Goal: Transaction & Acquisition: Purchase product/service

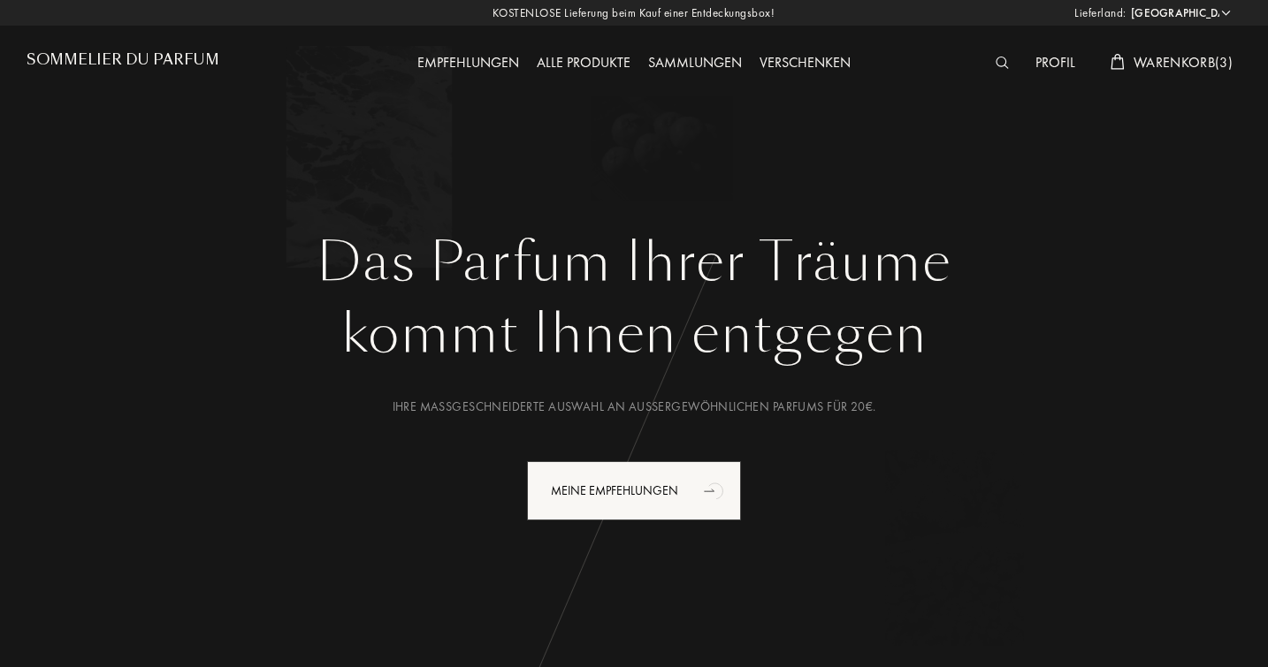
select select "DE"
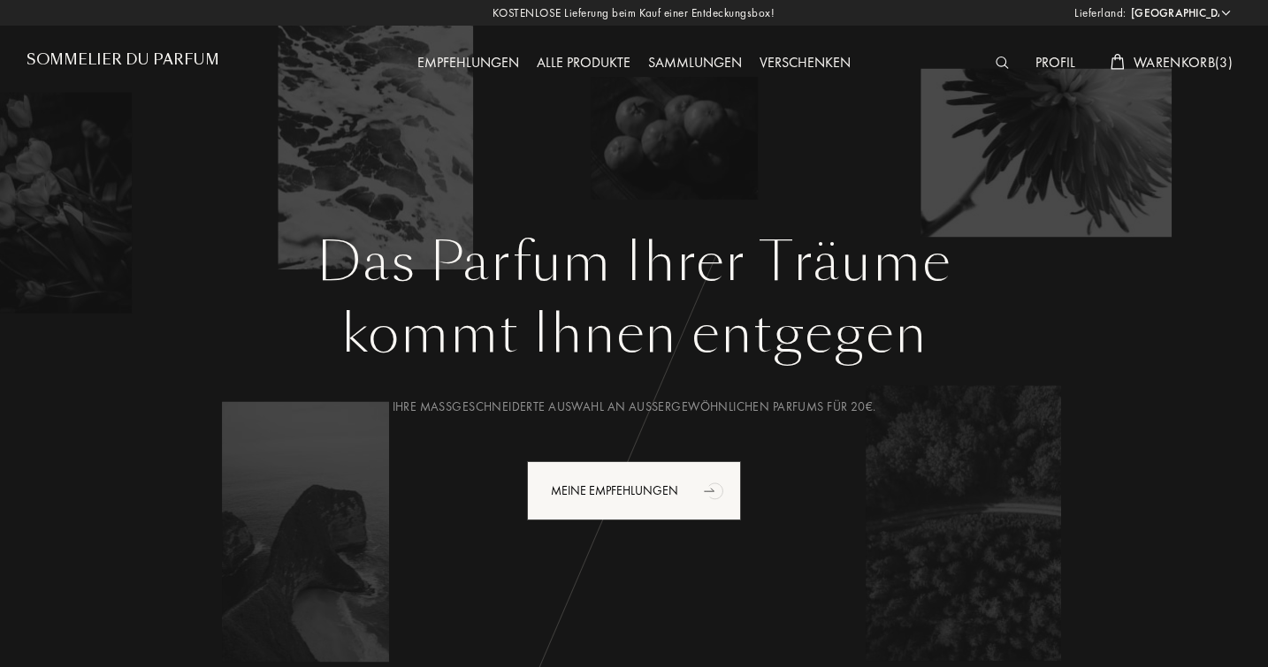
click at [1003, 65] on img at bounding box center [1001, 63] width 13 height 12
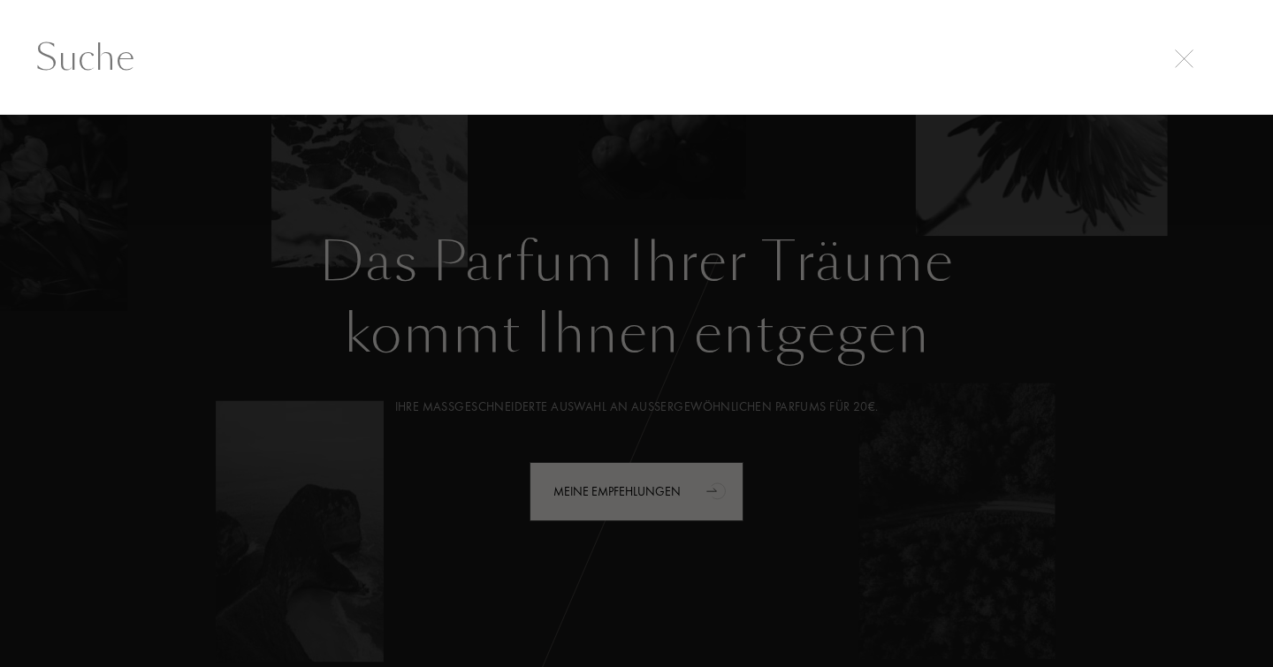
click at [522, 119] on div at bounding box center [636, 391] width 1273 height 553
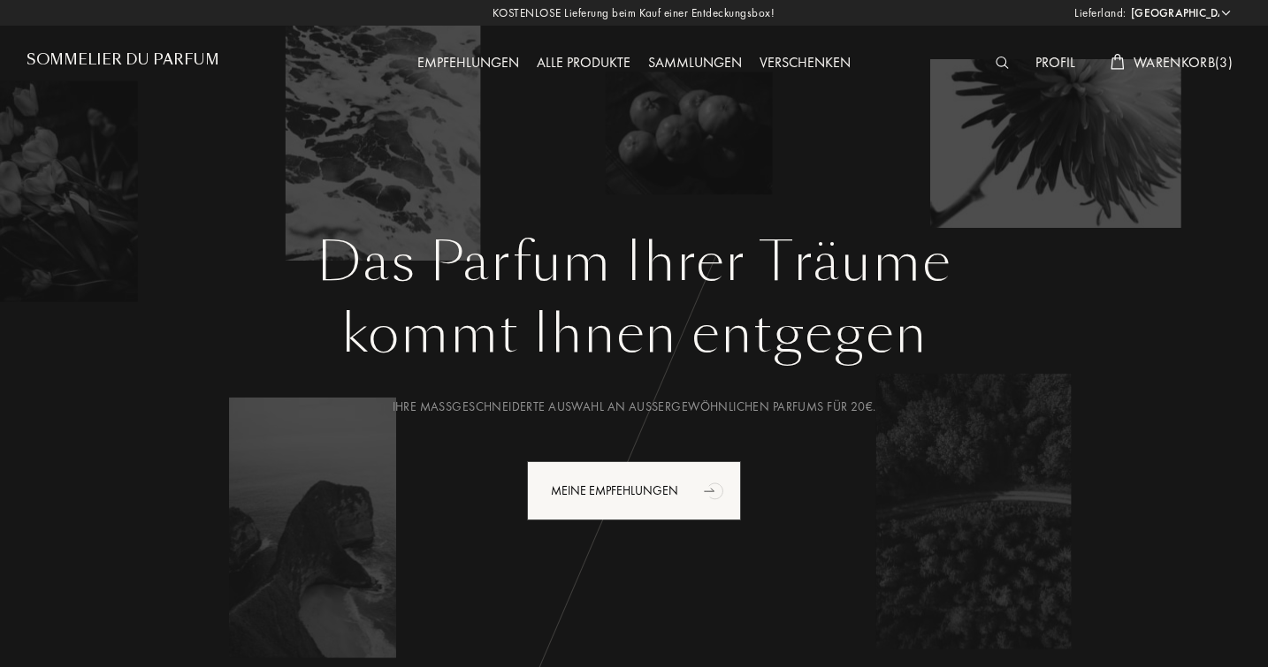
click at [1175, 65] on span "Warenkorb ( 3 )" at bounding box center [1182, 62] width 99 height 19
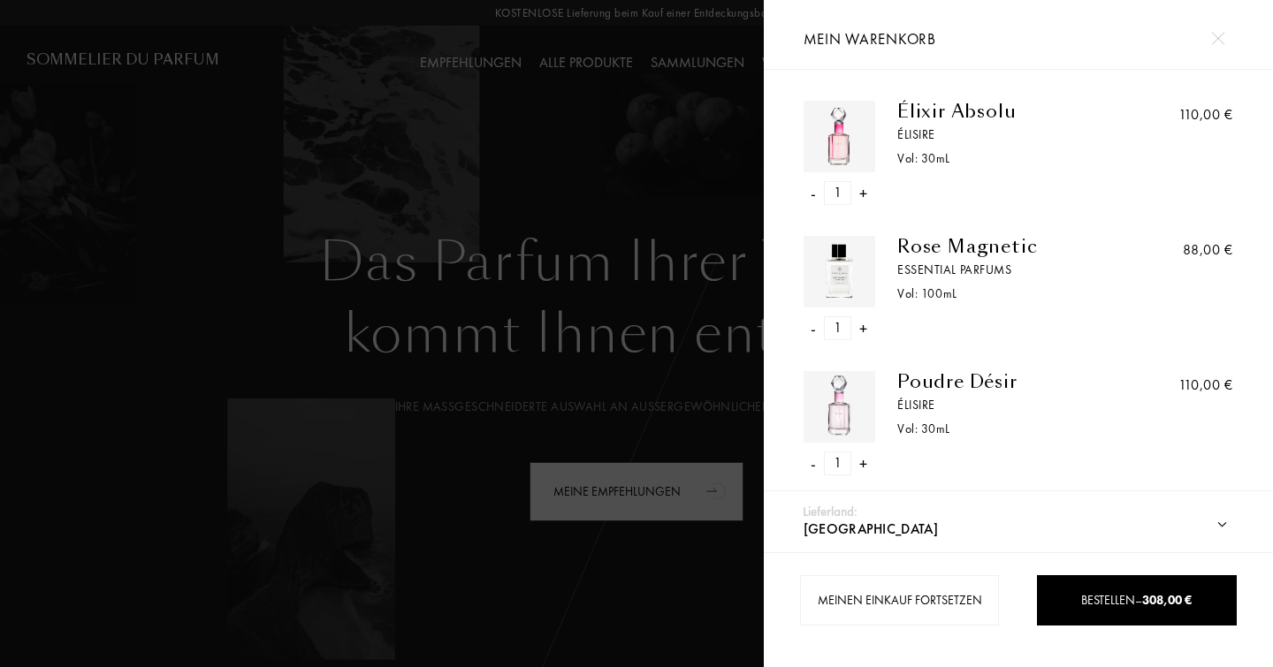
click at [943, 114] on div "Élixir Absolu" at bounding box center [1011, 111] width 229 height 21
click at [943, 247] on div "Rose Magnetic" at bounding box center [1011, 246] width 229 height 21
click at [959, 373] on div "Poudre Désir" at bounding box center [1011, 381] width 229 height 21
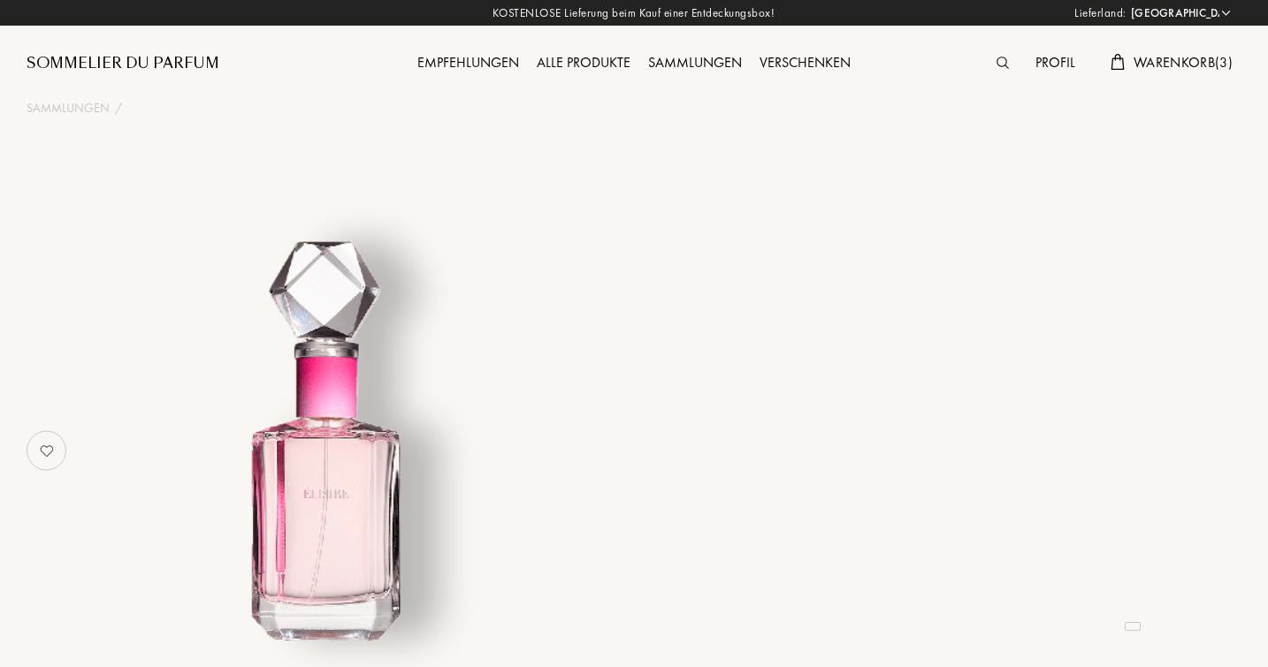
select select "DE"
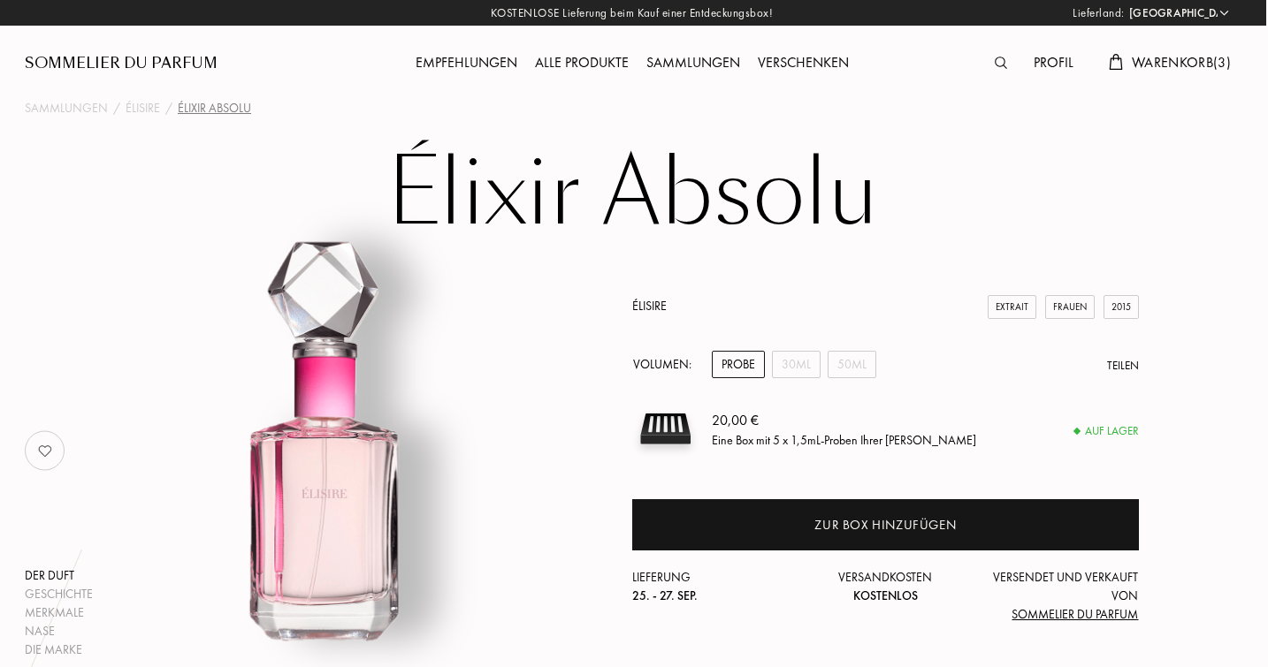
scroll to position [0, 2]
click at [856, 358] on div "50mL" at bounding box center [851, 364] width 49 height 27
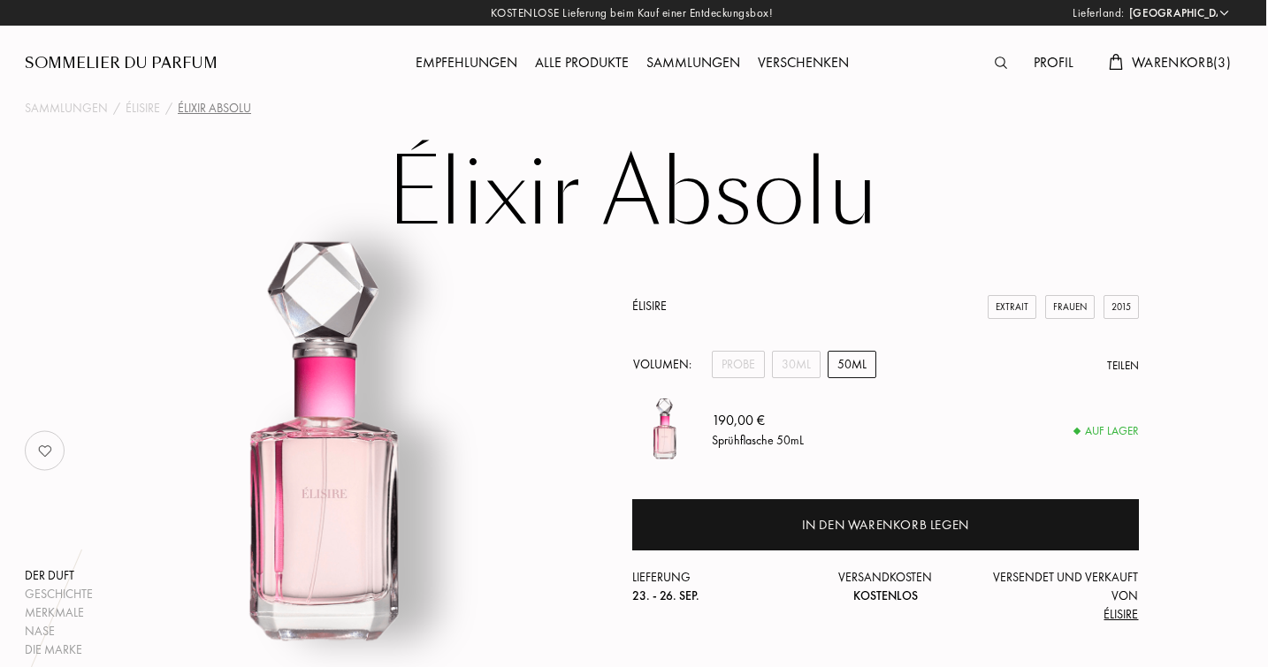
scroll to position [27, 2]
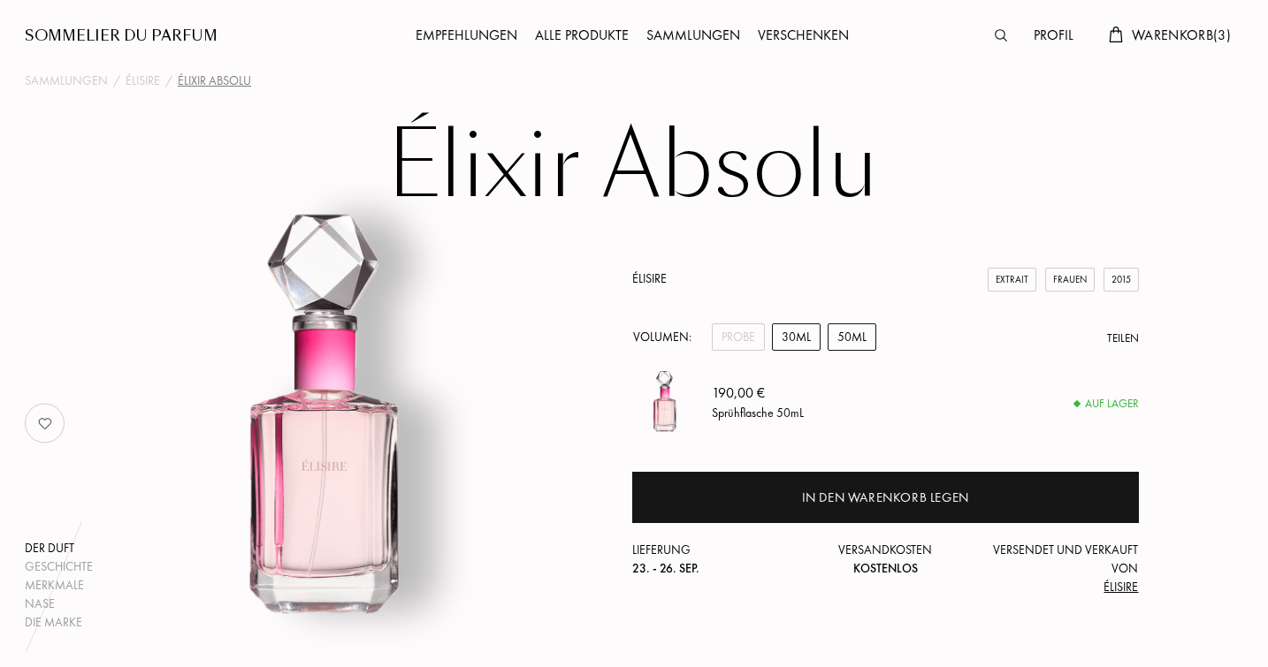
click at [802, 331] on div "30mL" at bounding box center [796, 337] width 49 height 27
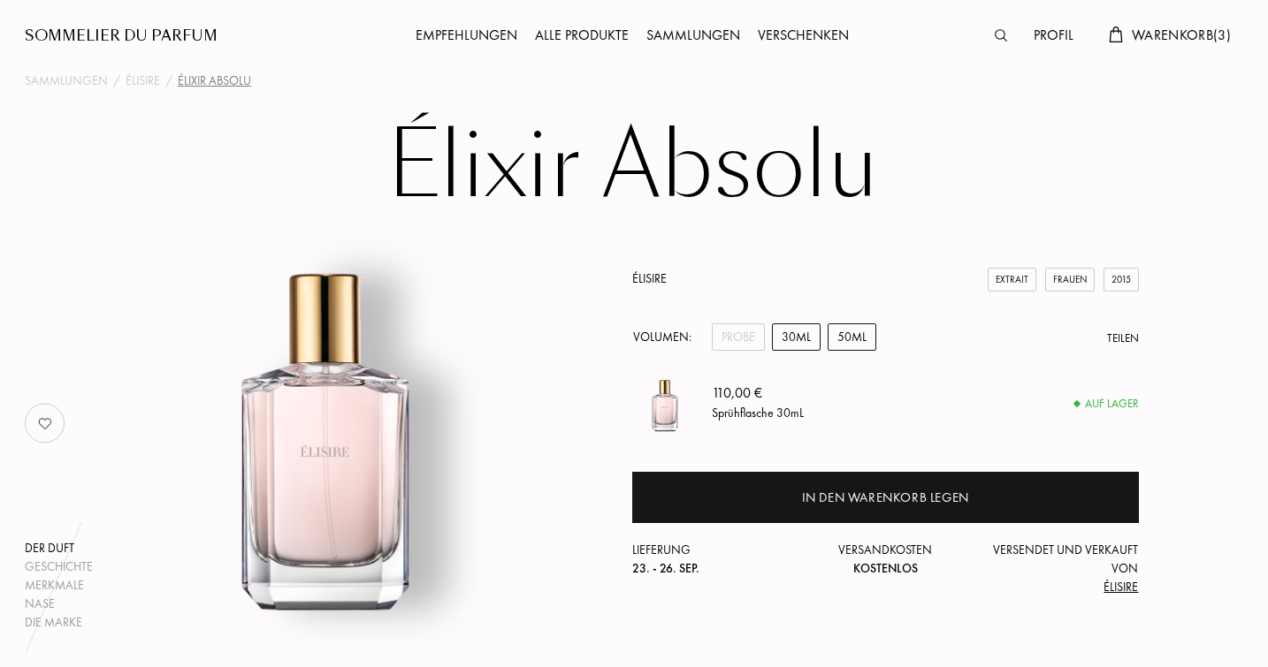
click at [843, 335] on div "50mL" at bounding box center [851, 337] width 49 height 27
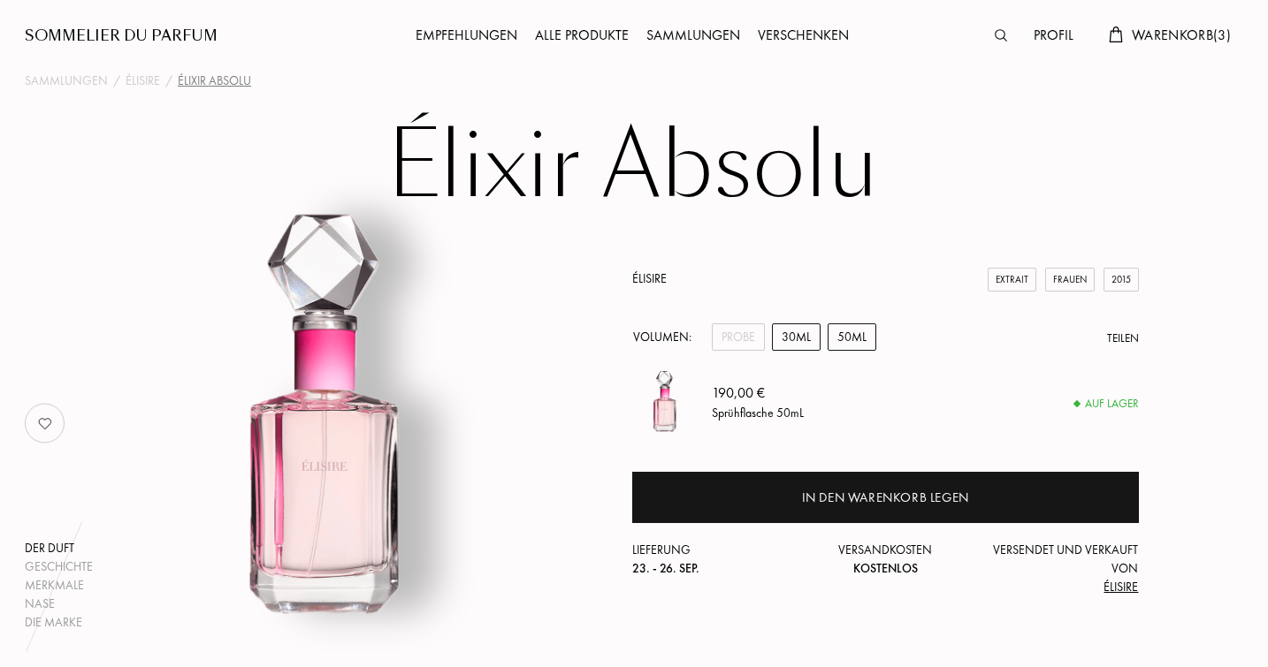
click at [808, 336] on div "30mL" at bounding box center [796, 337] width 49 height 27
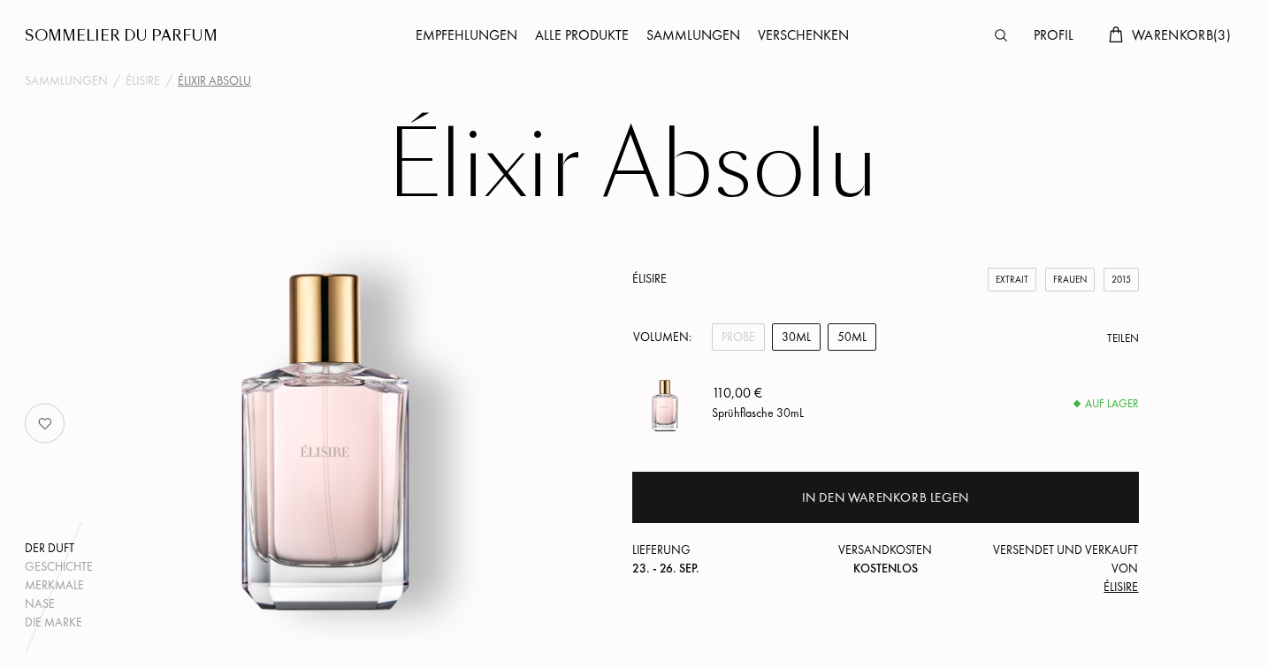
click at [836, 342] on div "50mL" at bounding box center [851, 337] width 49 height 27
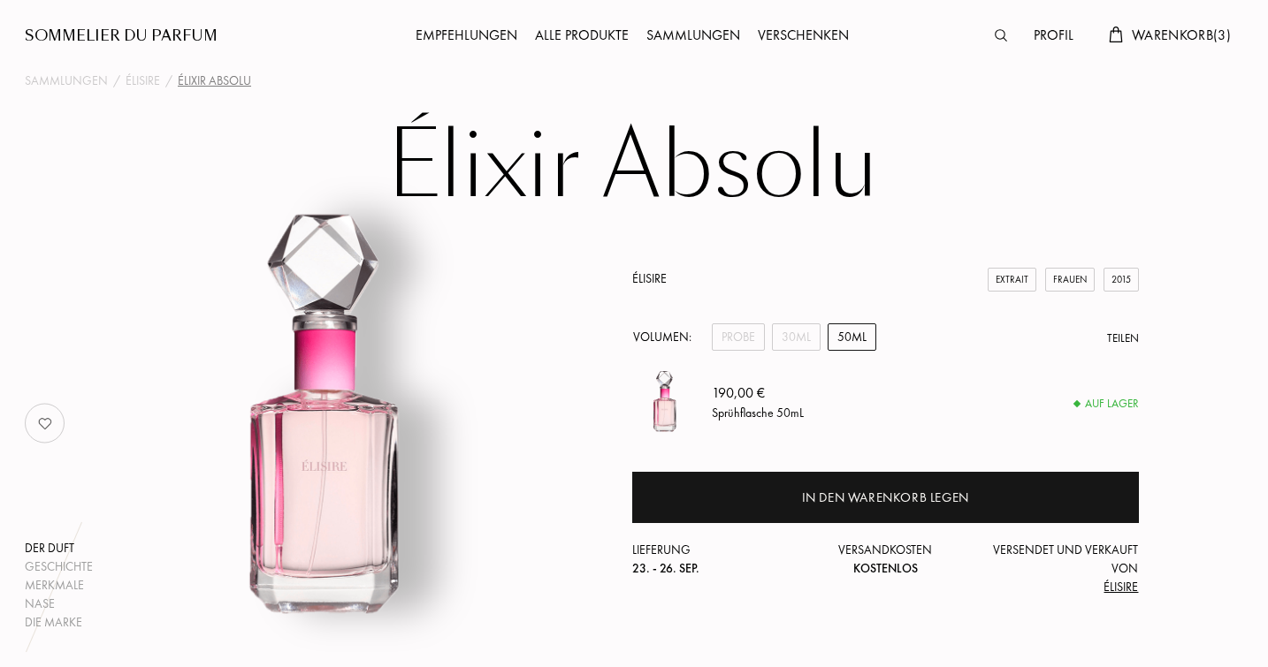
click at [1065, 277] on div "Frauen" at bounding box center [1070, 280] width 50 height 24
click at [1067, 286] on div "Frauen" at bounding box center [1070, 280] width 50 height 24
click at [999, 29] on div at bounding box center [1005, 36] width 39 height 23
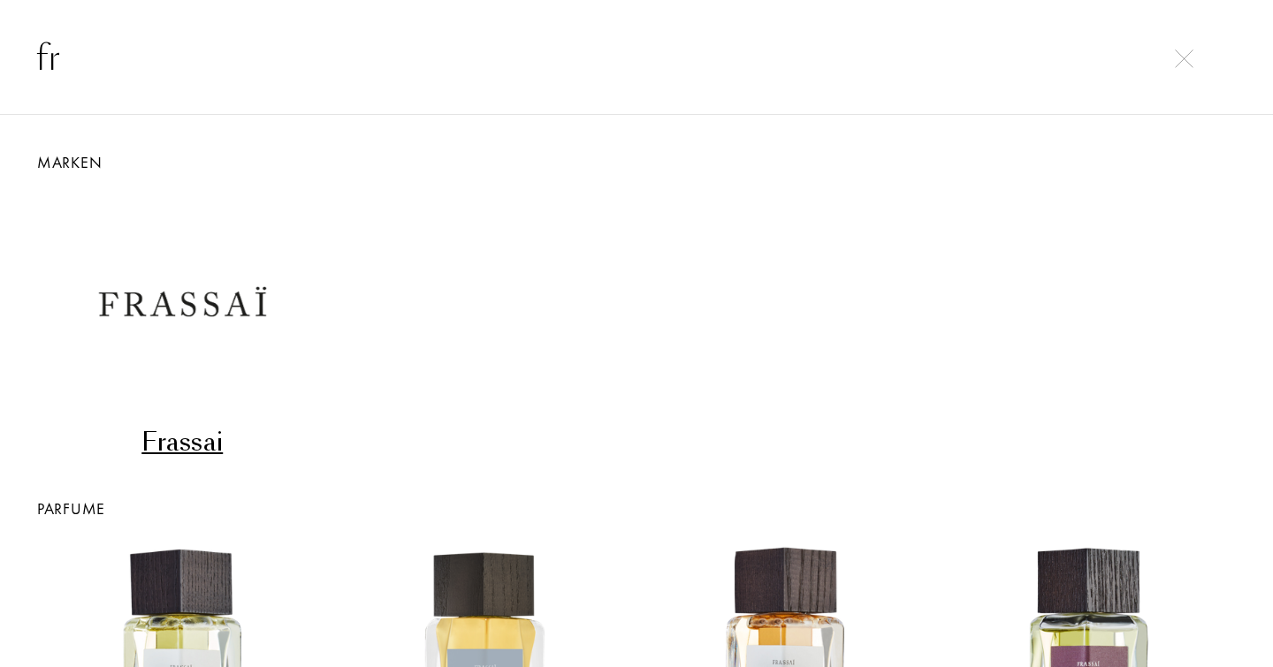
type input "f"
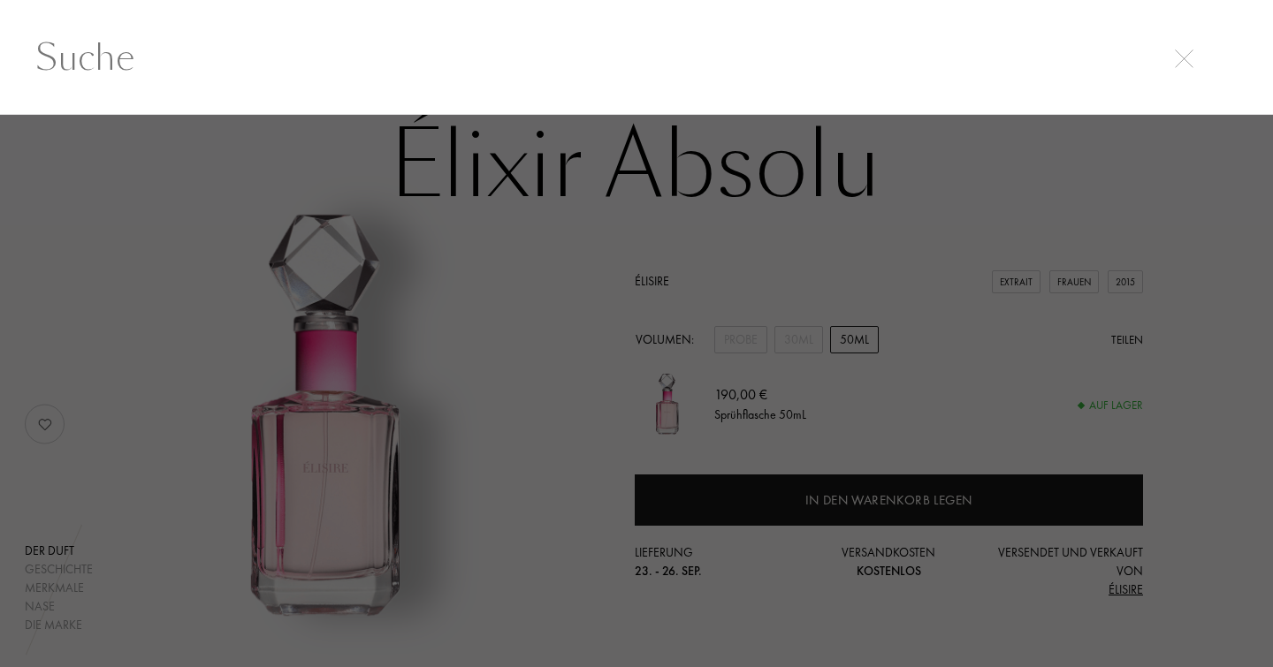
click at [127, 91] on div at bounding box center [636, 57] width 1273 height 115
click at [1184, 64] on img at bounding box center [1184, 59] width 19 height 19
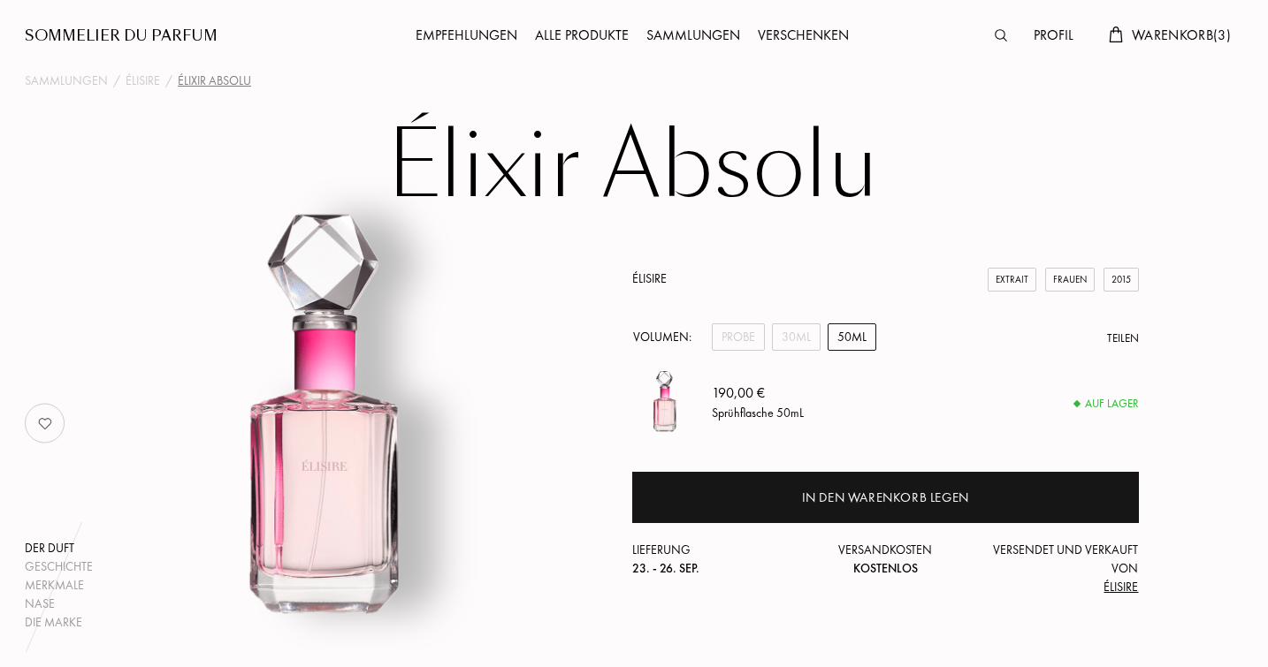
click at [1184, 61] on div "Profil Warenkorb ( 3 )" at bounding box center [1088, 21] width 304 height 97
click at [792, 327] on div "30mL" at bounding box center [796, 337] width 49 height 27
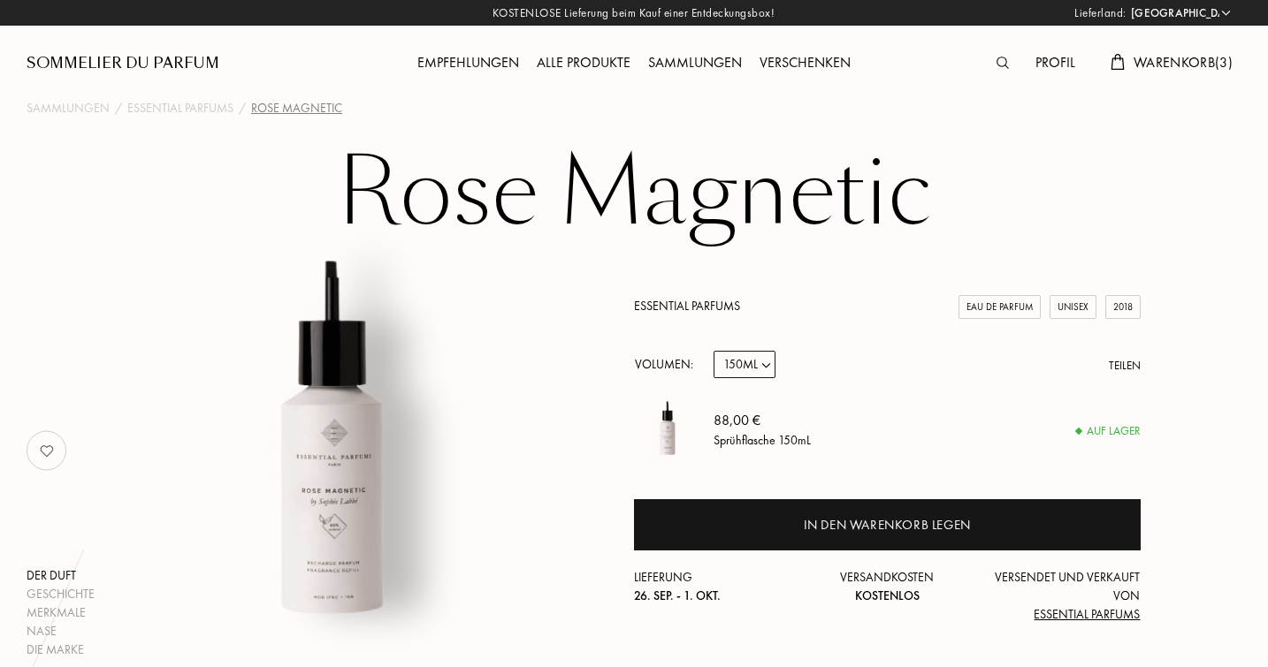
select select "DE"
select select "3"
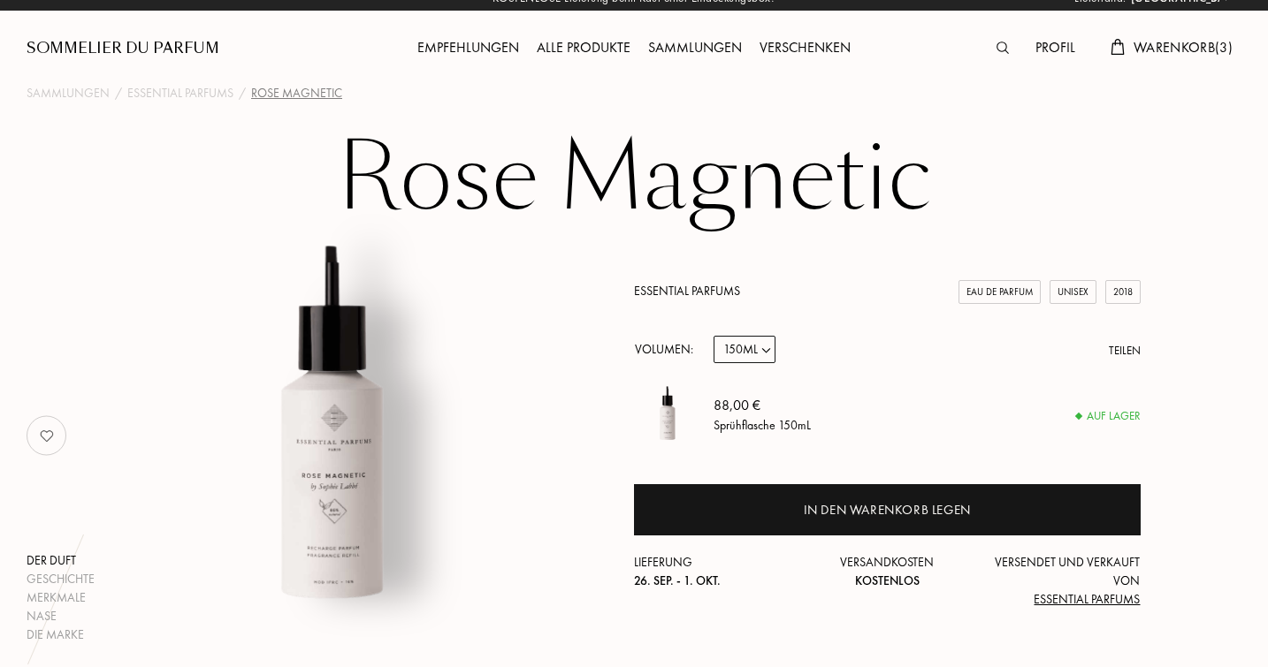
scroll to position [47, 0]
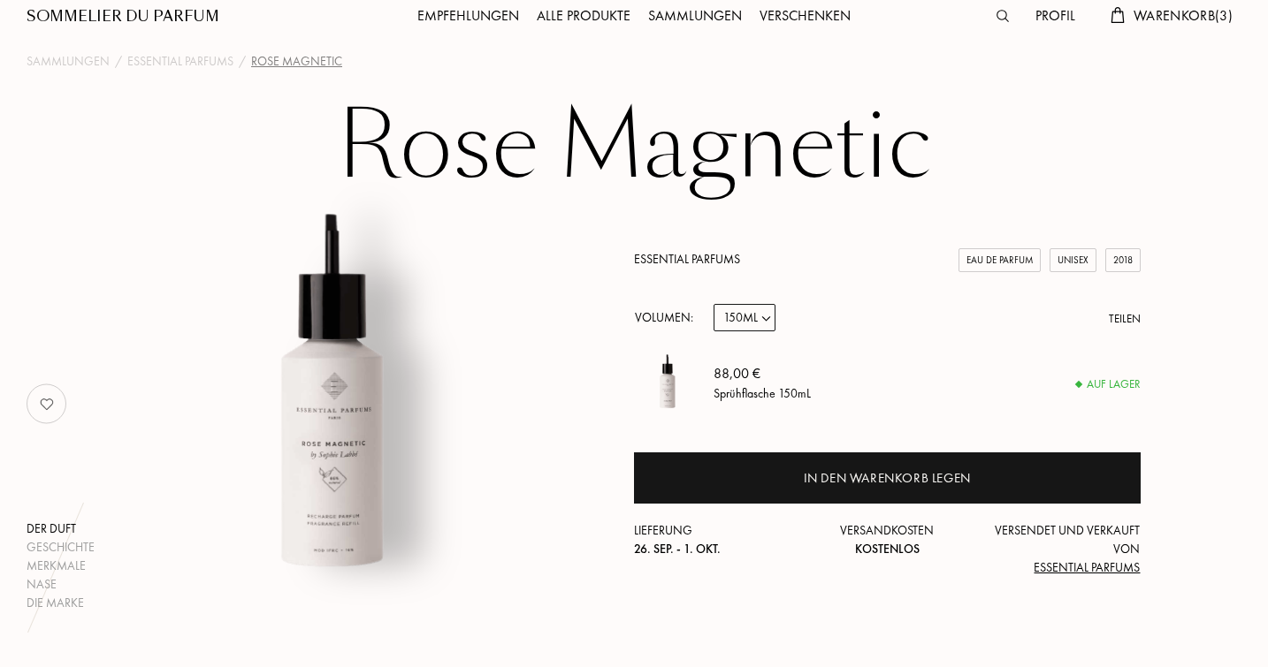
select select "2"
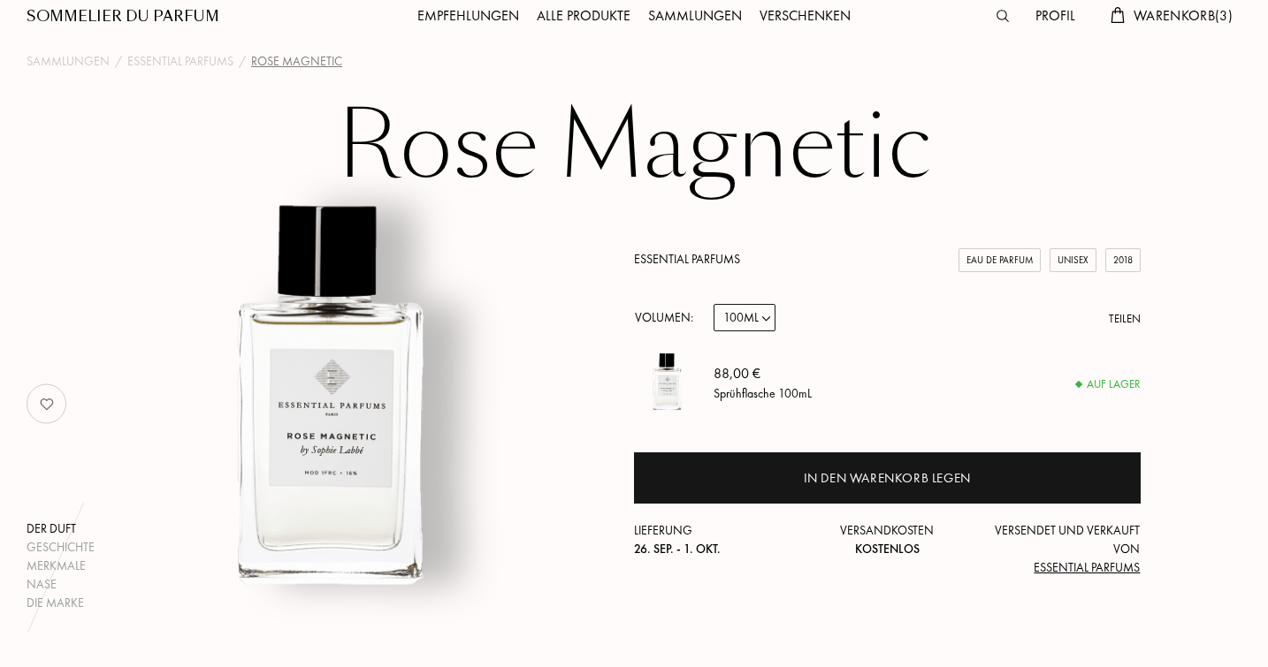
select select "0"
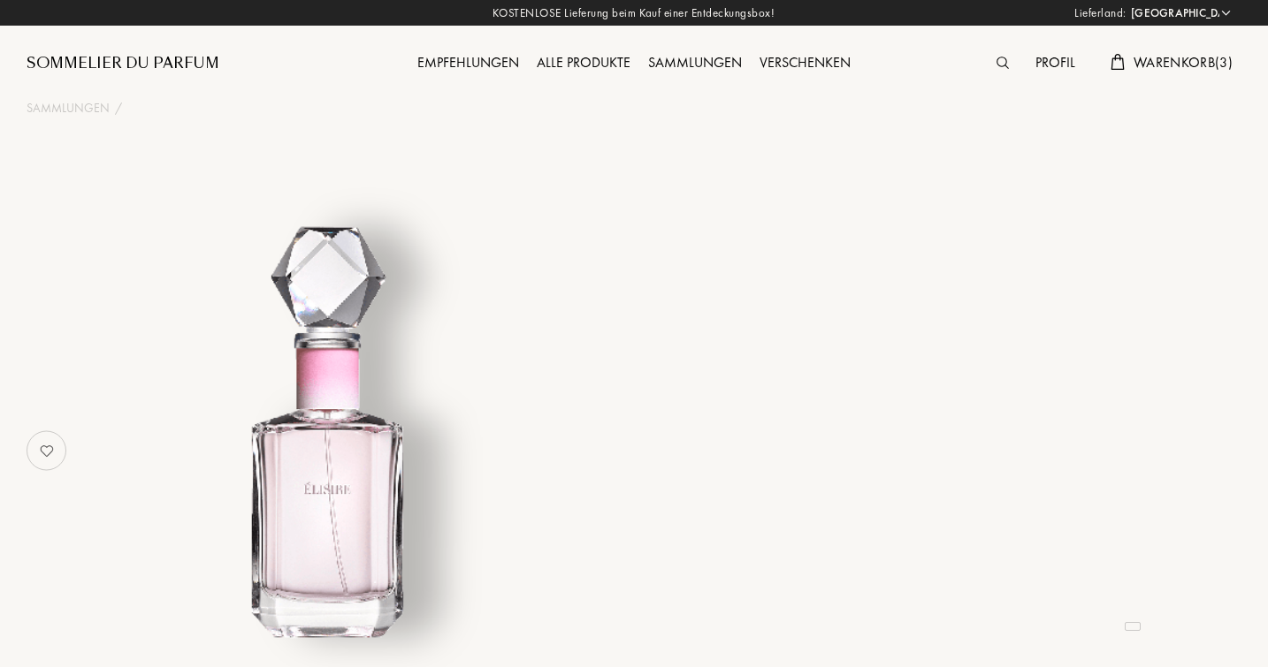
select select "DE"
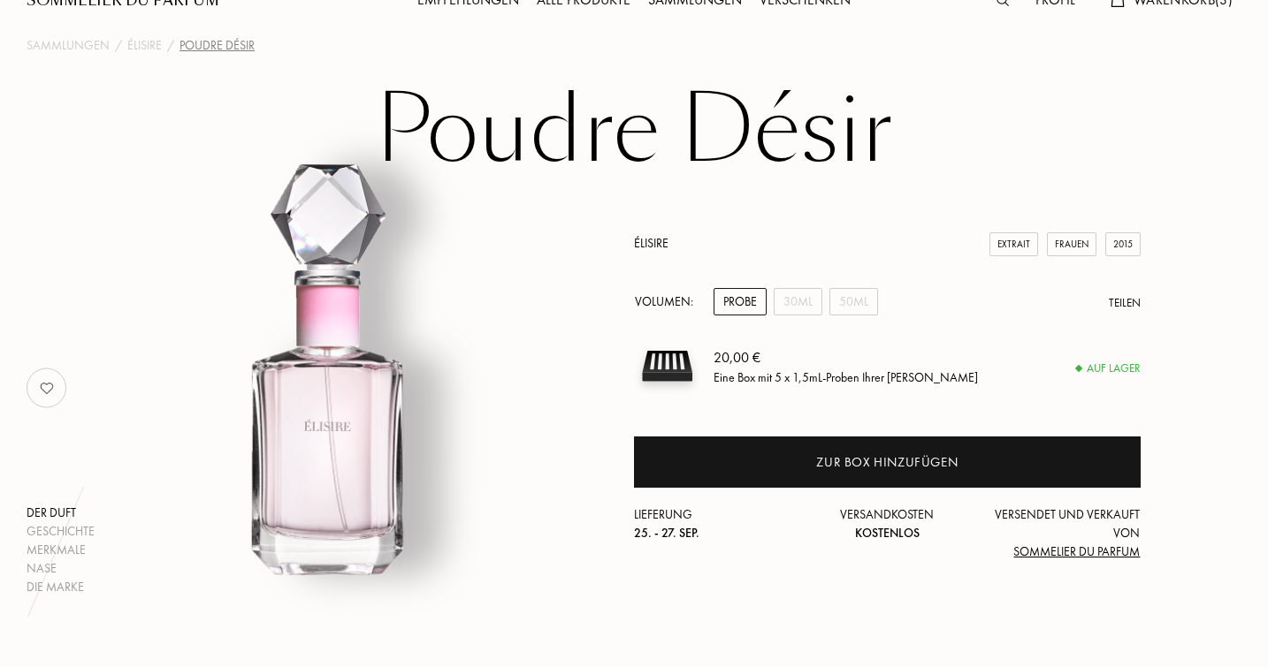
scroll to position [68, 0]
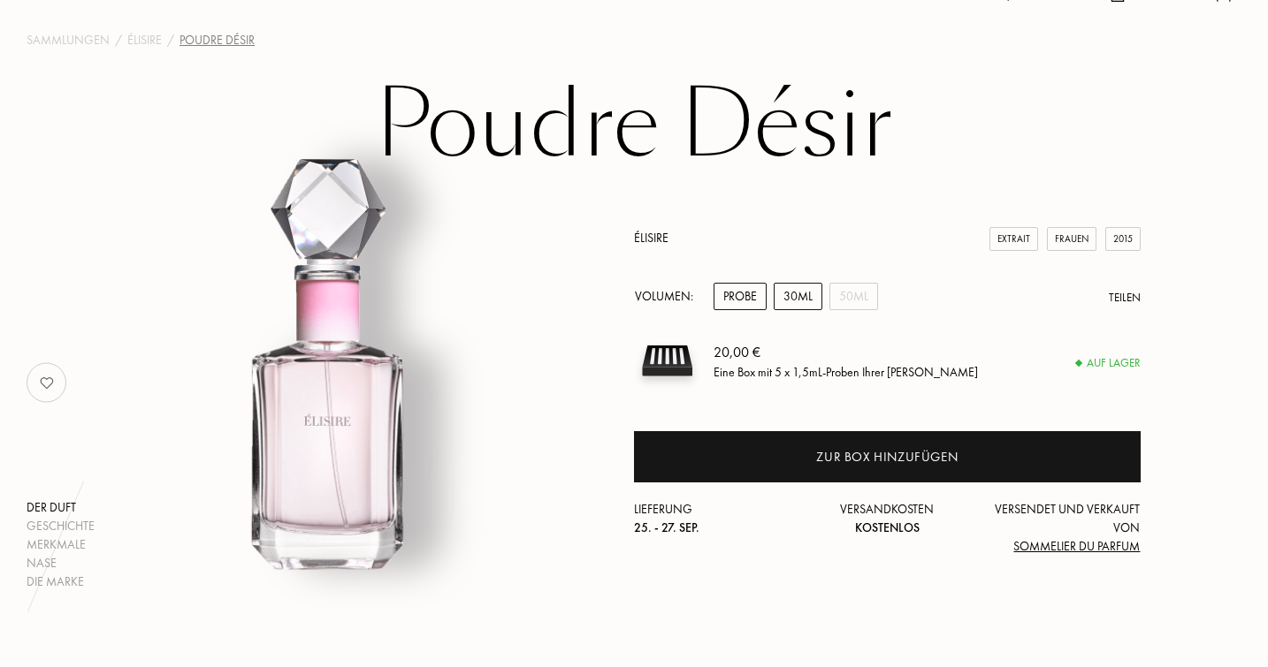
click at [802, 295] on div "30mL" at bounding box center [797, 296] width 49 height 27
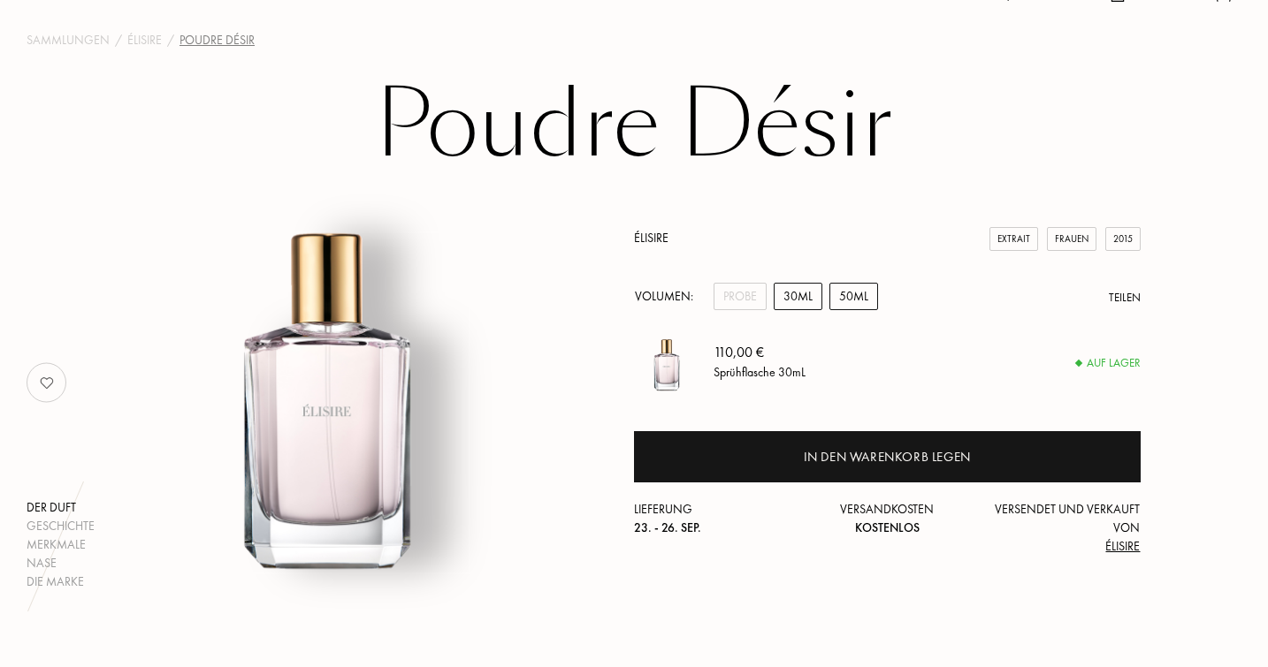
click at [833, 298] on div "50mL" at bounding box center [853, 296] width 49 height 27
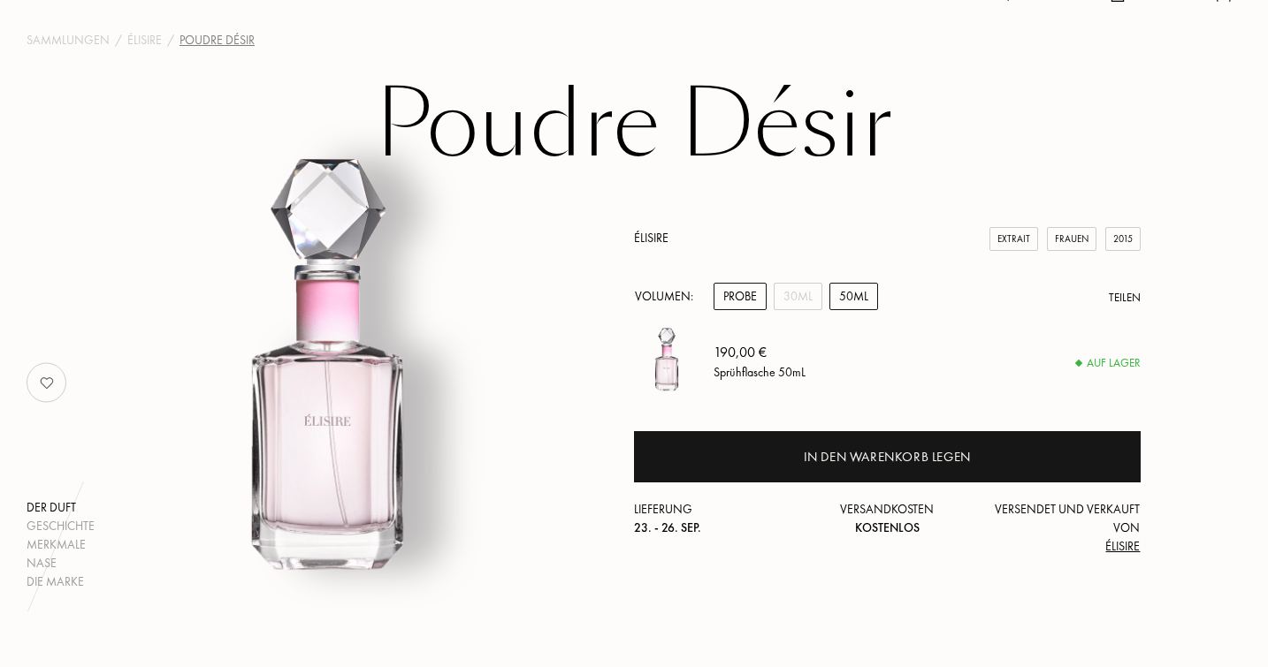
click at [751, 293] on div "Probe" at bounding box center [739, 296] width 53 height 27
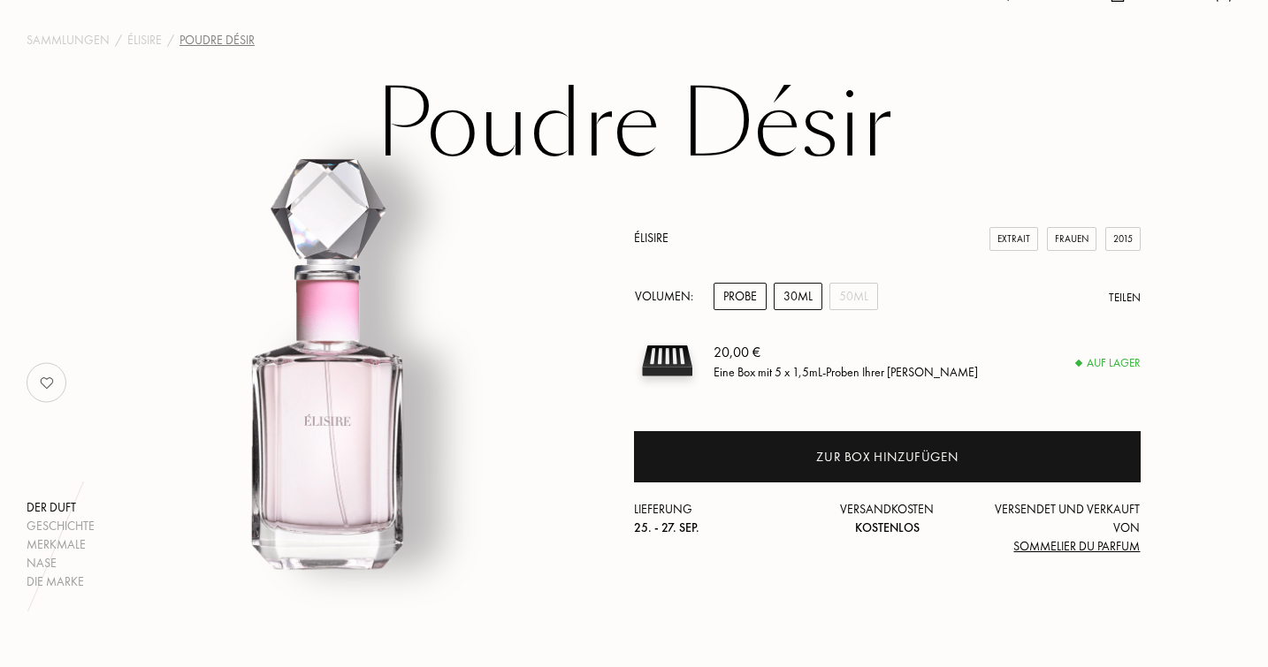
click at [792, 293] on div "30mL" at bounding box center [797, 296] width 49 height 27
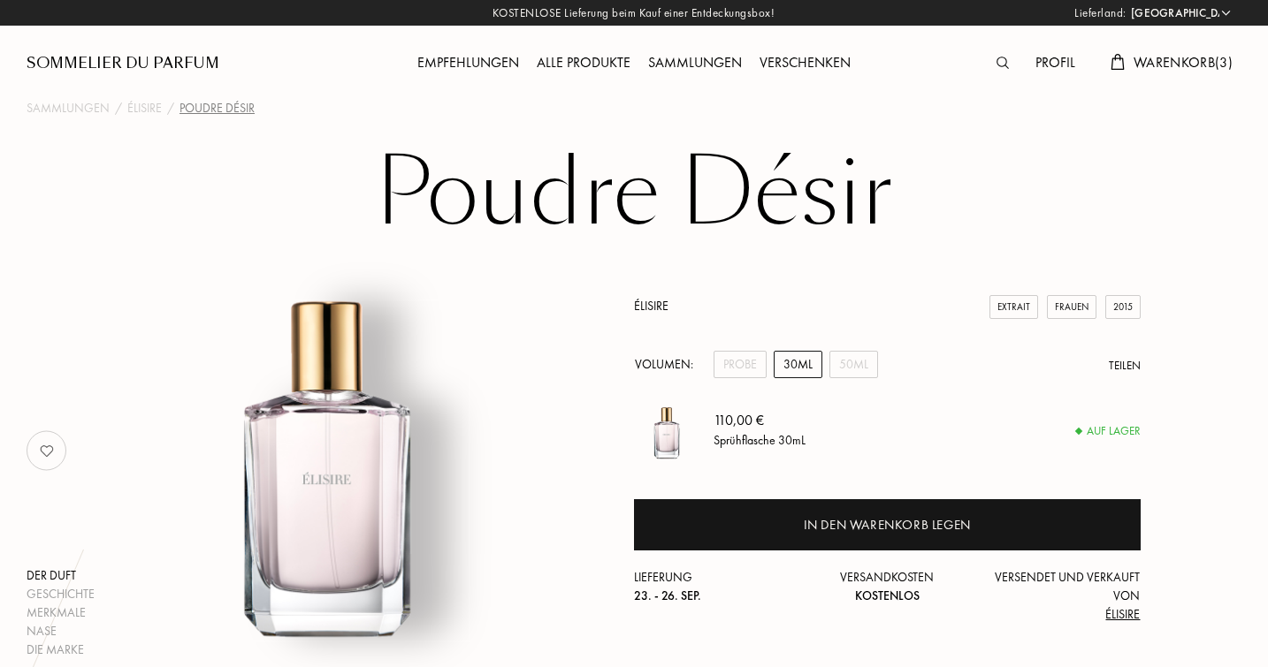
scroll to position [0, 0]
click at [606, 56] on div "Alle Produkte" at bounding box center [583, 63] width 111 height 23
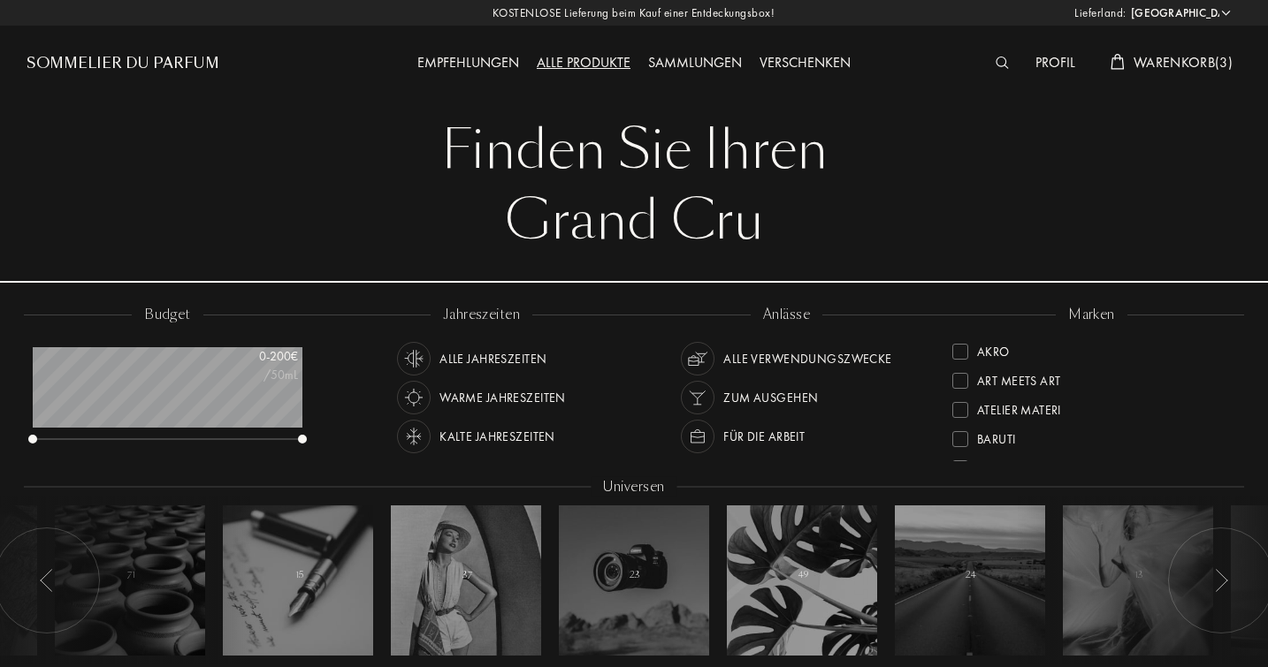
select select "DE"
click at [750, 396] on div "Zum Ausgehen" at bounding box center [770, 398] width 95 height 34
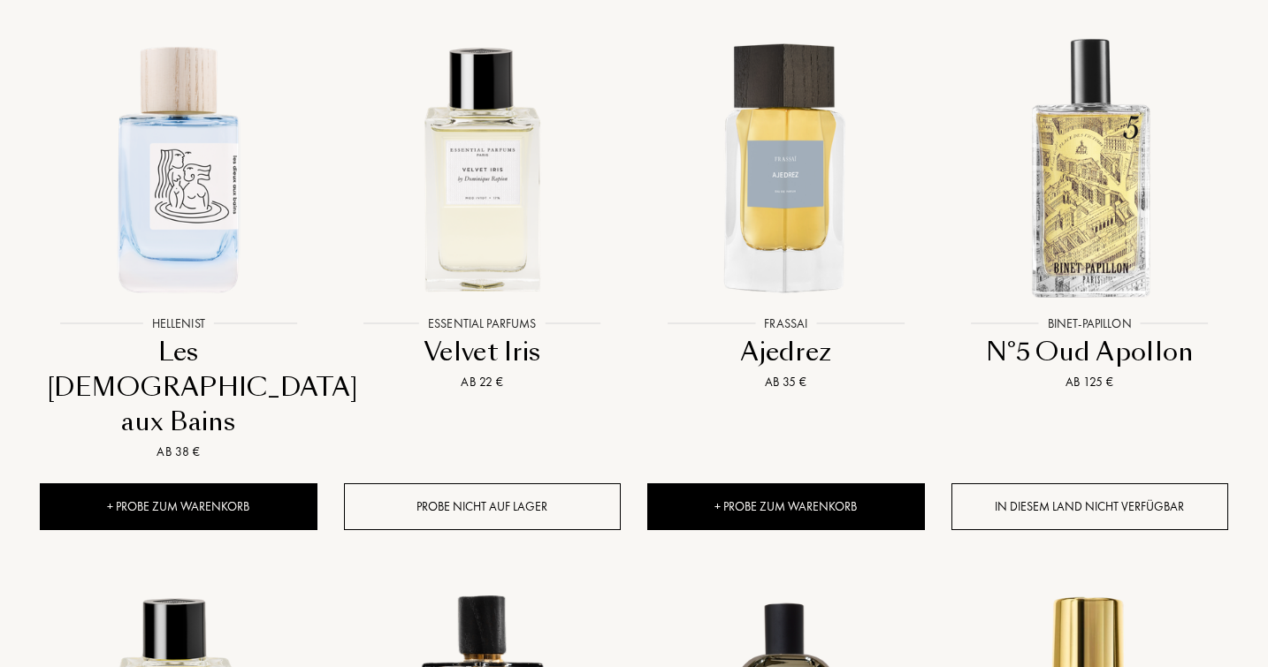
scroll to position [761, 0]
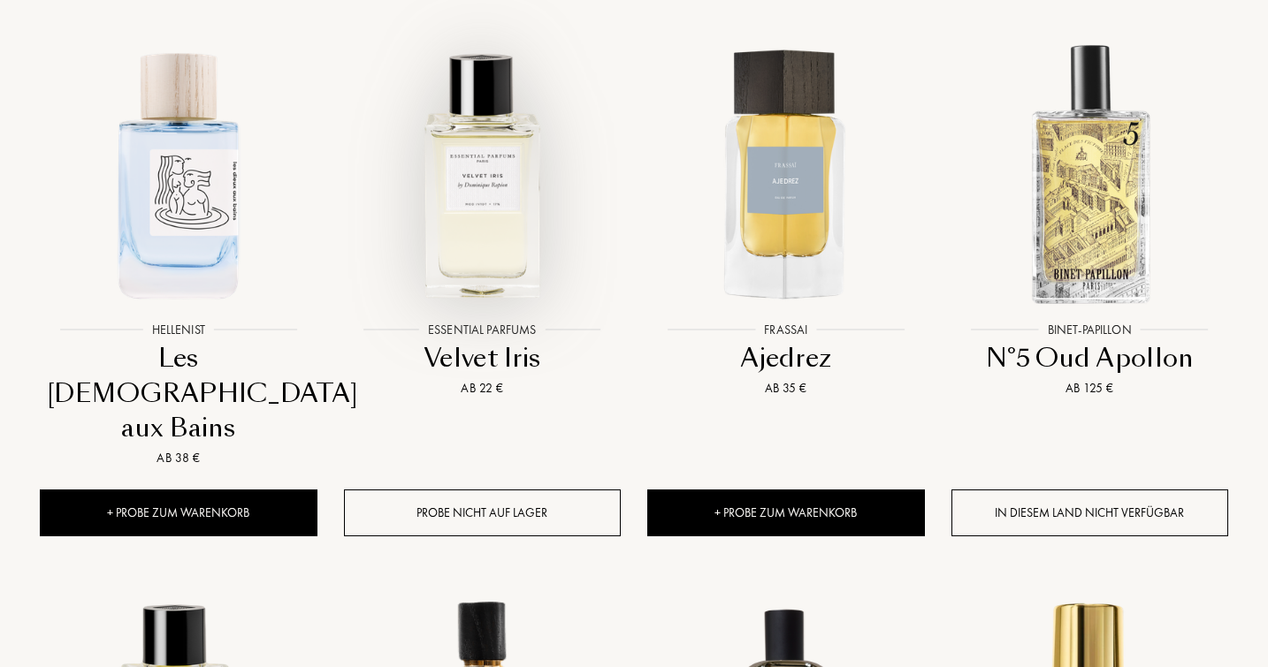
click at [486, 209] on img at bounding box center [482, 173] width 273 height 273
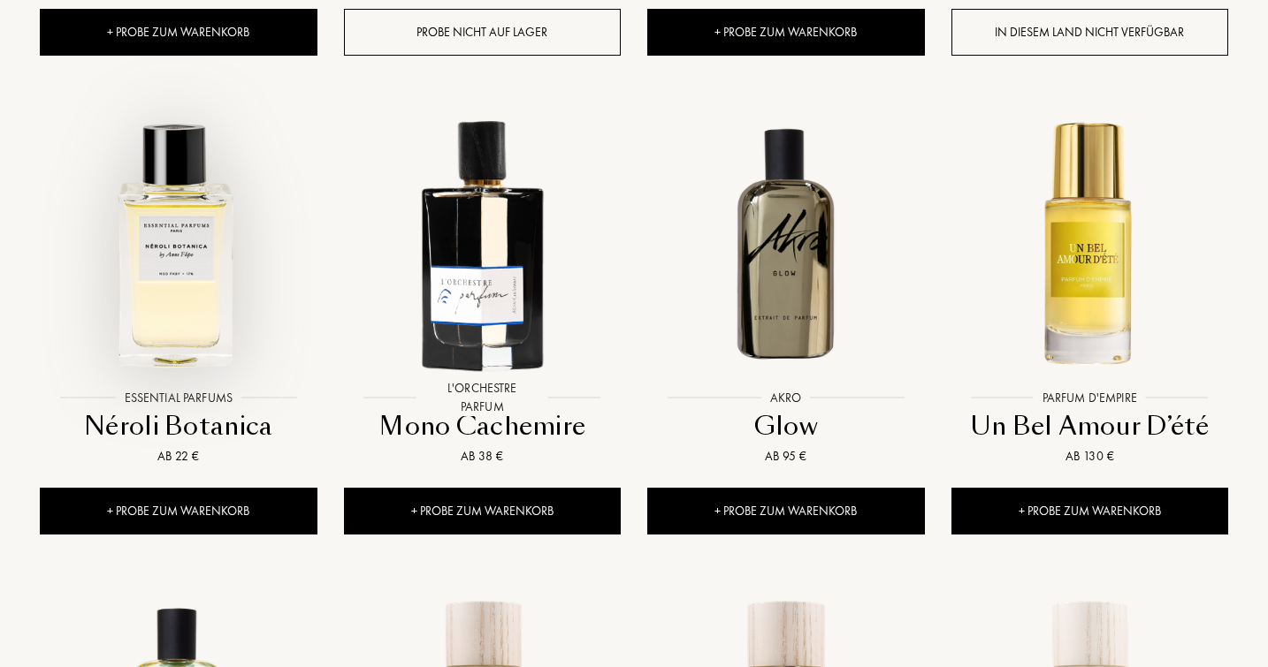
scroll to position [1247, 0]
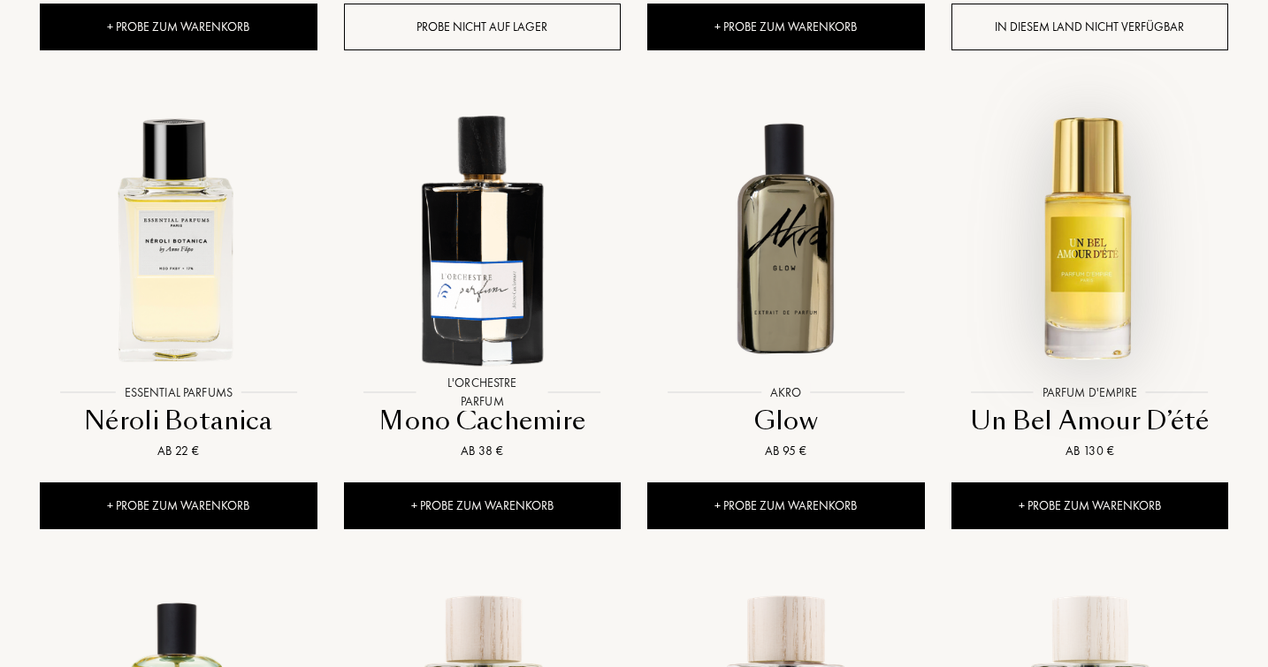
click at [1110, 170] on img at bounding box center [1089, 237] width 273 height 273
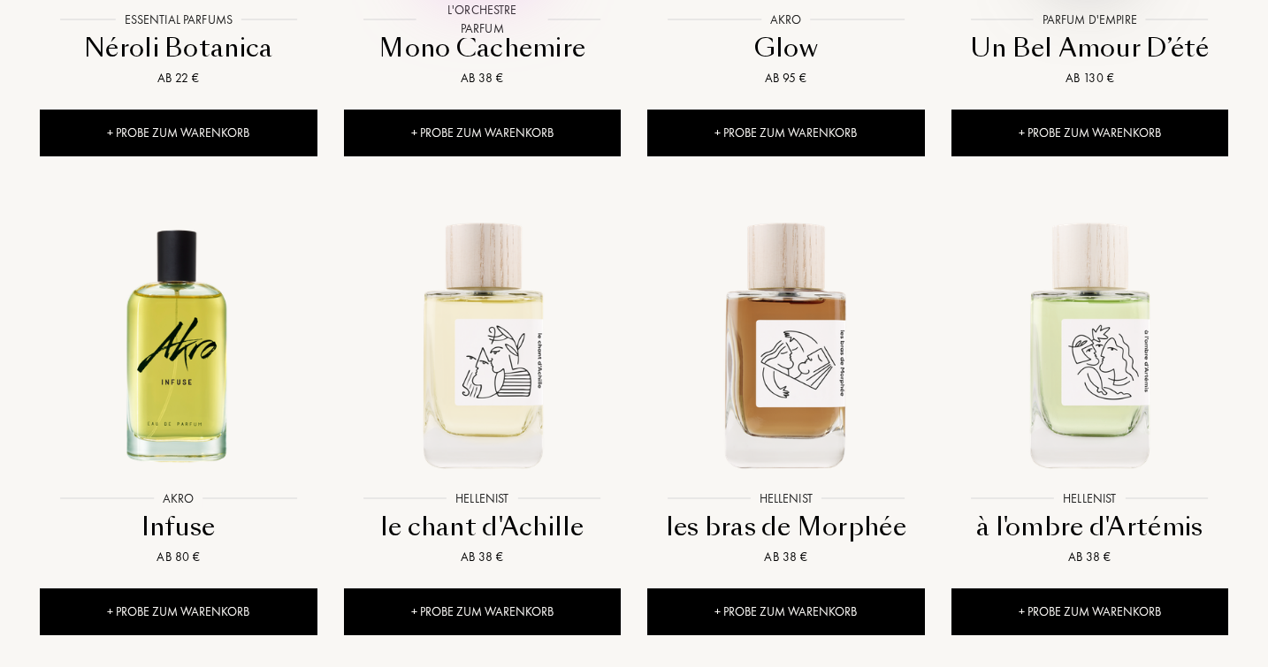
scroll to position [1579, 0]
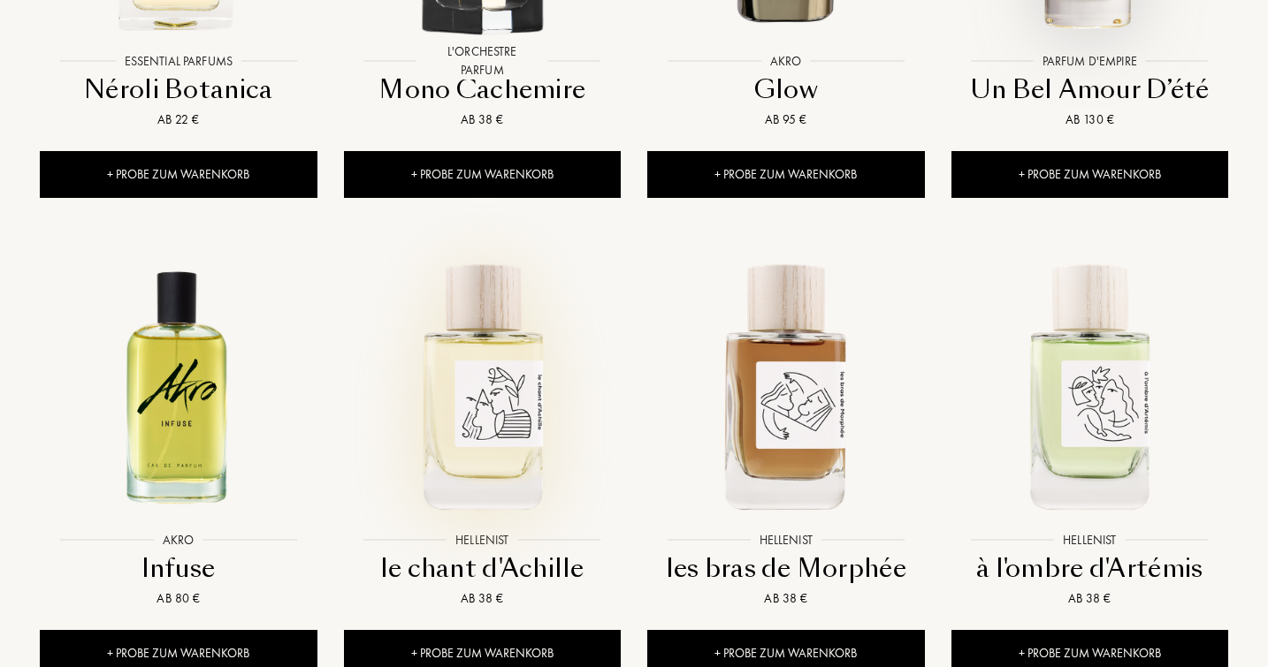
click at [496, 339] on img at bounding box center [482, 384] width 273 height 273
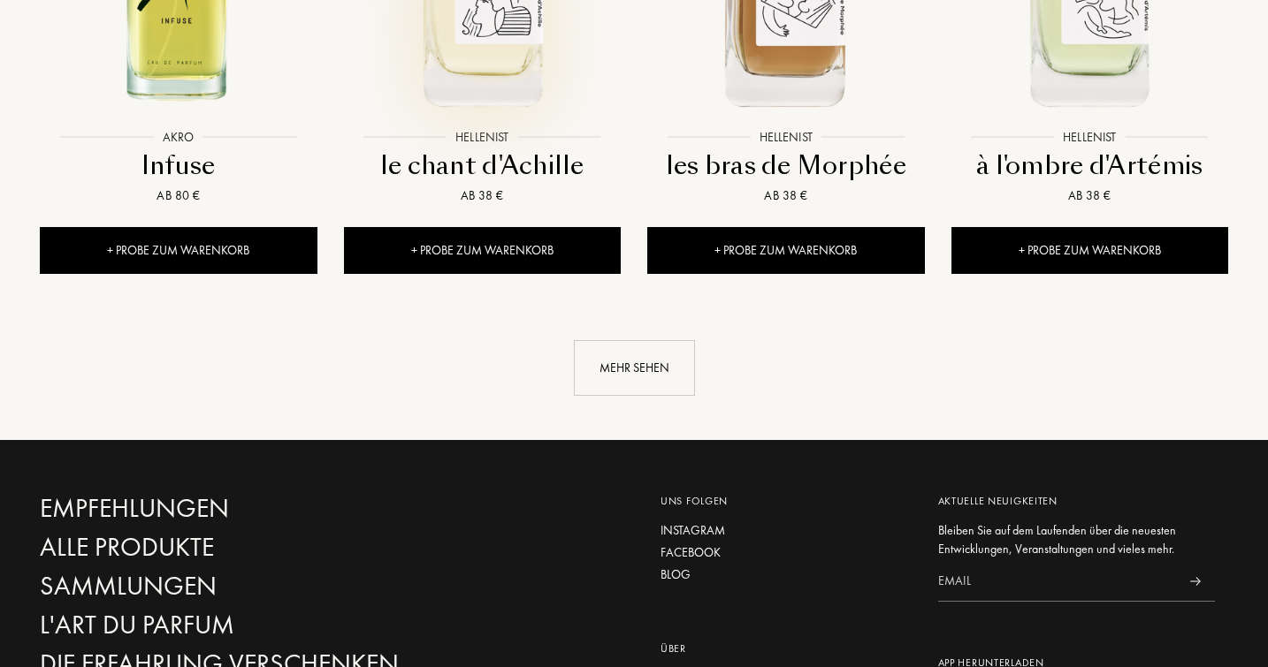
scroll to position [2083, 0]
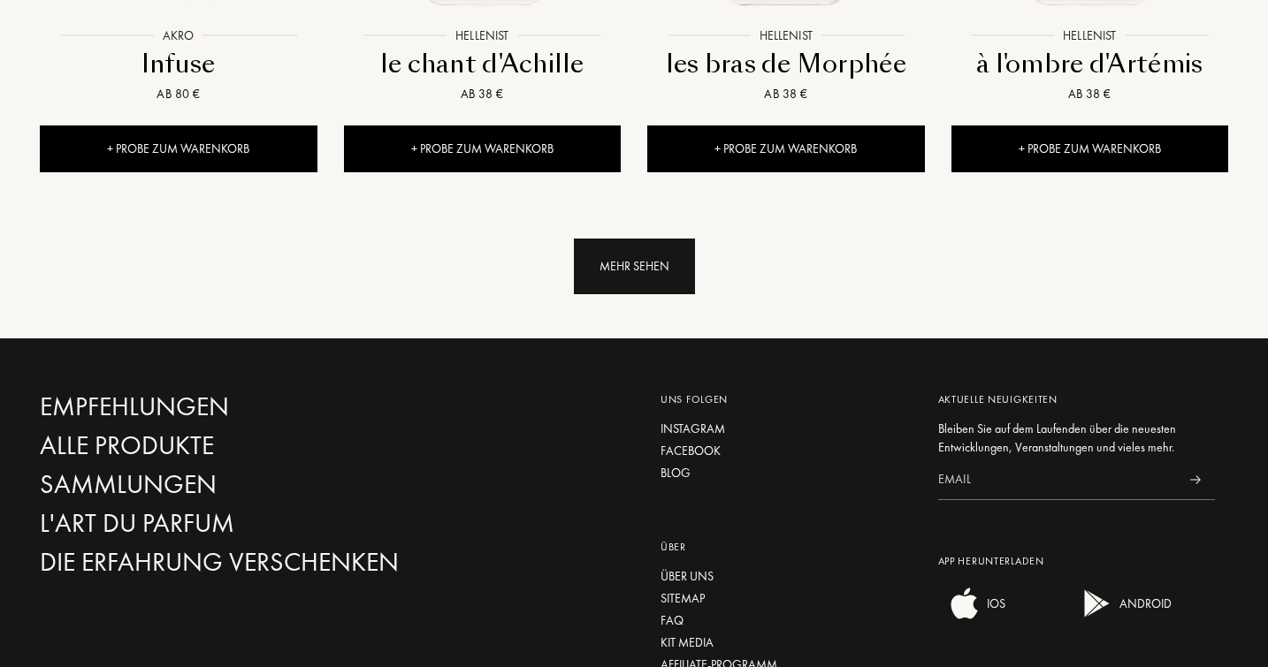
click at [643, 239] on div "Mehr sehen" at bounding box center [634, 267] width 121 height 56
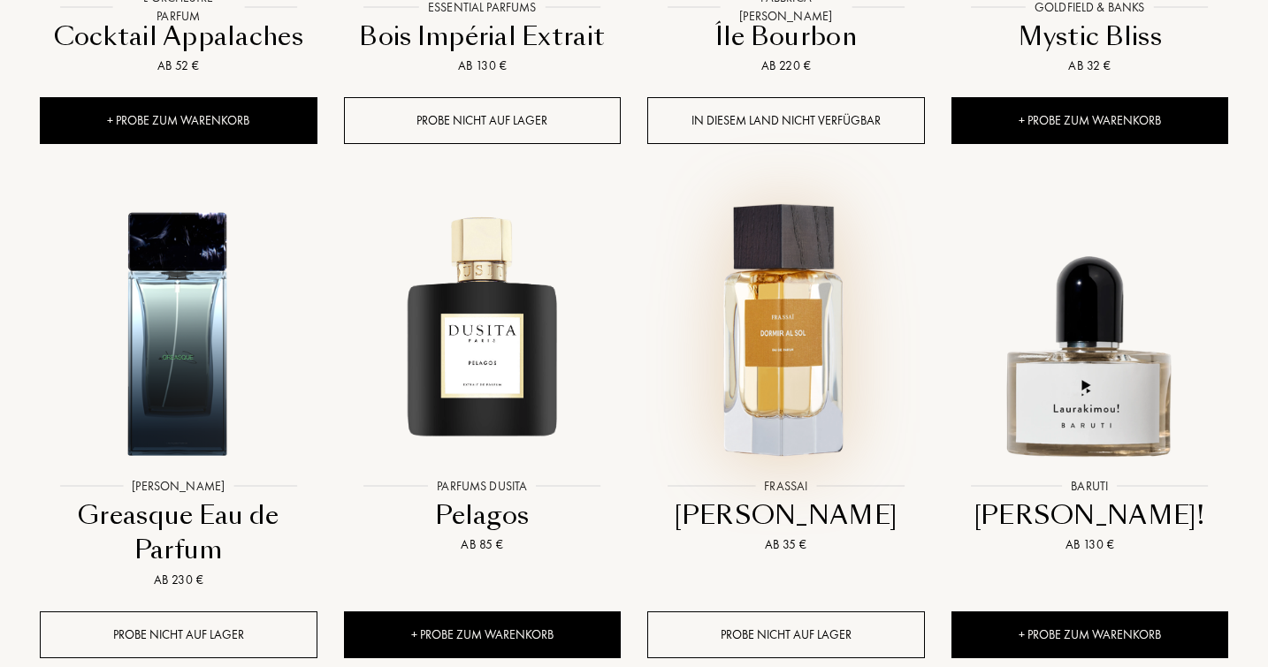
scroll to position [2600, 0]
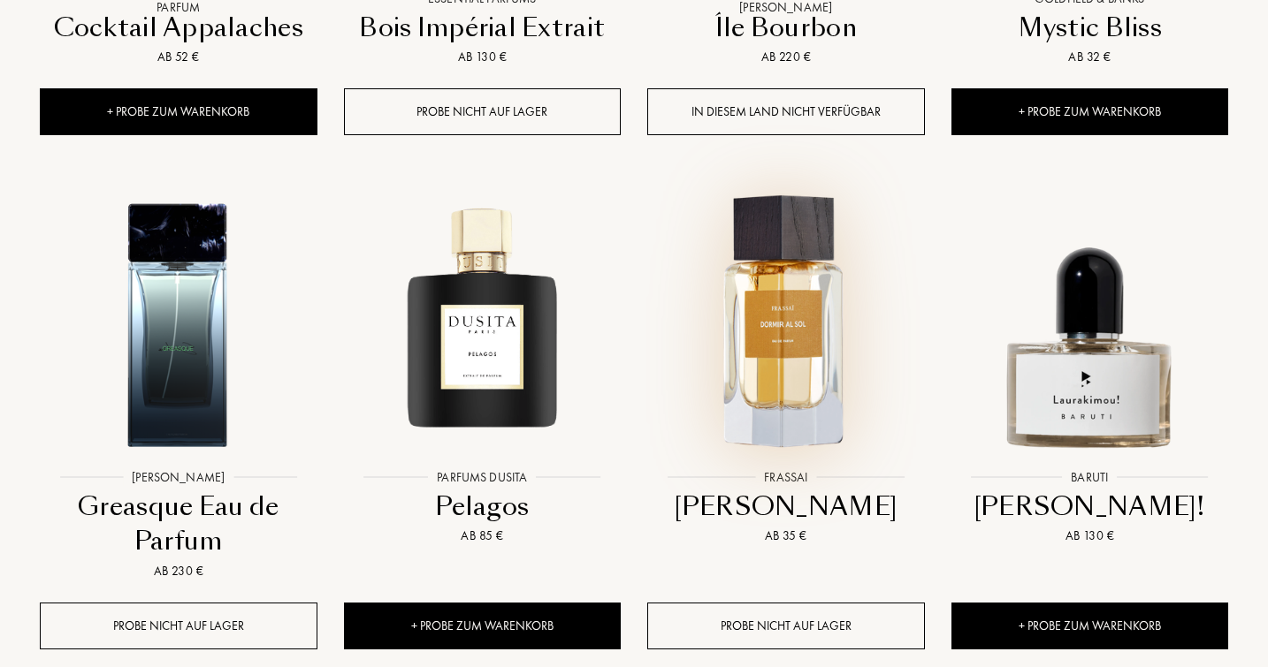
click at [796, 281] on img at bounding box center [785, 322] width 273 height 273
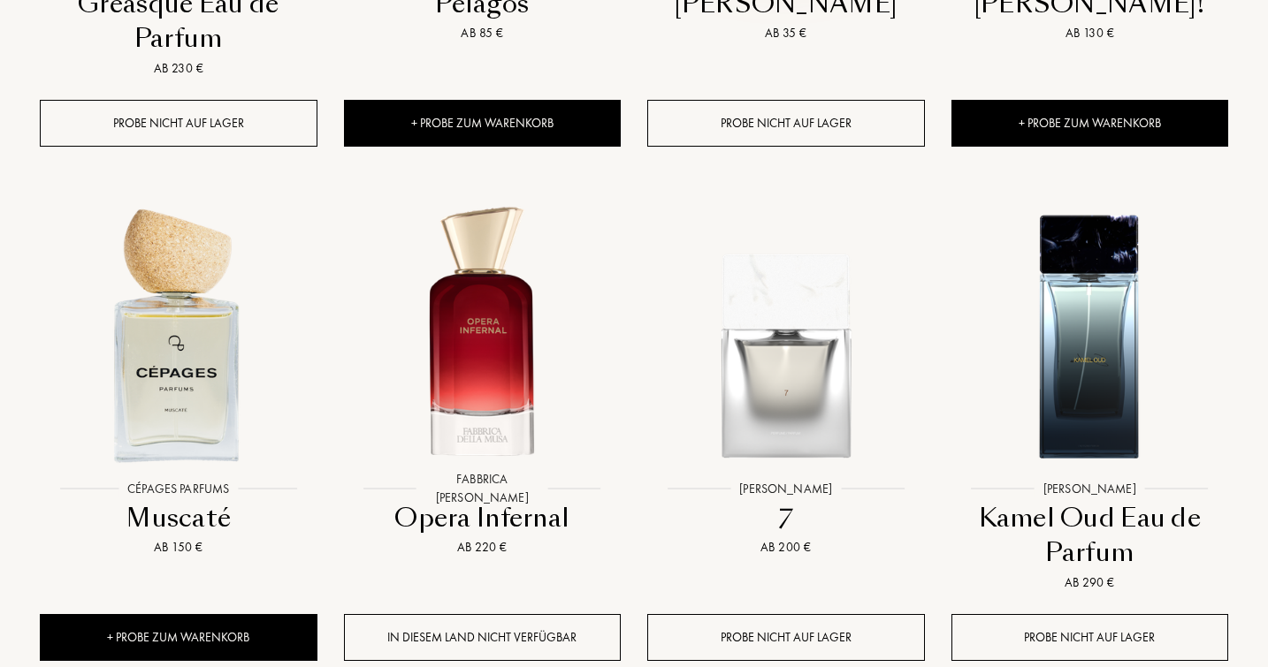
scroll to position [3104, 0]
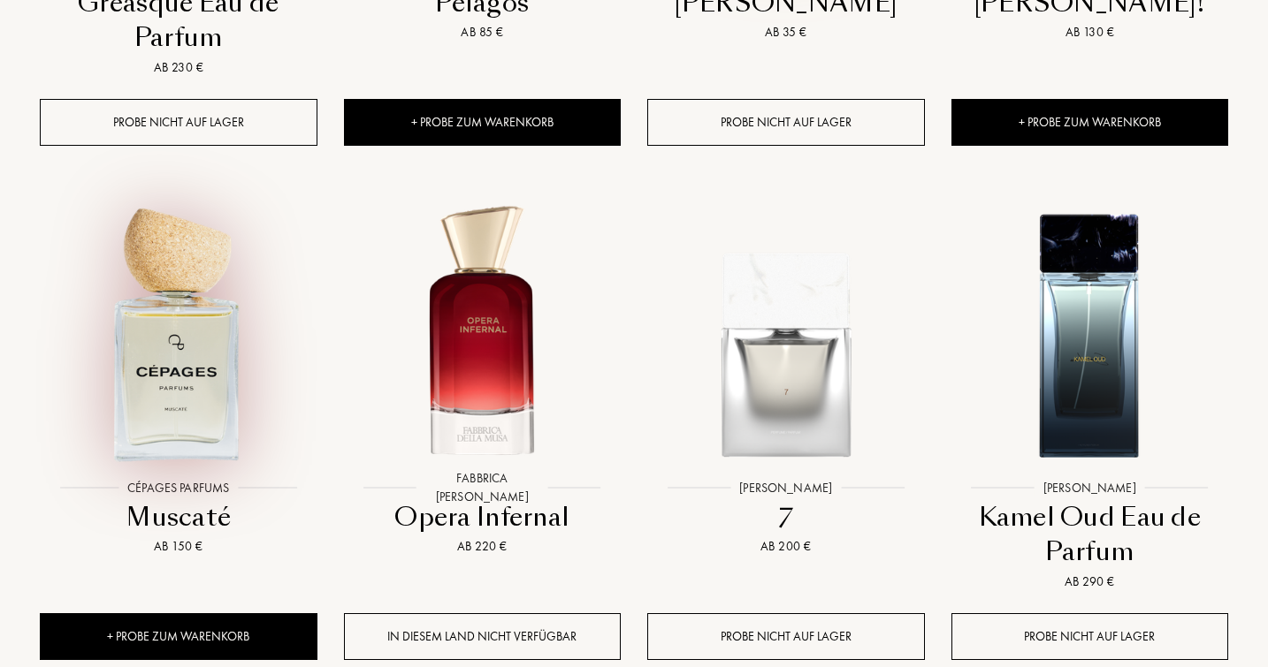
click at [192, 276] on img at bounding box center [178, 332] width 273 height 273
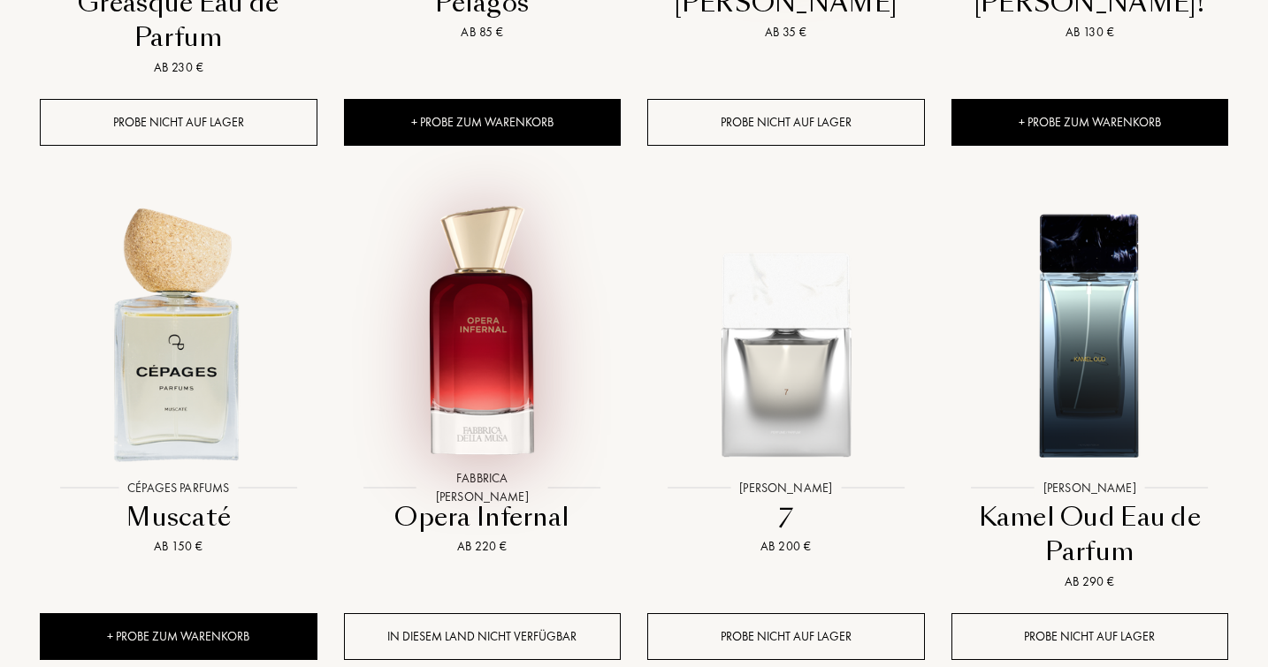
click at [465, 306] on img at bounding box center [482, 332] width 273 height 273
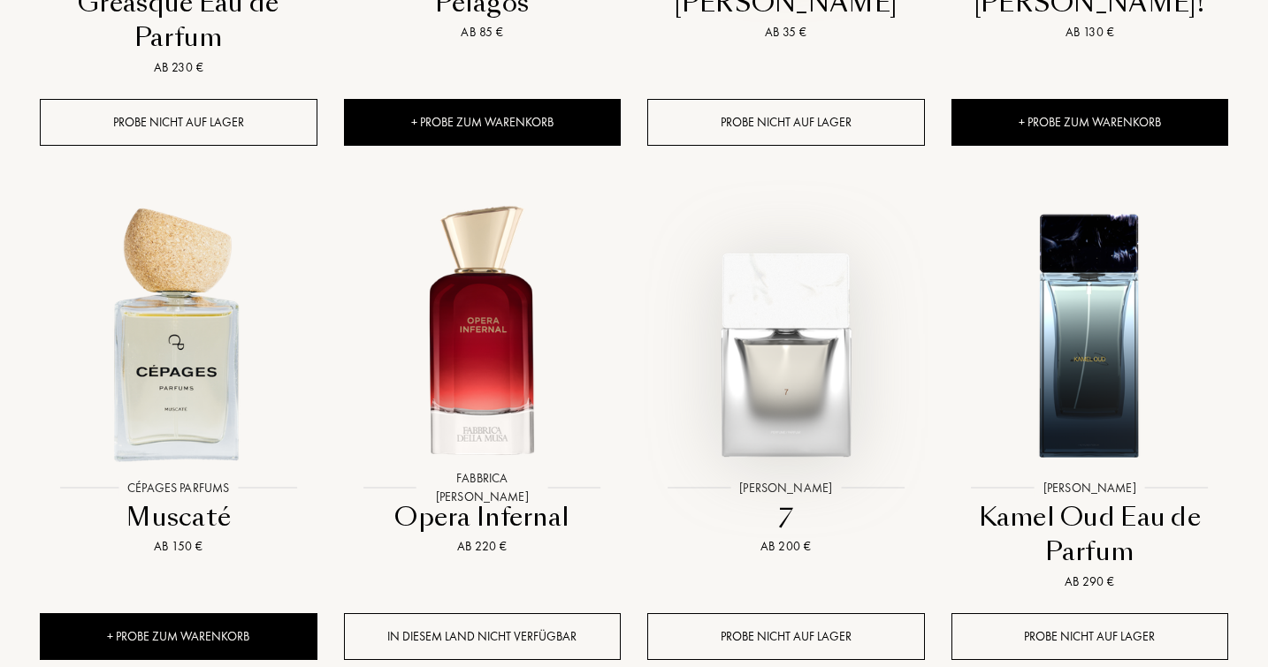
click at [758, 293] on img at bounding box center [785, 332] width 273 height 273
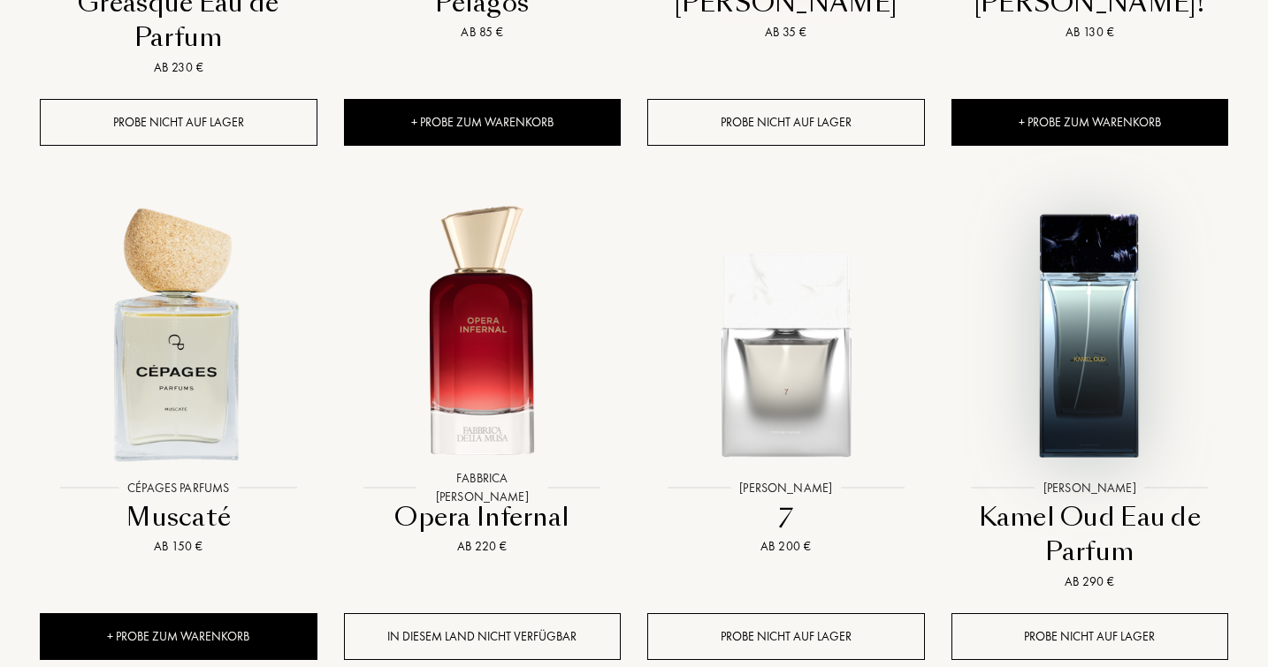
click at [1104, 272] on img at bounding box center [1089, 332] width 273 height 273
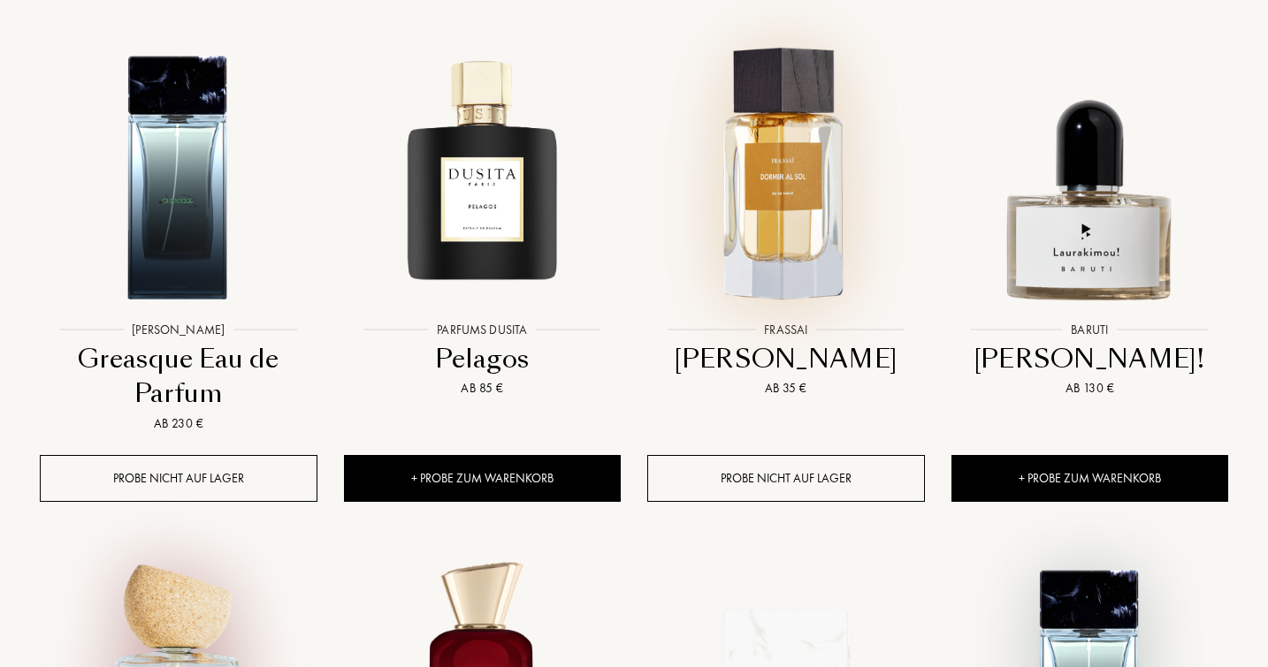
scroll to position [2717, 0]
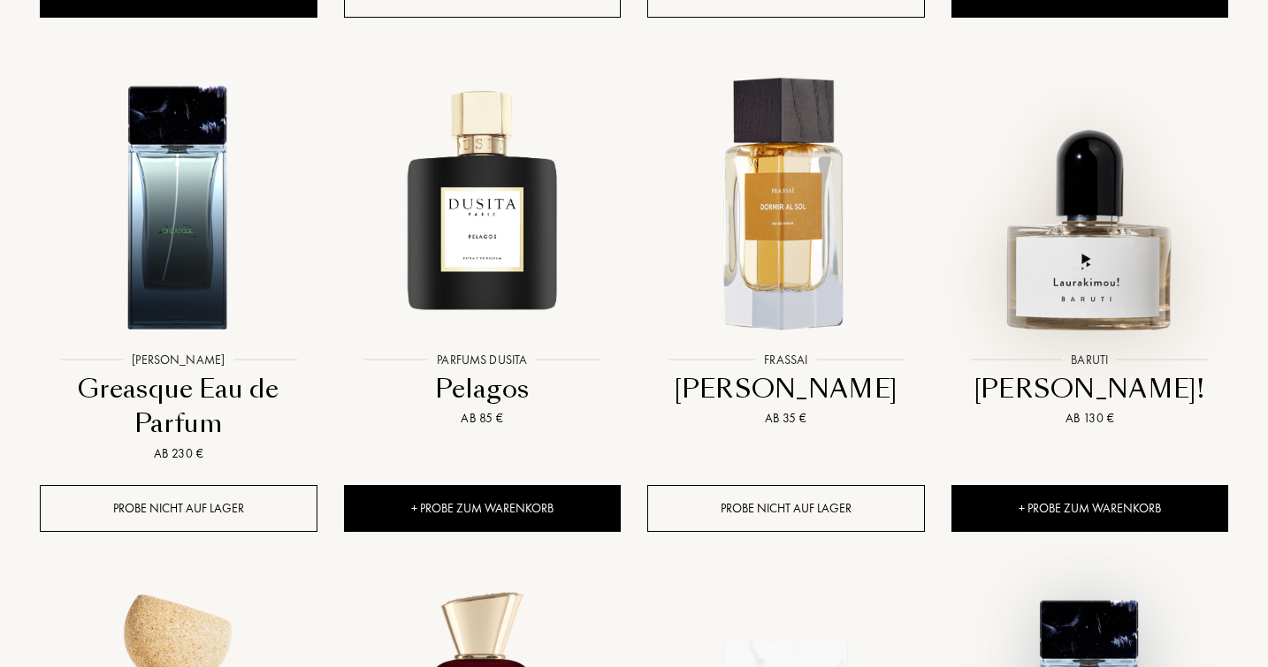
click at [1100, 194] on img at bounding box center [1089, 204] width 273 height 273
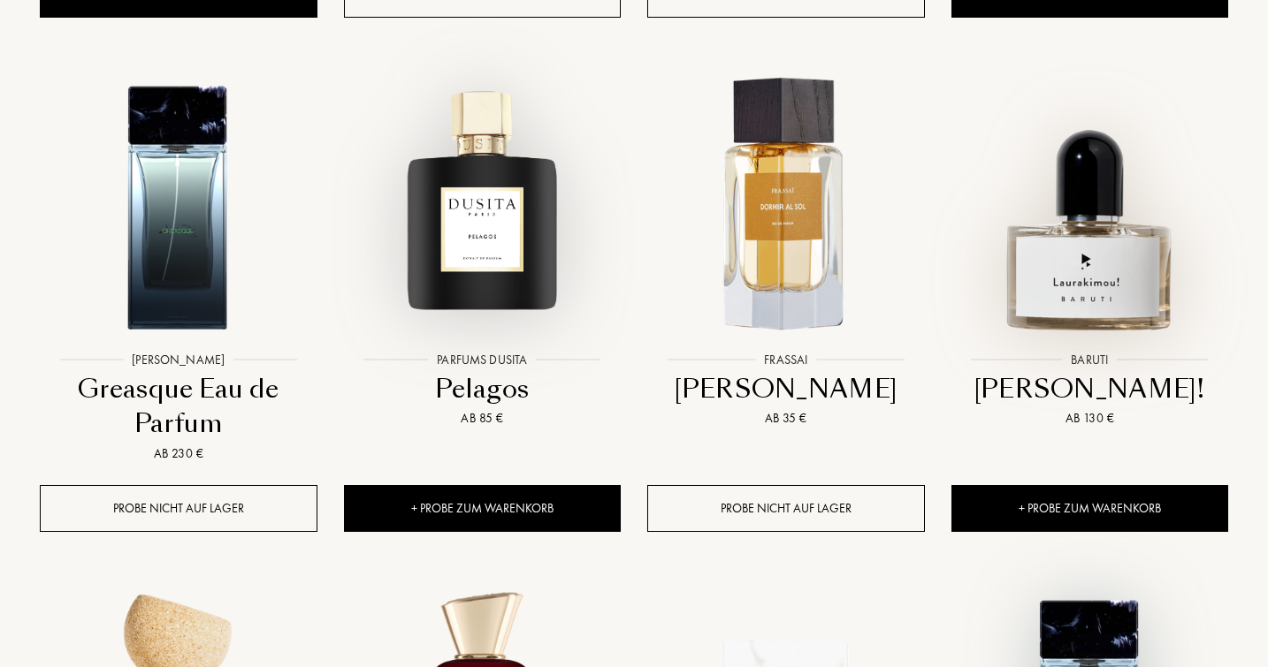
click at [506, 173] on img at bounding box center [482, 204] width 273 height 273
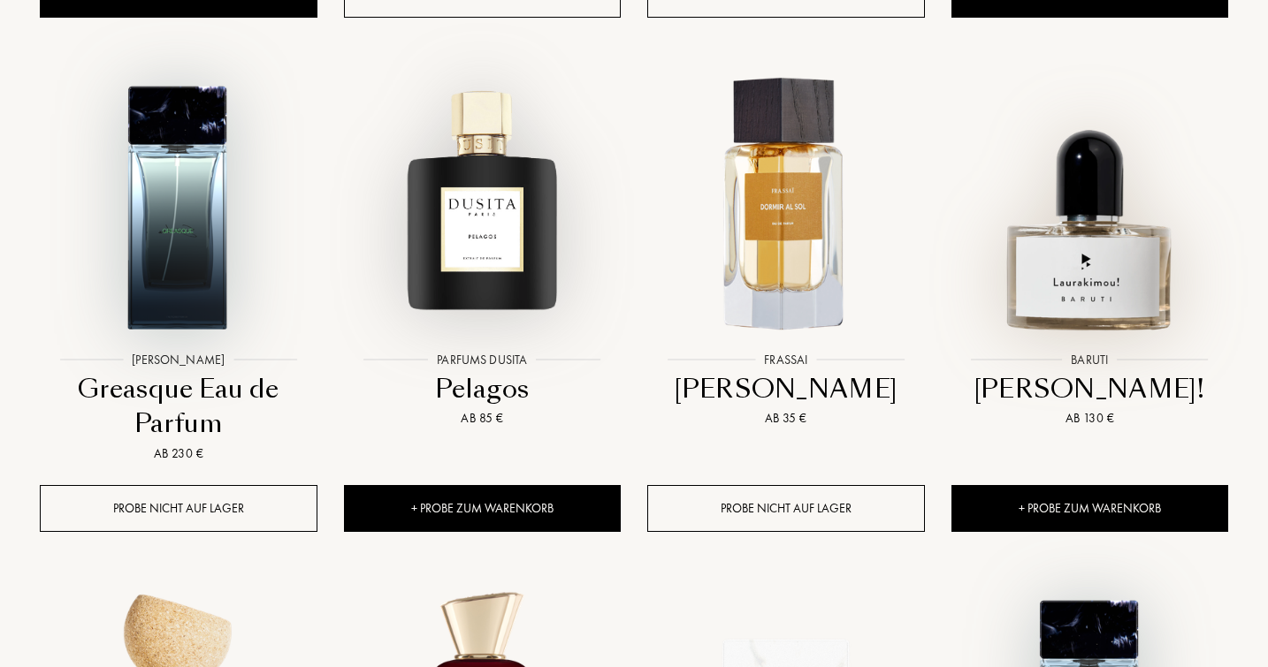
click at [164, 207] on img at bounding box center [178, 204] width 273 height 273
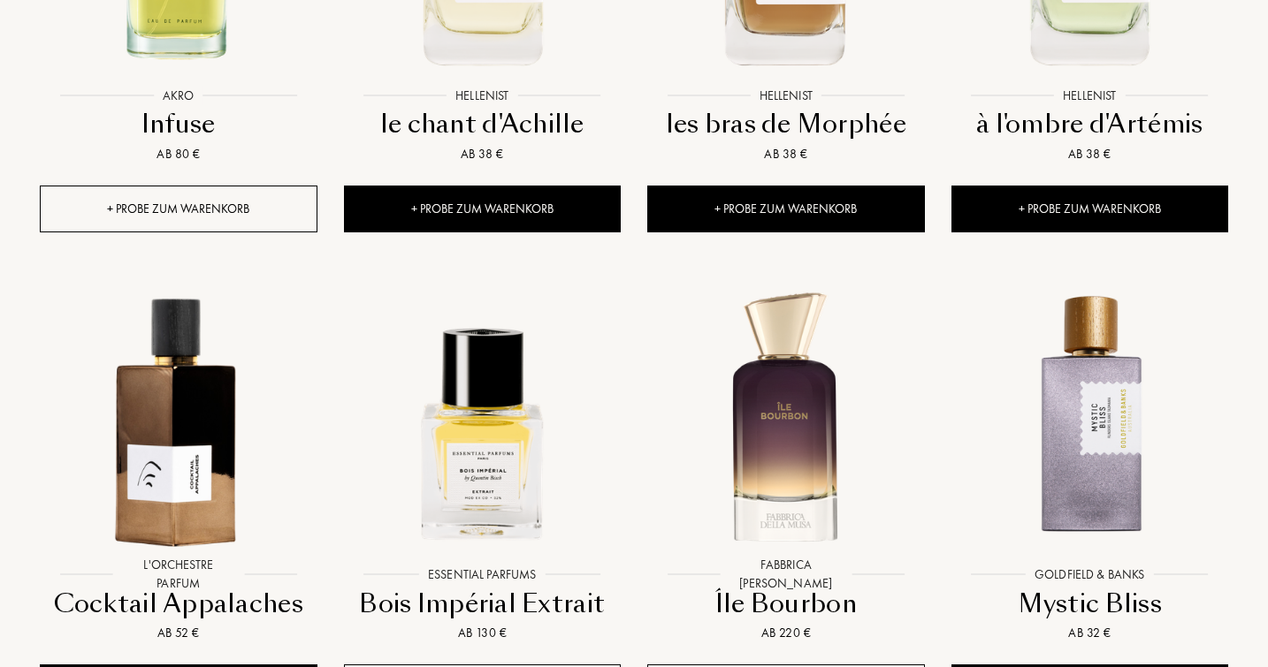
scroll to position [2031, 0]
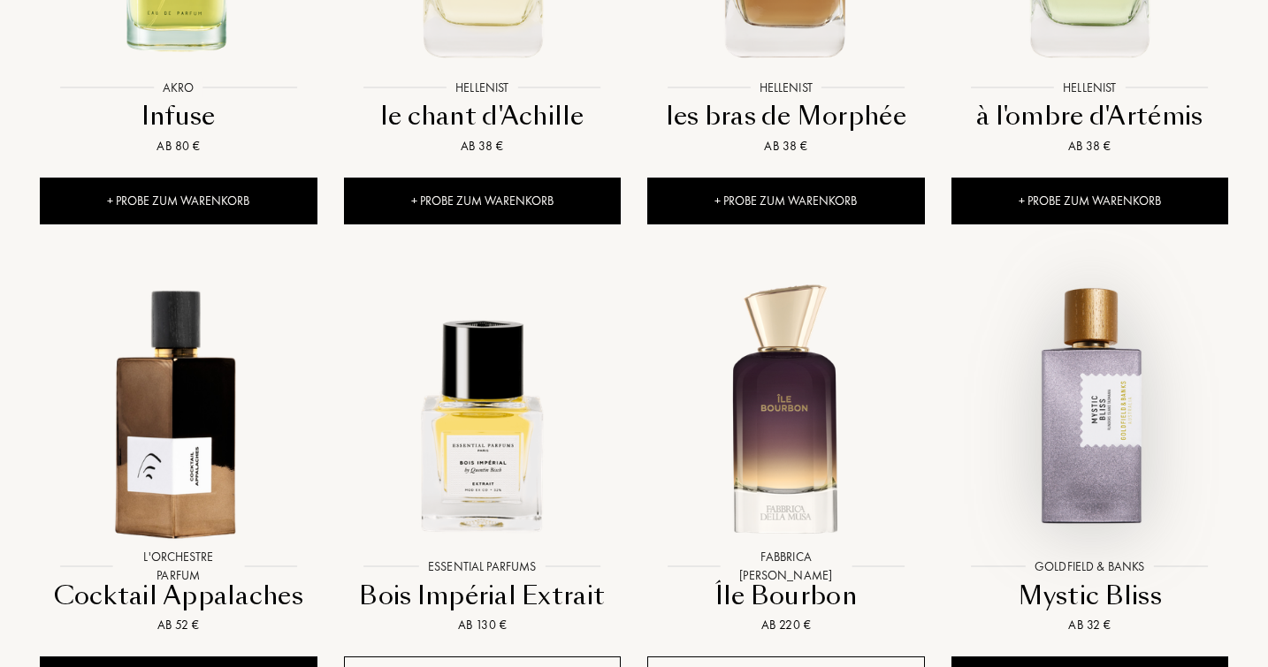
click at [1107, 355] on img at bounding box center [1089, 411] width 273 height 273
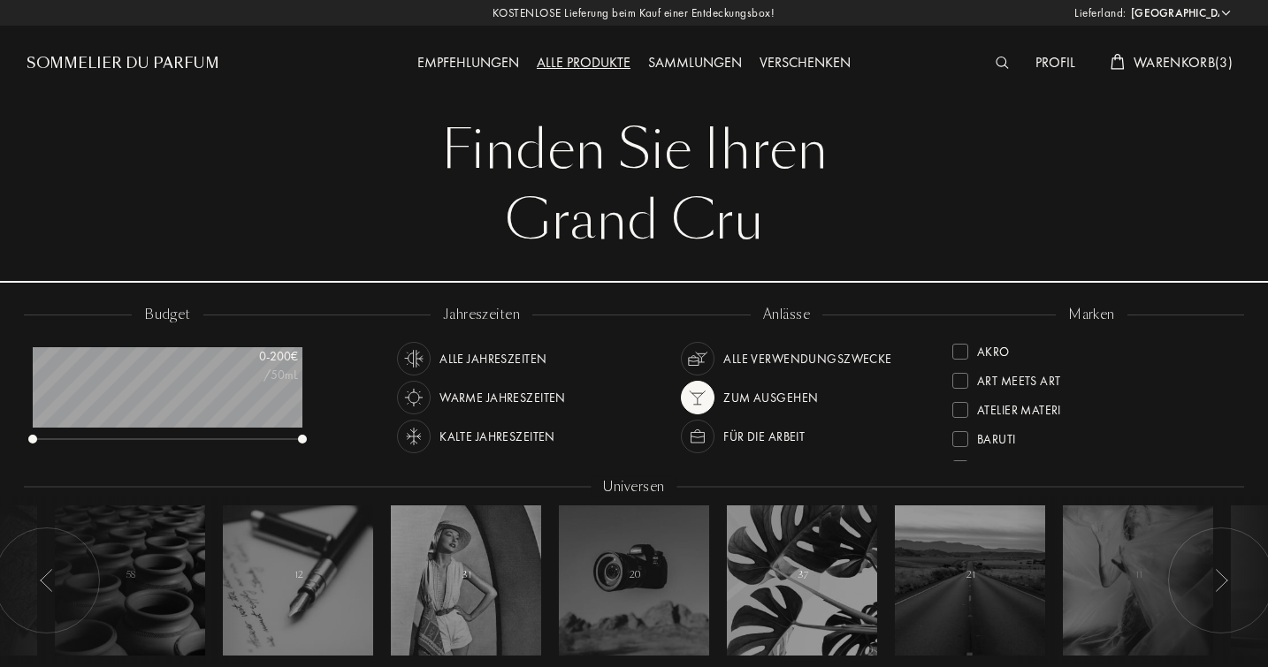
scroll to position [0, 0]
click at [1167, 61] on span "Warenkorb ( 3 )" at bounding box center [1182, 62] width 99 height 19
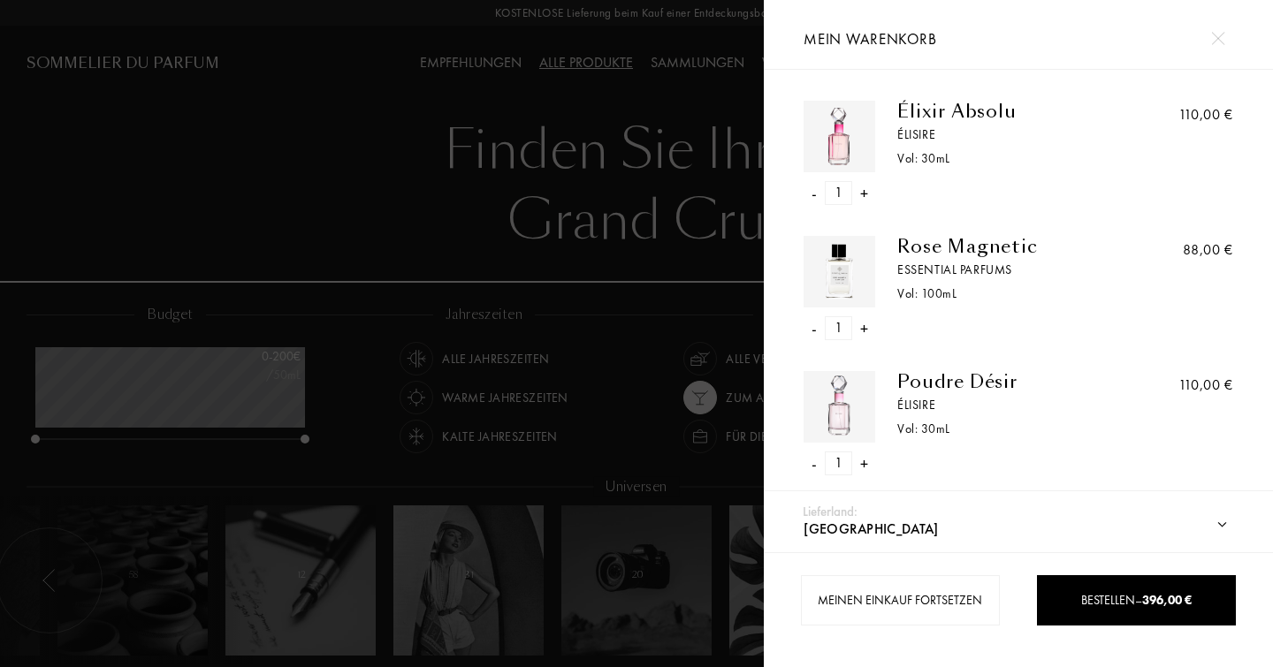
click at [1223, 36] on img at bounding box center [1217, 38] width 13 height 13
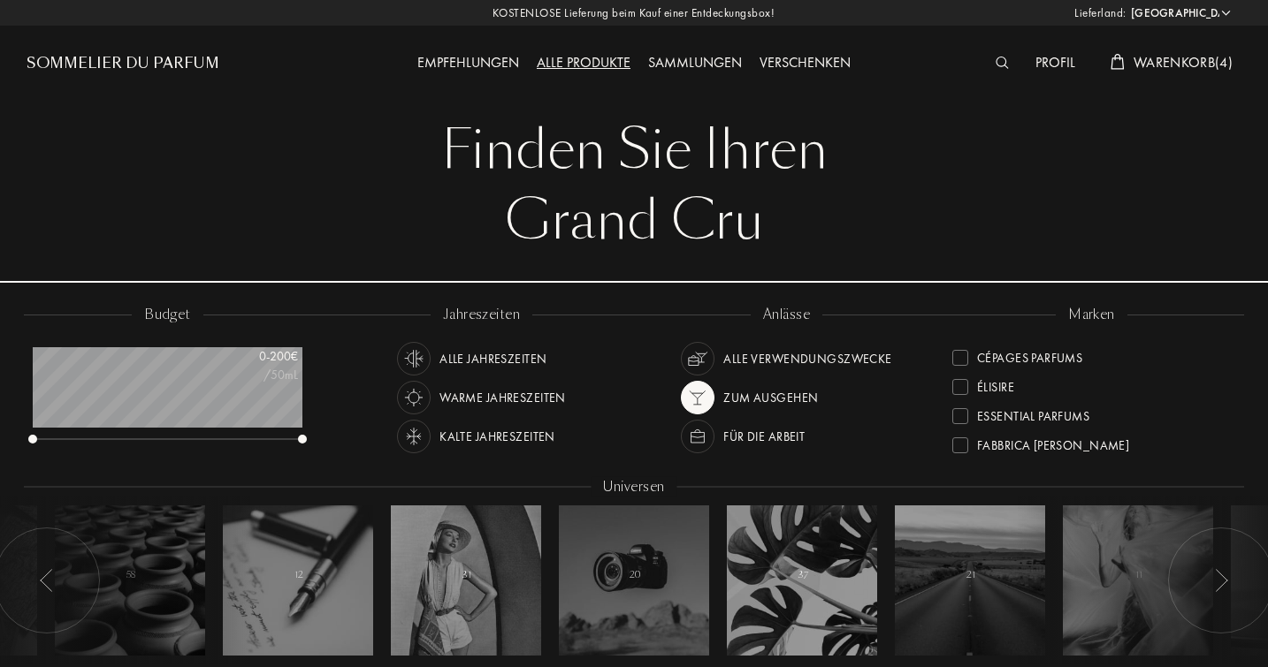
scroll to position [145, 0]
click at [966, 381] on div at bounding box center [960, 382] width 16 height 16
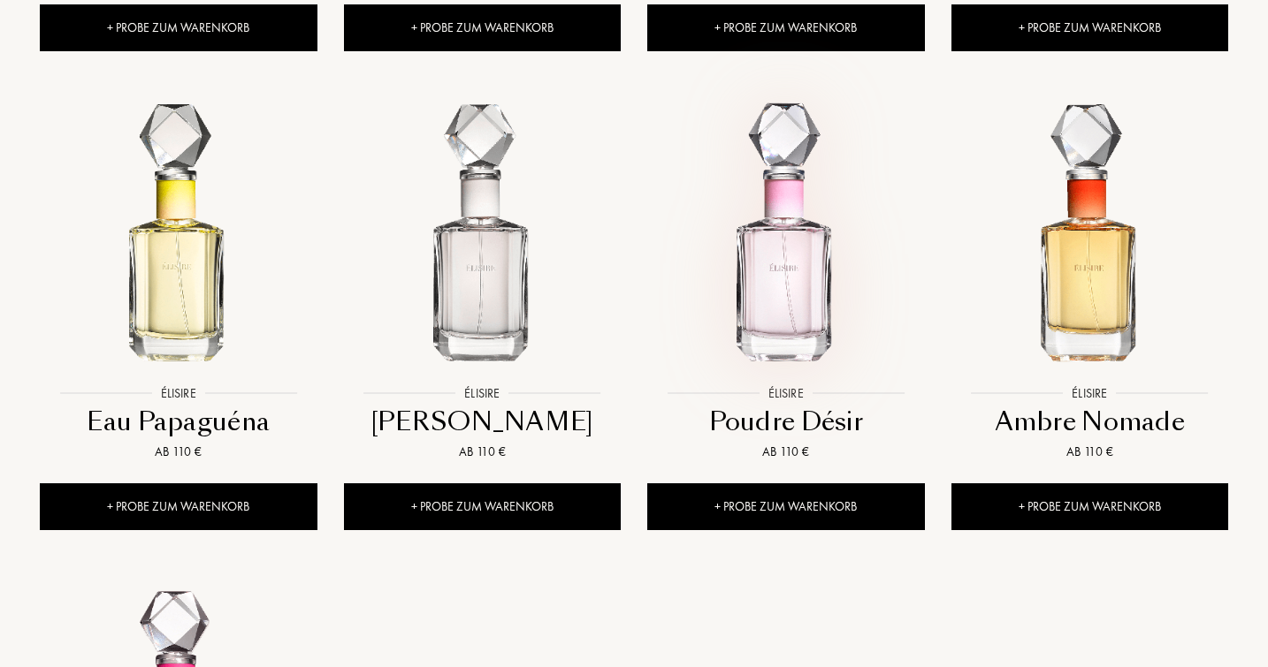
scroll to position [1192, 0]
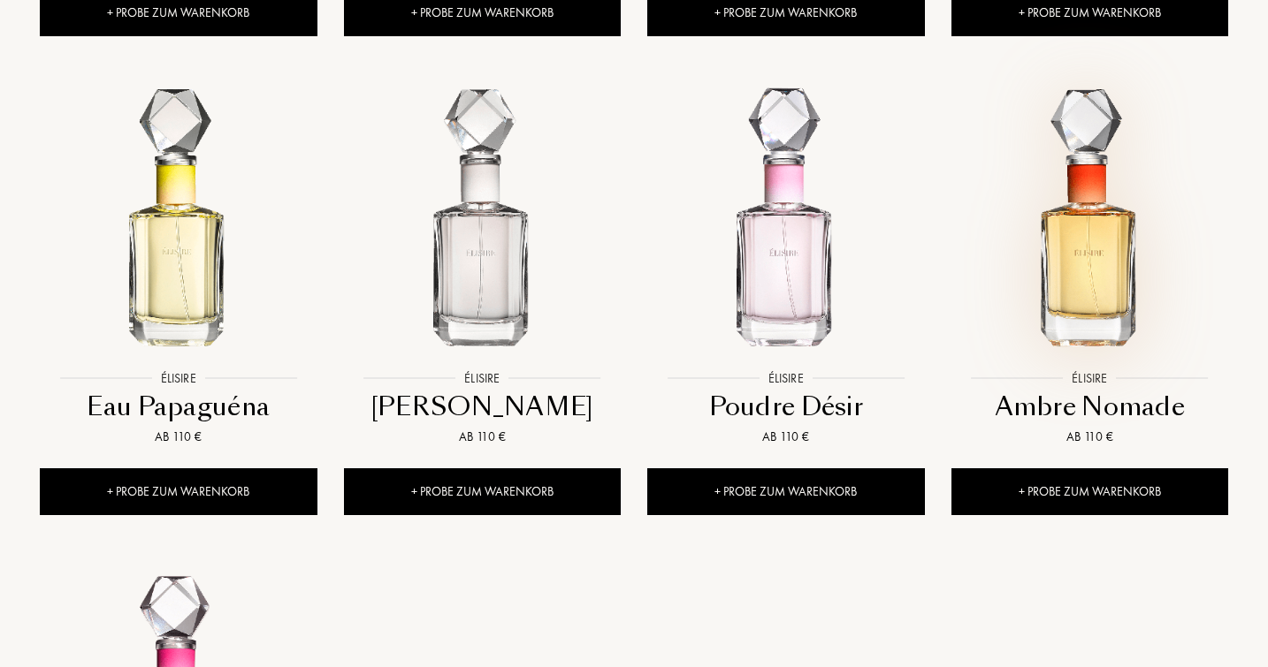
click at [1104, 324] on img at bounding box center [1089, 223] width 273 height 273
click at [812, 278] on img at bounding box center [785, 223] width 273 height 273
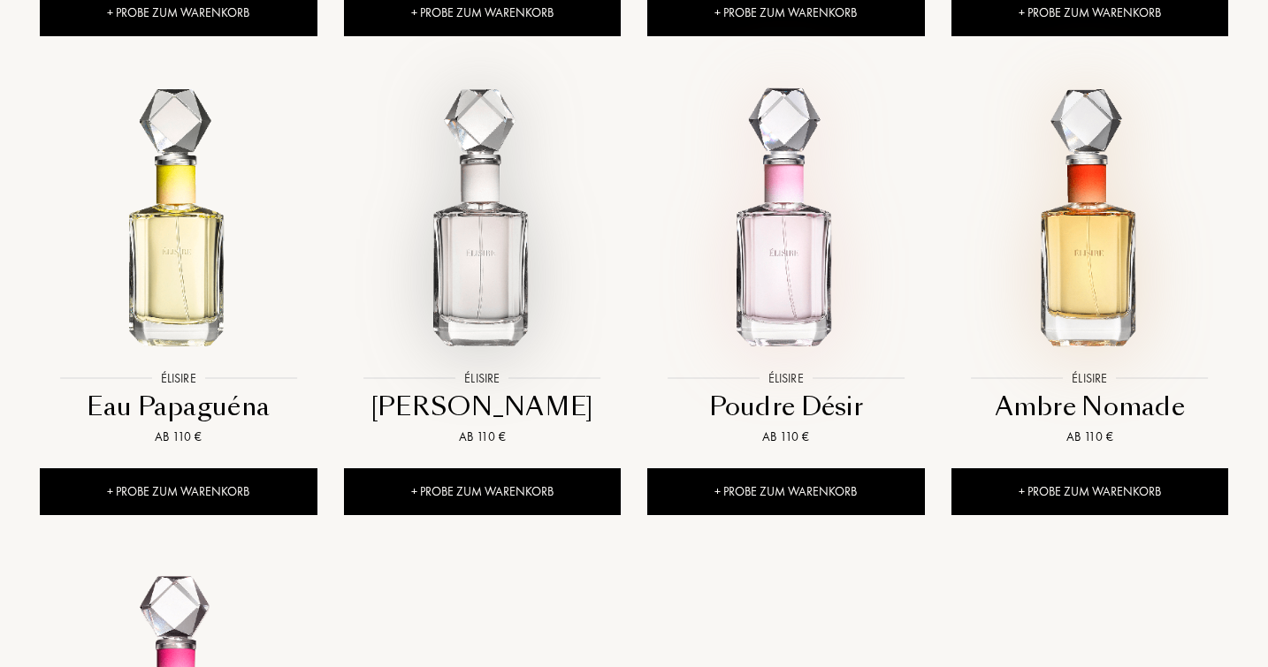
click at [483, 291] on img at bounding box center [482, 223] width 273 height 273
click at [200, 248] on img at bounding box center [178, 223] width 273 height 273
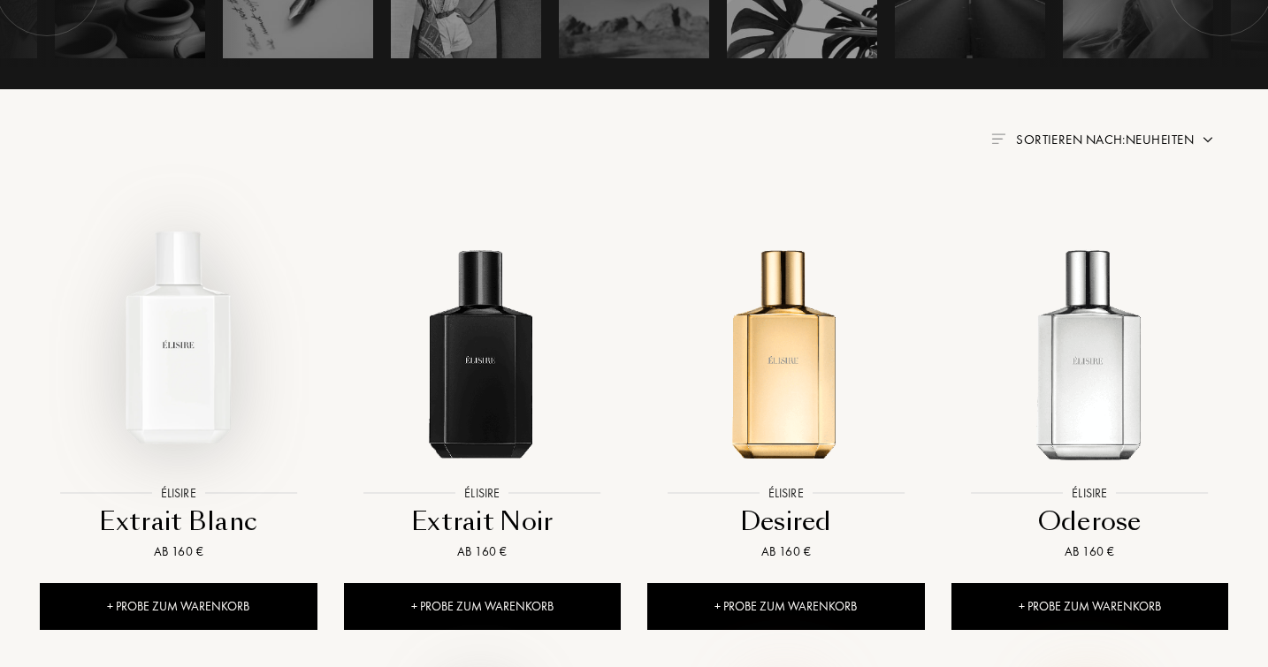
scroll to position [670, 0]
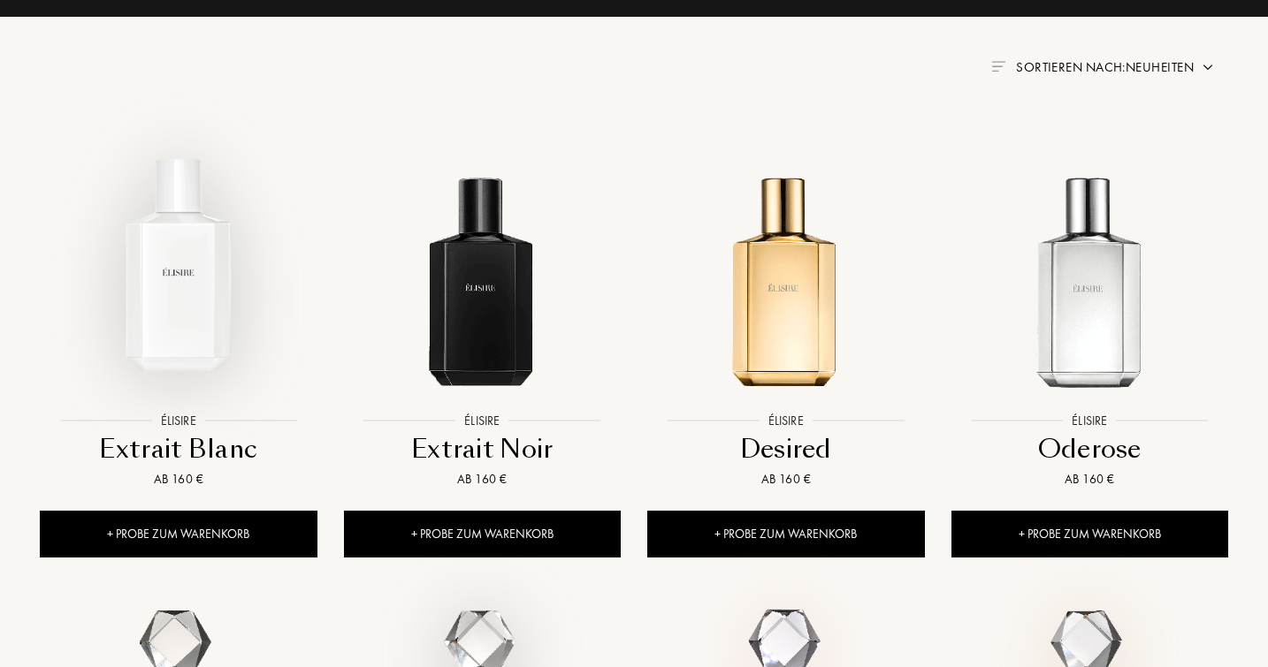
click at [206, 286] on img at bounding box center [178, 264] width 273 height 273
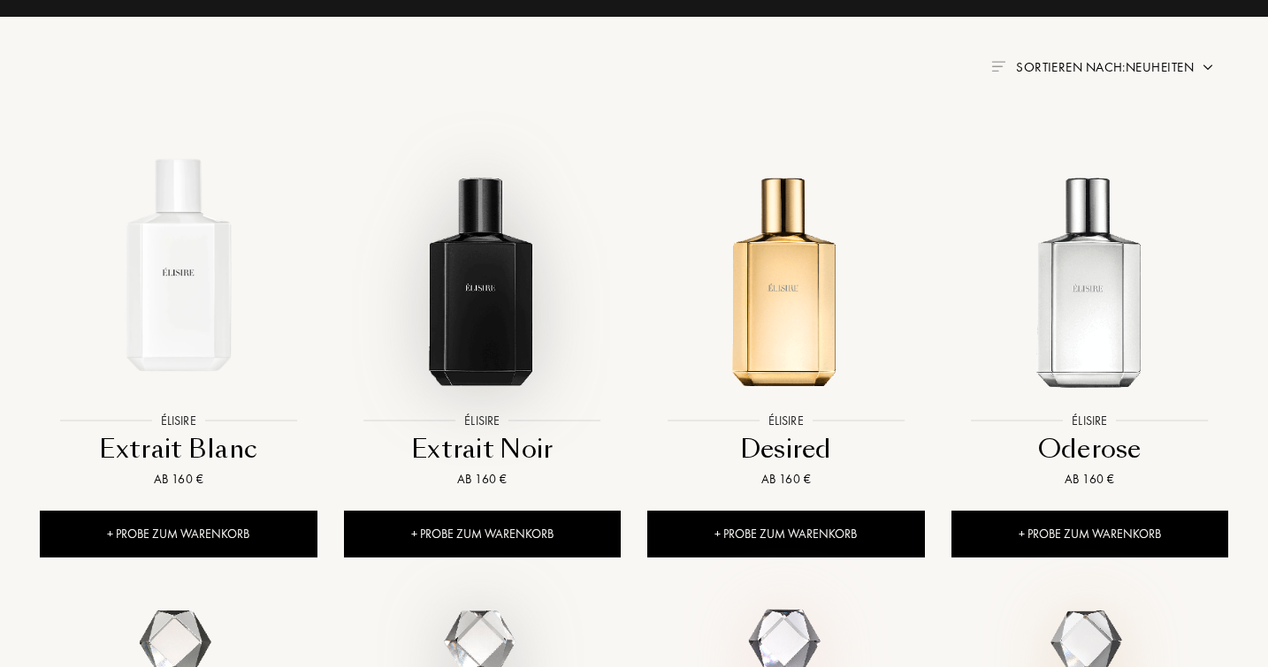
click at [458, 279] on img at bounding box center [482, 264] width 273 height 273
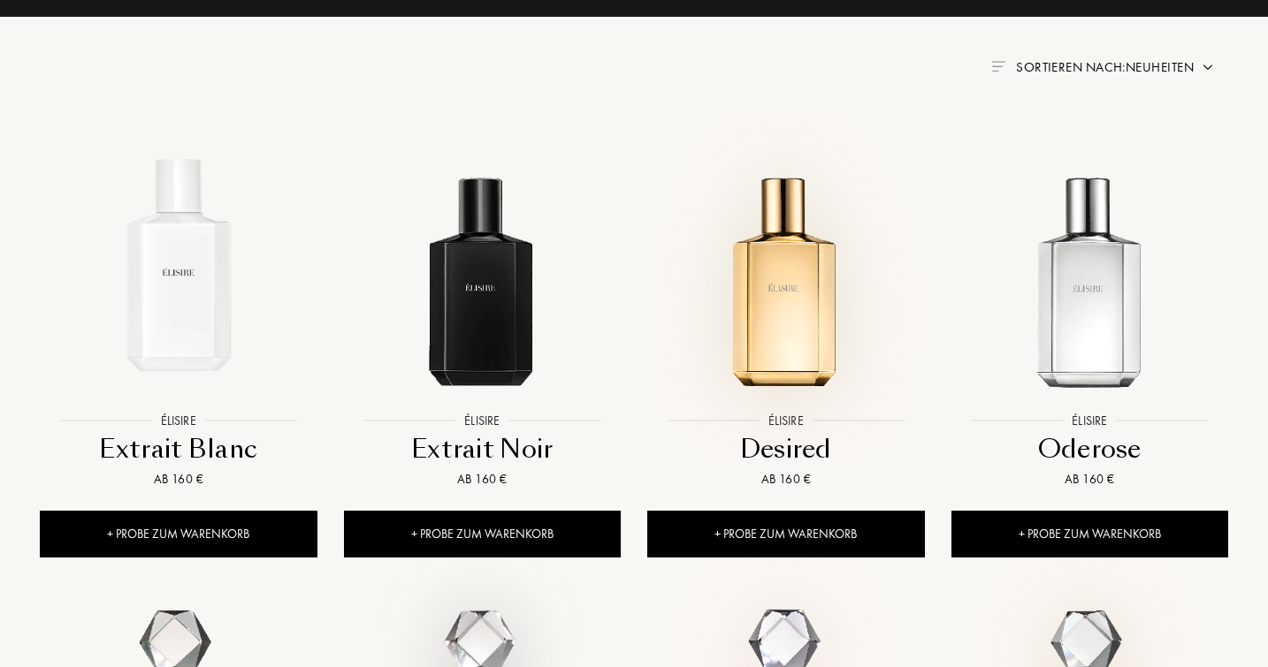
click at [781, 291] on img at bounding box center [785, 264] width 273 height 273
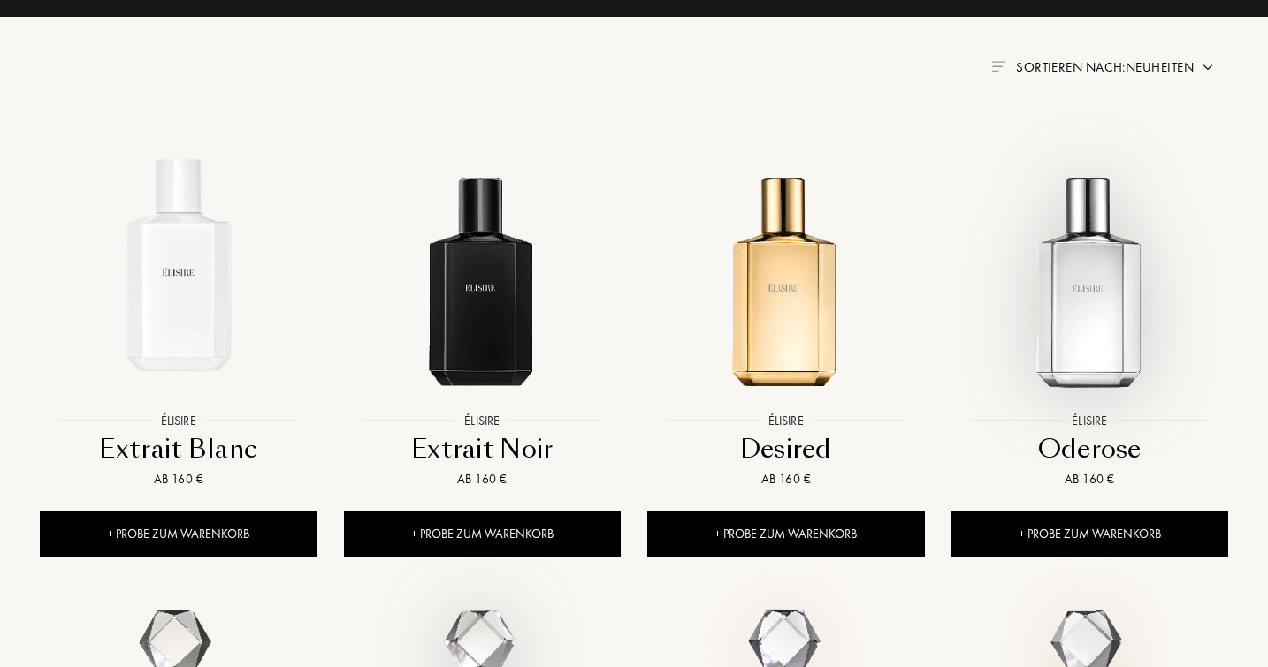
click at [1098, 323] on img at bounding box center [1089, 264] width 273 height 273
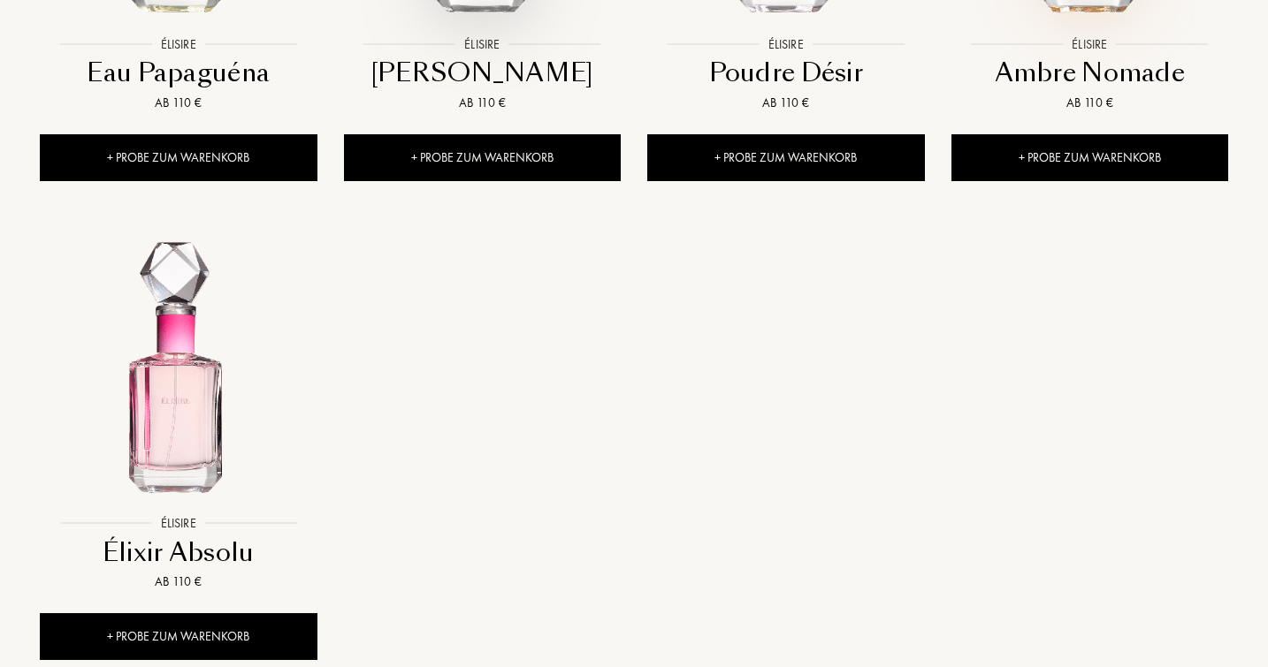
scroll to position [1532, 0]
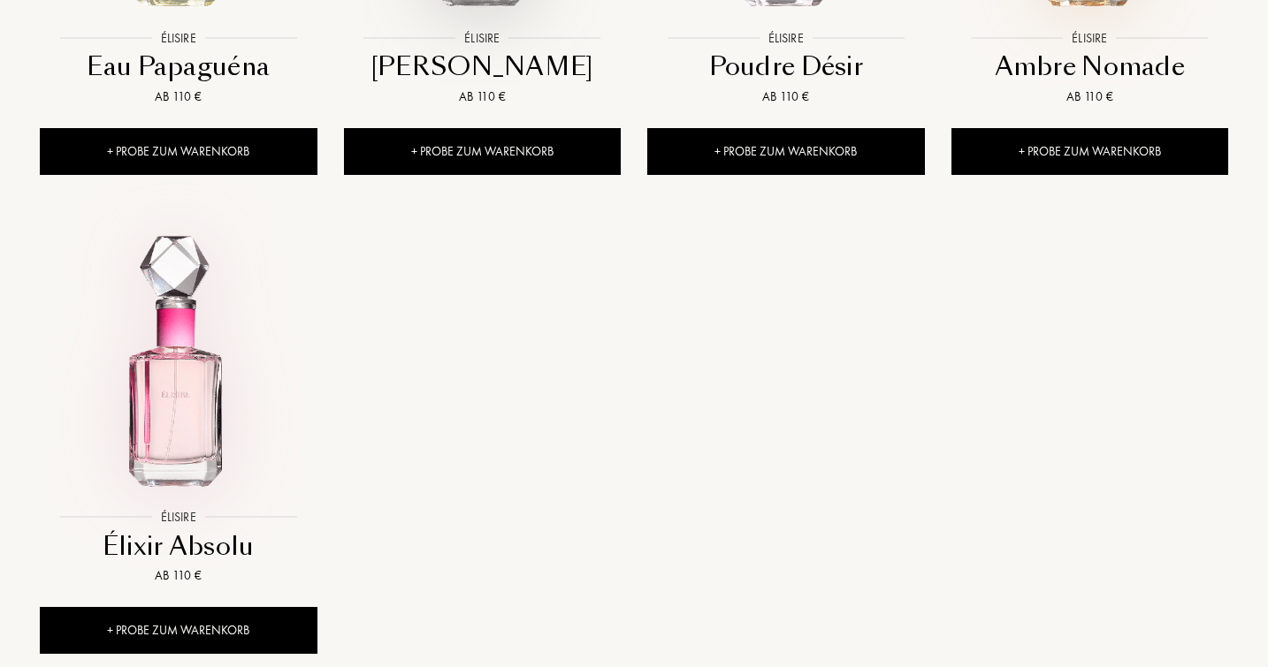
click at [225, 426] on img at bounding box center [178, 361] width 273 height 273
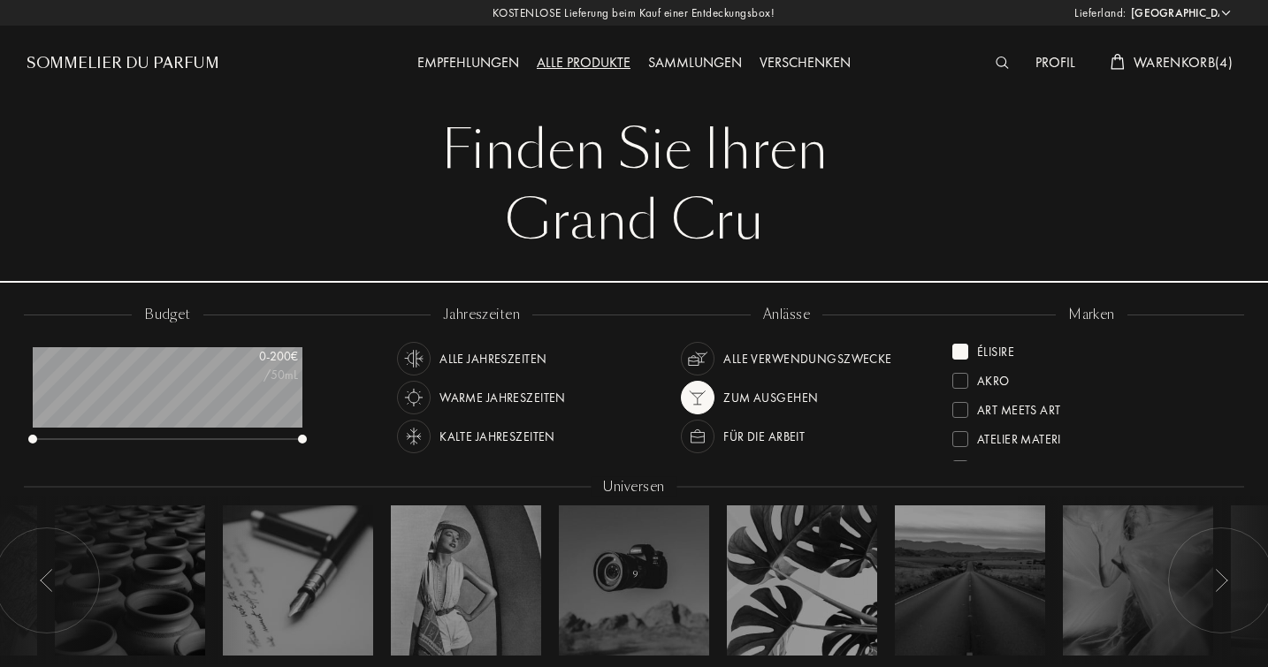
scroll to position [0, 0]
click at [961, 345] on div at bounding box center [960, 352] width 16 height 16
click at [958, 429] on div at bounding box center [960, 432] width 16 height 16
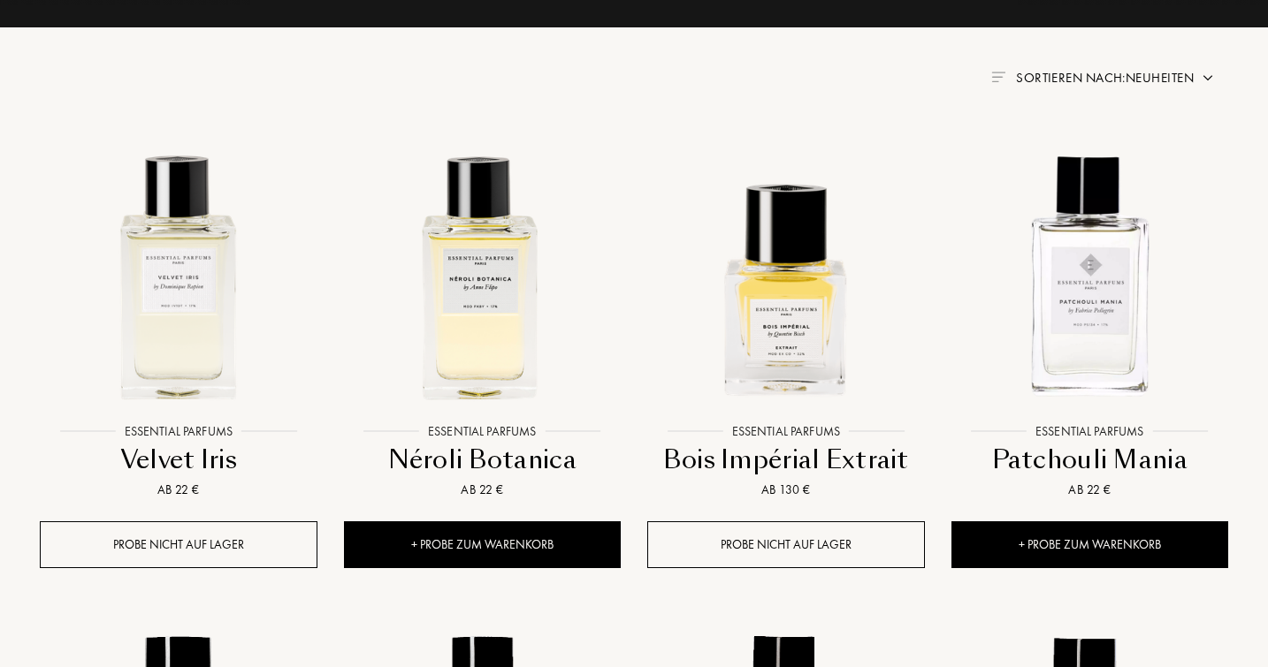
scroll to position [658, 0]
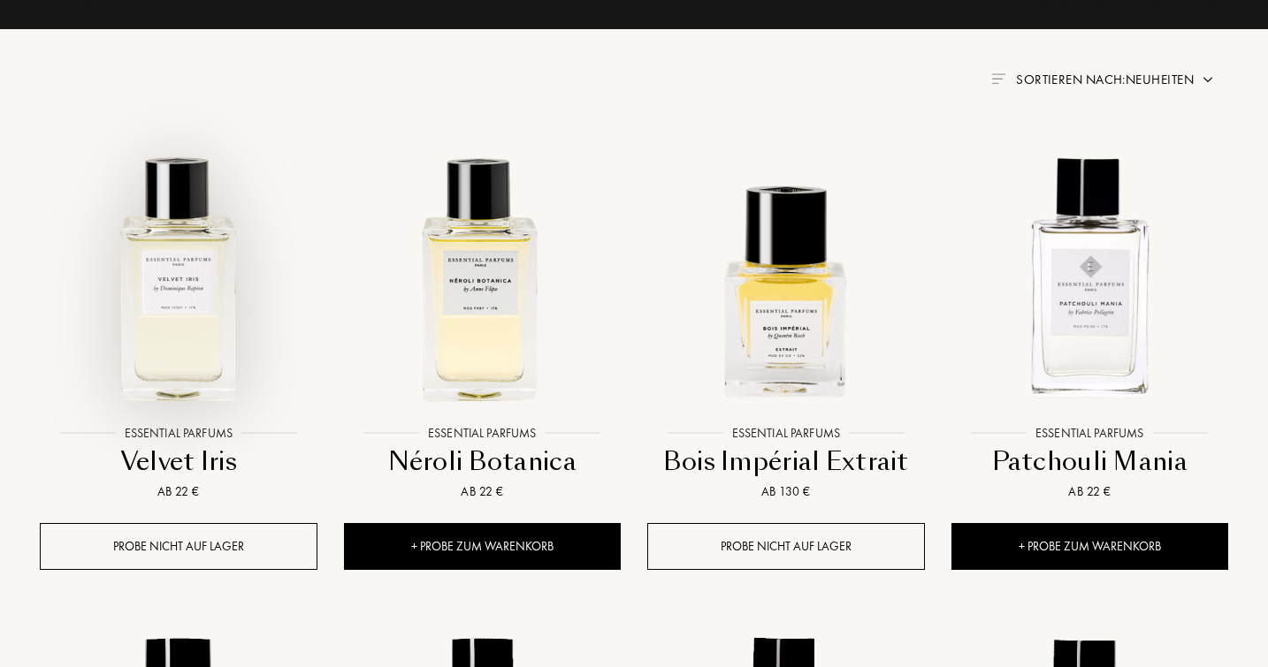
click at [194, 324] on img at bounding box center [178, 277] width 273 height 273
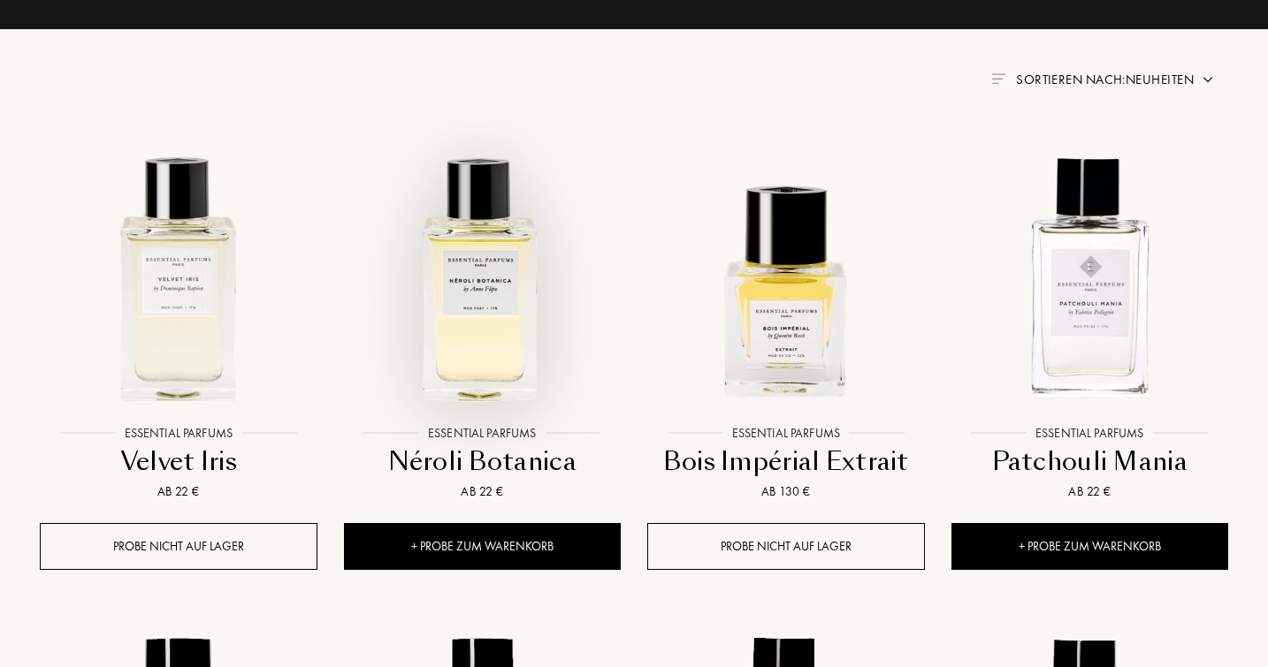
click at [461, 324] on img at bounding box center [482, 277] width 273 height 273
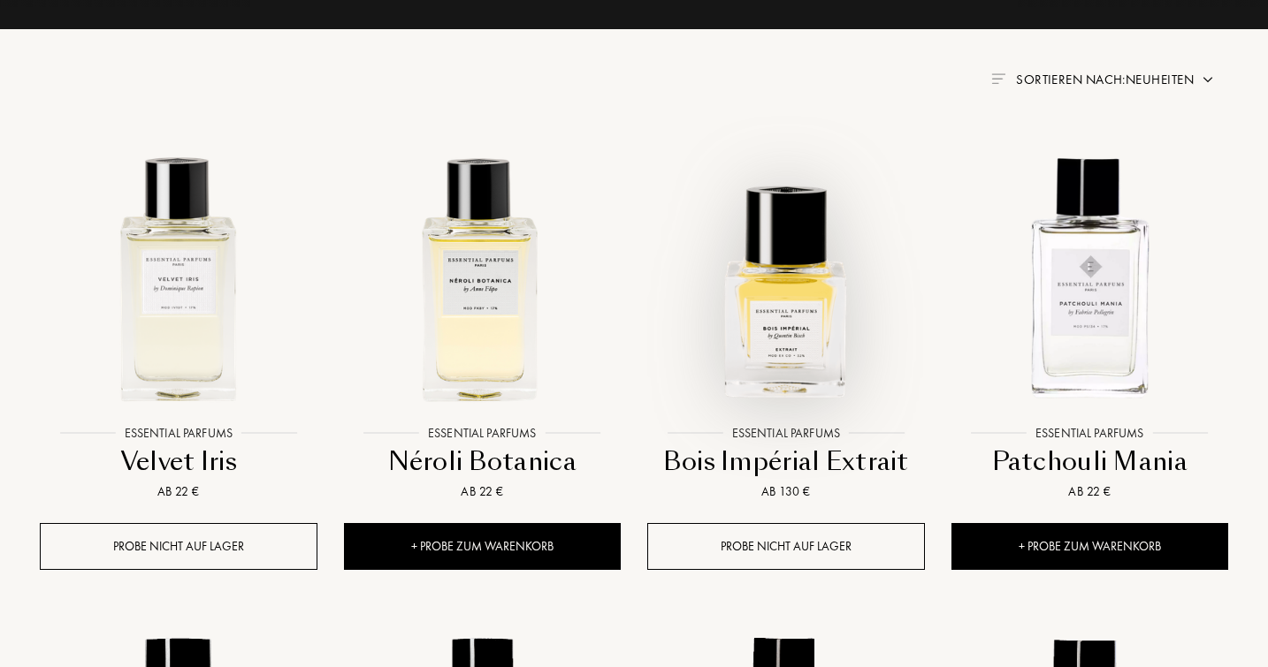
click at [758, 350] on img at bounding box center [785, 277] width 273 height 273
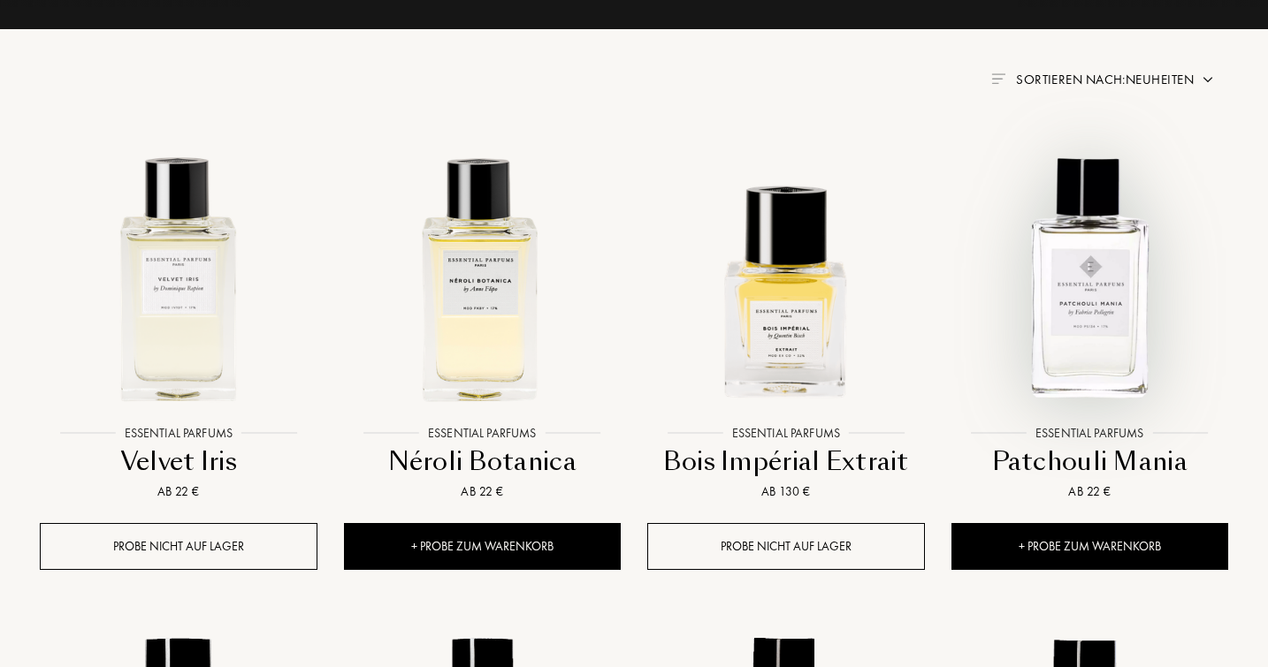
click at [1128, 241] on img at bounding box center [1089, 277] width 273 height 273
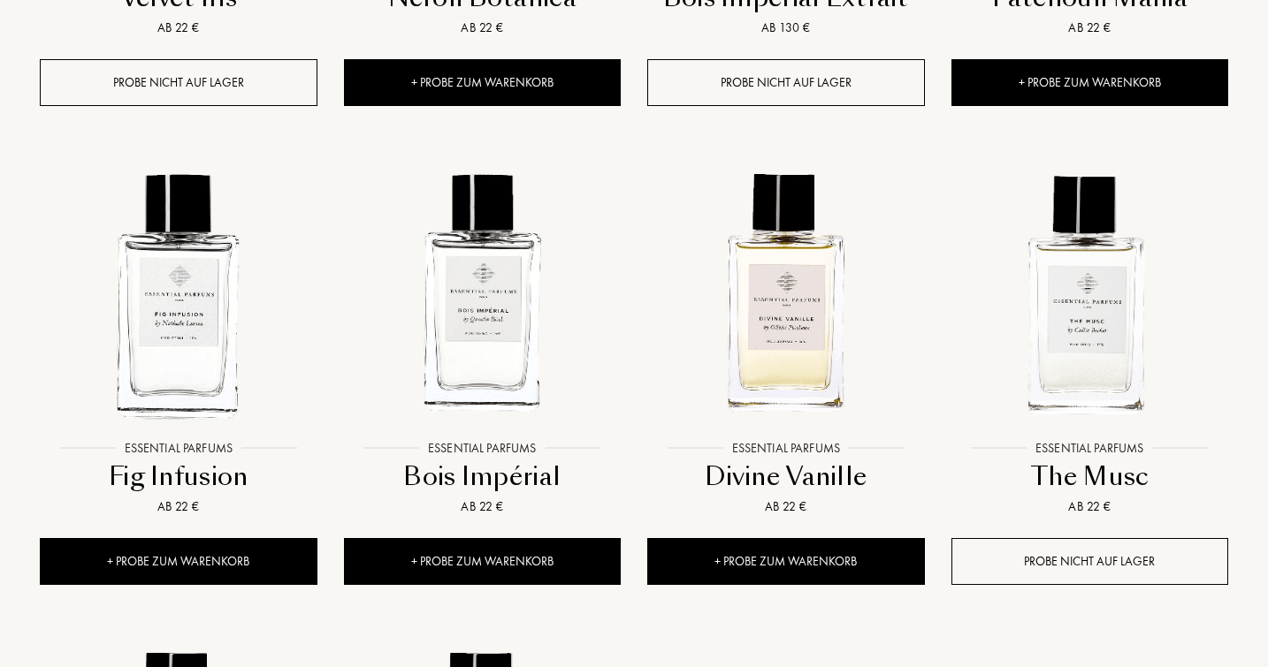
scroll to position [1145, 0]
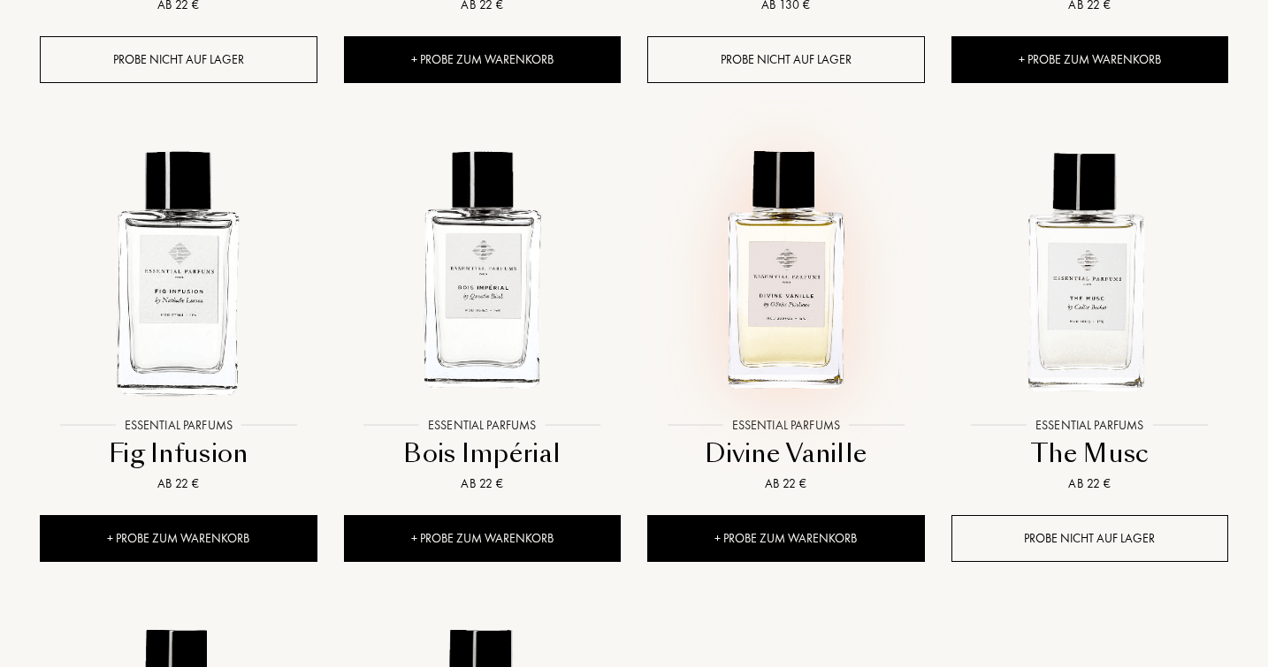
click at [797, 312] on img at bounding box center [785, 269] width 273 height 273
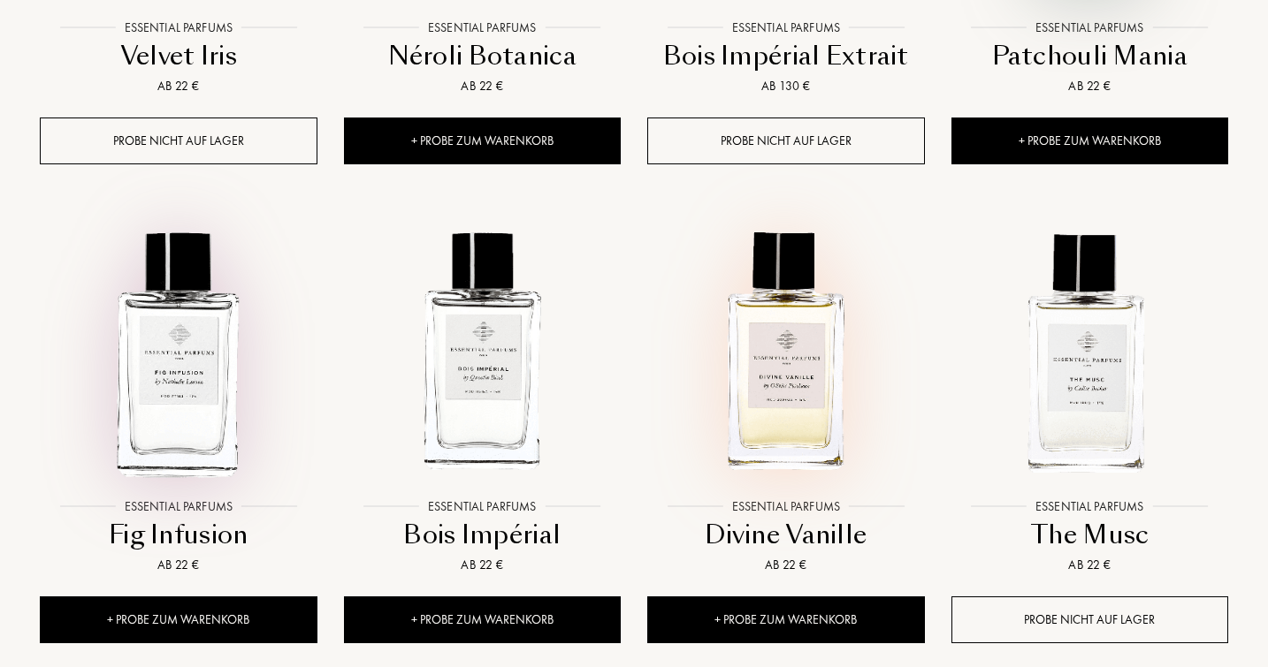
scroll to position [1043, 0]
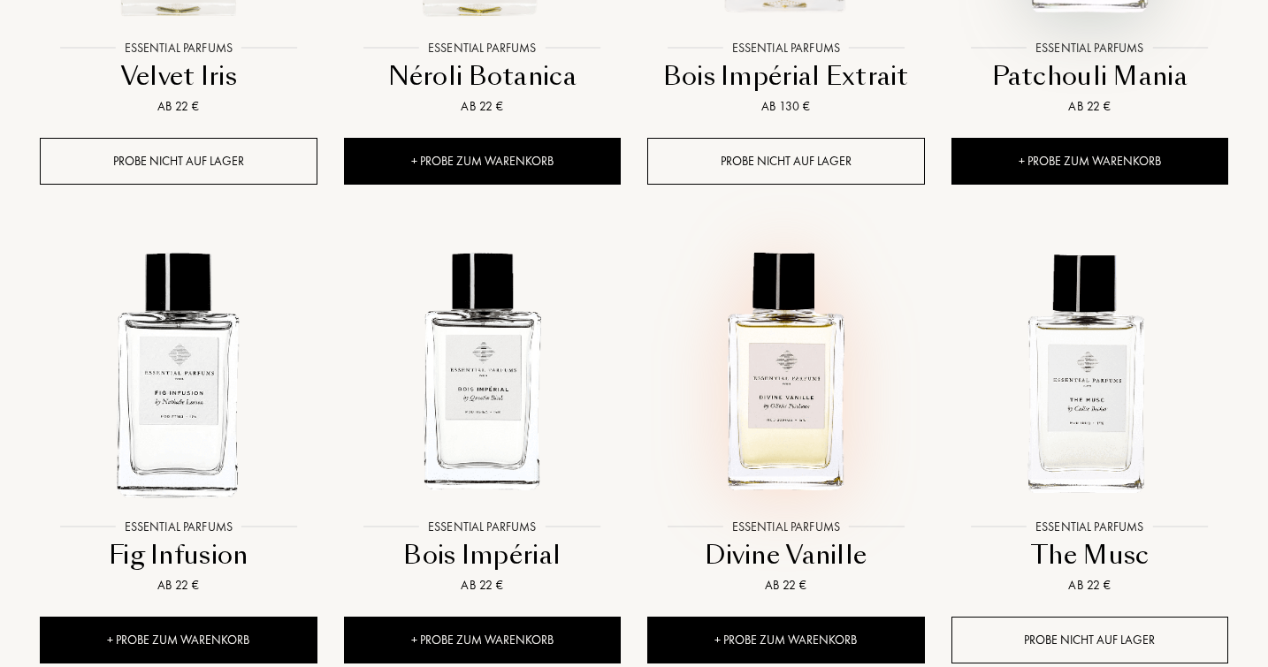
click at [798, 366] on img at bounding box center [785, 371] width 273 height 273
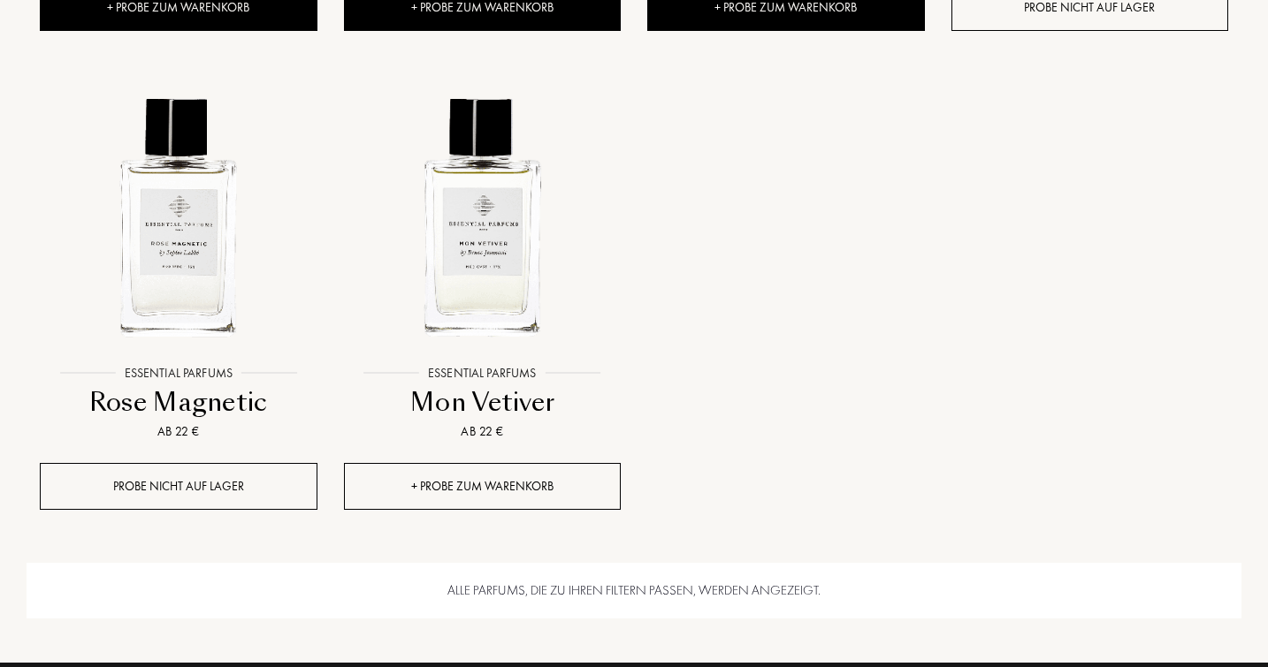
scroll to position [1457, 0]
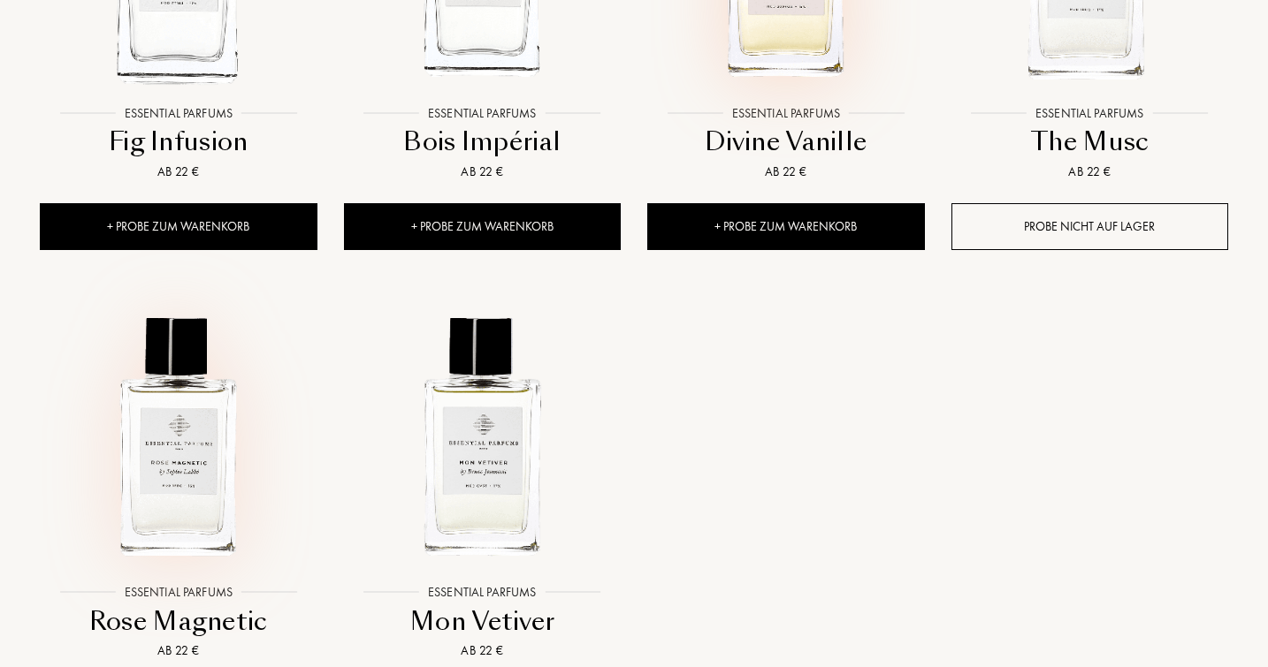
click at [154, 454] on img at bounding box center [178, 437] width 273 height 273
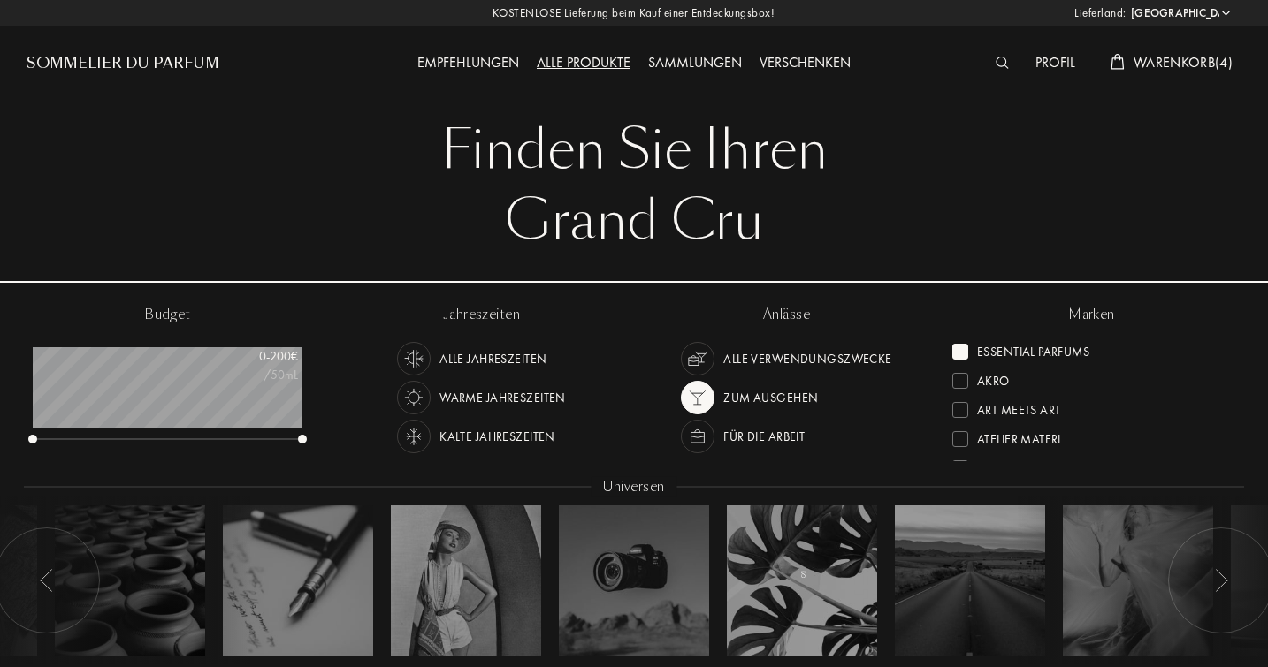
scroll to position [0, 0]
click at [964, 347] on div at bounding box center [960, 352] width 16 height 16
click at [959, 361] on div at bounding box center [960, 366] width 16 height 16
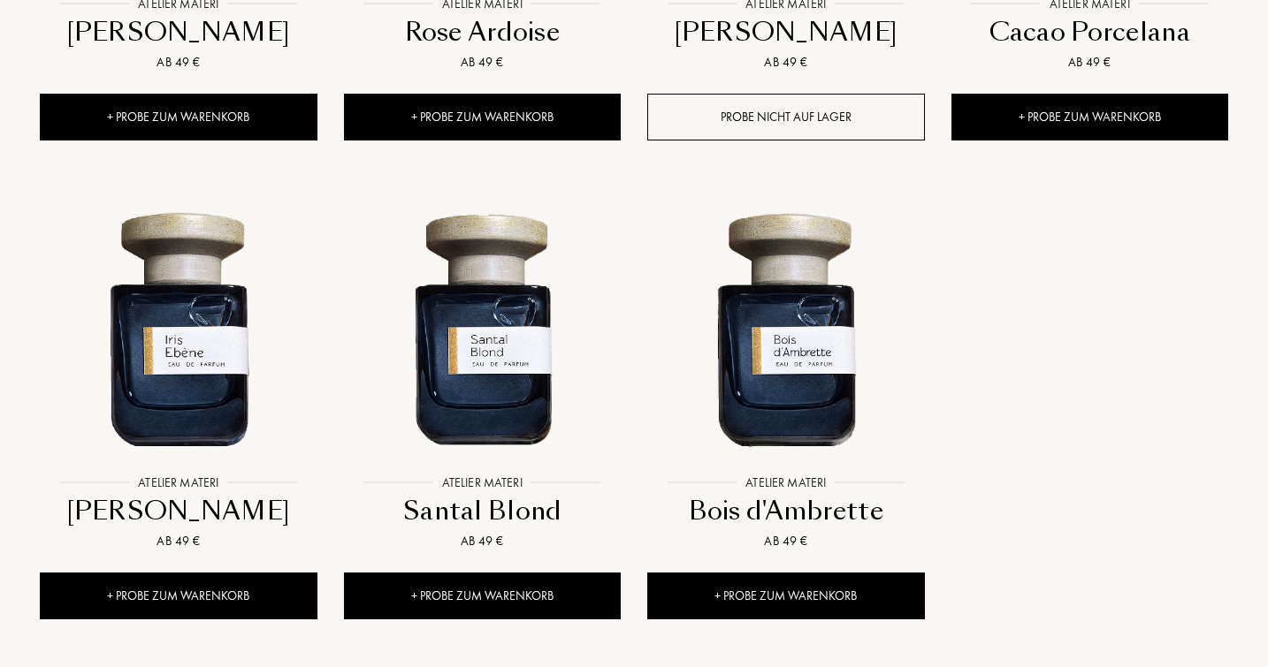
scroll to position [1084, 0]
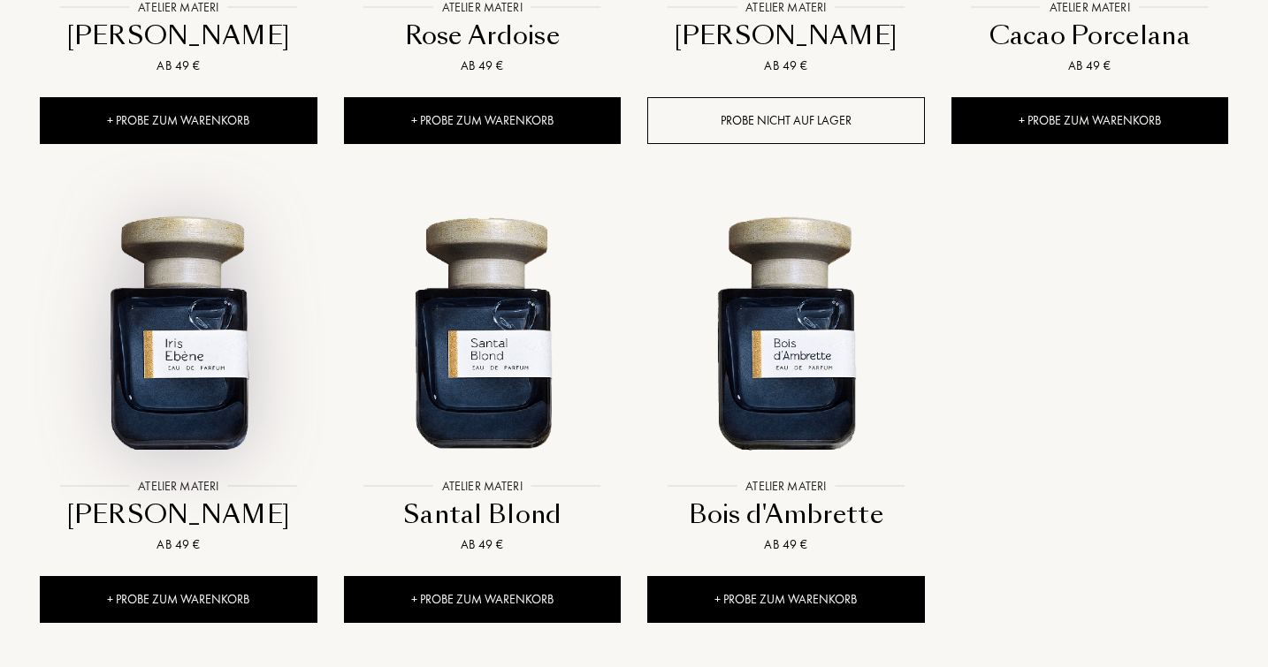
click at [194, 301] on img at bounding box center [178, 330] width 273 height 273
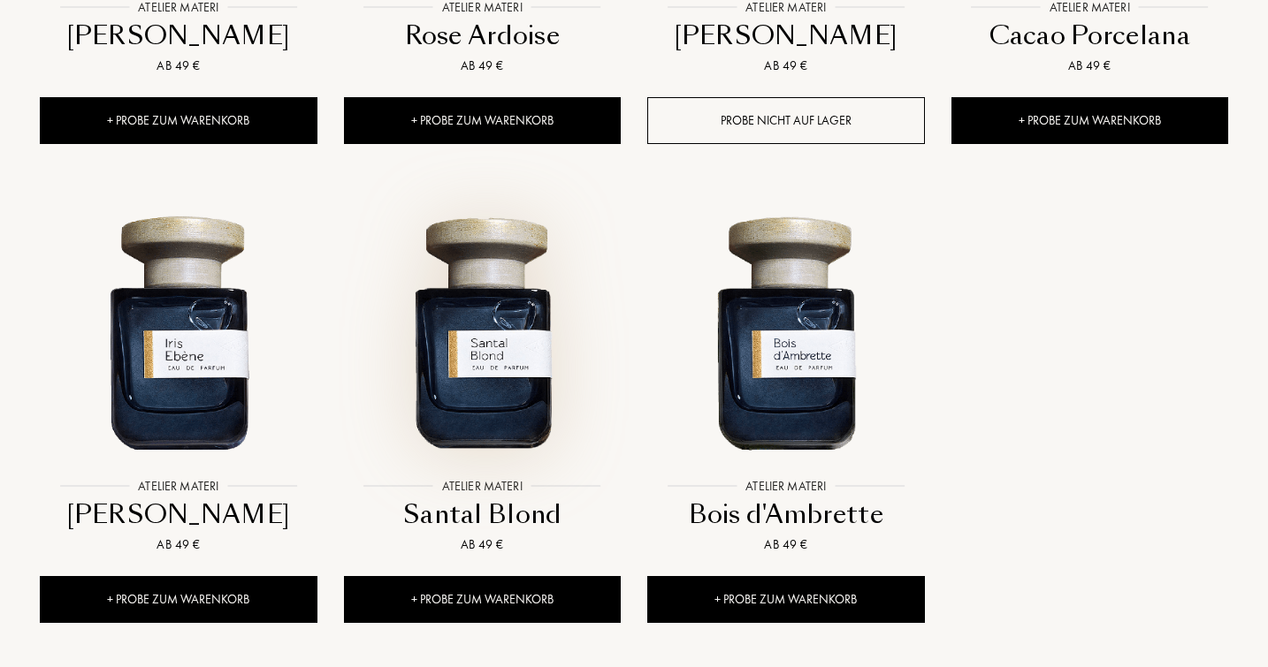
click at [483, 358] on img at bounding box center [482, 330] width 273 height 273
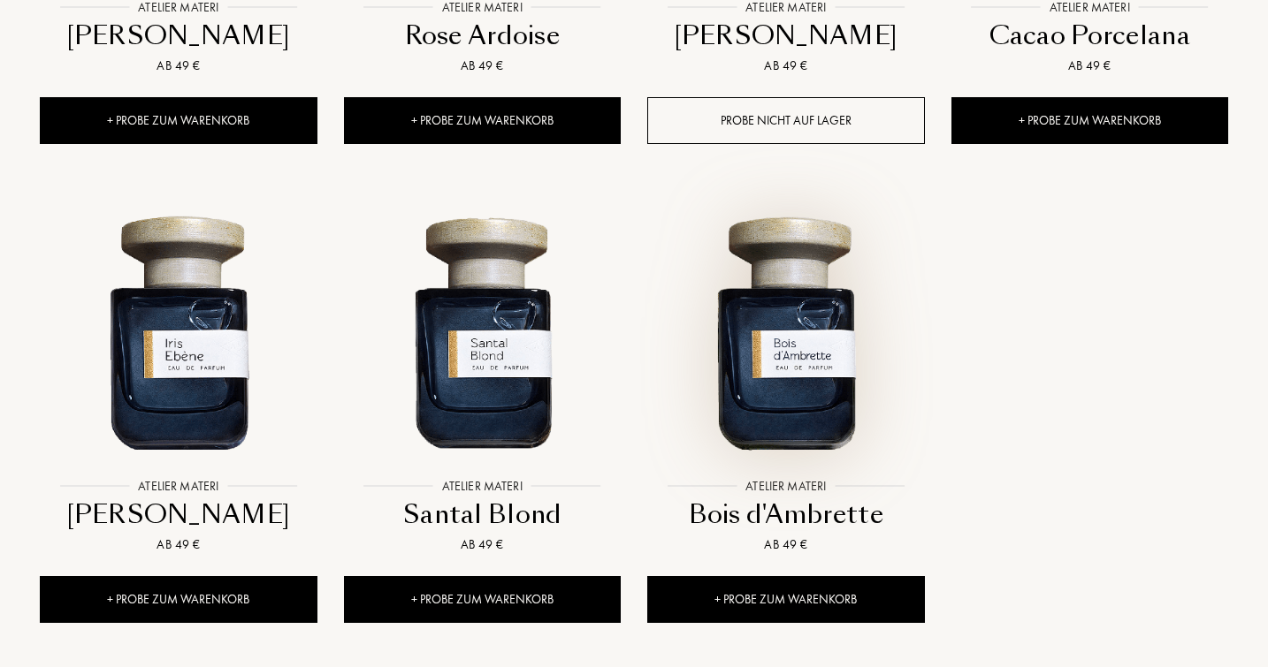
click at [804, 352] on img at bounding box center [785, 330] width 273 height 273
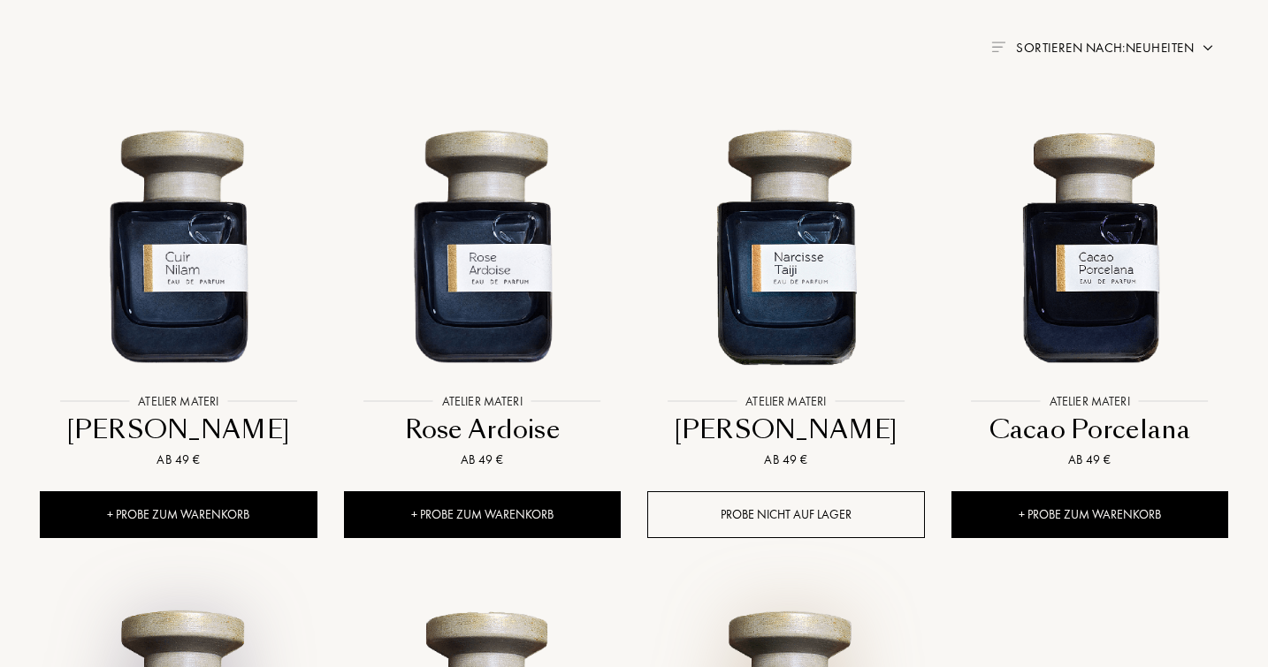
scroll to position [679, 0]
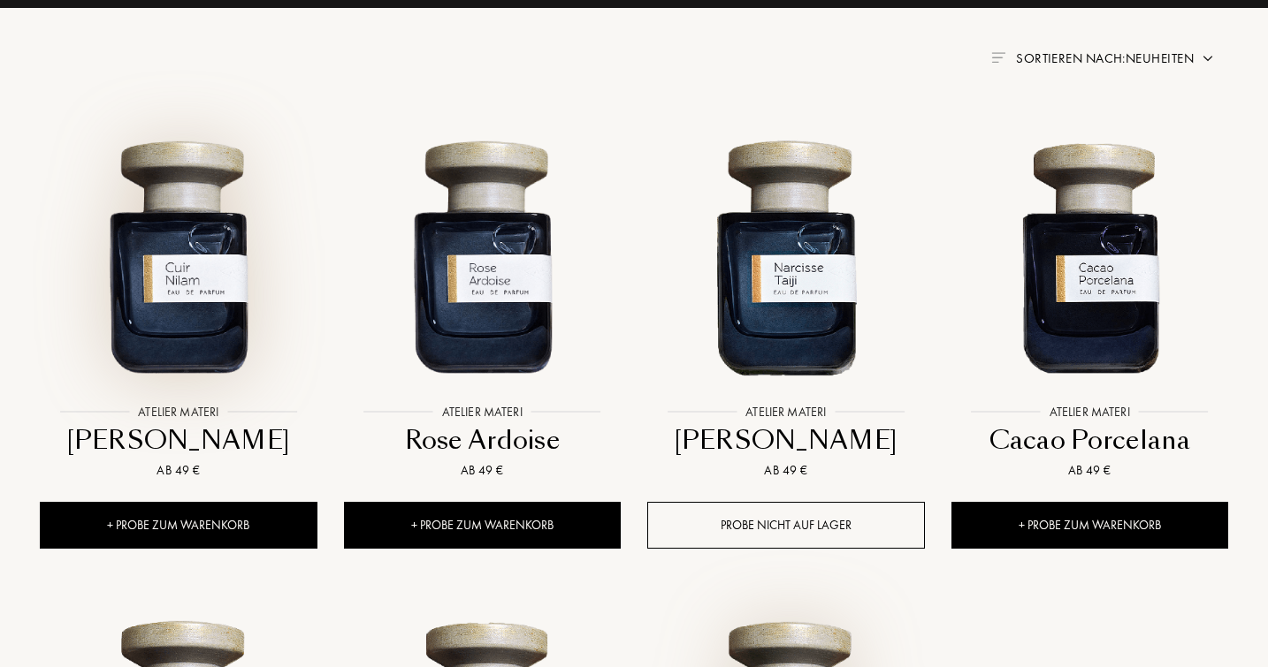
click at [237, 278] on img at bounding box center [178, 255] width 273 height 273
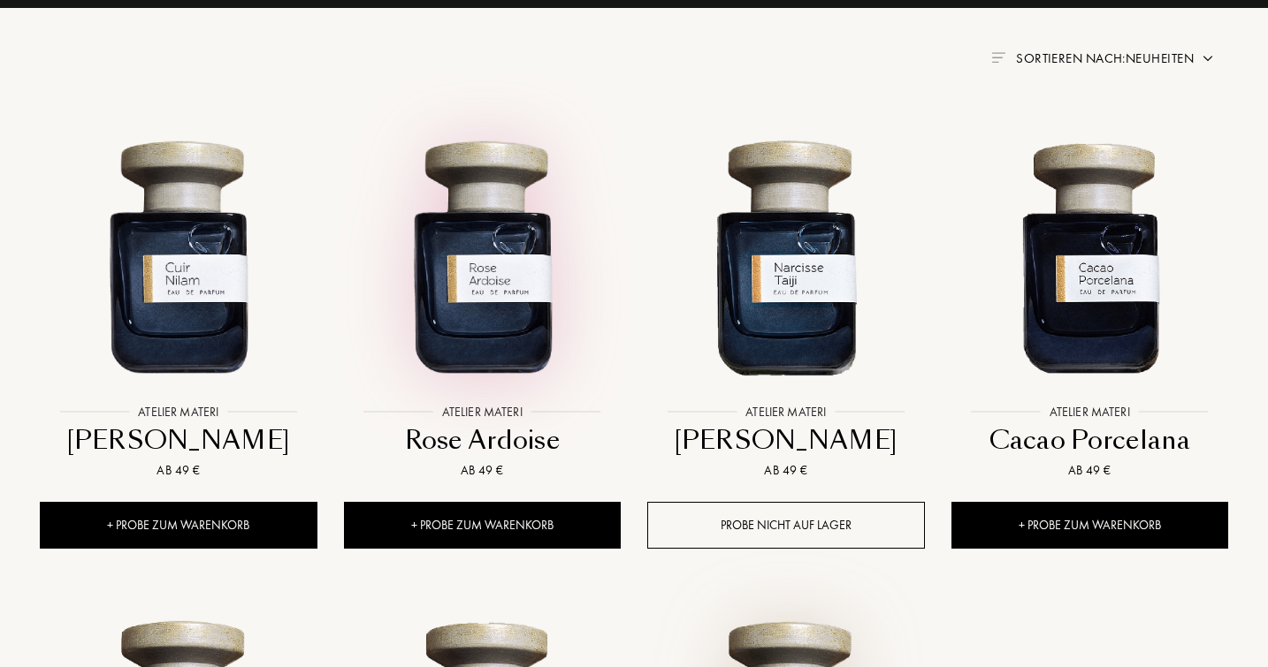
click at [466, 257] on img at bounding box center [482, 255] width 273 height 273
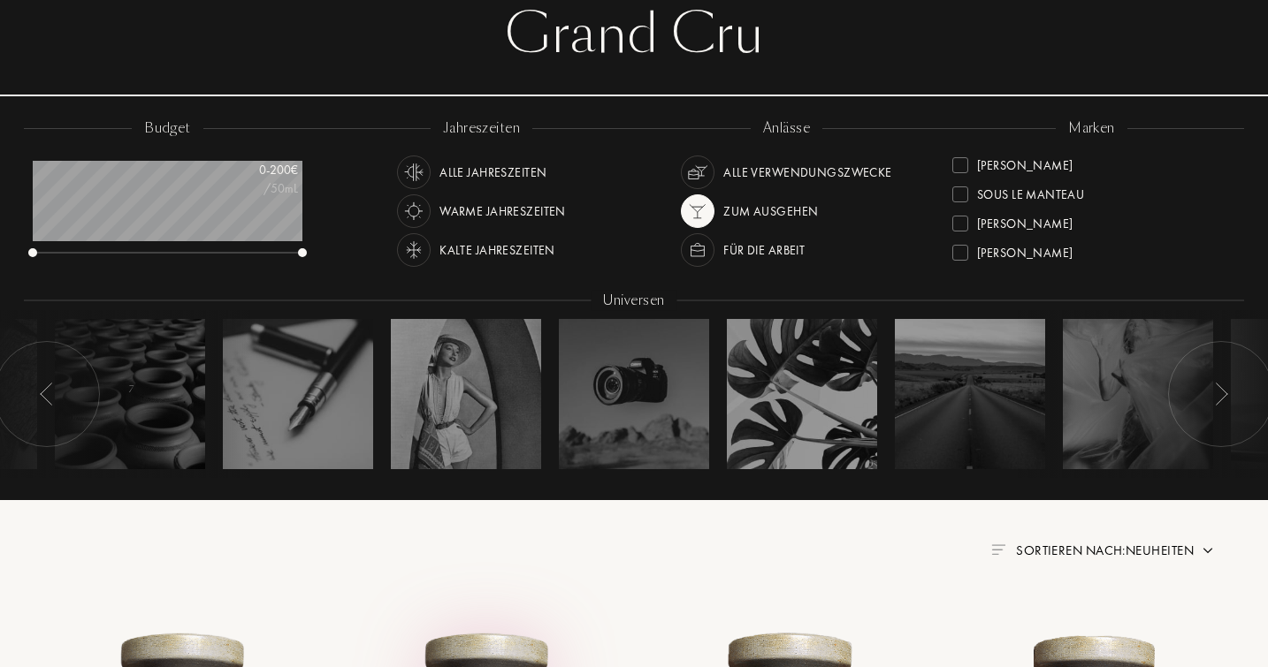
scroll to position [113, 0]
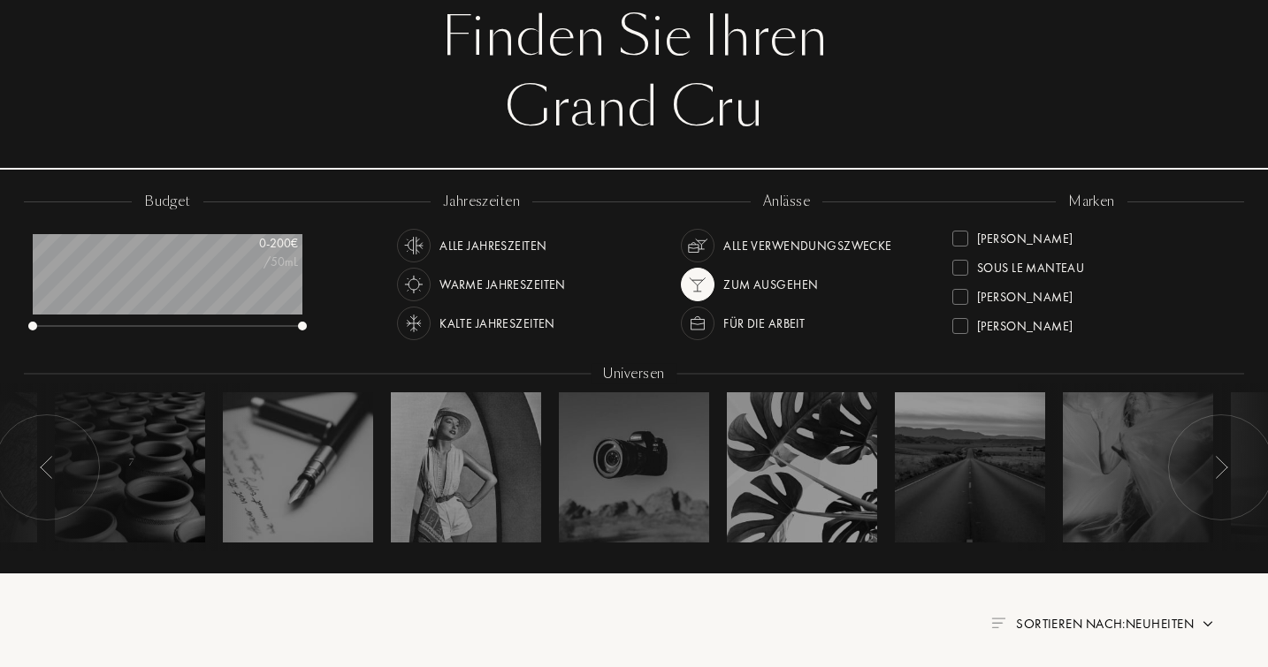
click at [964, 231] on div at bounding box center [960, 239] width 16 height 16
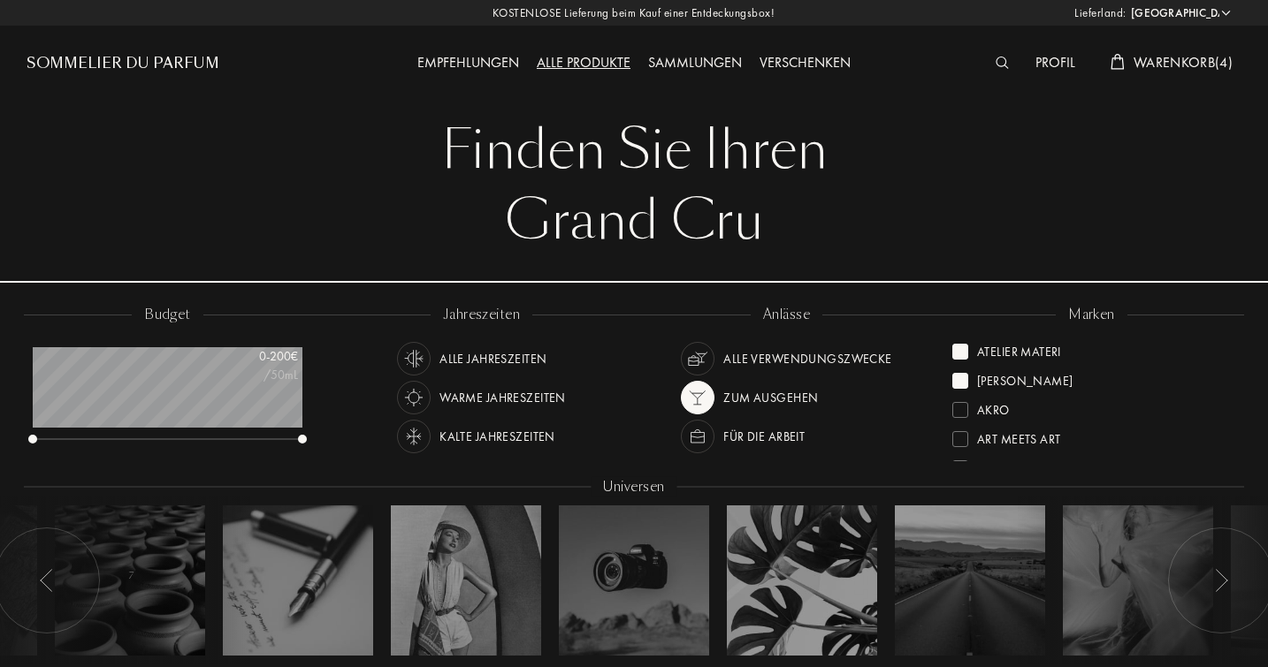
click at [961, 339] on div "Atelier Materi" at bounding box center [1006, 349] width 109 height 24
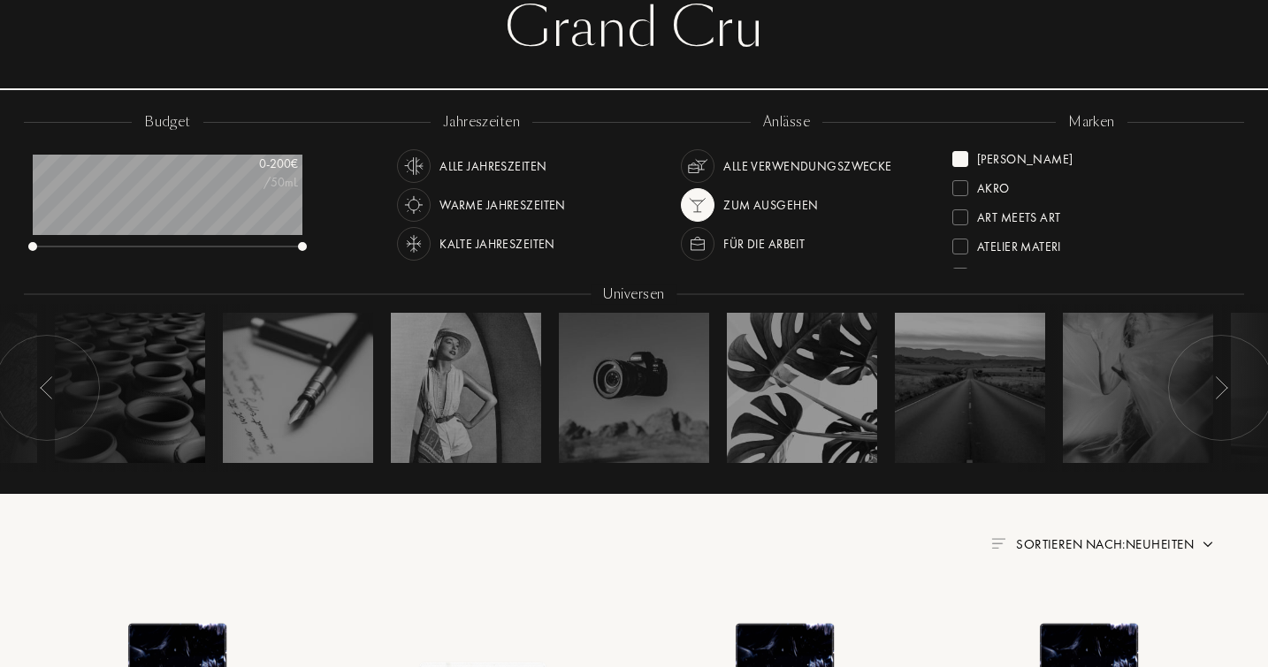
scroll to position [156, 0]
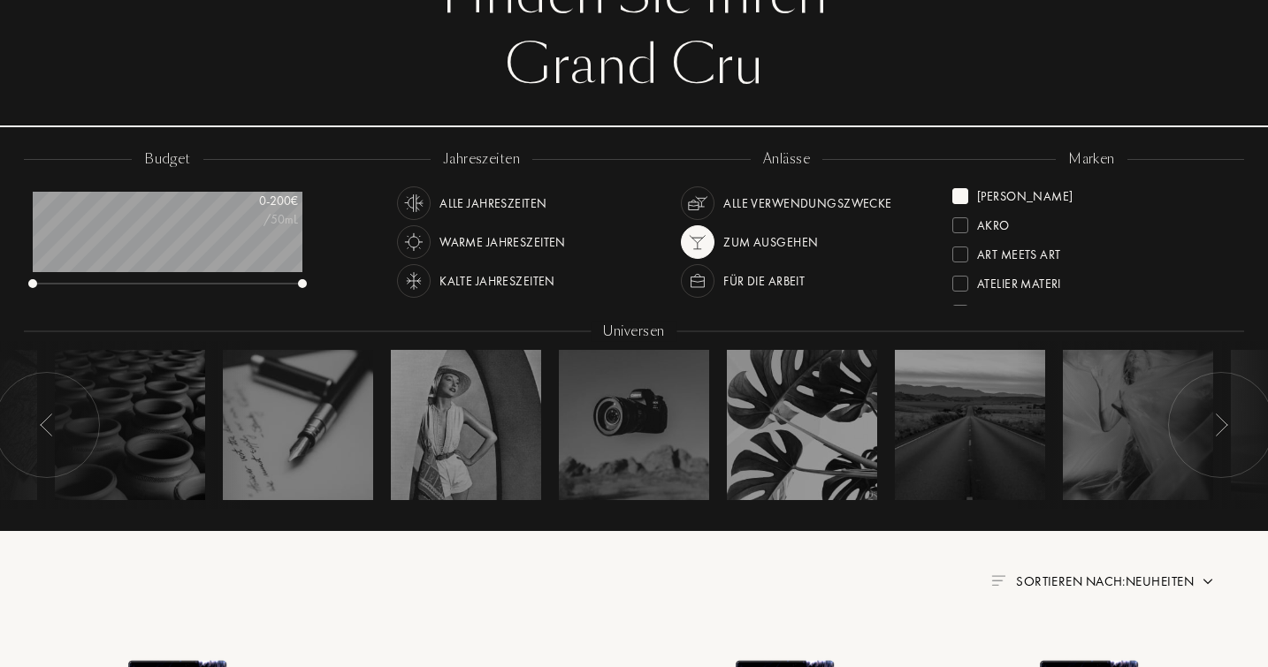
click at [964, 253] on div at bounding box center [960, 255] width 16 height 16
click at [957, 220] on div at bounding box center [960, 225] width 16 height 16
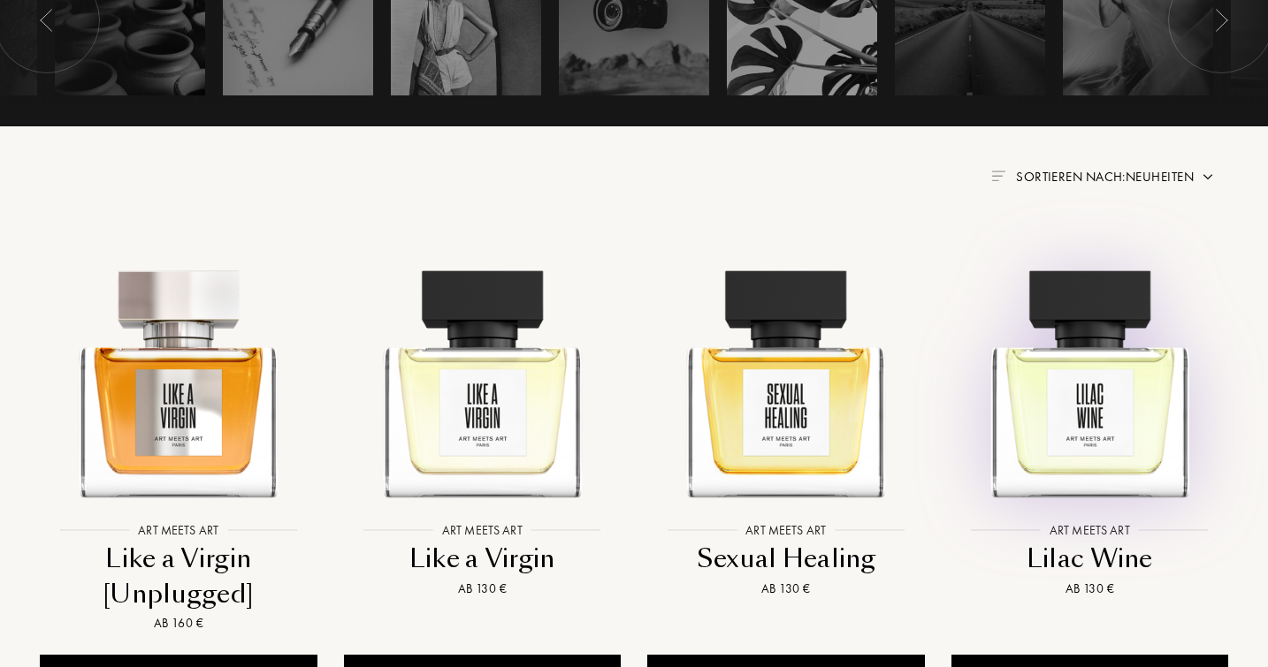
scroll to position [559, 0]
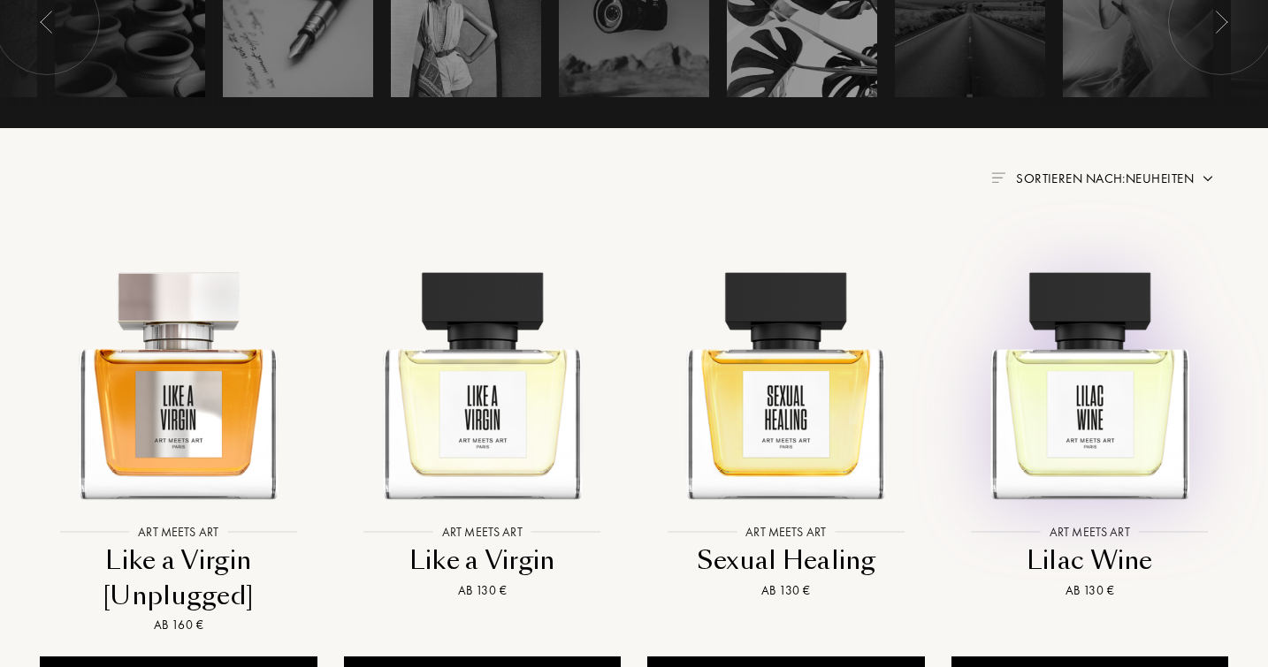
click at [1108, 444] on img at bounding box center [1089, 376] width 273 height 273
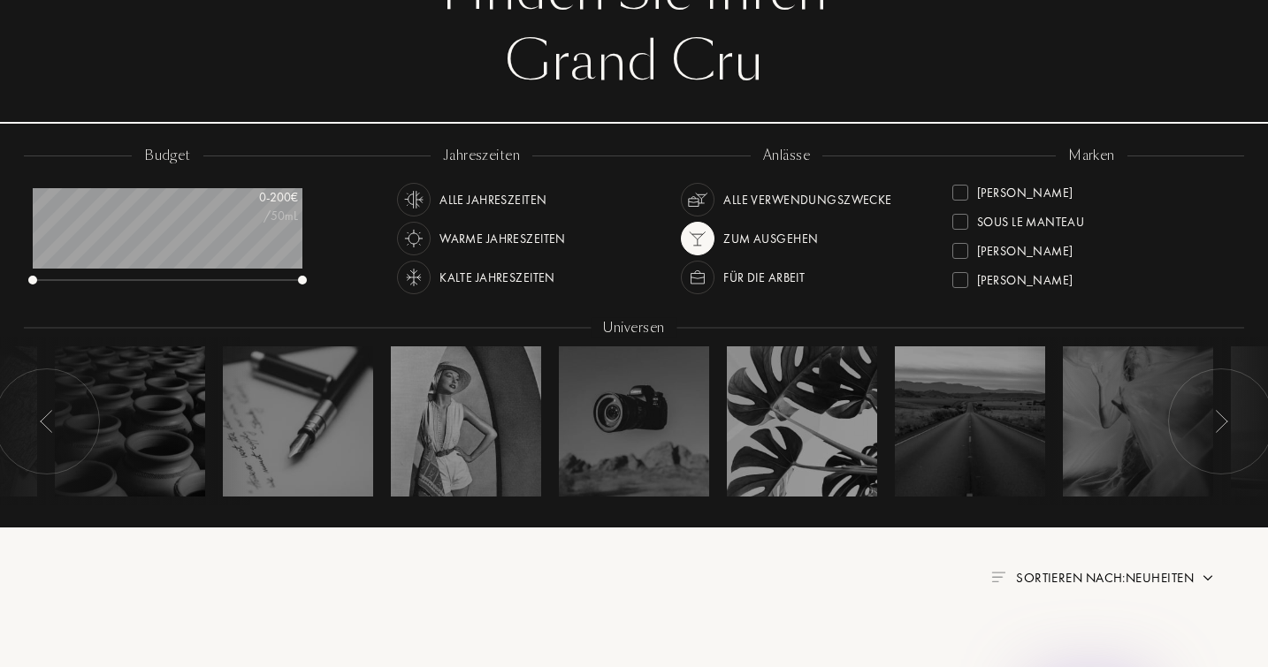
scroll to position [180, 0]
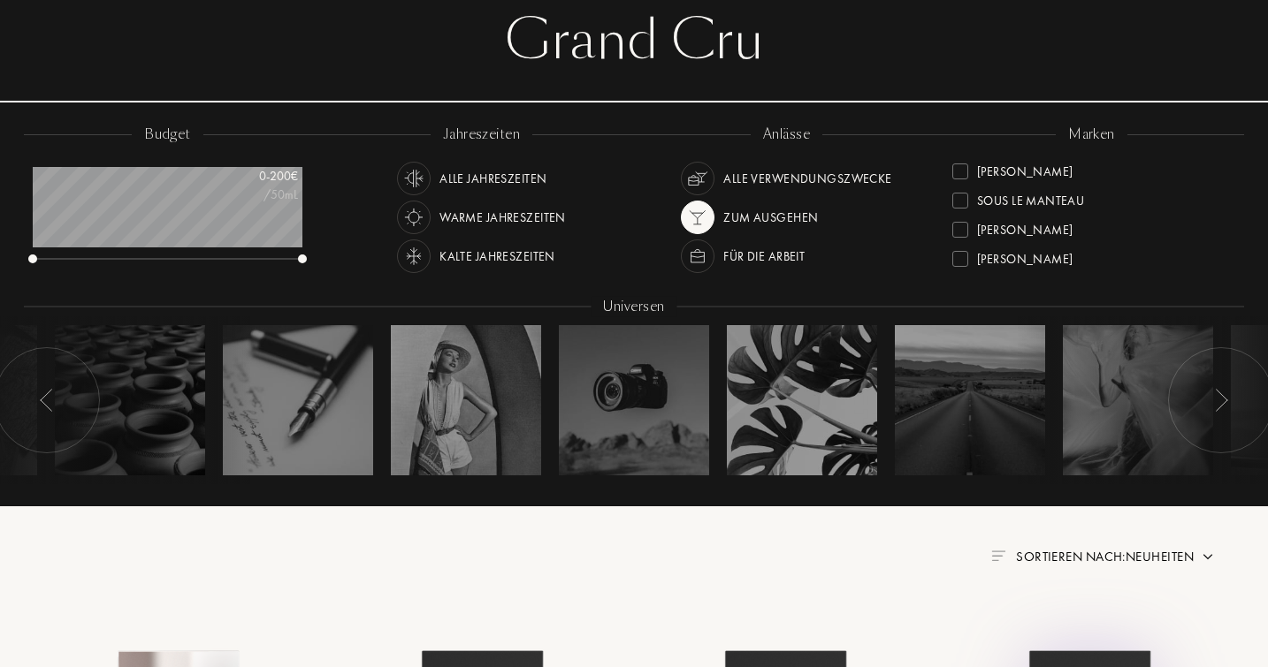
click at [962, 255] on div at bounding box center [960, 259] width 16 height 16
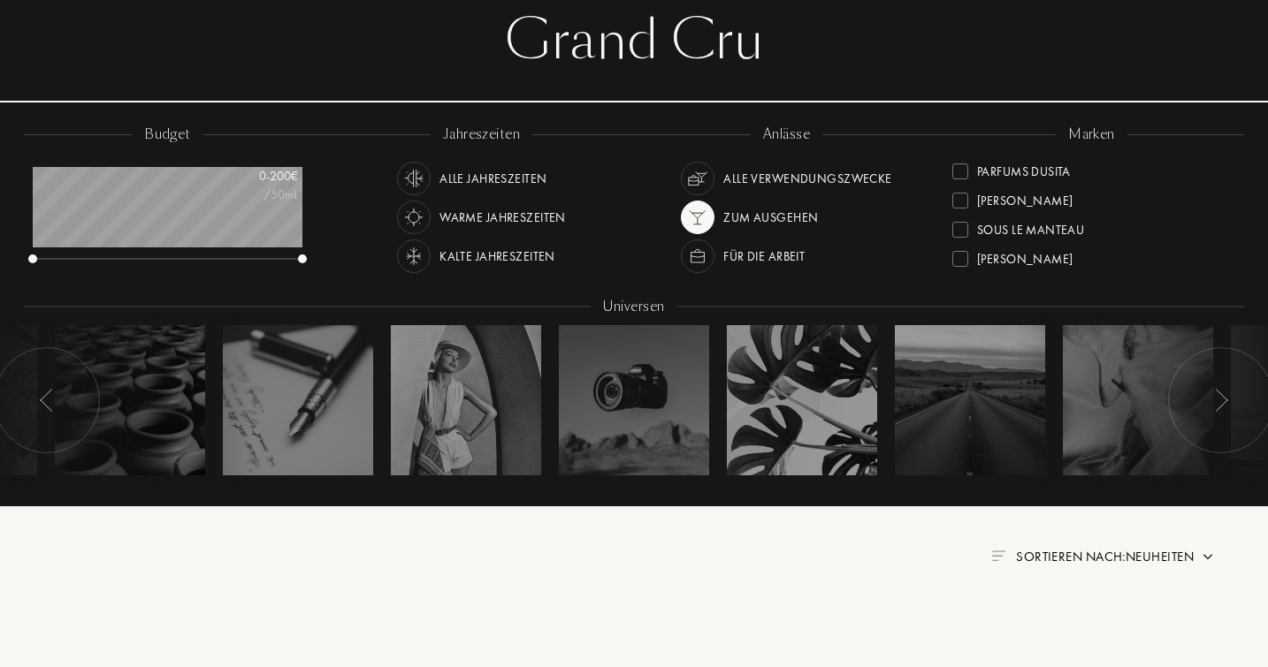
scroll to position [1, 0]
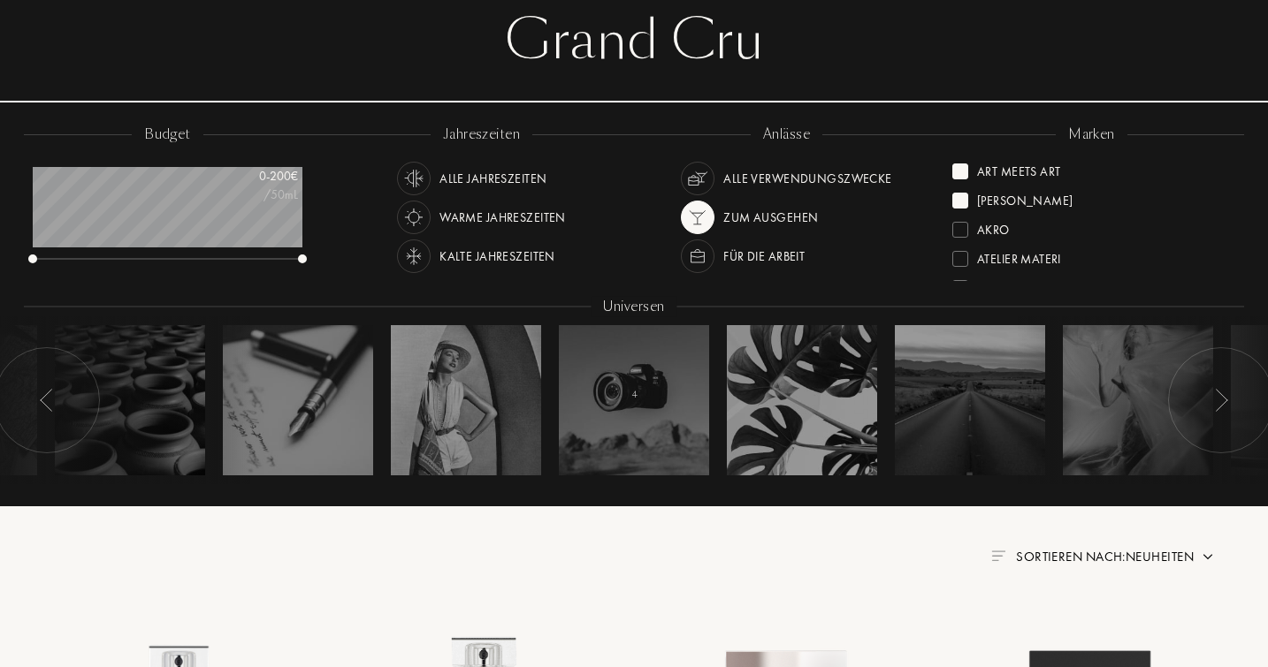
click at [956, 164] on div at bounding box center [960, 172] width 16 height 16
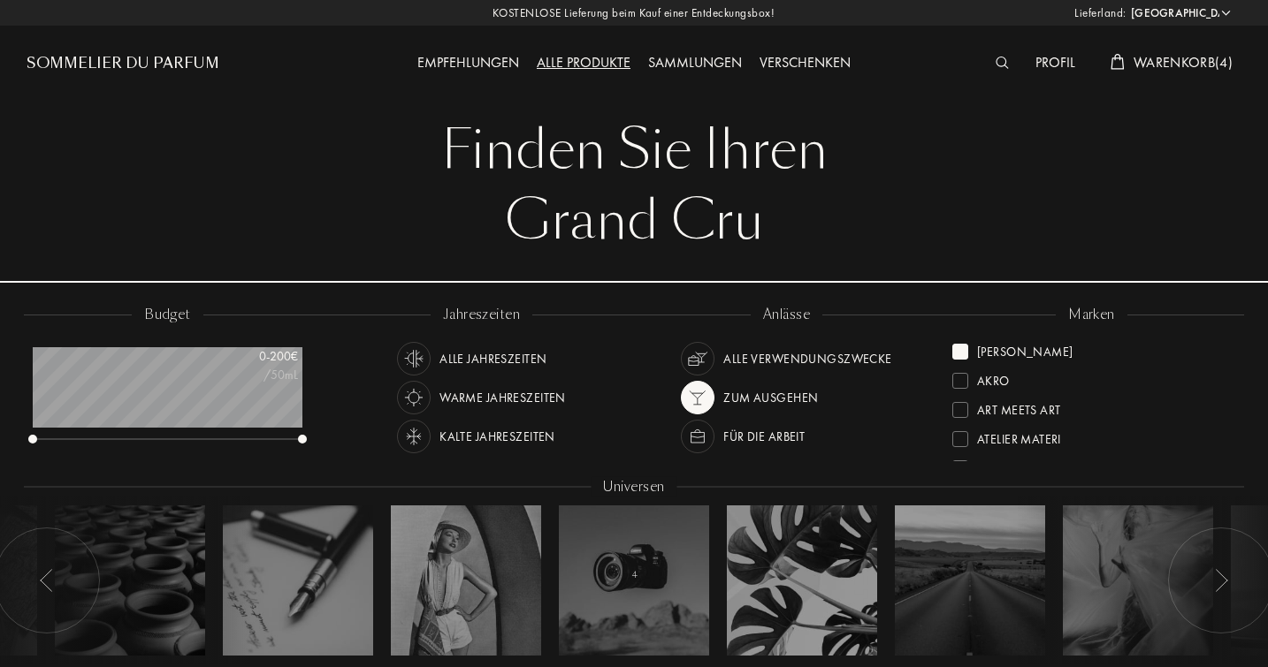
click at [962, 435] on div at bounding box center [960, 439] width 16 height 16
click at [964, 383] on div at bounding box center [960, 381] width 16 height 16
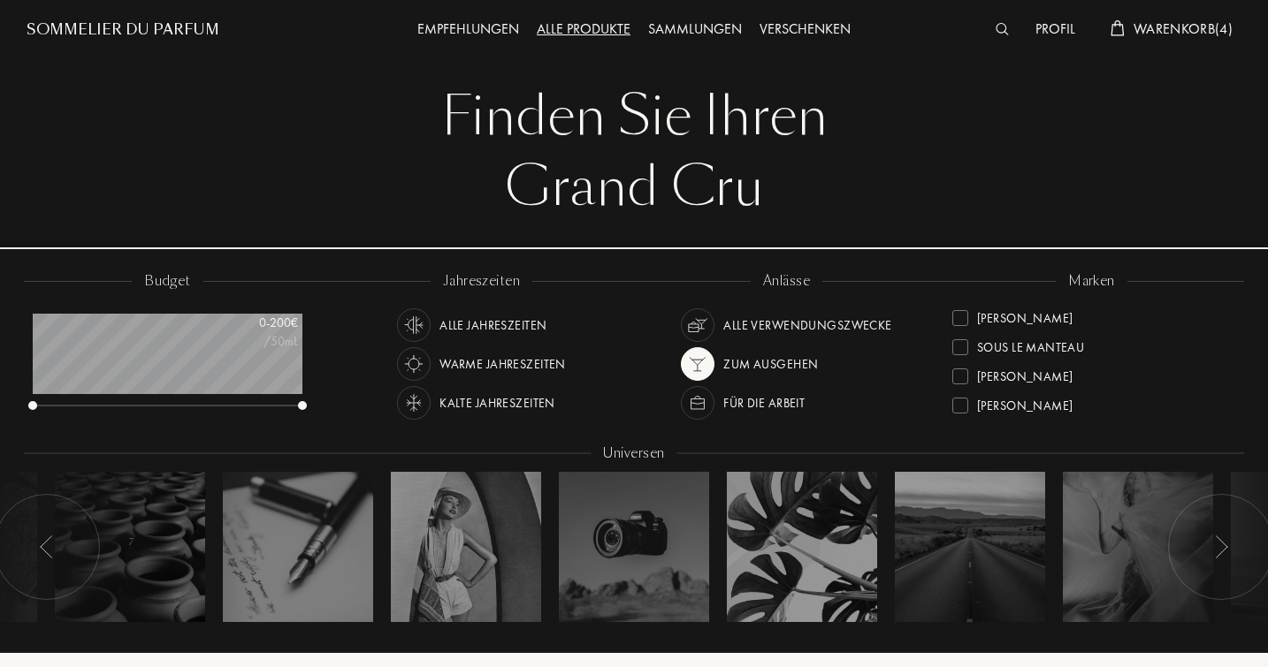
scroll to position [34, 0]
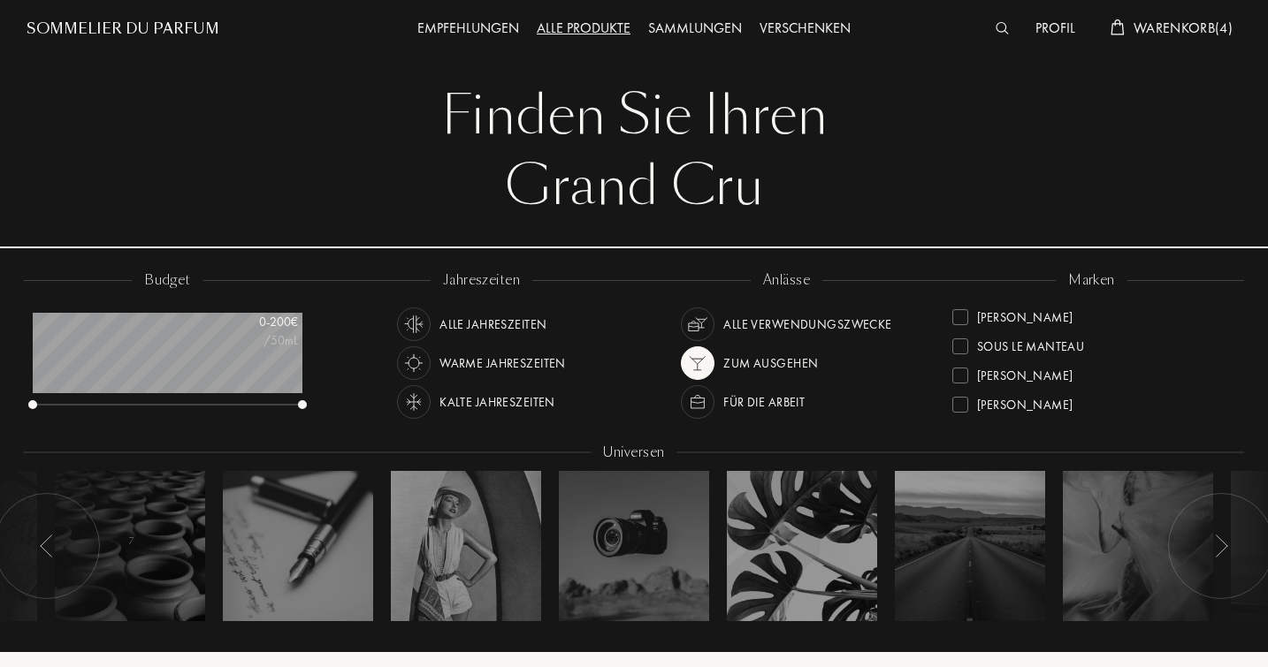
click at [960, 315] on div at bounding box center [960, 317] width 16 height 16
click at [964, 314] on div at bounding box center [960, 317] width 16 height 16
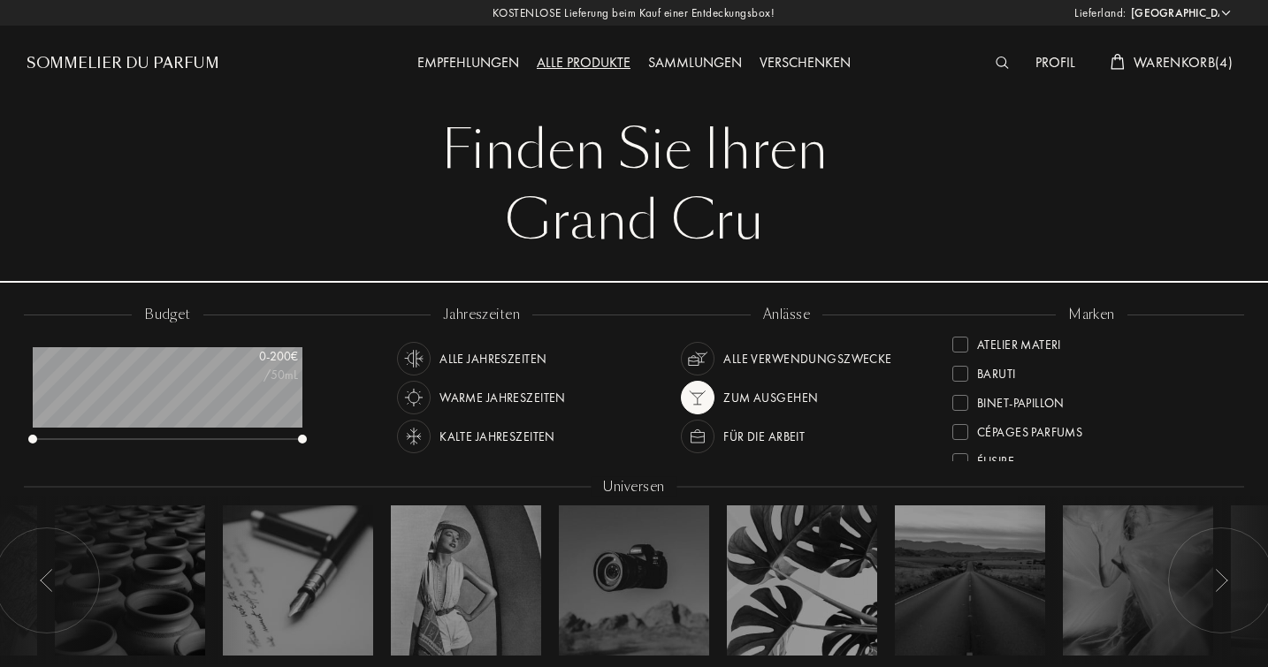
scroll to position [95, 0]
click at [961, 367] on div at bounding box center [960, 374] width 16 height 16
click at [961, 378] on div at bounding box center [960, 381] width 16 height 16
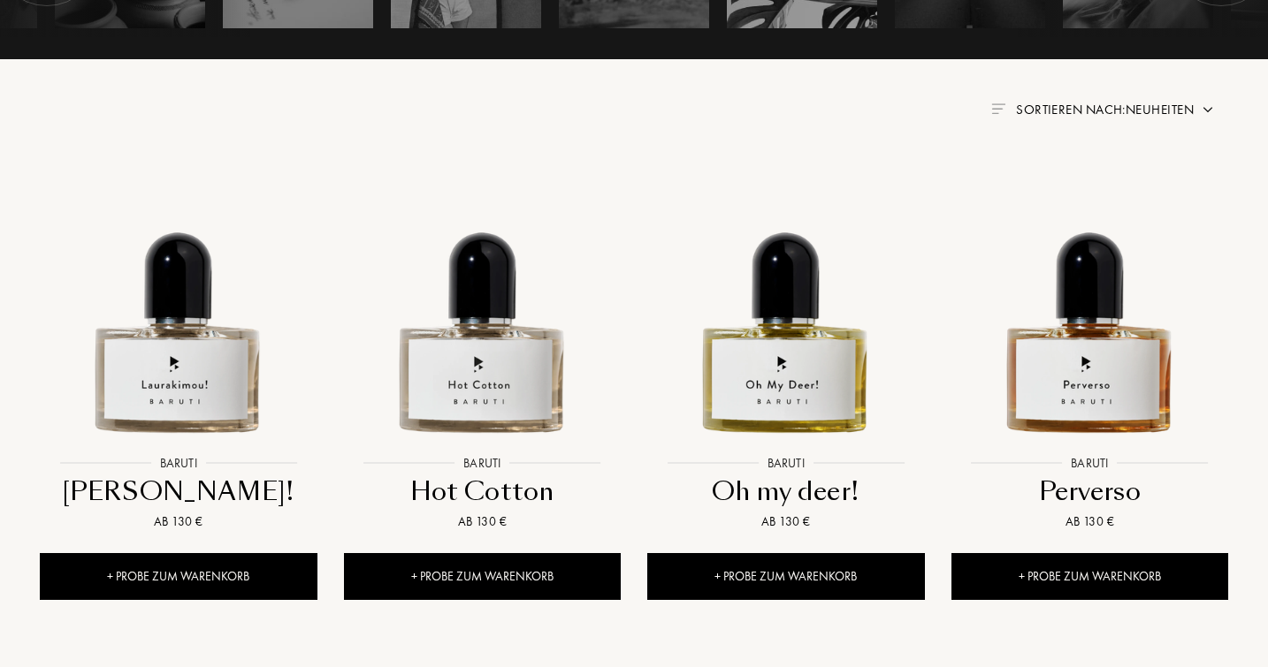
scroll to position [628, 0]
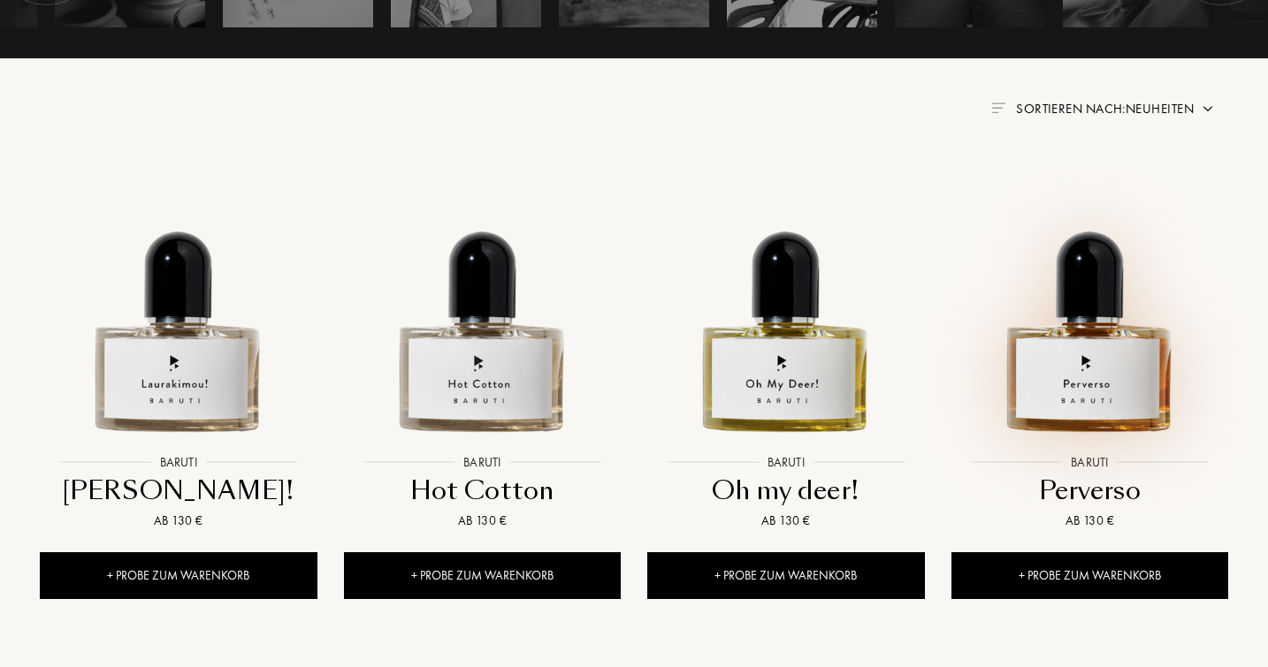
click at [1084, 355] on img at bounding box center [1089, 306] width 273 height 273
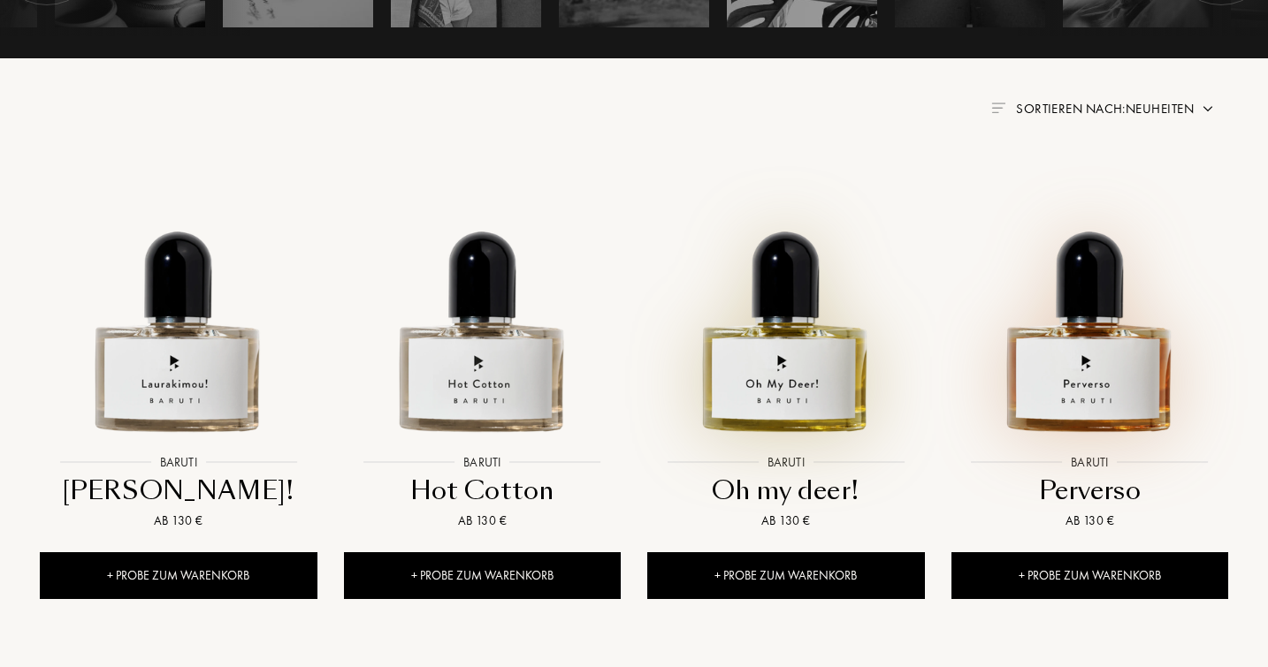
click at [802, 346] on img at bounding box center [785, 306] width 273 height 273
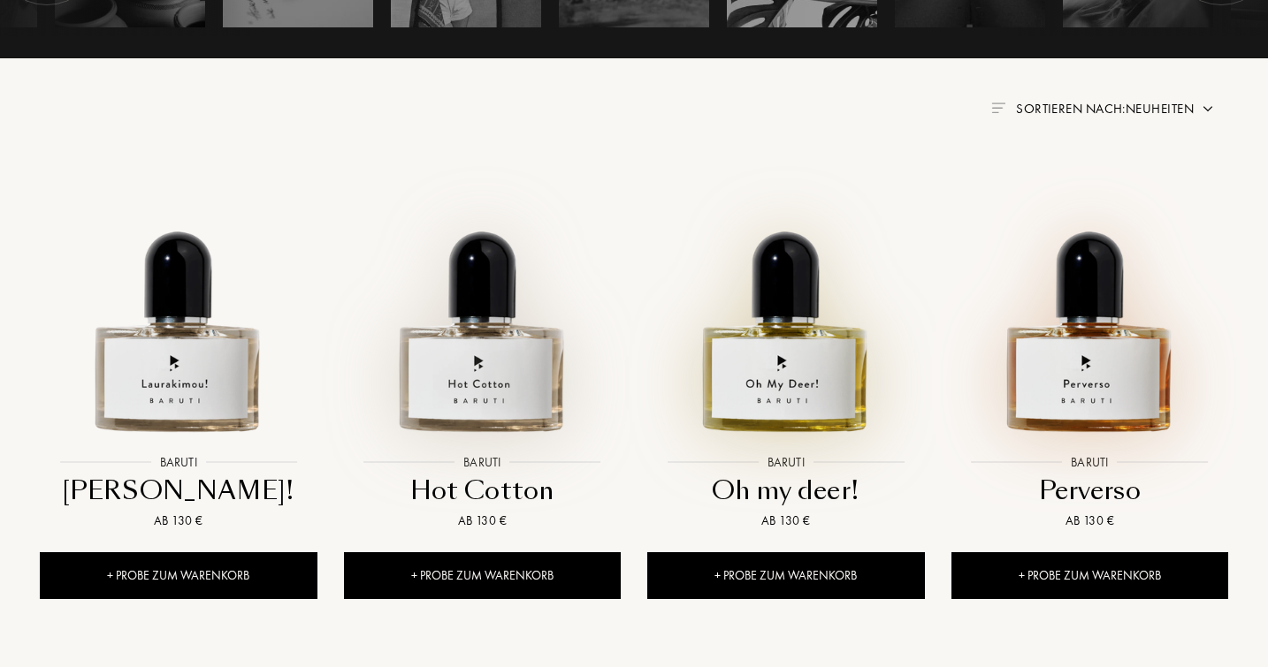
click at [468, 348] on img at bounding box center [482, 306] width 273 height 273
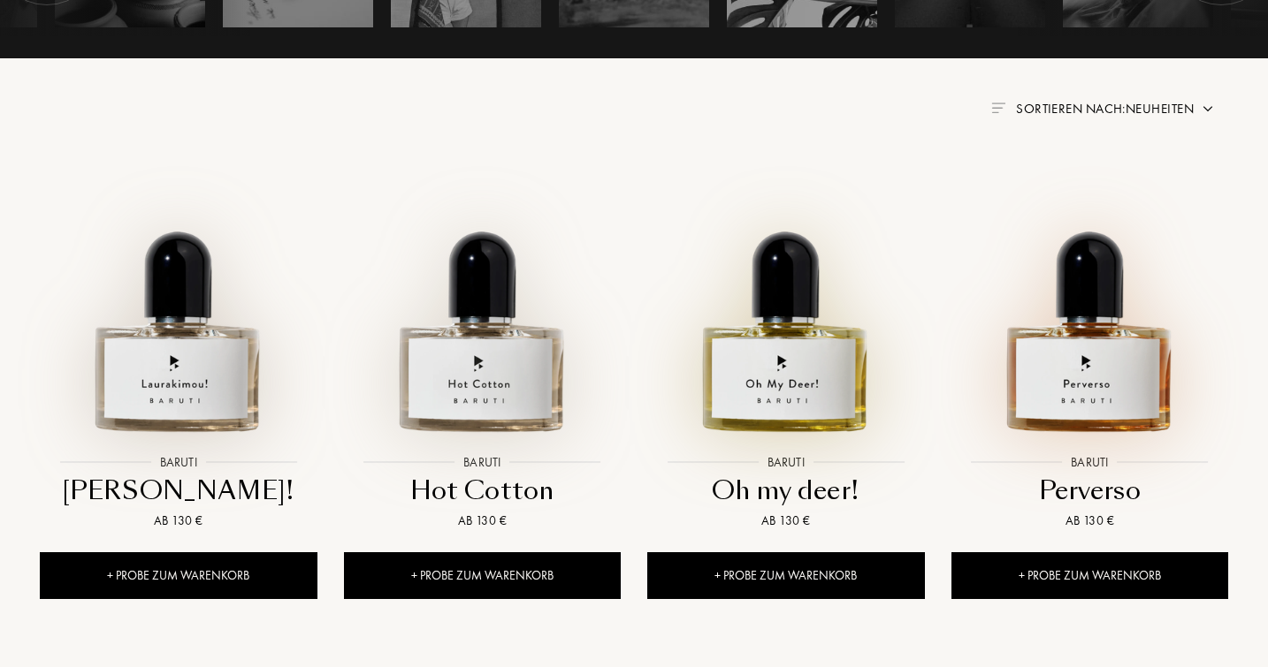
click at [164, 382] on img at bounding box center [178, 306] width 273 height 273
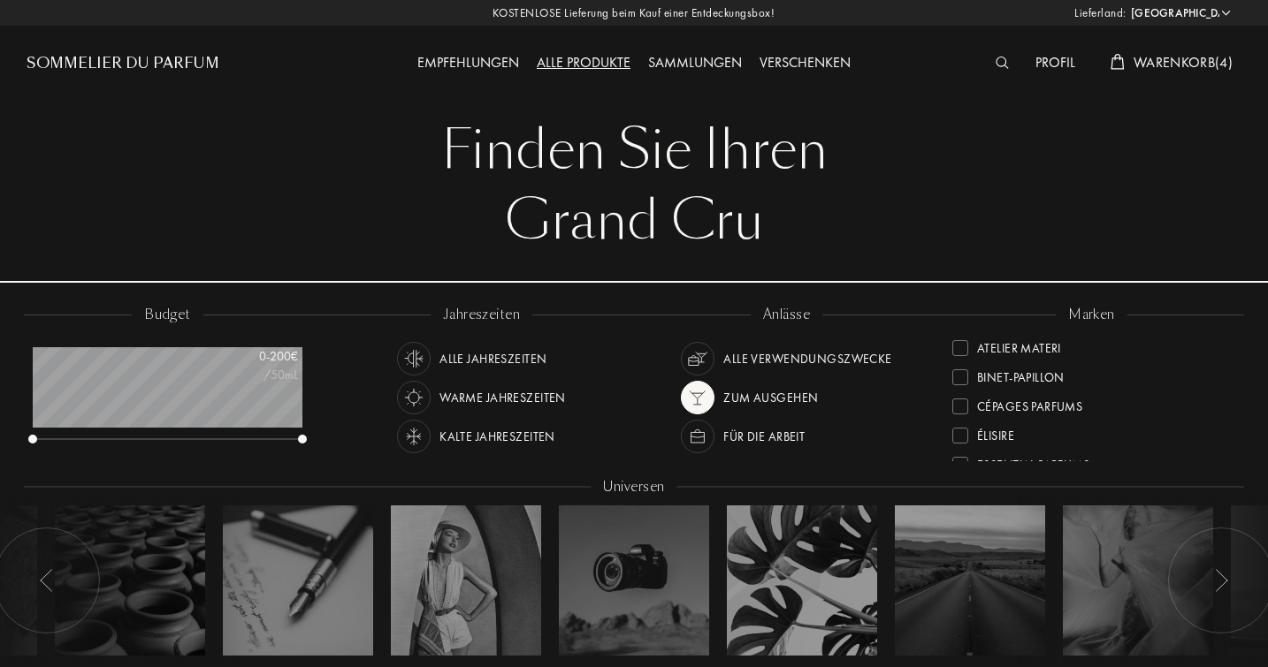
scroll to position [102, 0]
click at [964, 393] on div at bounding box center [960, 396] width 16 height 16
click at [961, 347] on div at bounding box center [960, 352] width 16 height 16
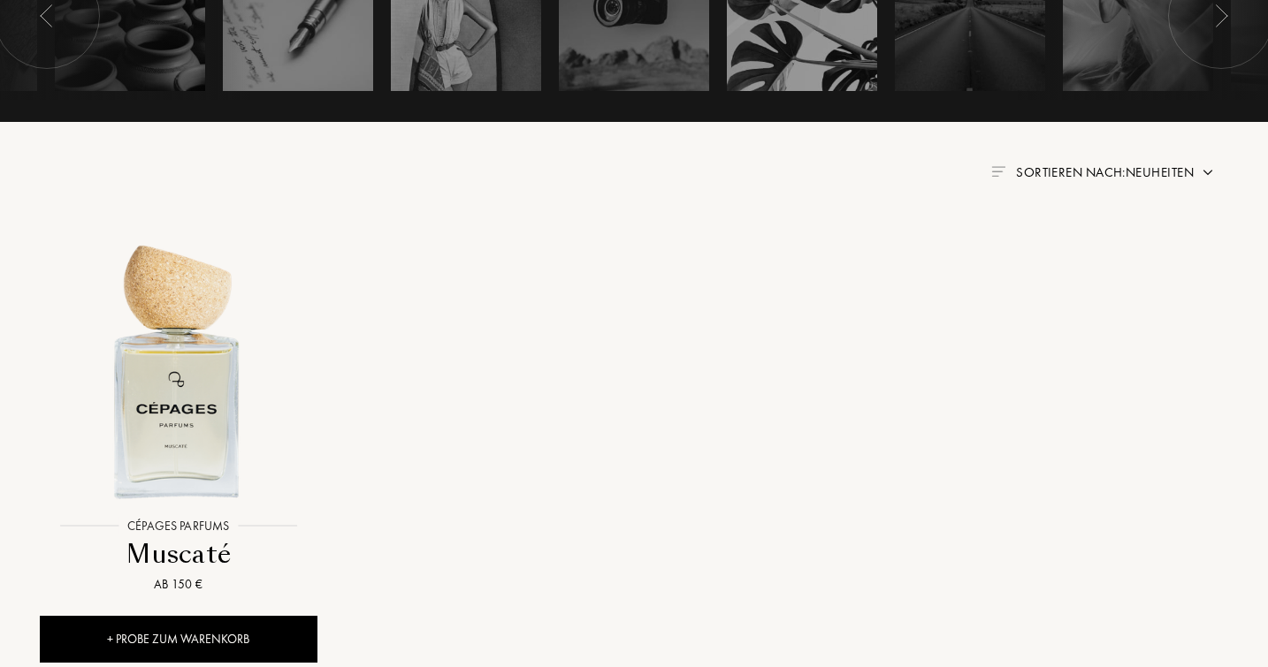
scroll to position [566, 0]
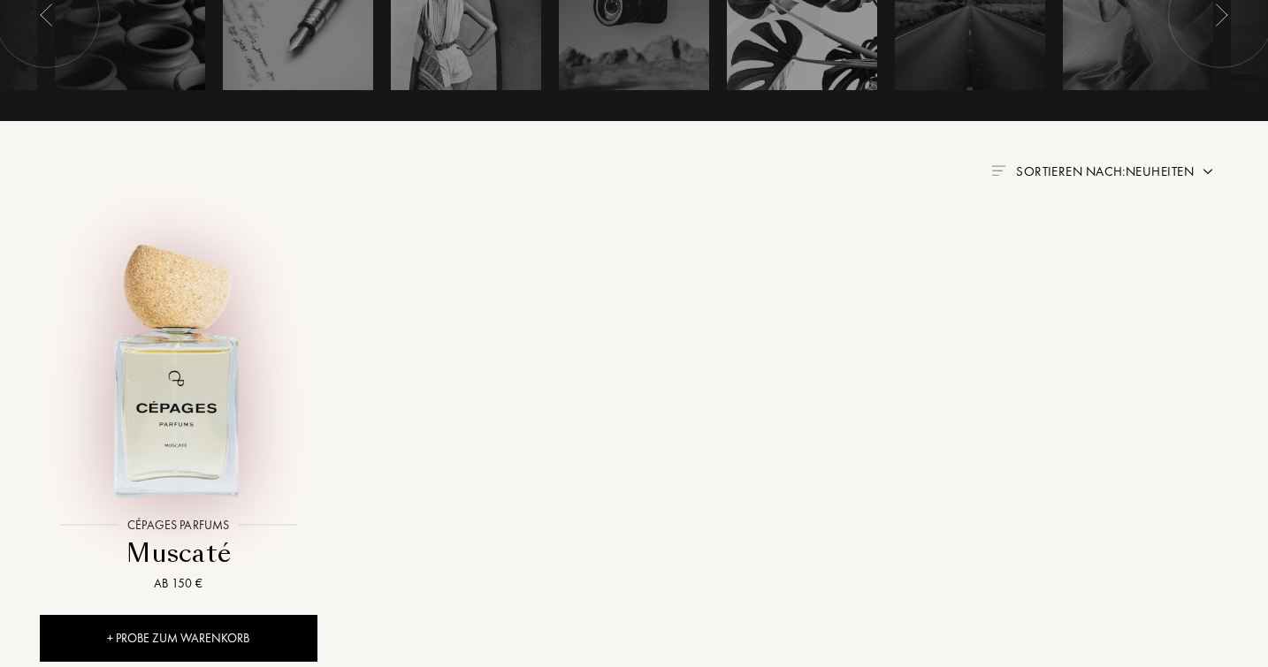
click at [199, 418] on img at bounding box center [178, 368] width 273 height 273
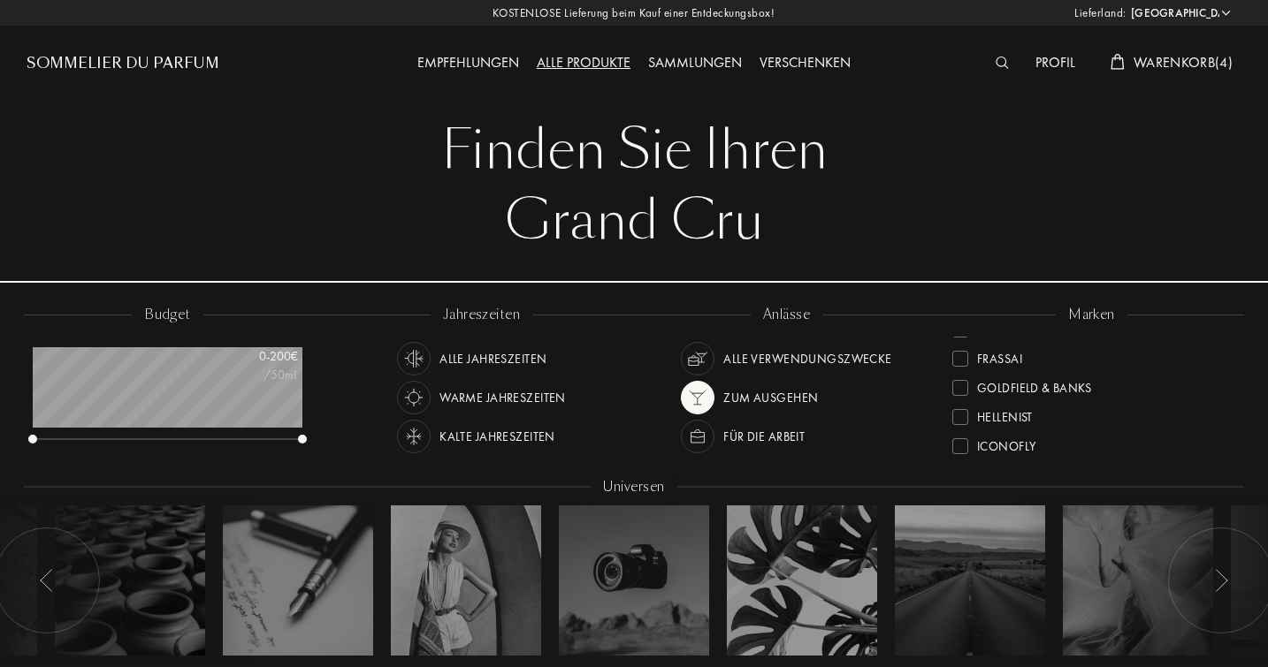
scroll to position [254, 0]
click at [963, 356] on div at bounding box center [960, 361] width 16 height 16
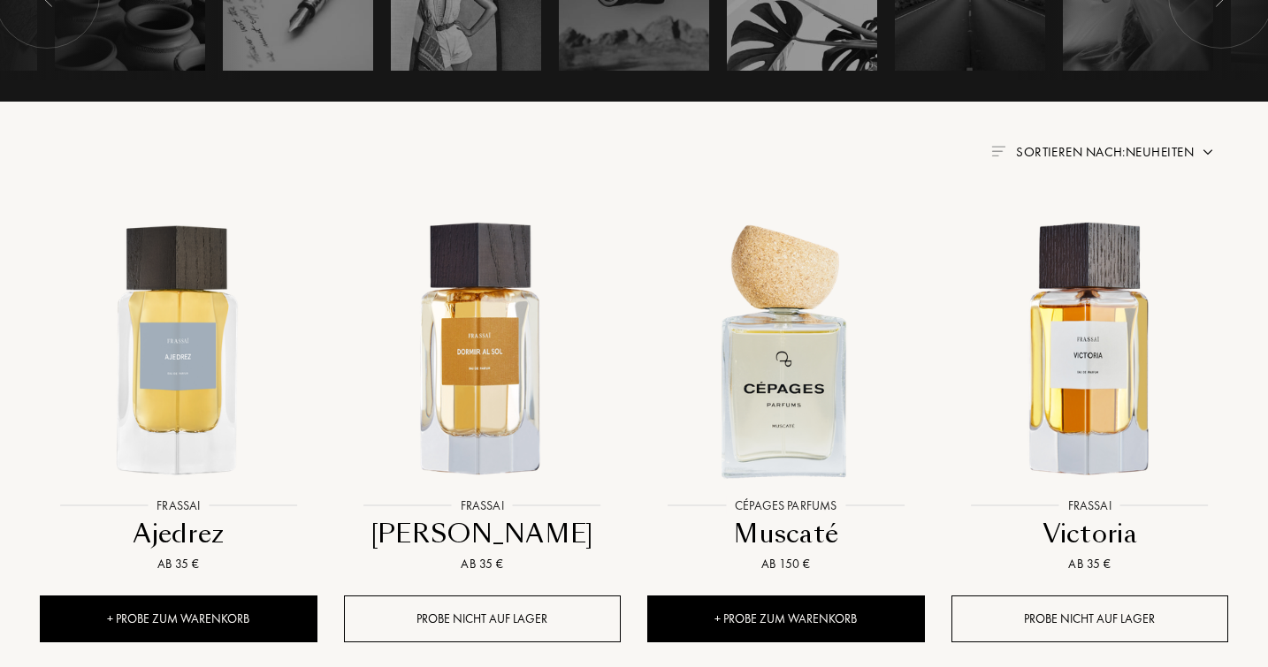
scroll to position [589, 0]
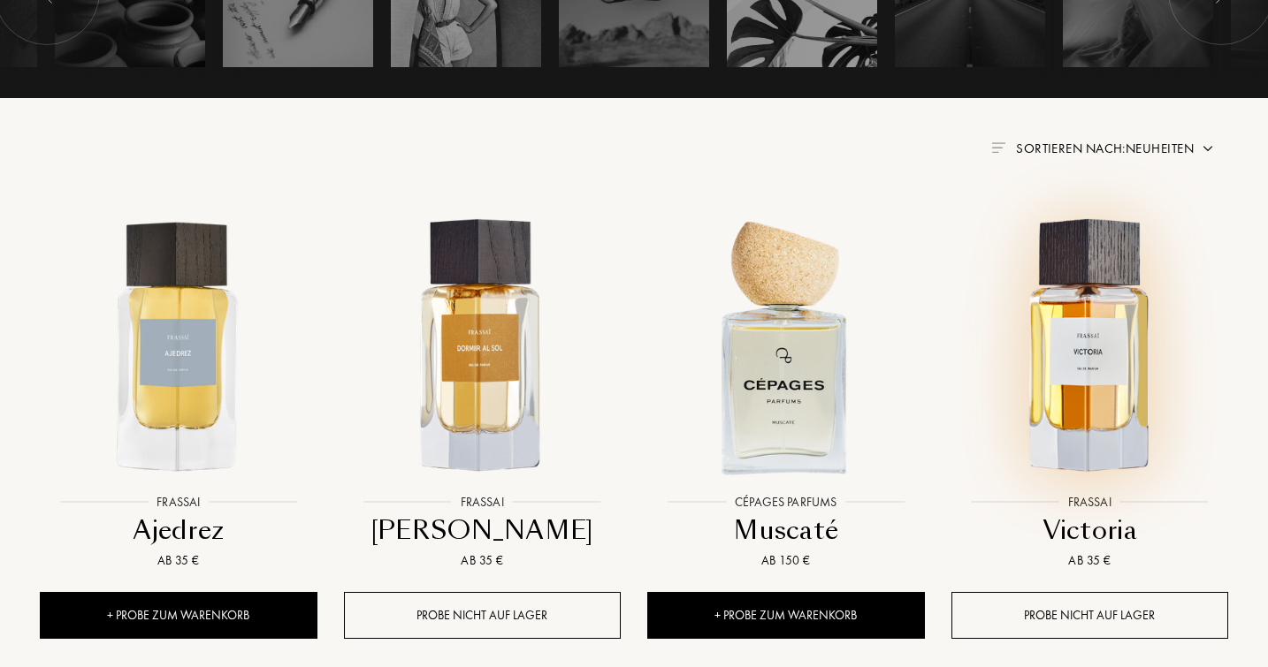
click at [1091, 380] on img at bounding box center [1089, 345] width 273 height 273
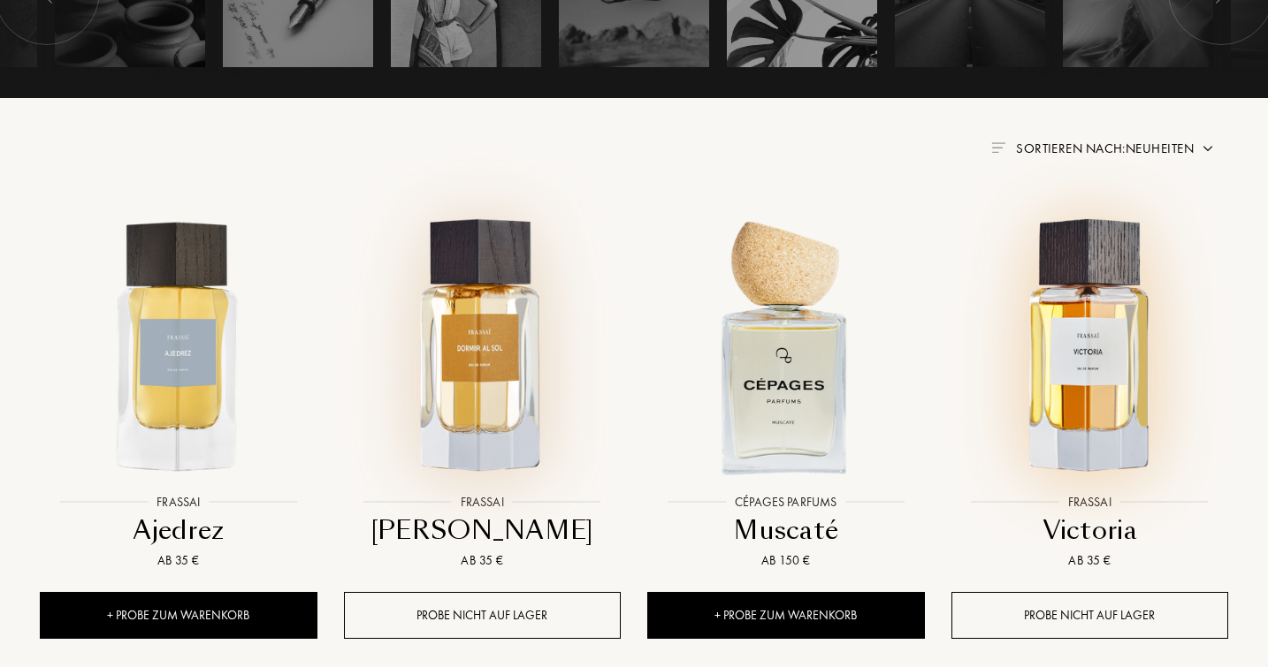
click at [471, 369] on img at bounding box center [482, 345] width 273 height 273
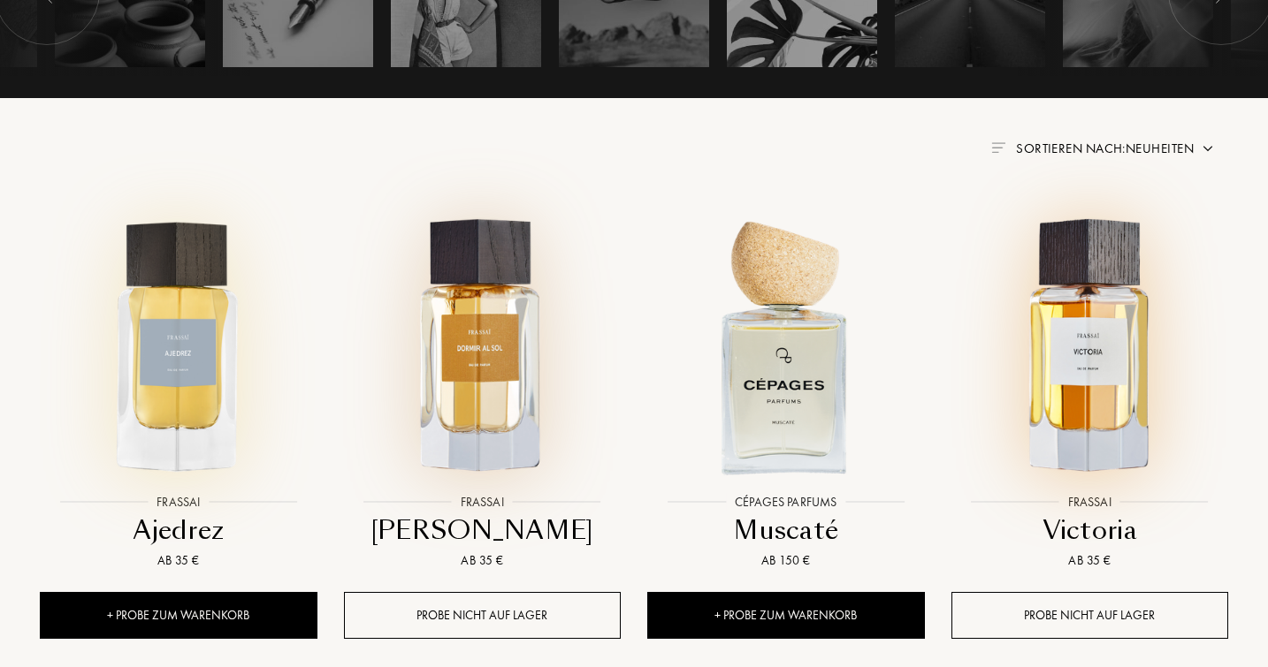
click at [203, 347] on img at bounding box center [178, 345] width 273 height 273
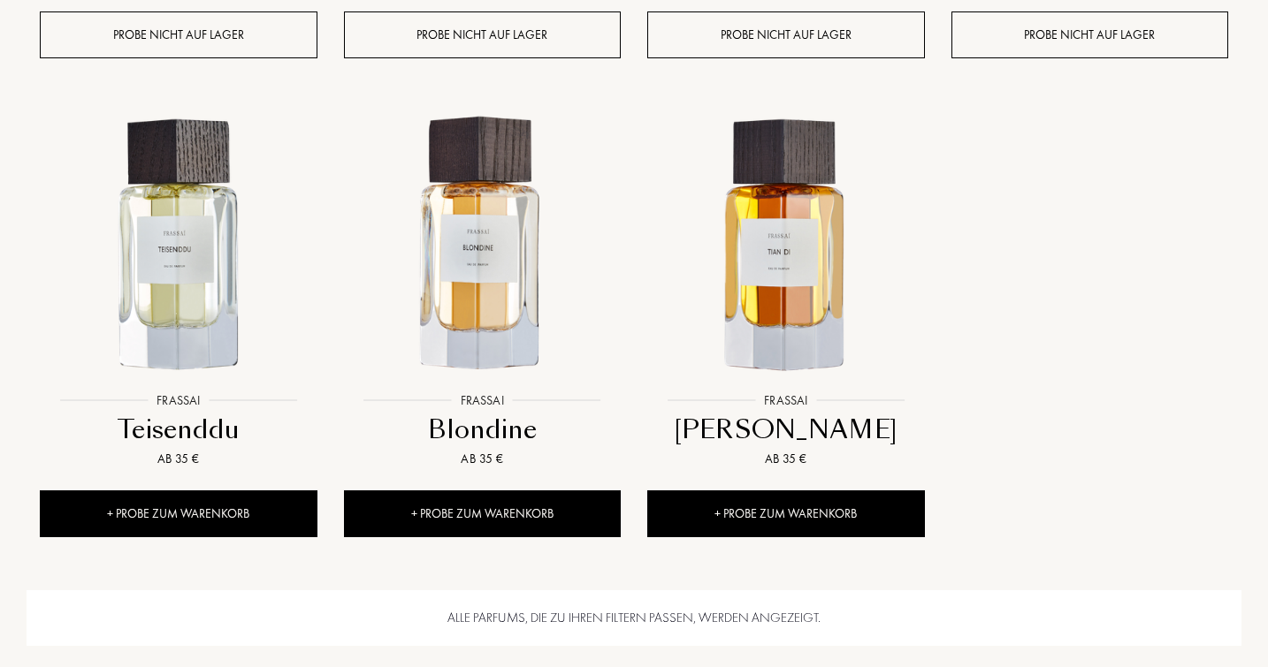
scroll to position [1611, 0]
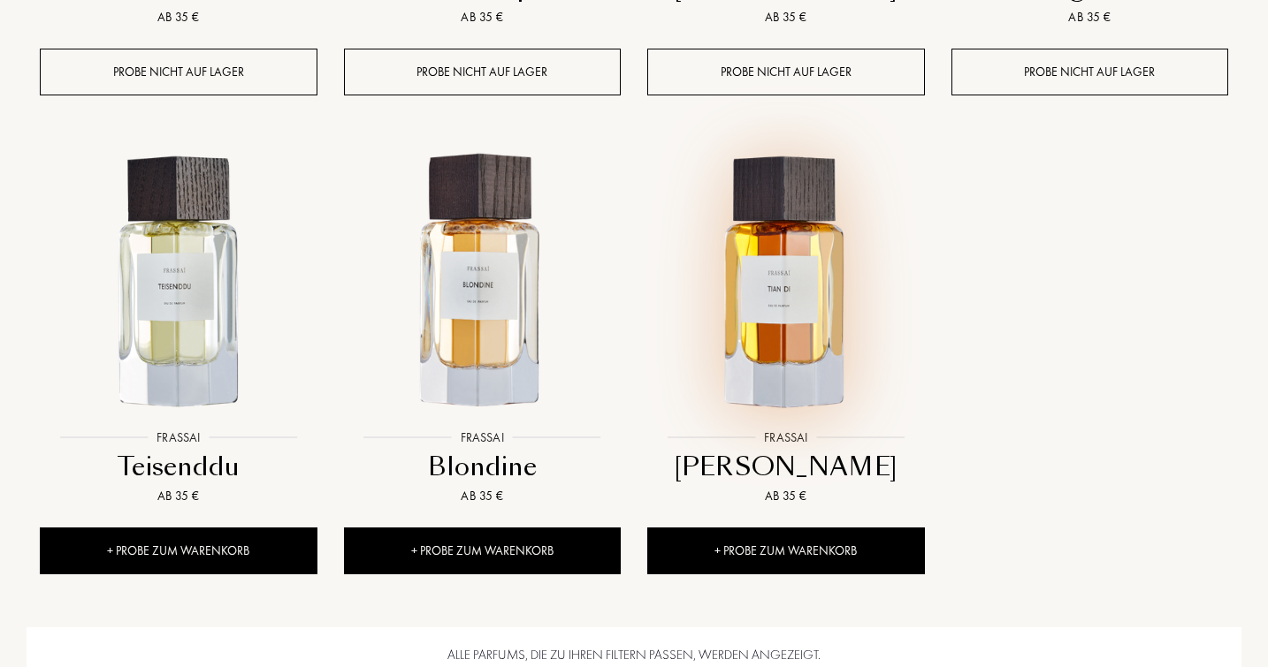
click at [799, 352] on img at bounding box center [785, 282] width 273 height 273
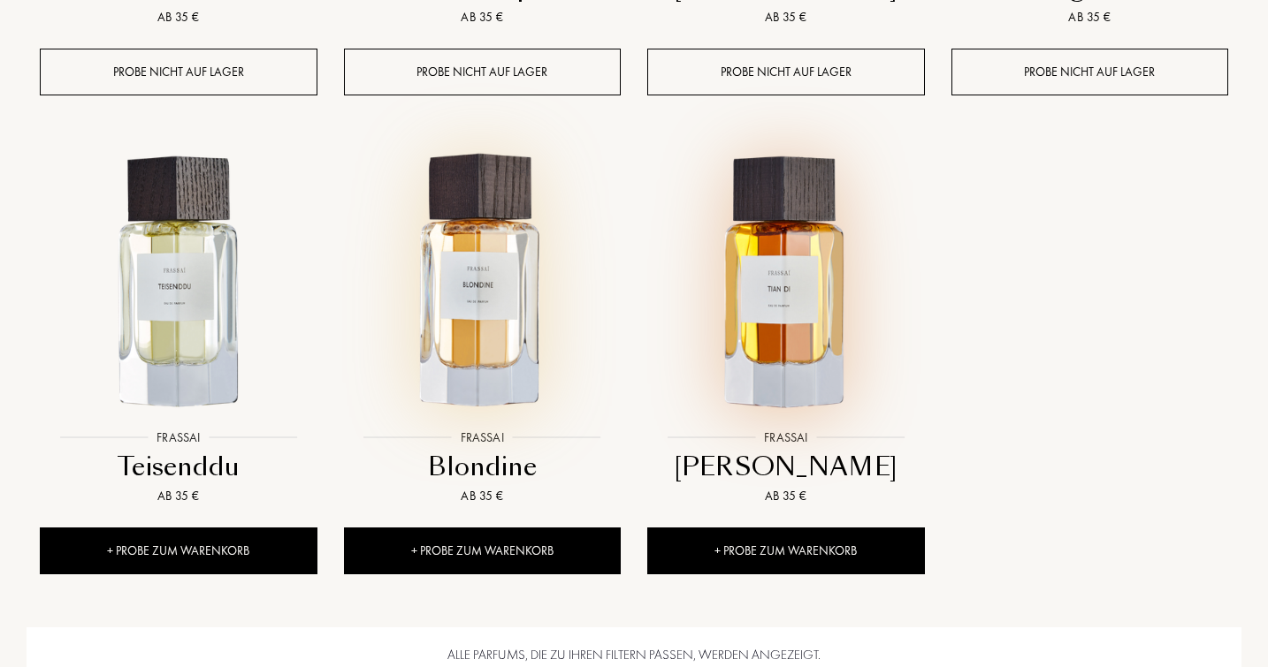
click at [464, 339] on img at bounding box center [482, 282] width 273 height 273
click at [200, 364] on img at bounding box center [178, 282] width 273 height 273
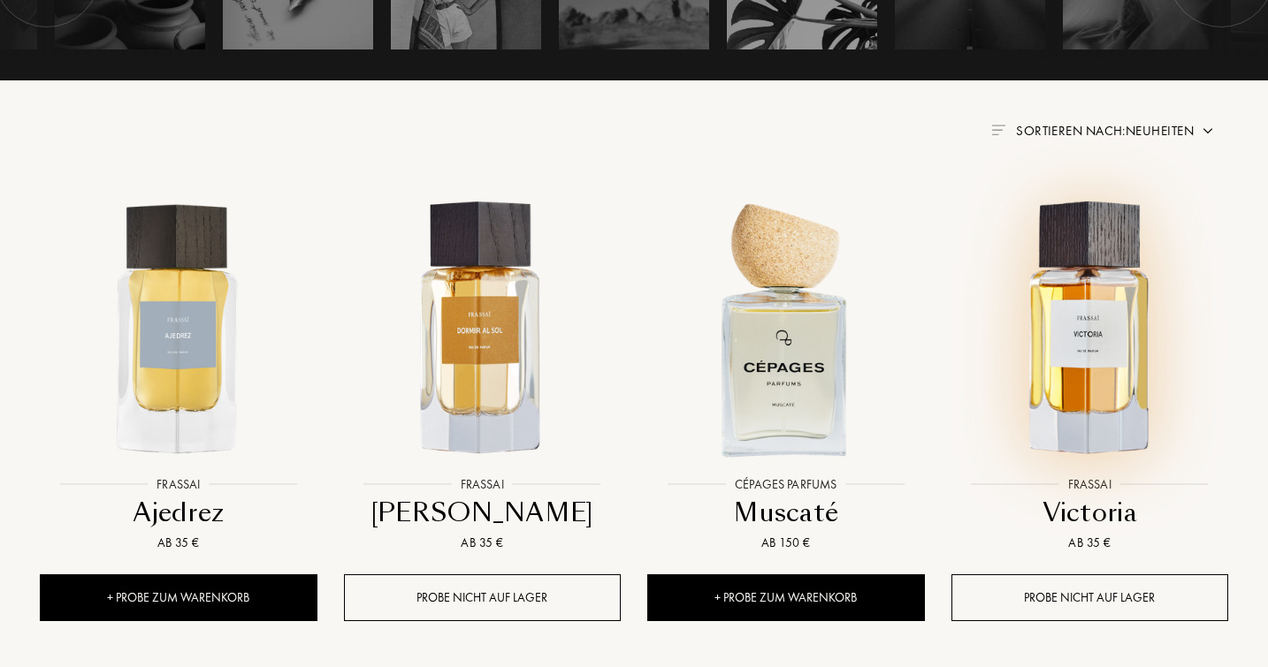
scroll to position [592, 0]
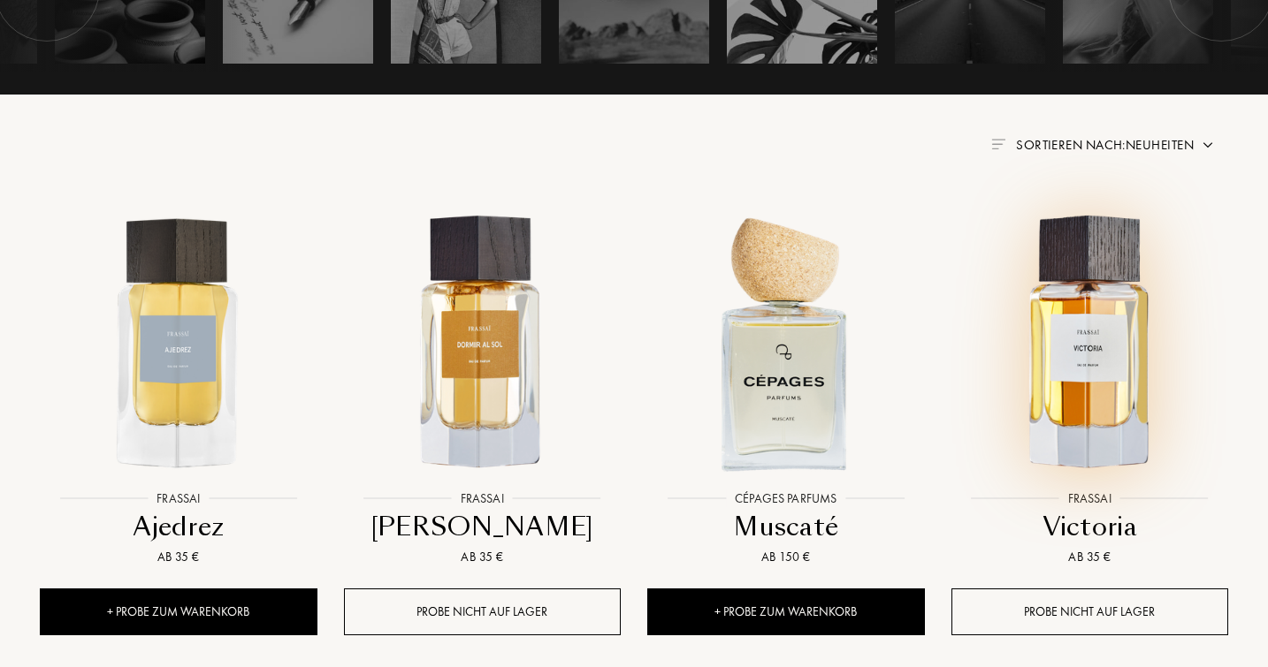
click at [1112, 360] on img at bounding box center [1089, 342] width 273 height 273
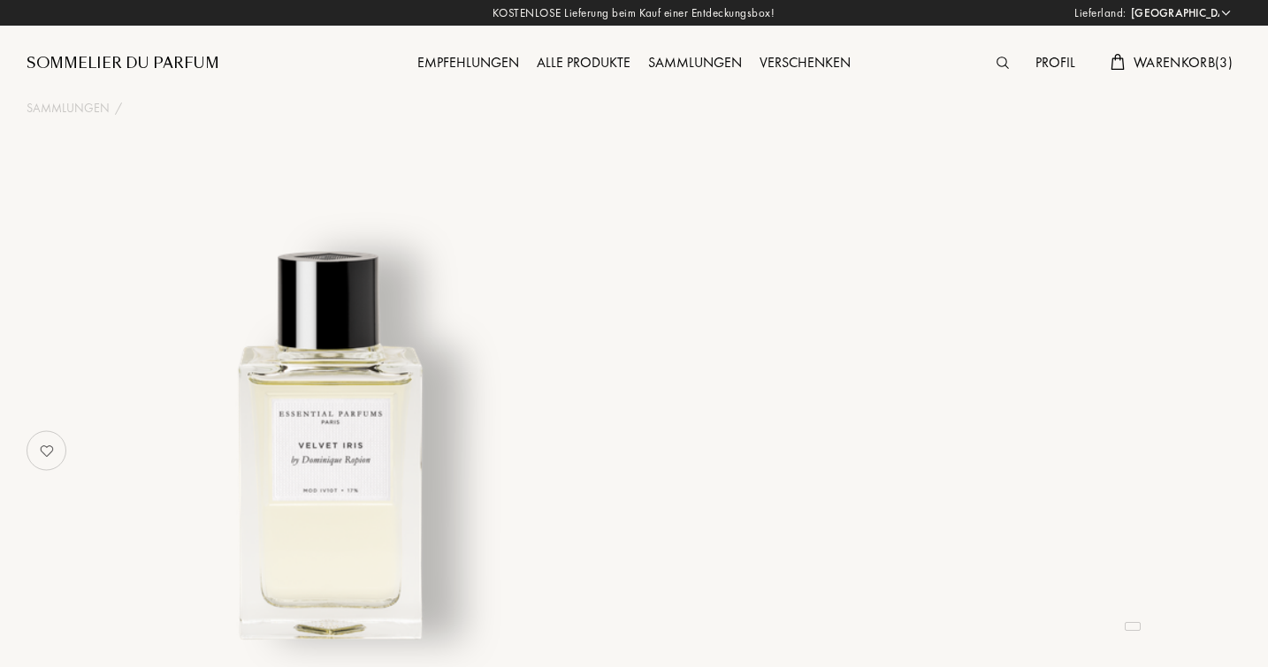
select select "DE"
select select "3"
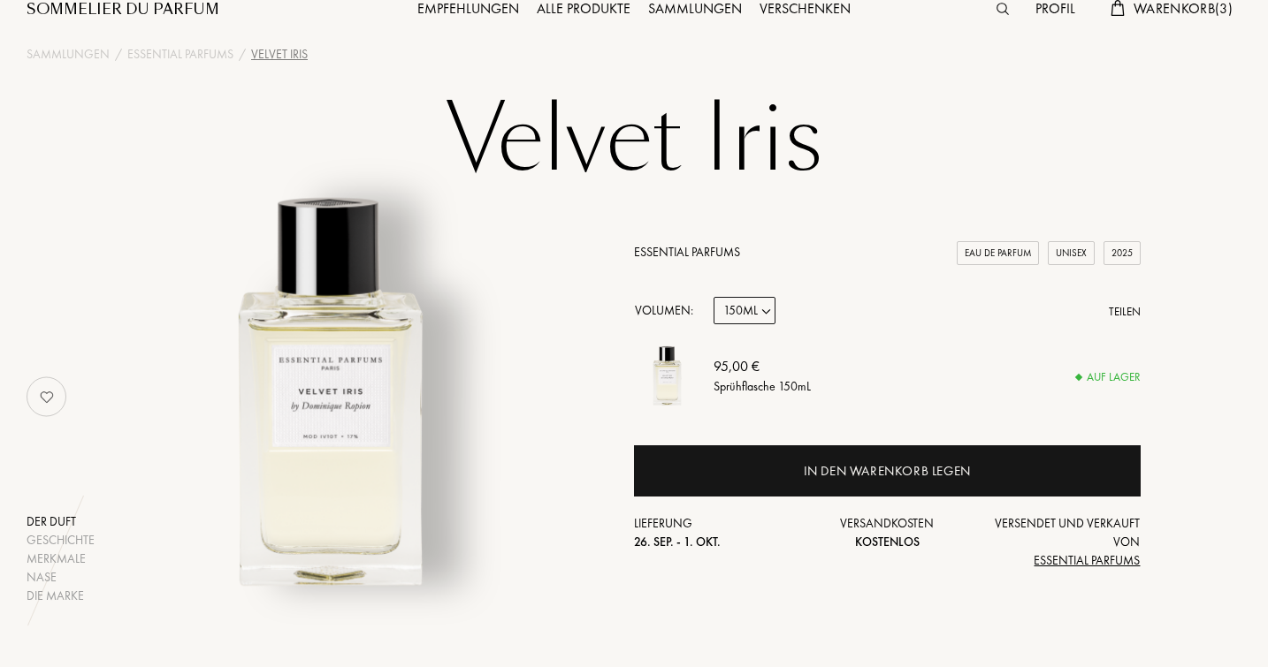
scroll to position [58, 0]
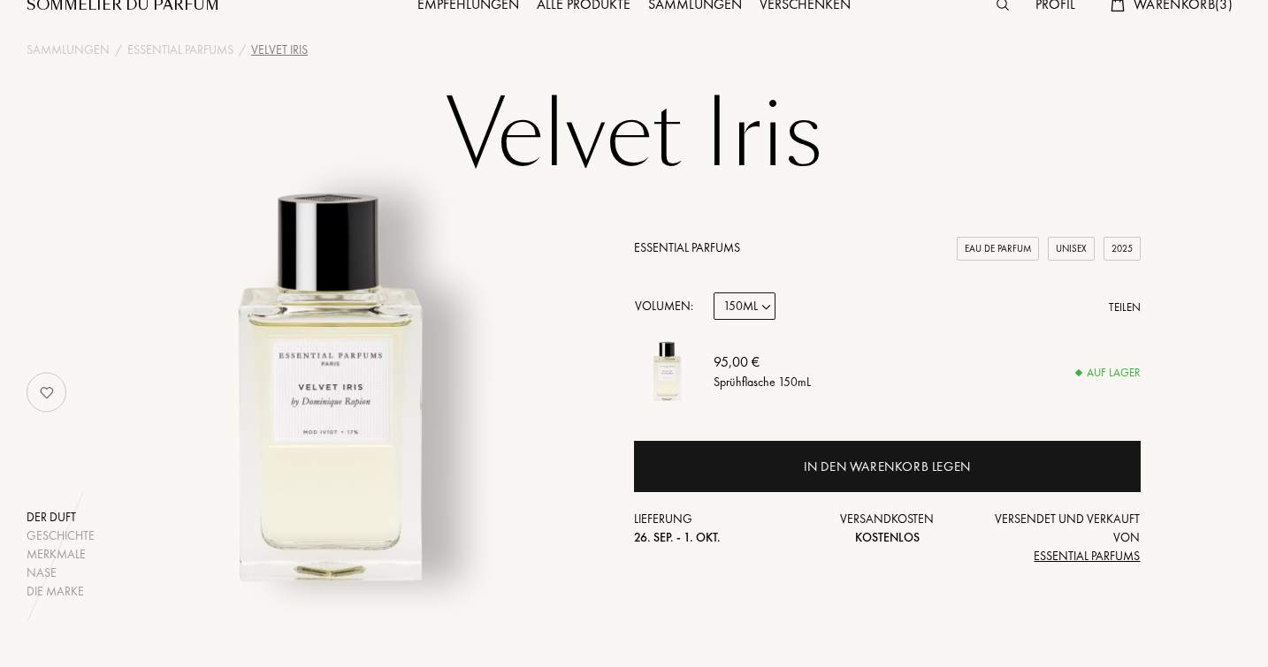
select select "0"
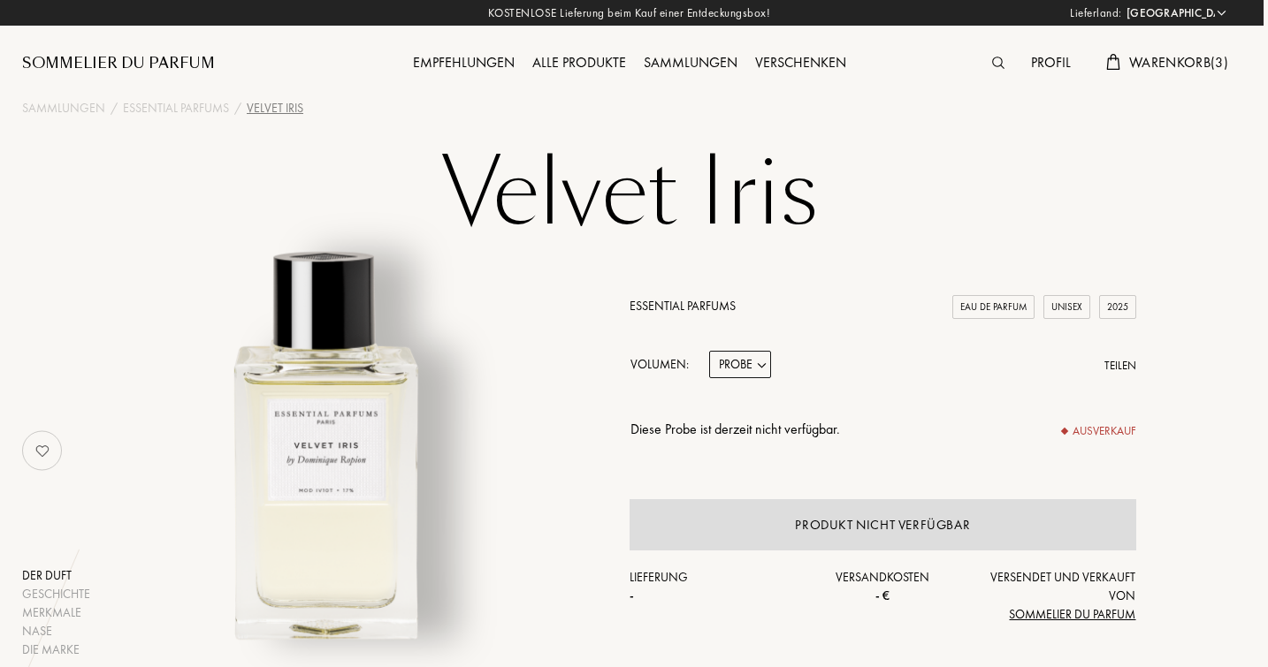
scroll to position [0, 4]
select select "1"
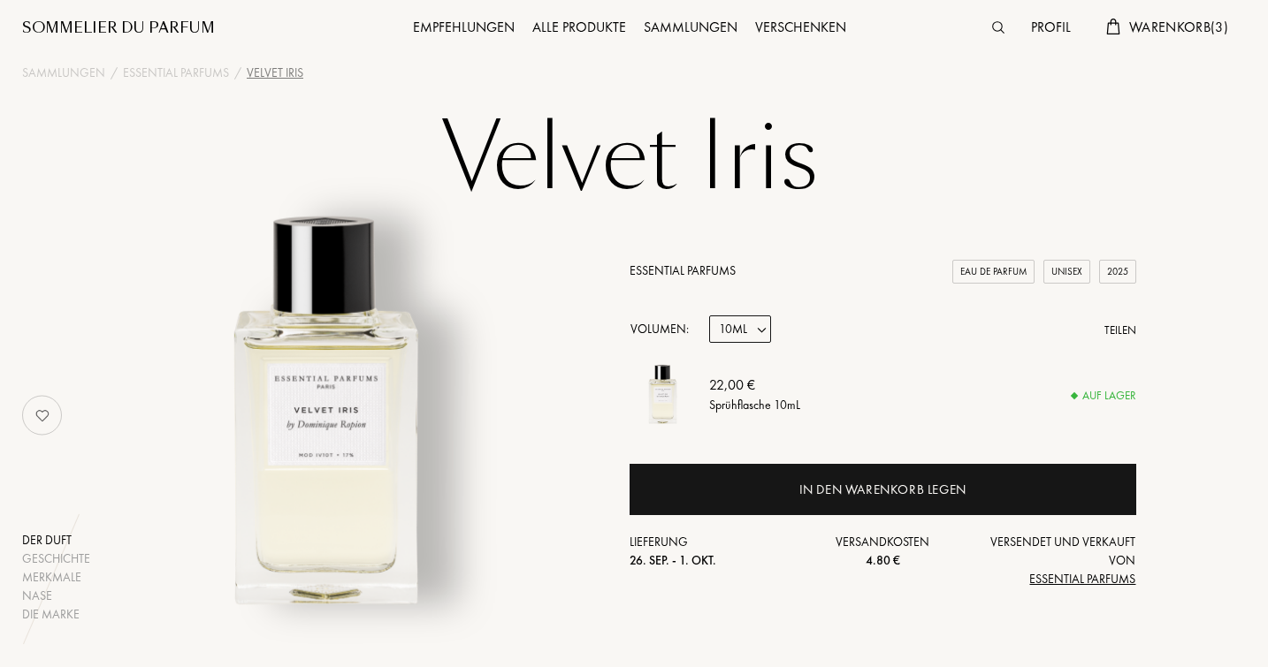
scroll to position [39, 4]
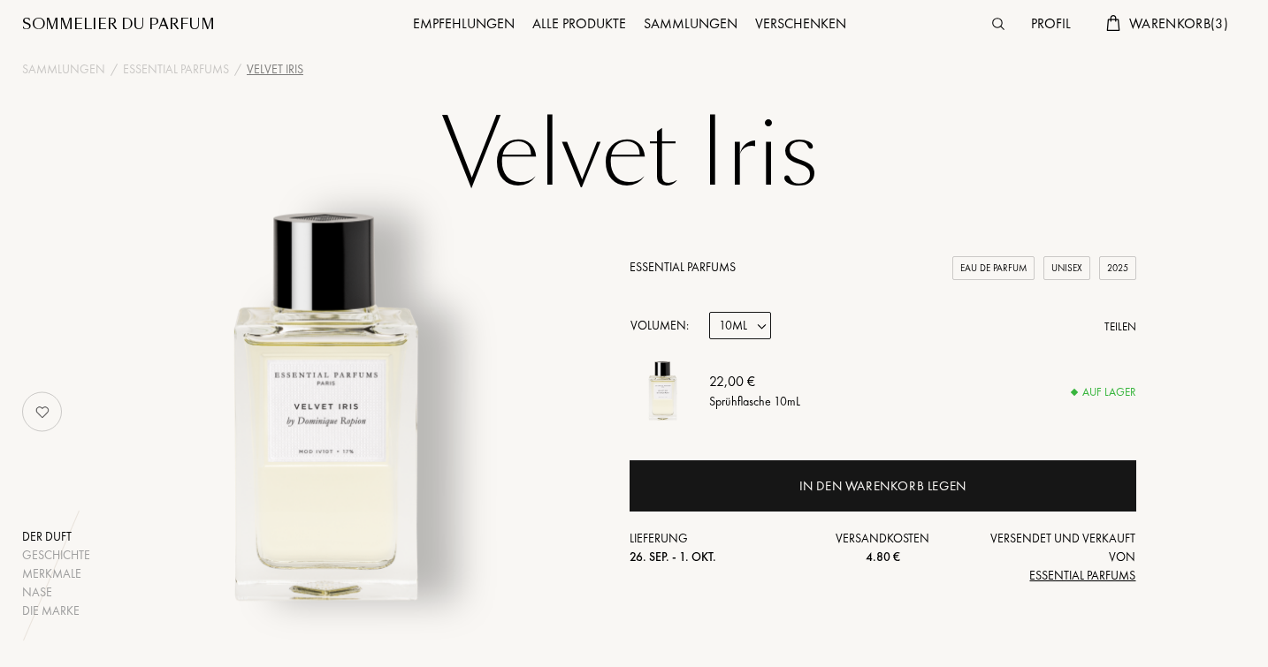
select select "2"
select select "1"
select select "2"
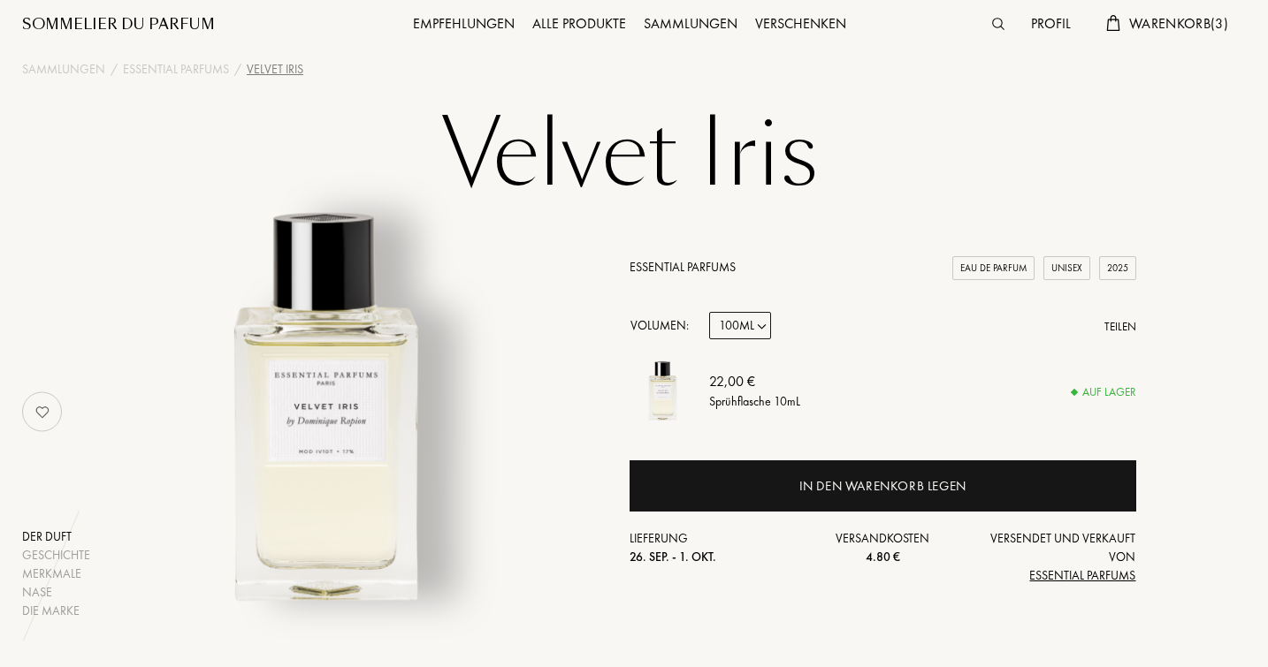
select select "2"
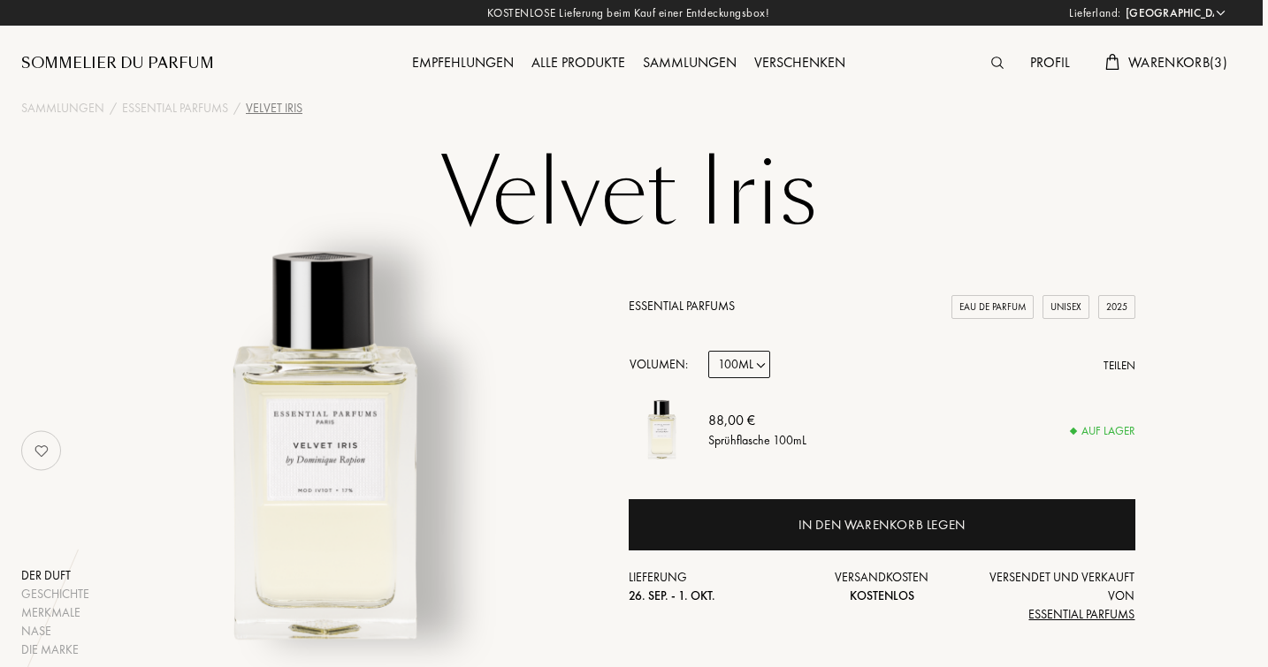
scroll to position [0, 5]
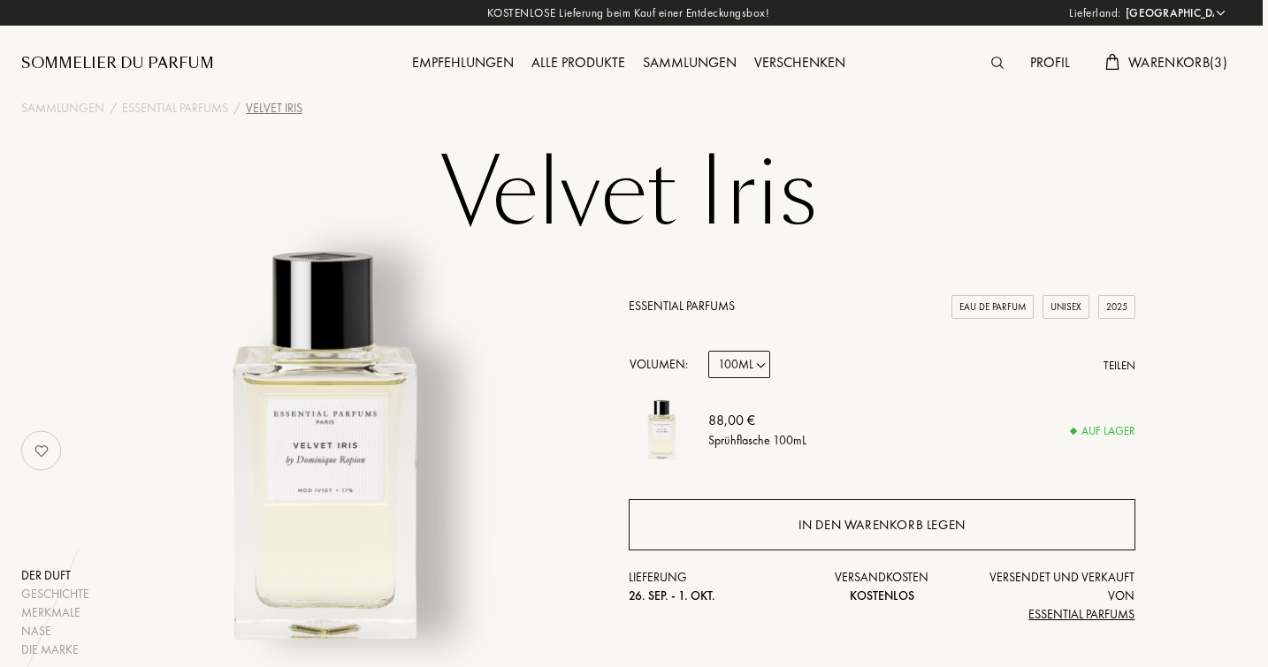
click at [871, 521] on div "In den Warenkorb legen" at bounding box center [881, 525] width 167 height 20
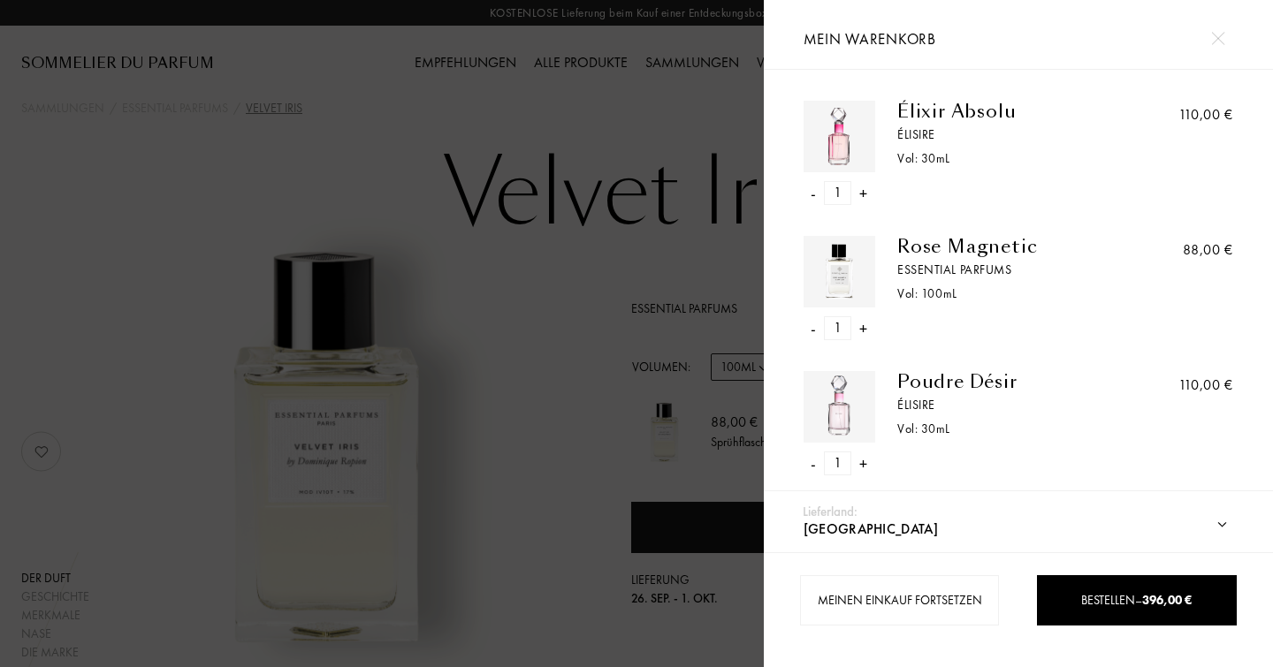
click at [1220, 38] on img at bounding box center [1217, 38] width 13 height 13
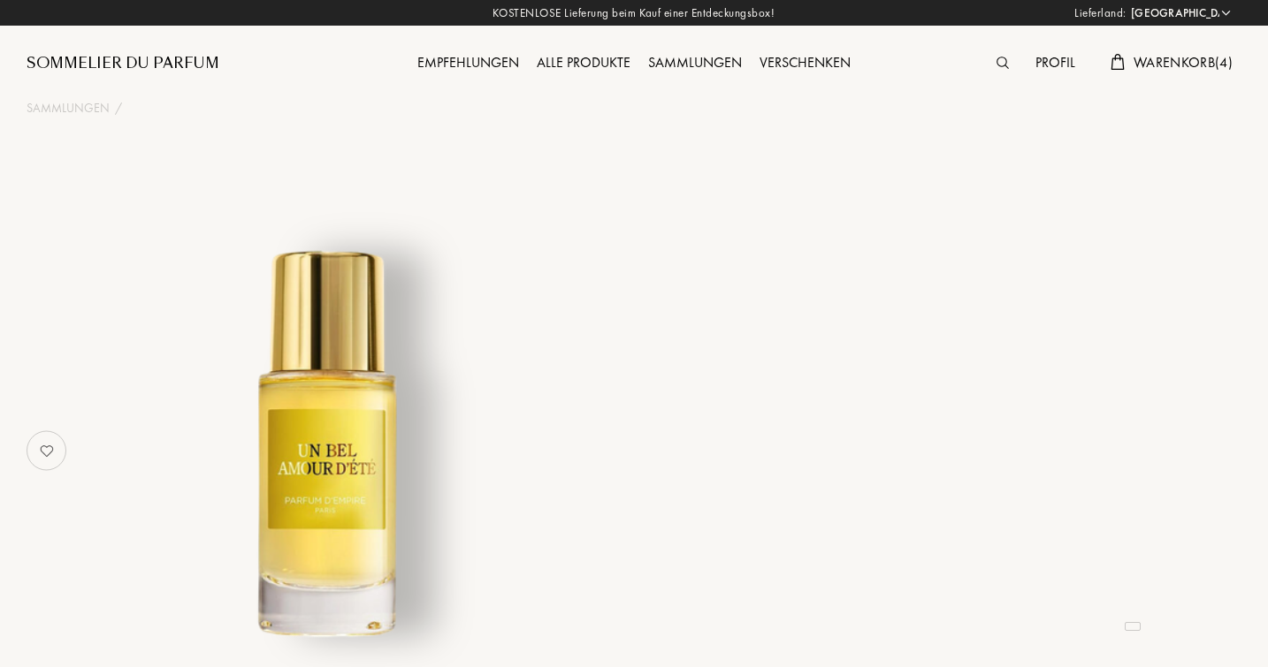
select select "DE"
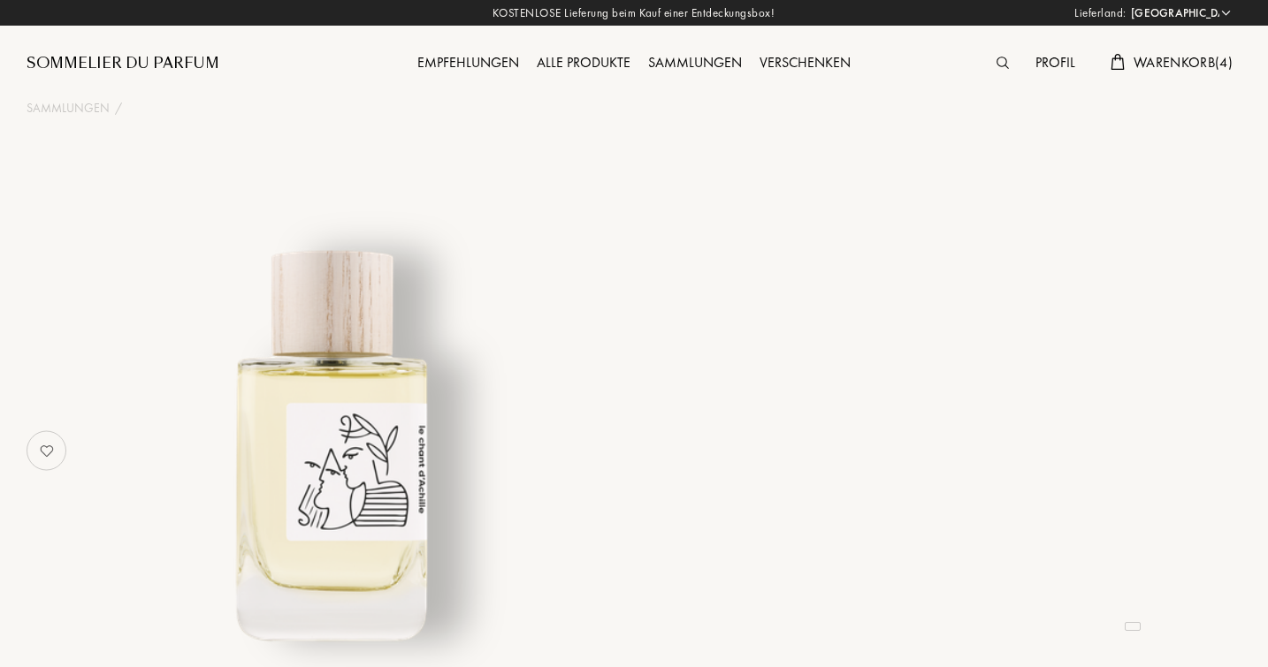
select select "DE"
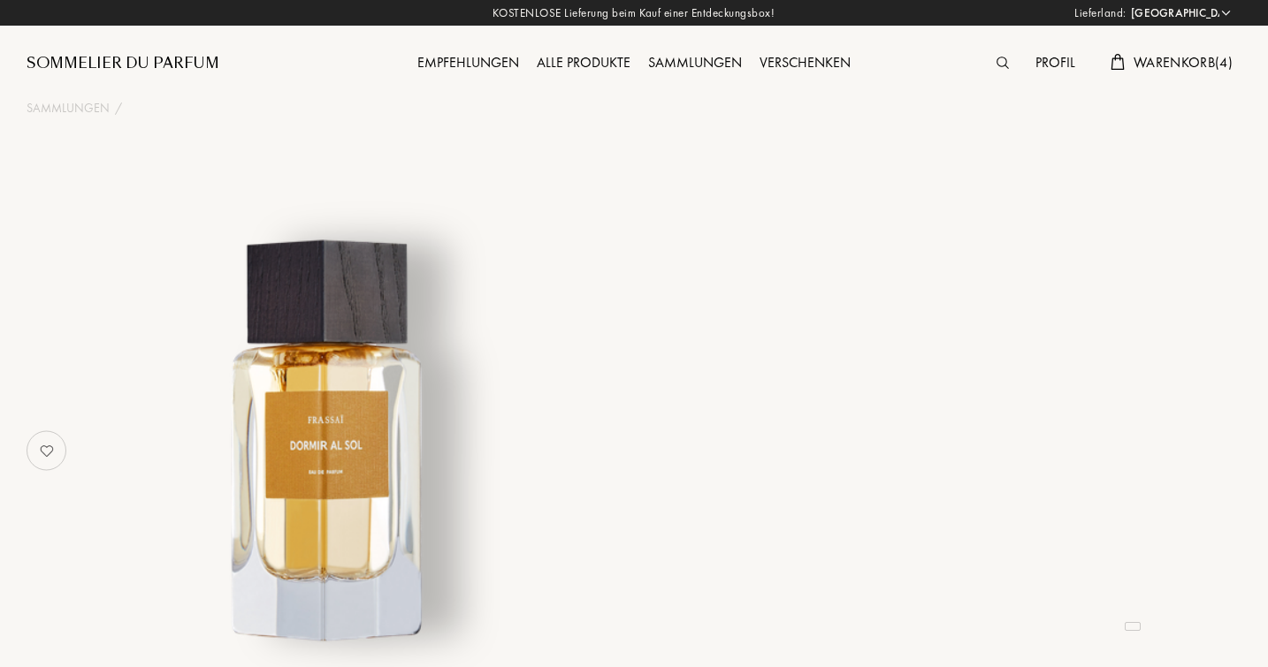
select select "DE"
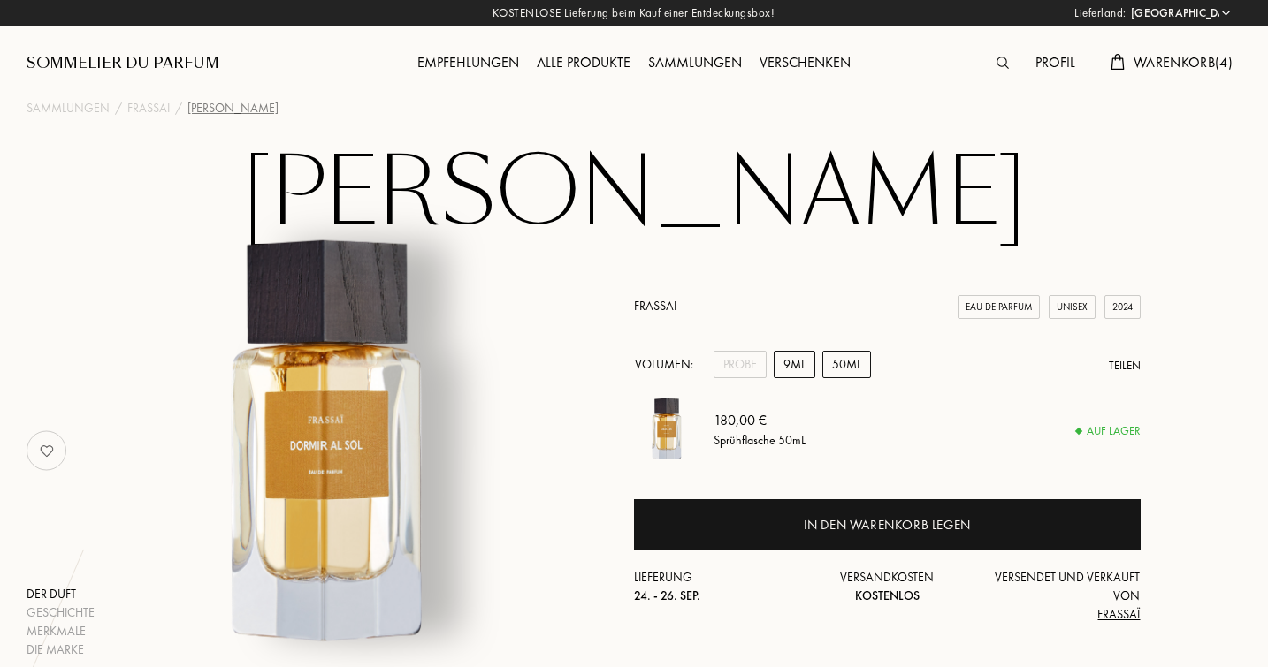
click at [801, 367] on div "9mL" at bounding box center [794, 364] width 42 height 27
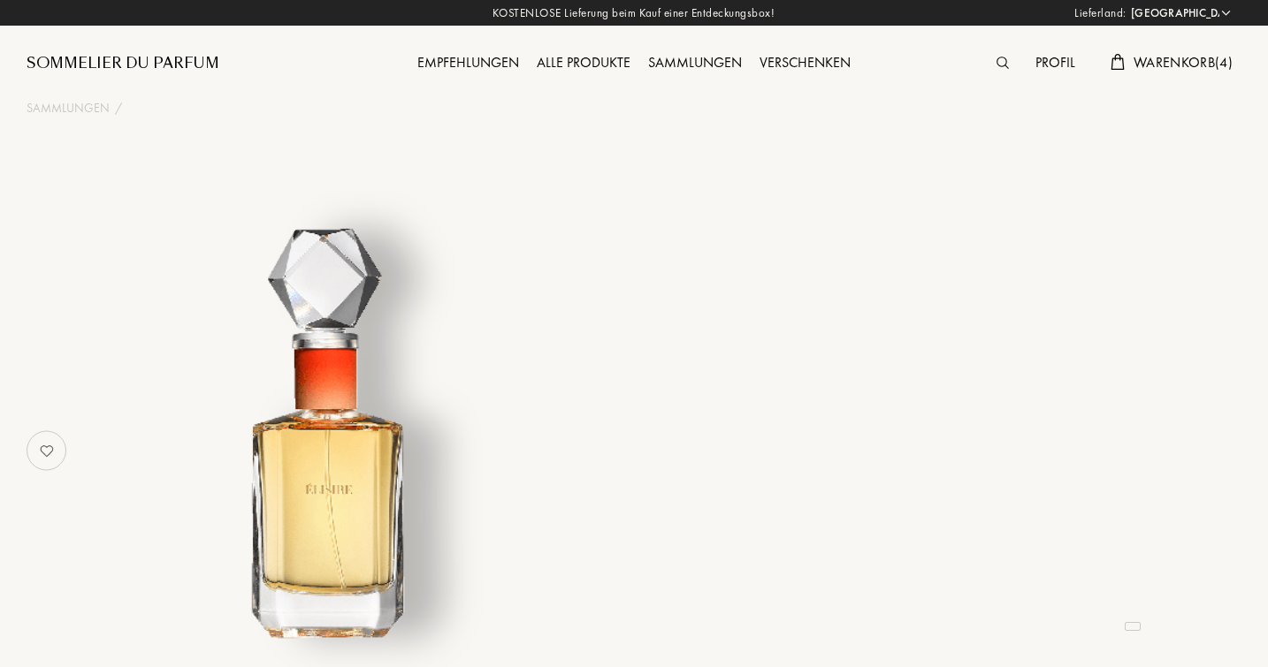
select select "DE"
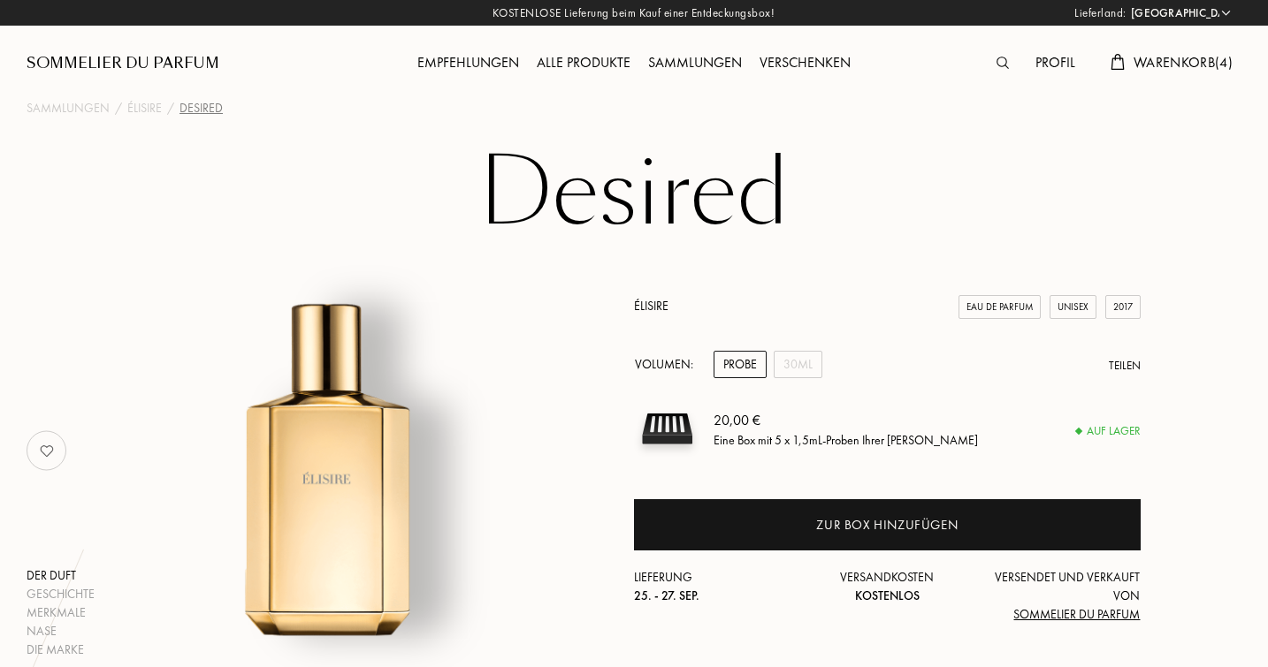
select select "DE"
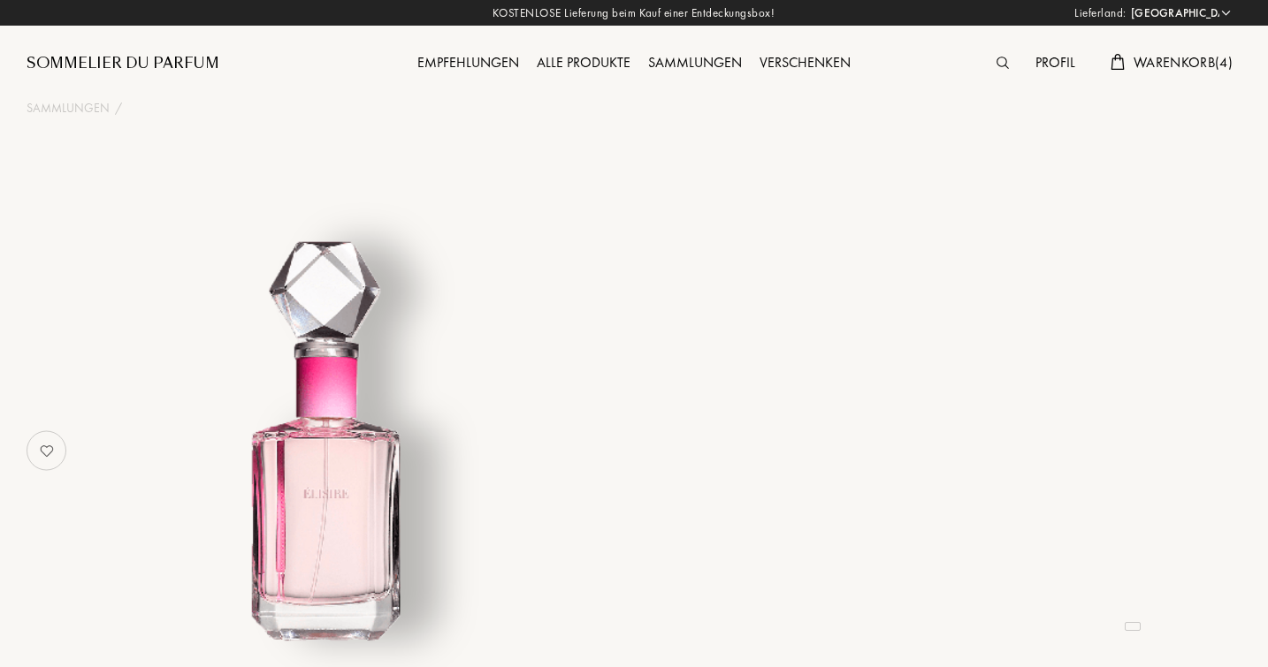
select select "DE"
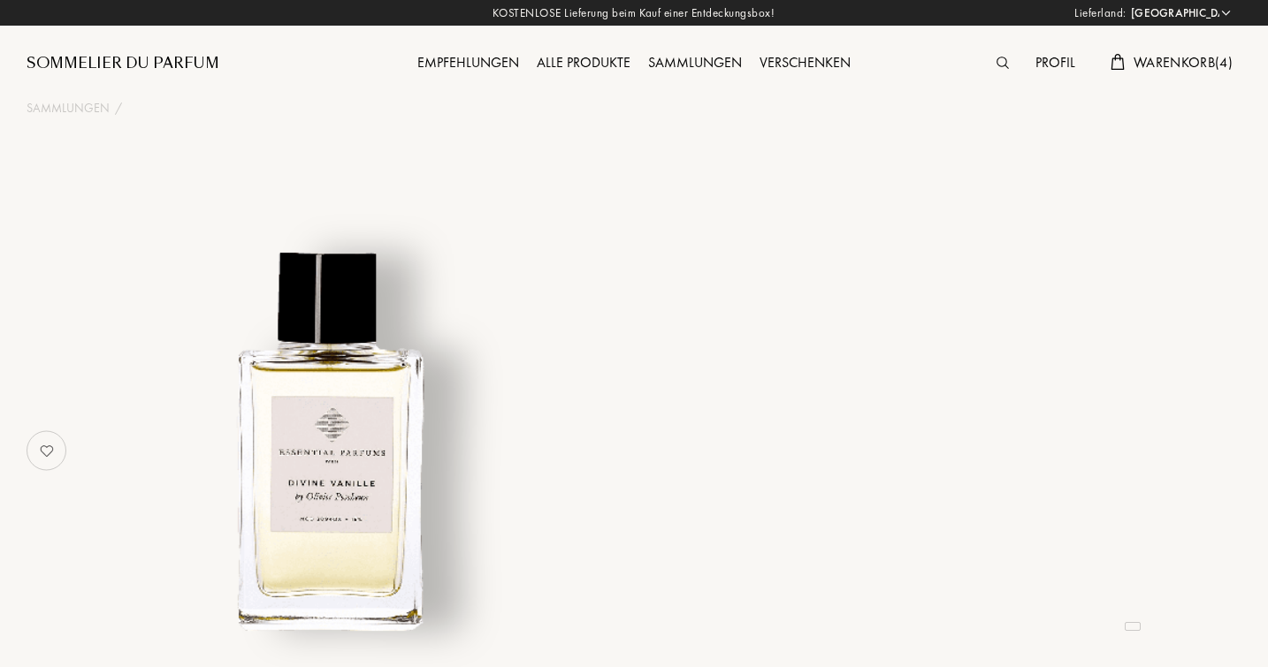
select select "DE"
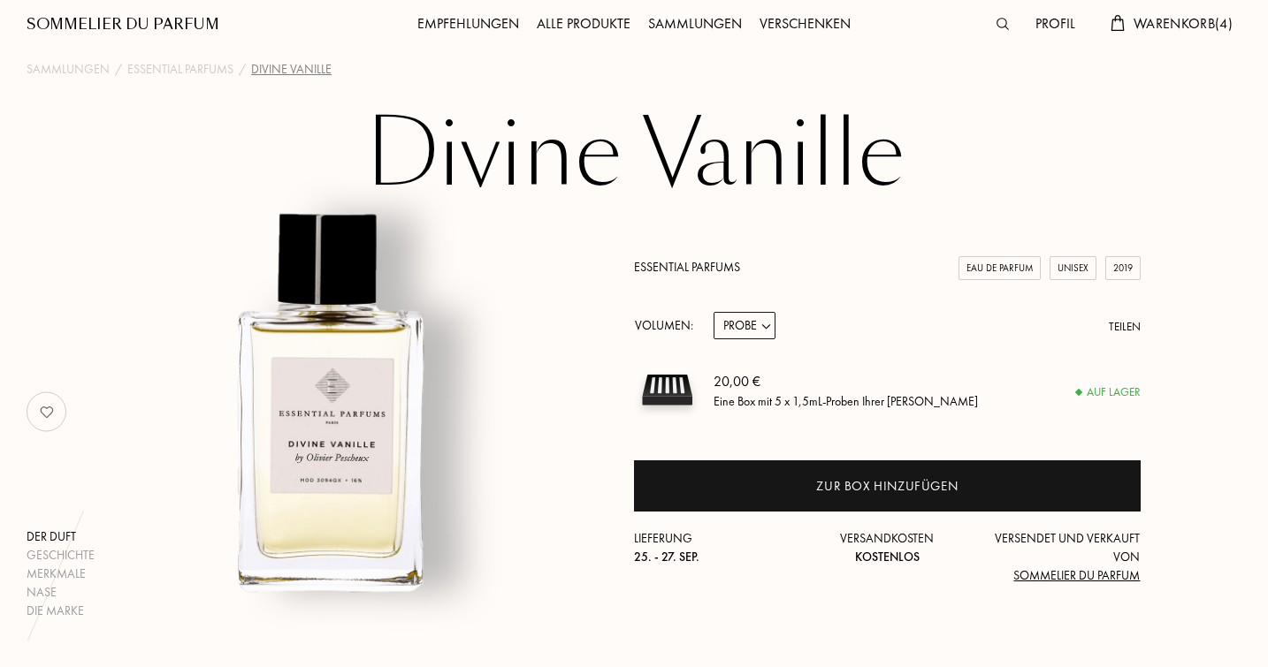
scroll to position [47, 0]
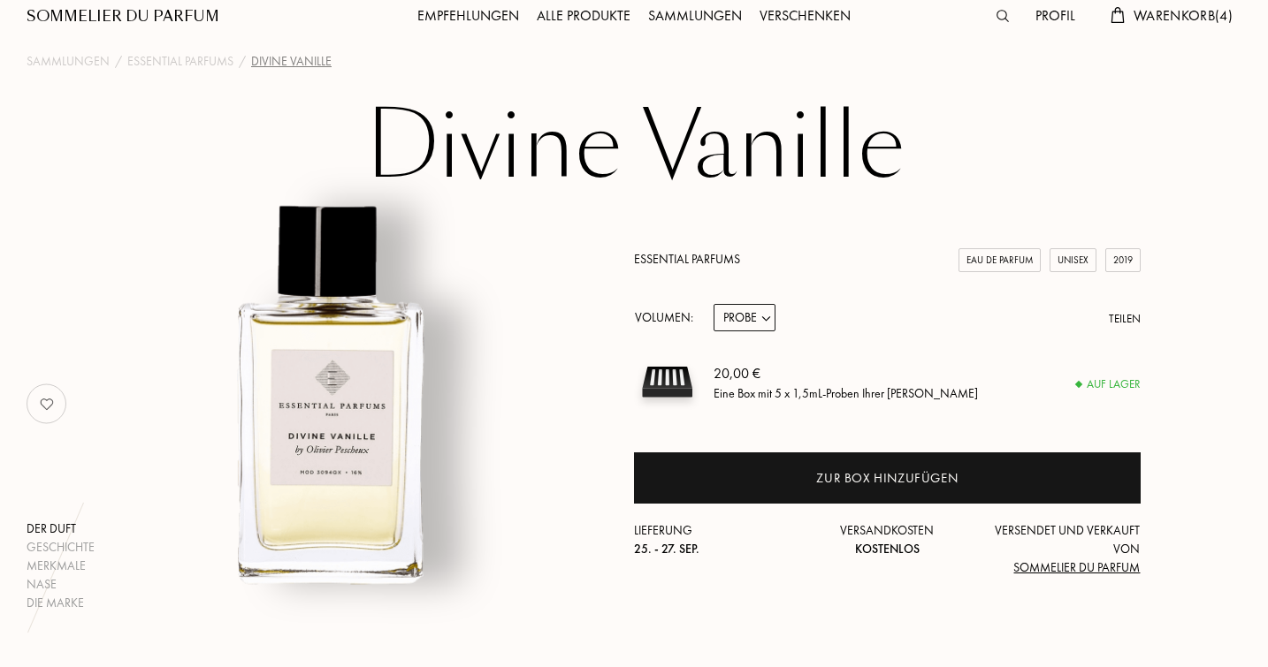
select select "1"
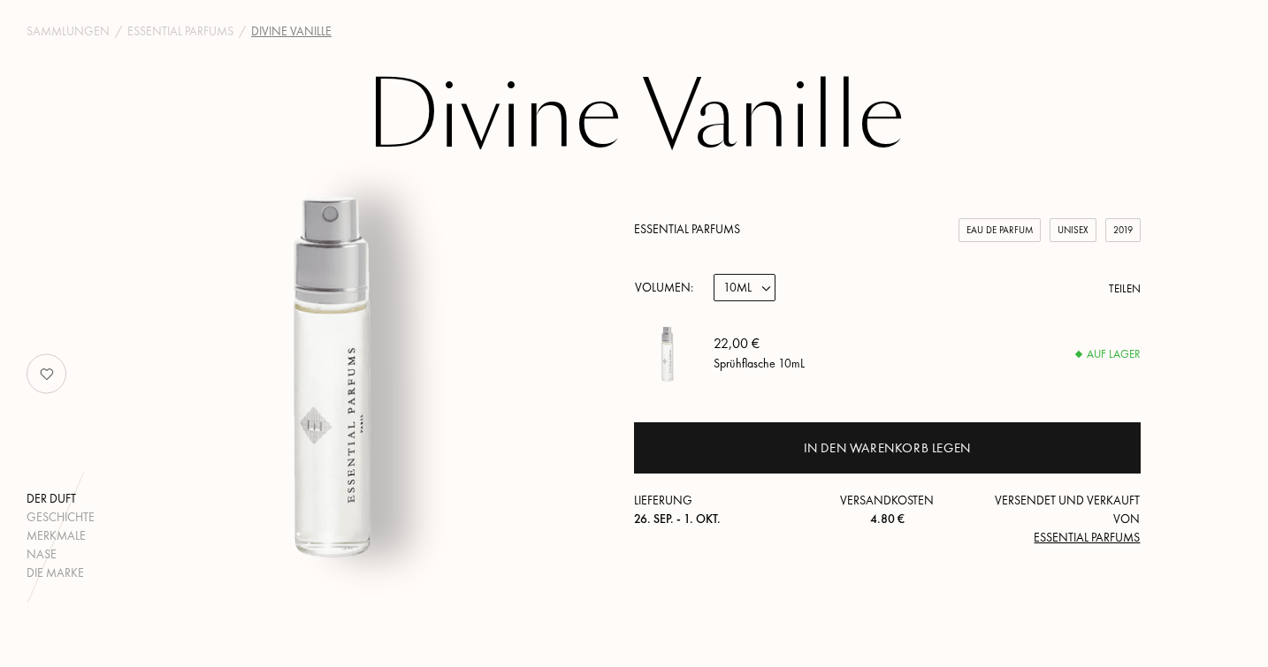
scroll to position [81, 0]
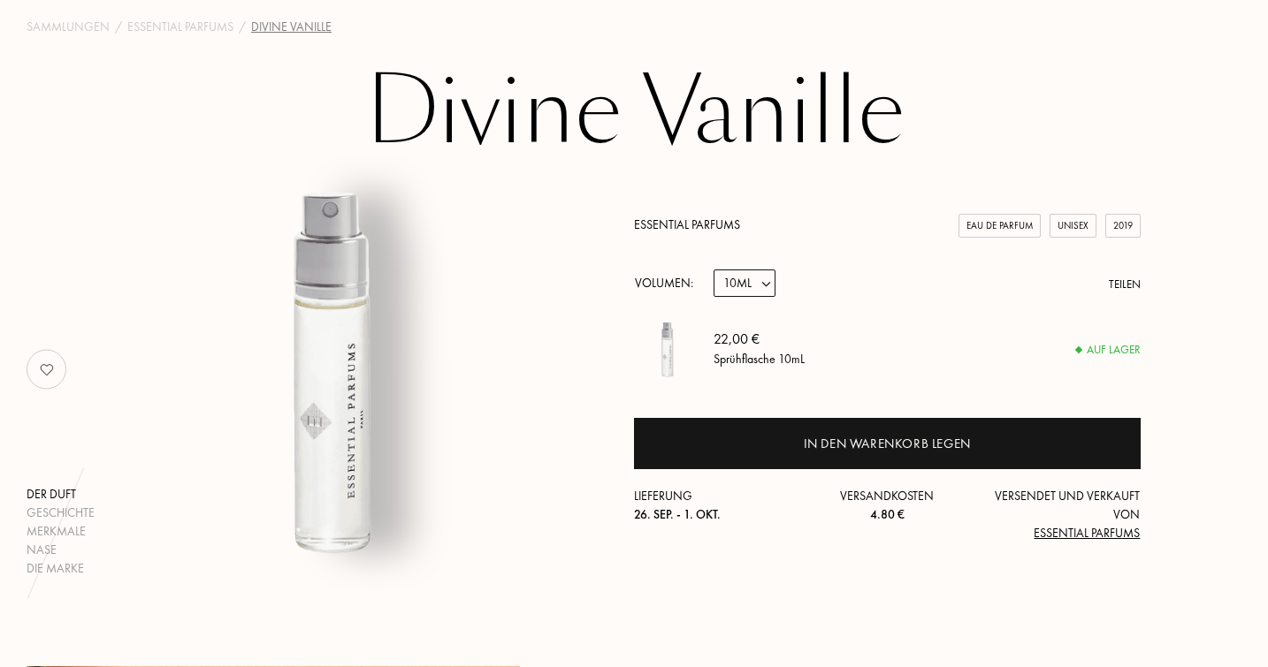
select select "2"
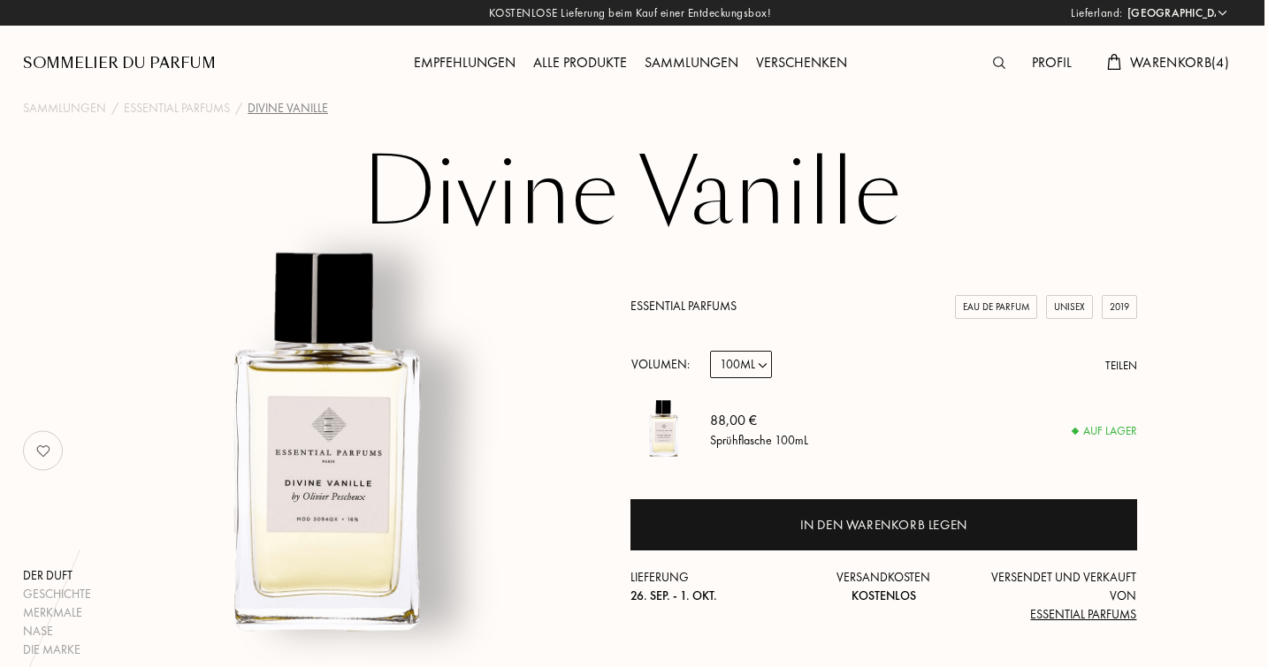
scroll to position [0, 4]
select select "1"
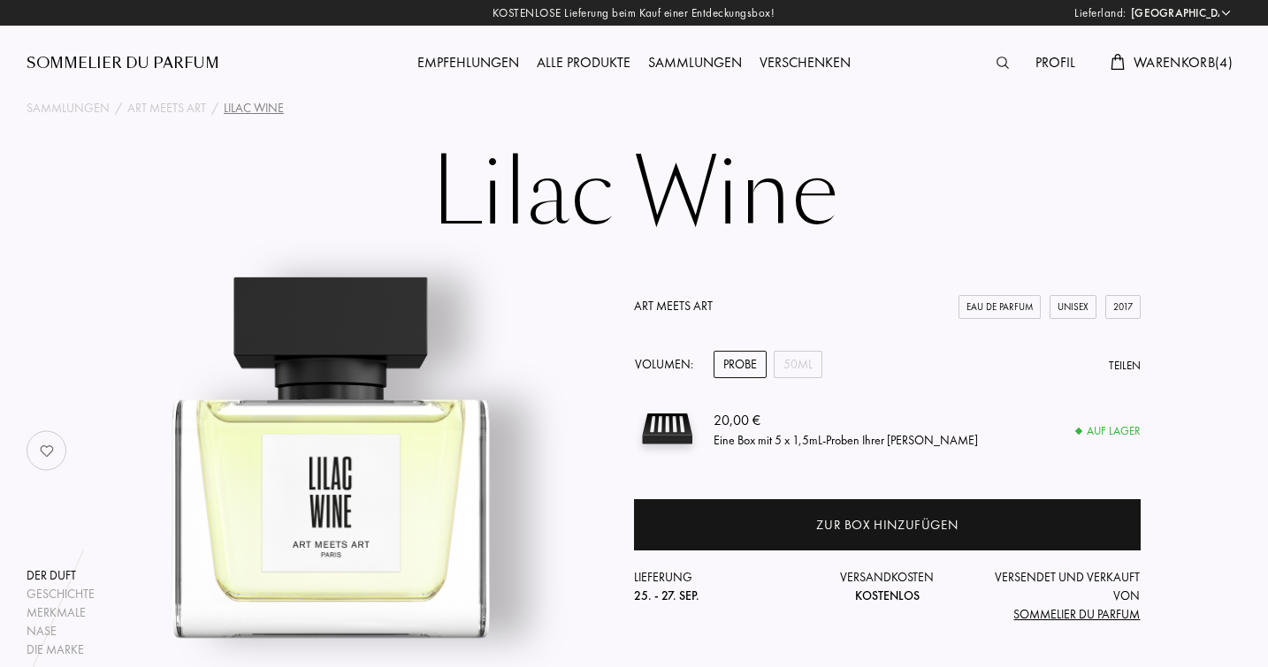
select select "DE"
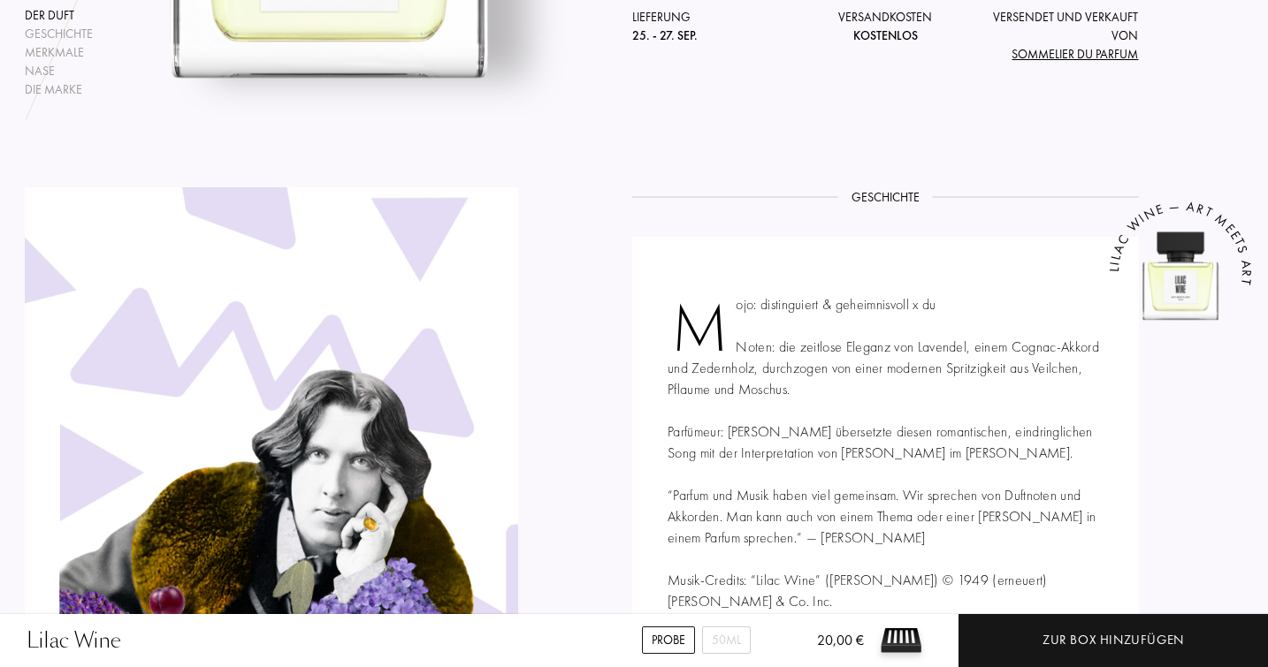
scroll to position [547, 2]
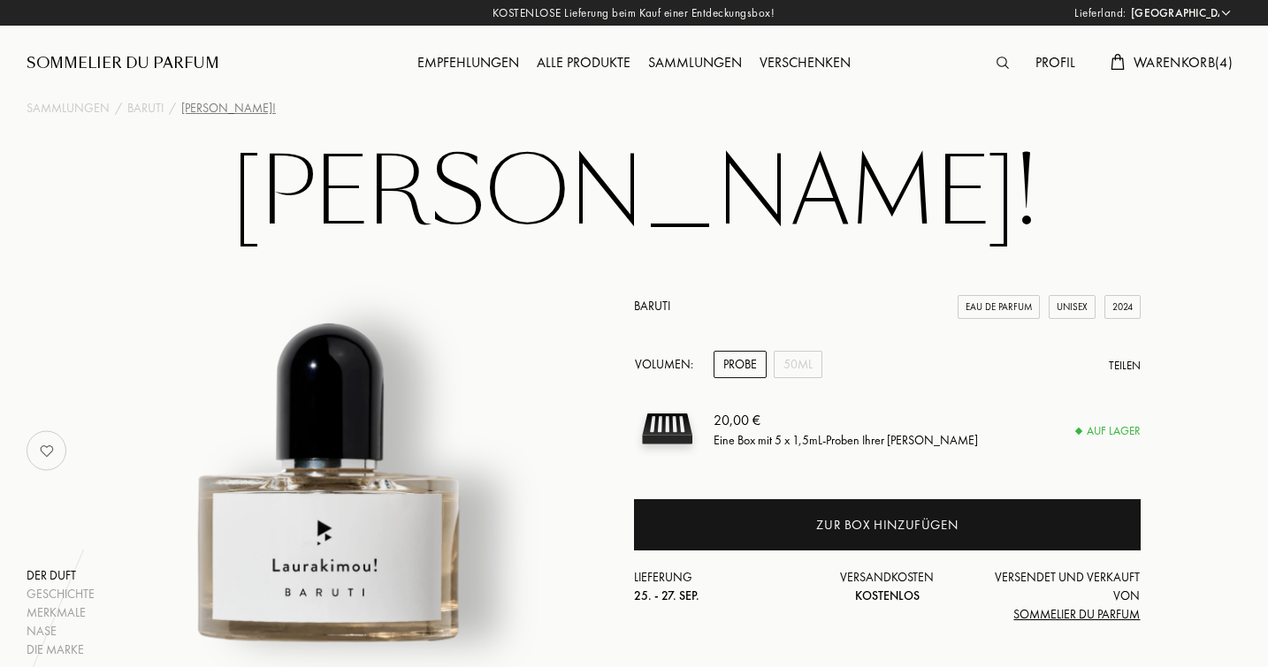
select select "DE"
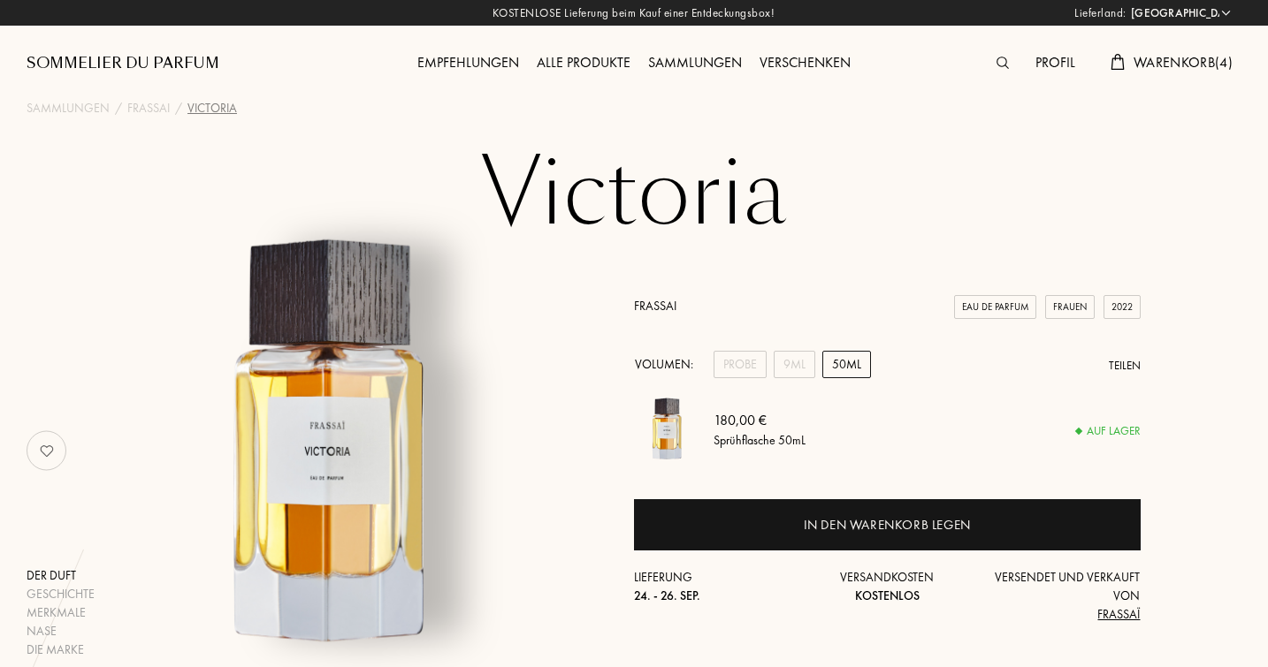
select select "DE"
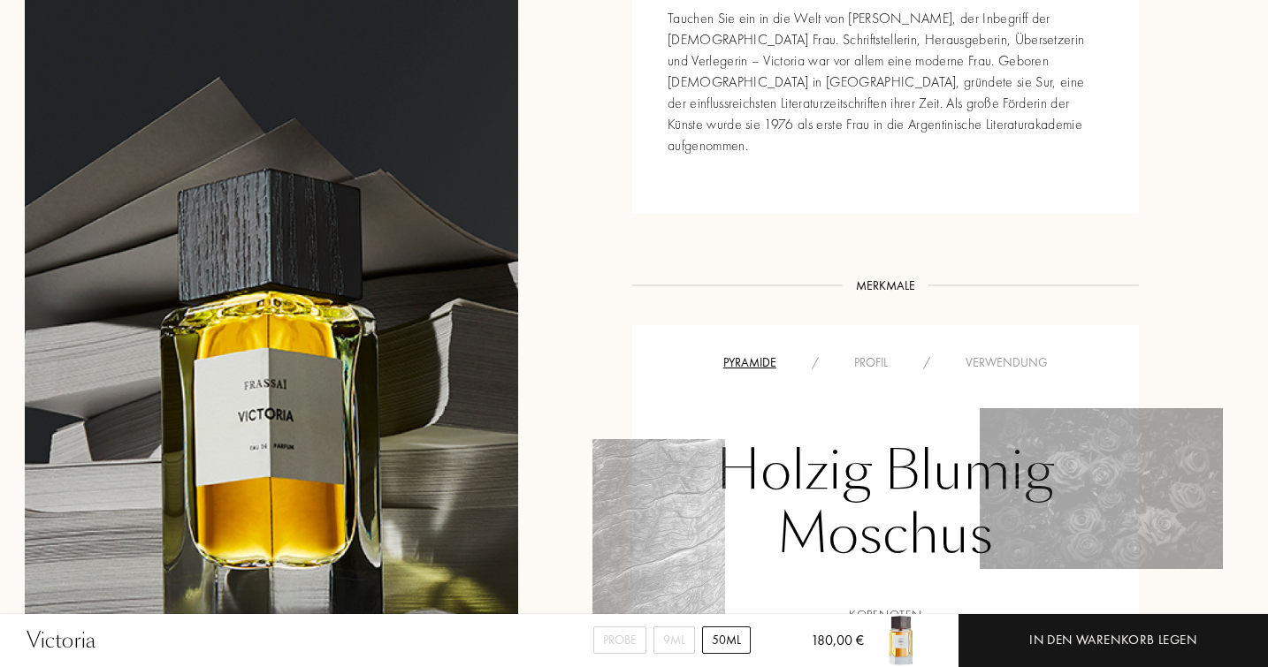
scroll to position [1069, 2]
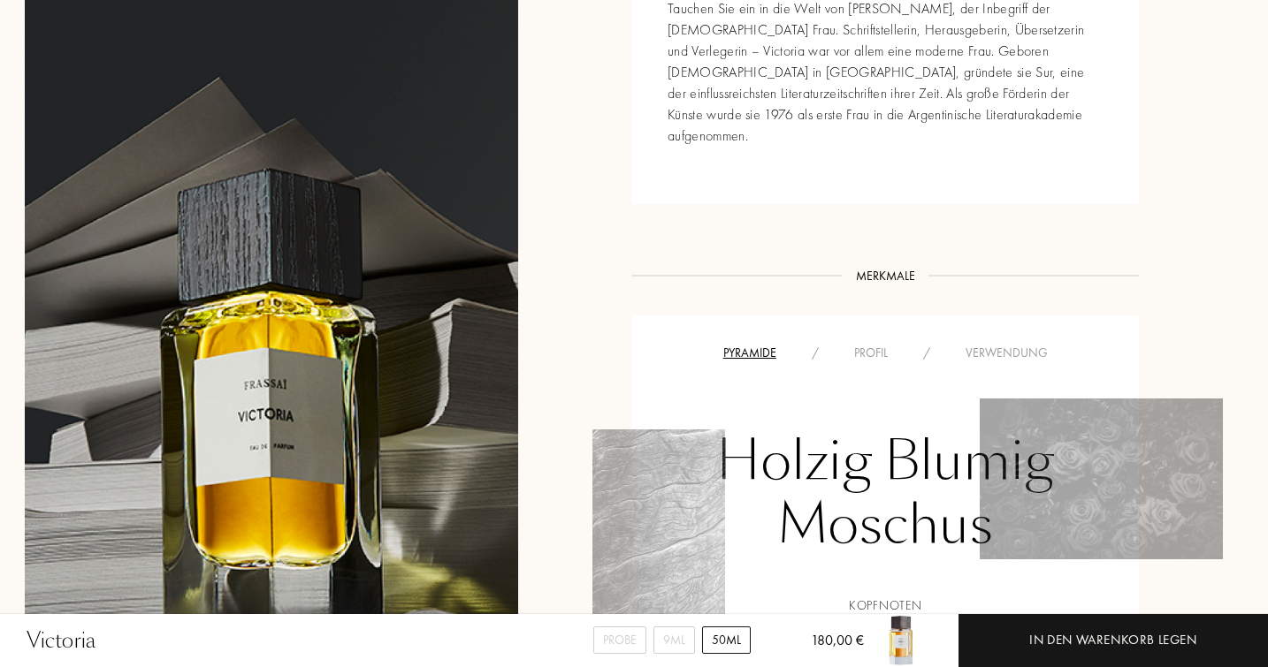
click at [866, 344] on div "Profil" at bounding box center [870, 353] width 69 height 19
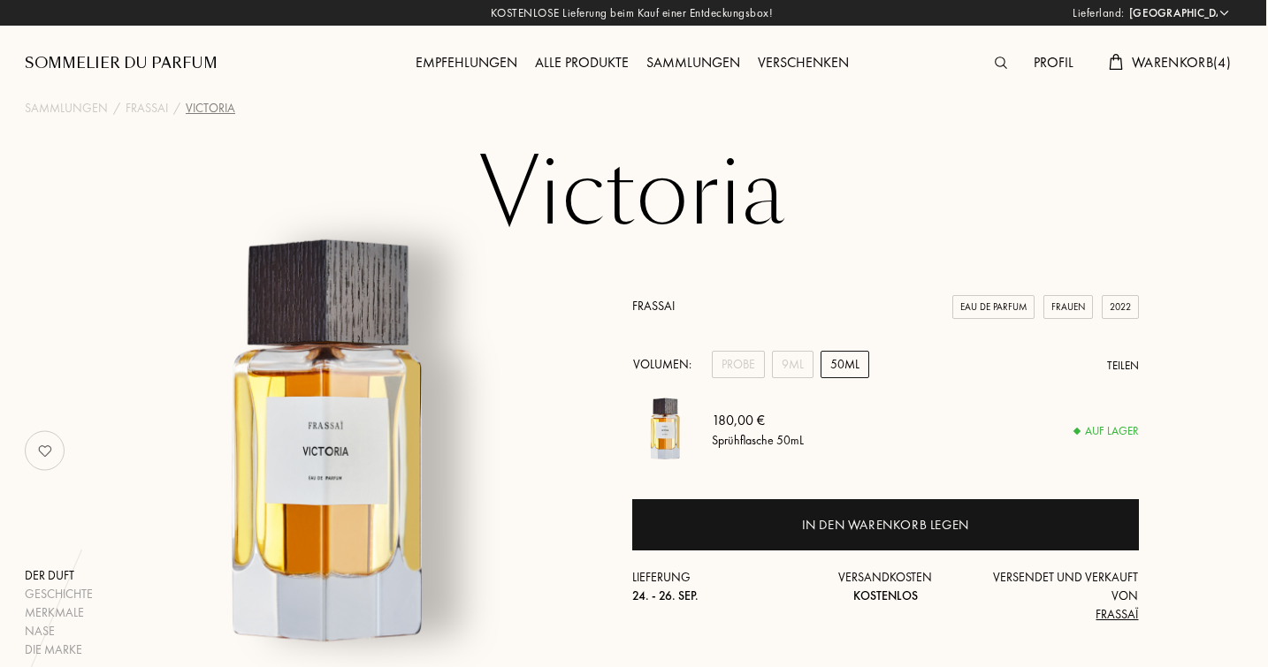
scroll to position [0, 2]
click at [793, 359] on div "9mL" at bounding box center [793, 364] width 42 height 27
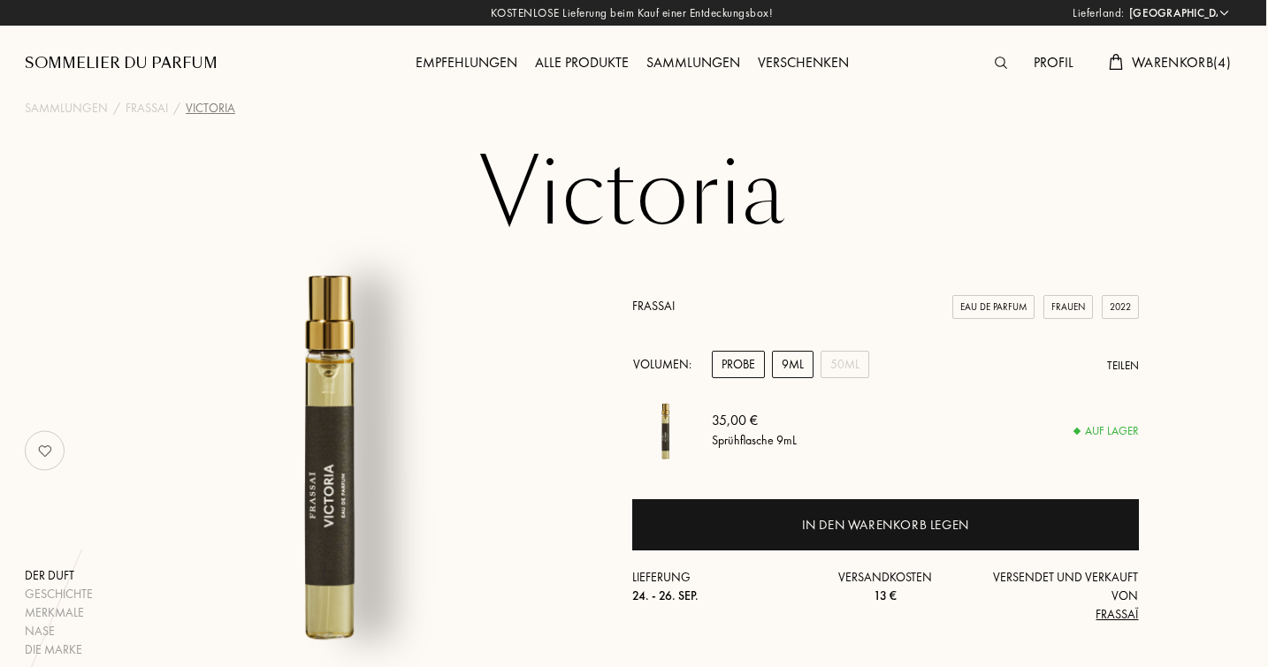
click at [749, 362] on div "Probe" at bounding box center [738, 364] width 53 height 27
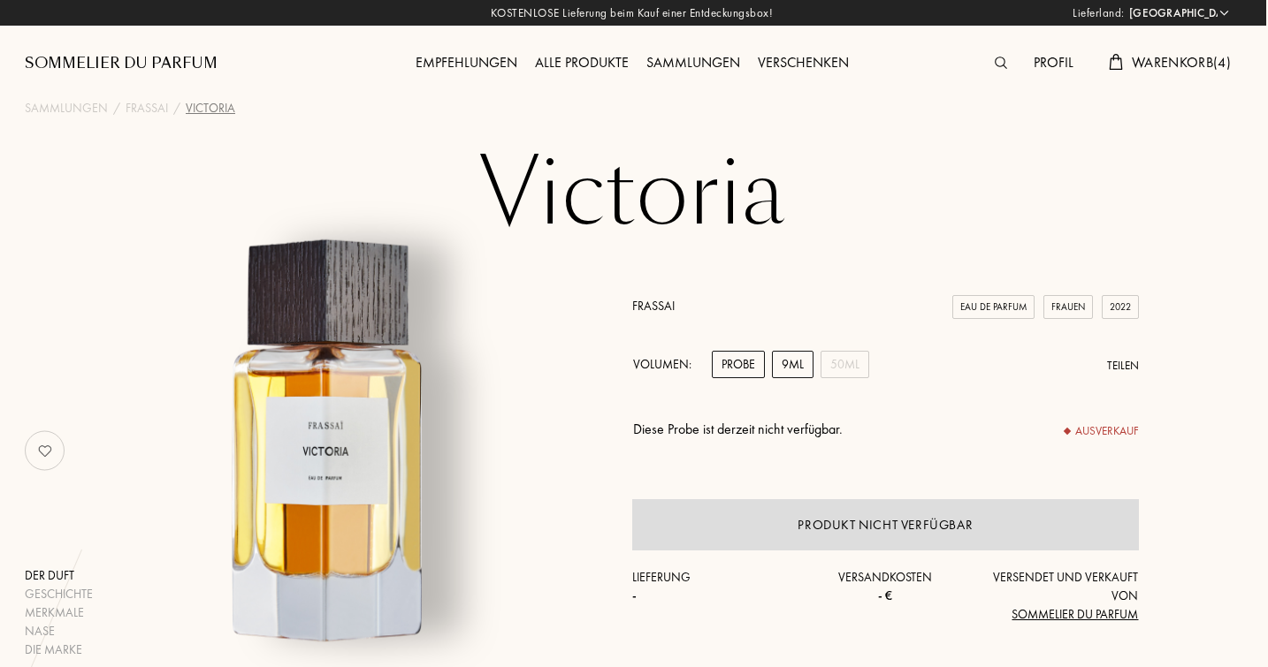
click at [796, 363] on div "9mL" at bounding box center [793, 364] width 42 height 27
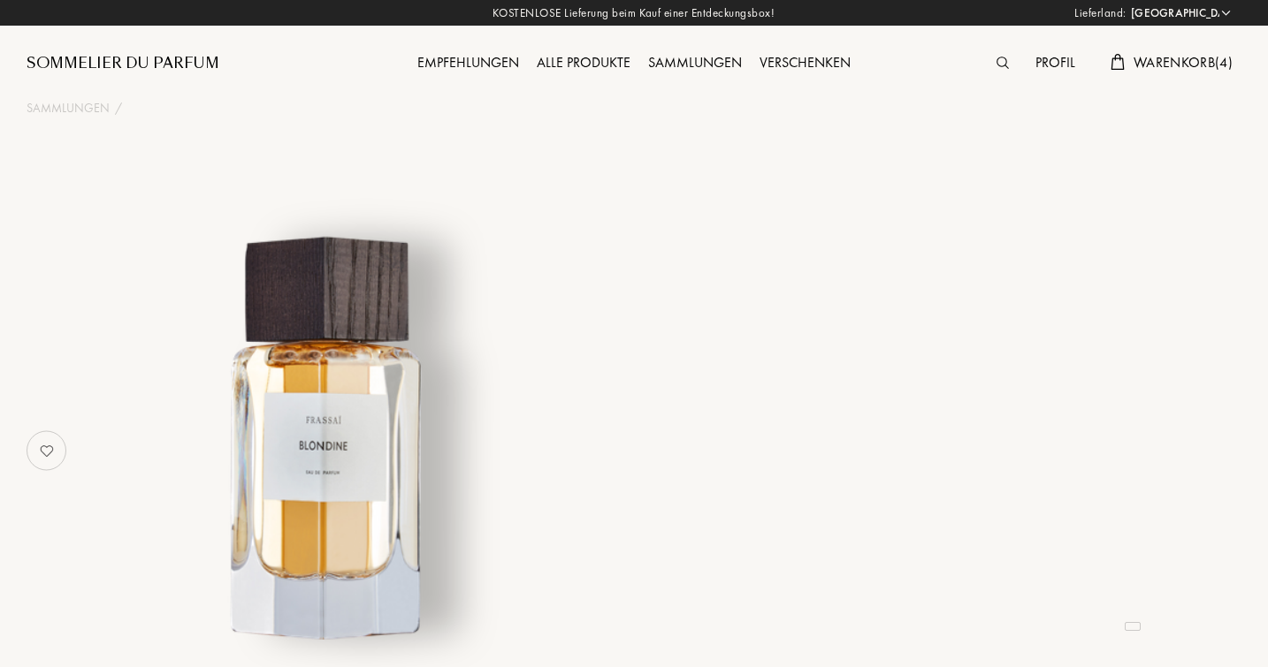
select select "DE"
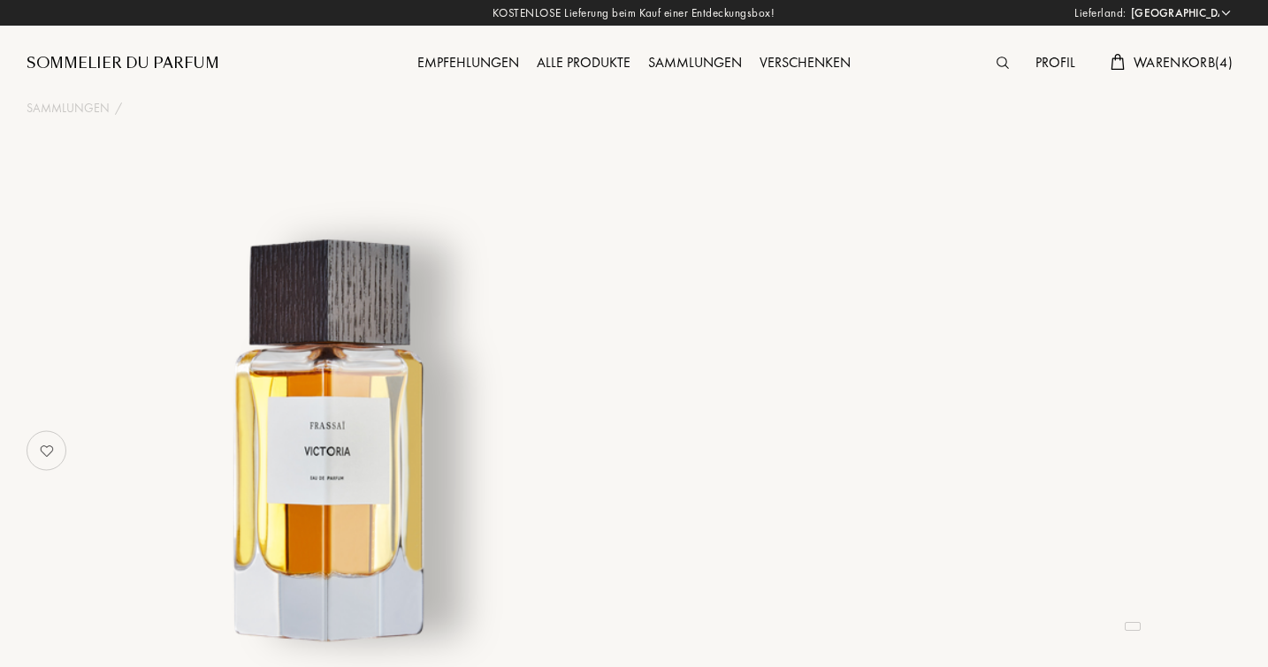
select select "DE"
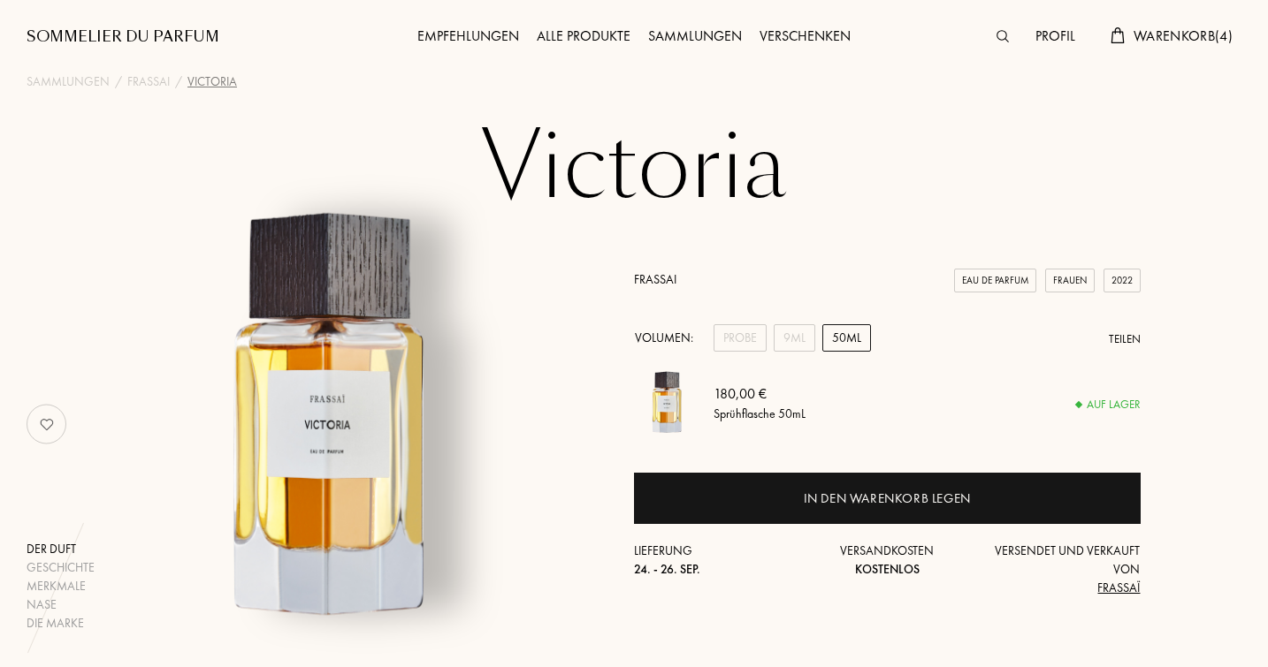
scroll to position [32, 0]
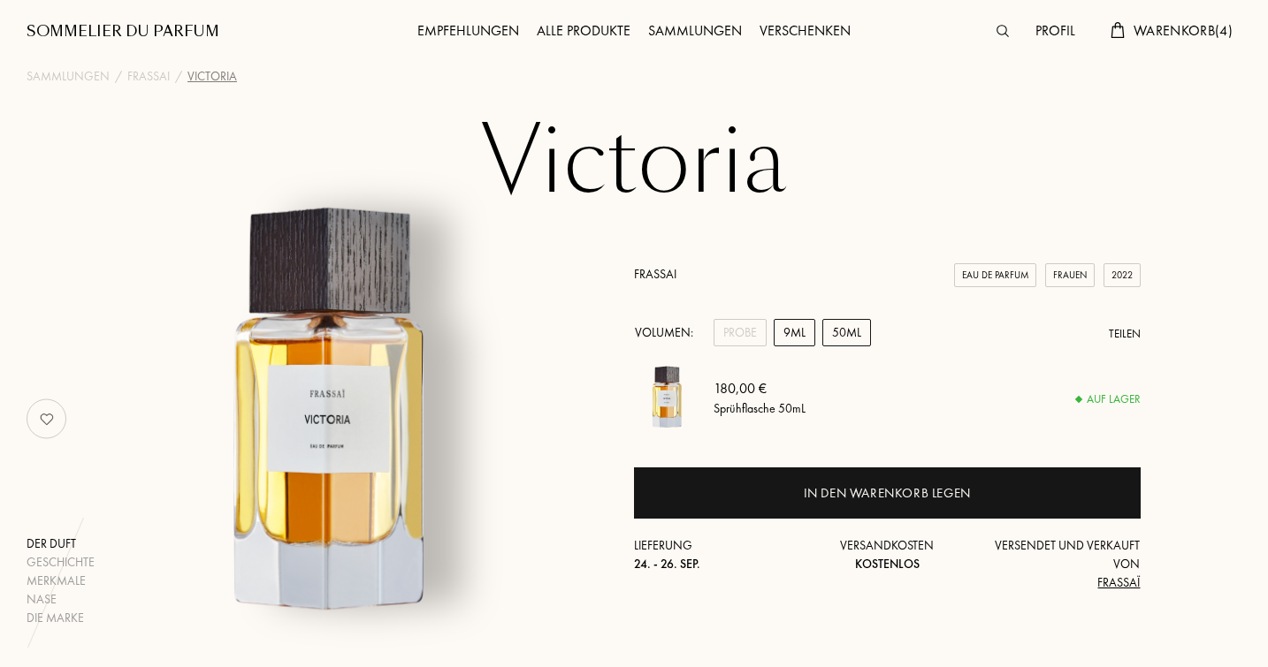
click at [793, 331] on div "9mL" at bounding box center [794, 332] width 42 height 27
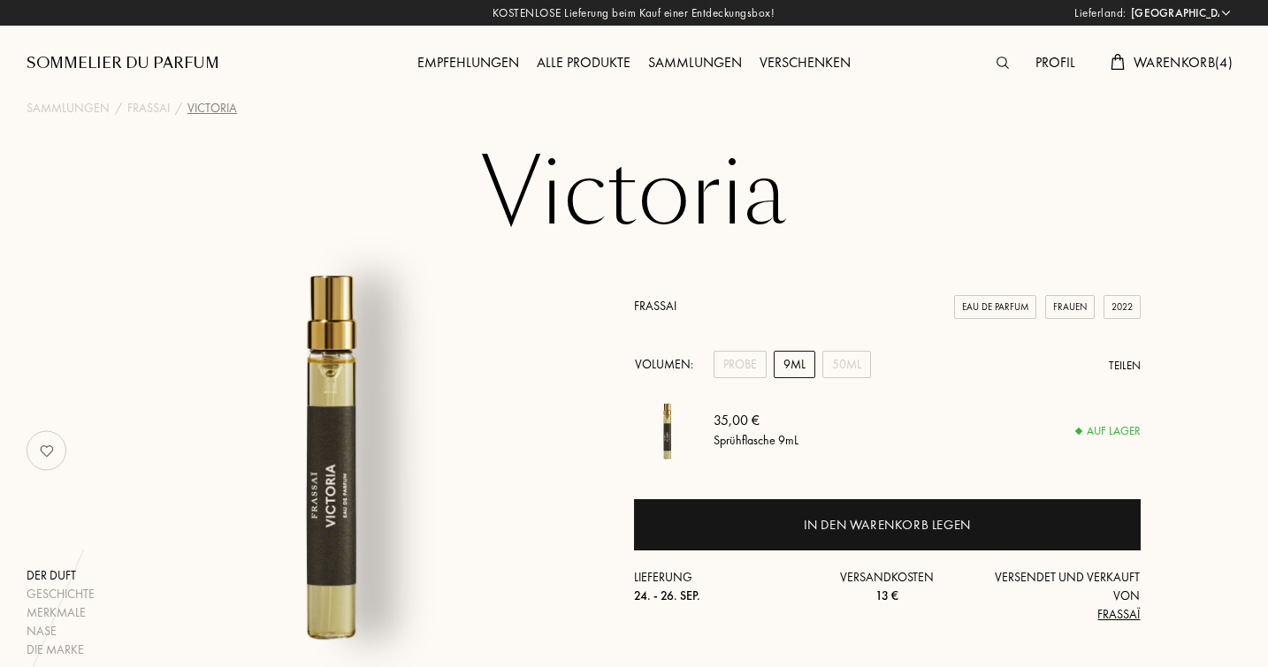
scroll to position [0, 0]
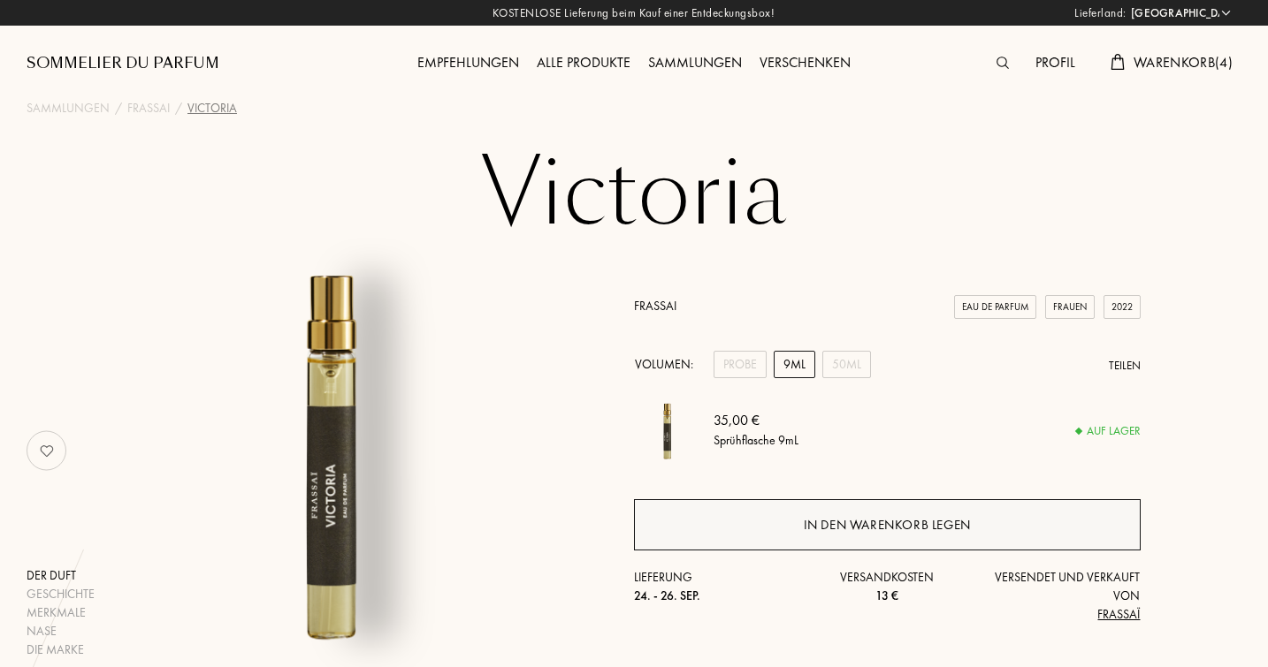
click at [895, 519] on div "In den Warenkorb legen" at bounding box center [887, 525] width 167 height 20
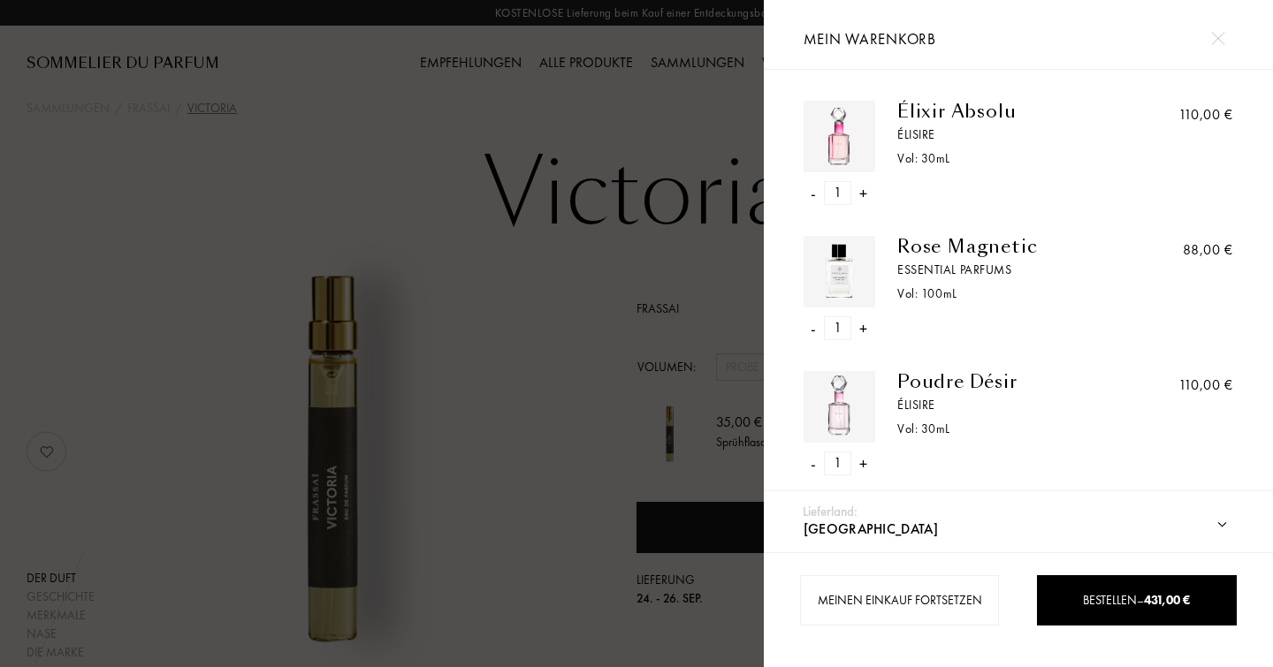
click at [1216, 37] on img at bounding box center [1217, 38] width 13 height 13
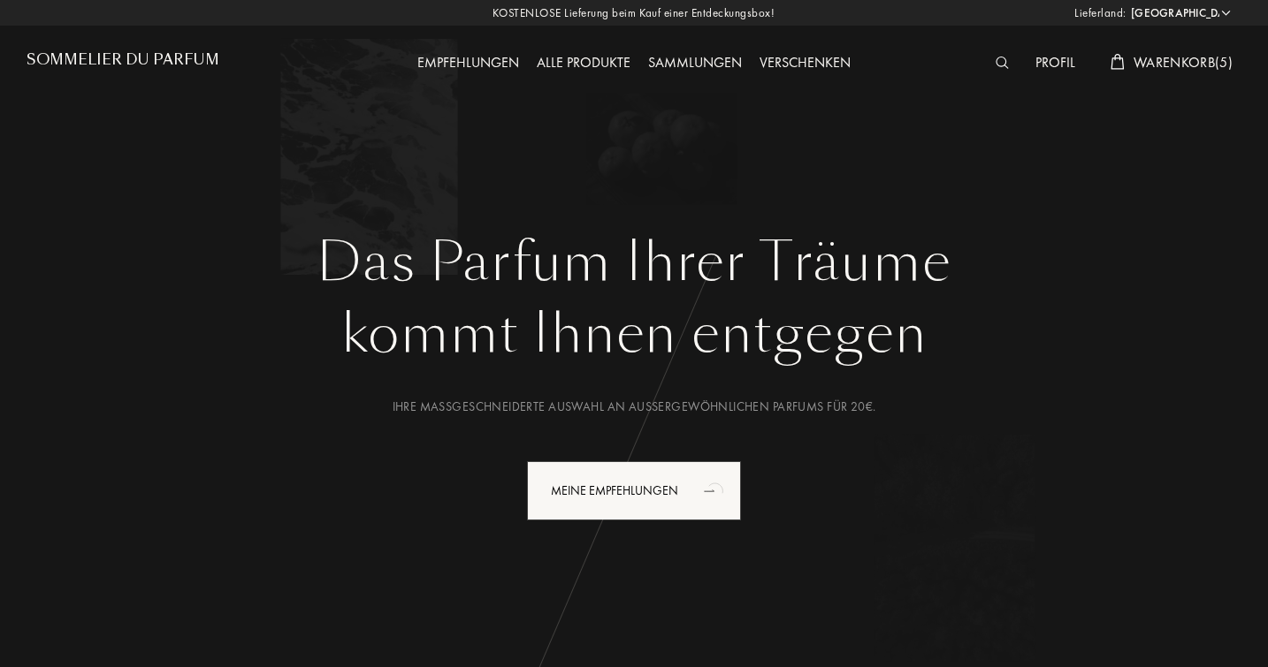
select select "DE"
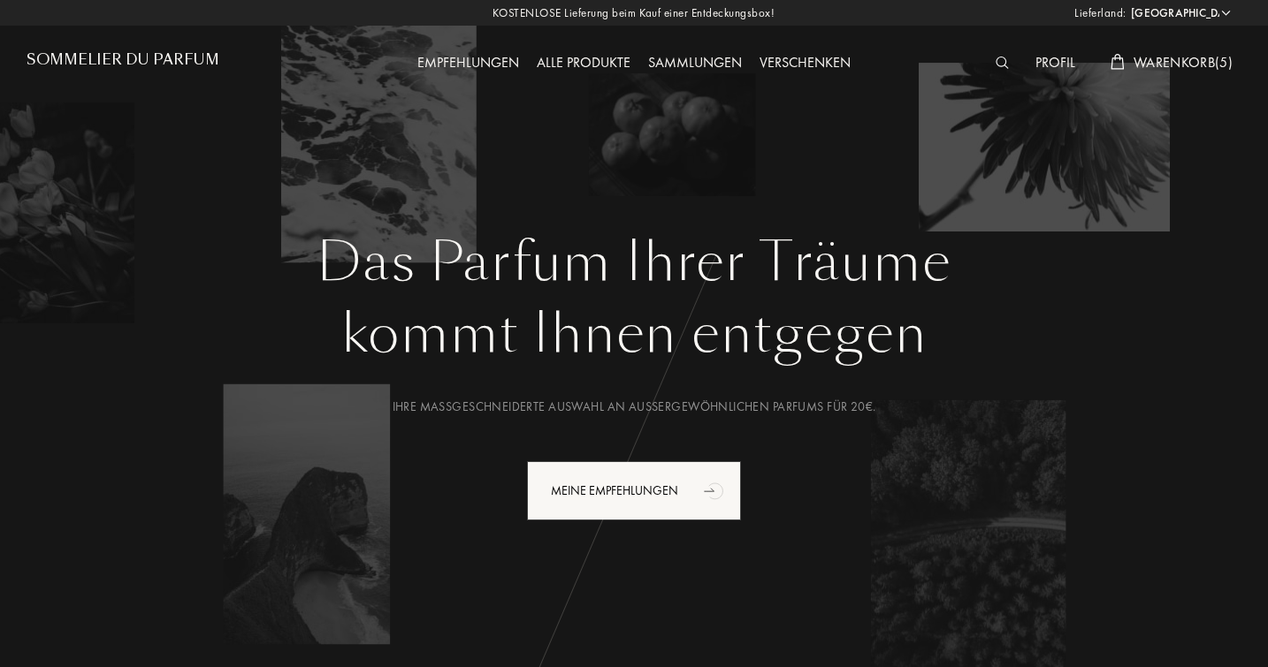
click at [996, 63] on img at bounding box center [1001, 63] width 13 height 12
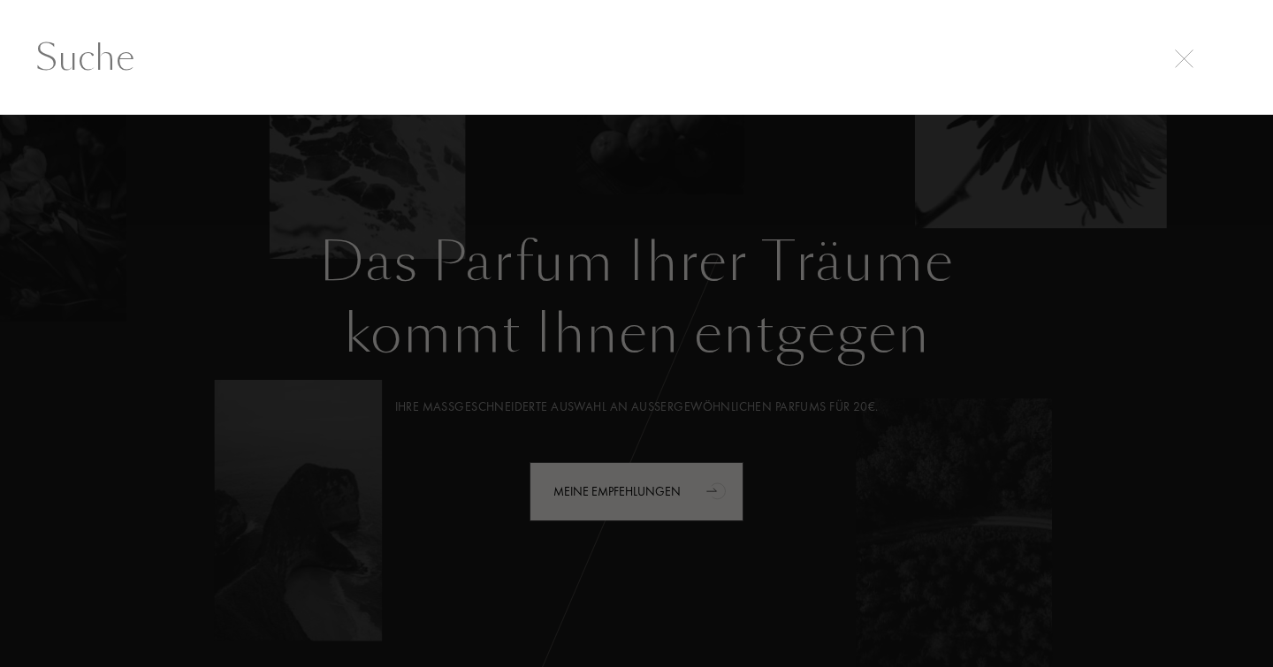
click at [321, 55] on input "text" at bounding box center [636, 57] width 1273 height 53
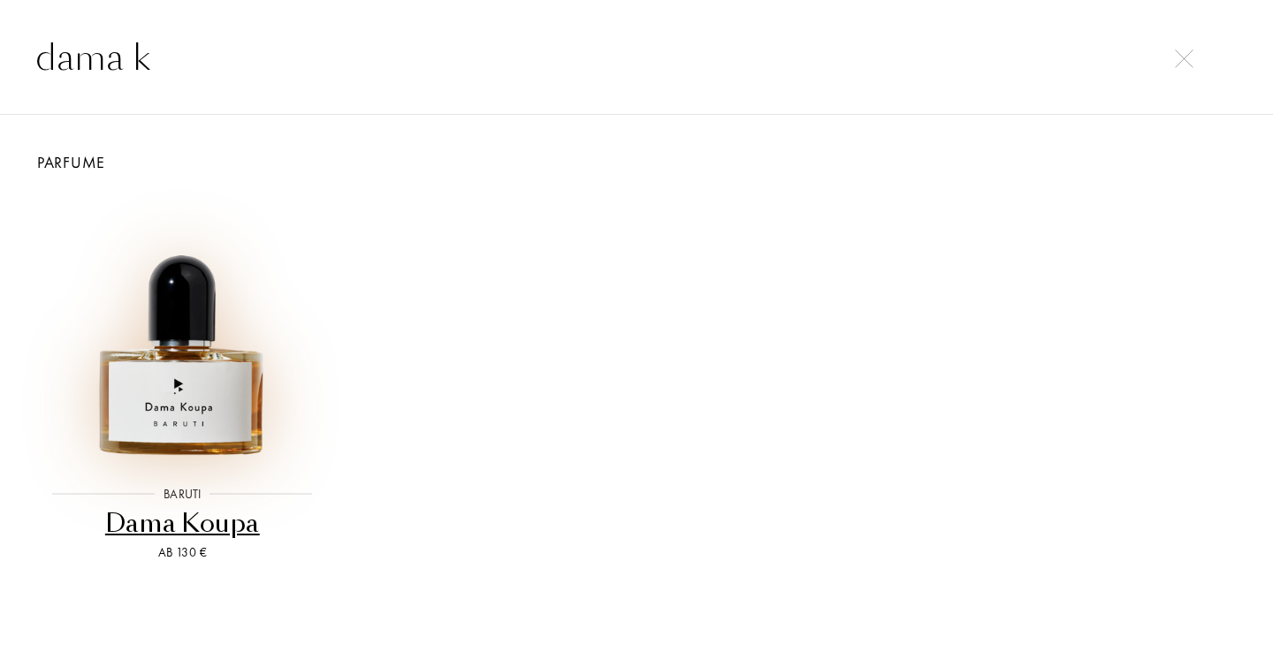
type input "dama k"
click at [171, 389] on img at bounding box center [182, 330] width 272 height 272
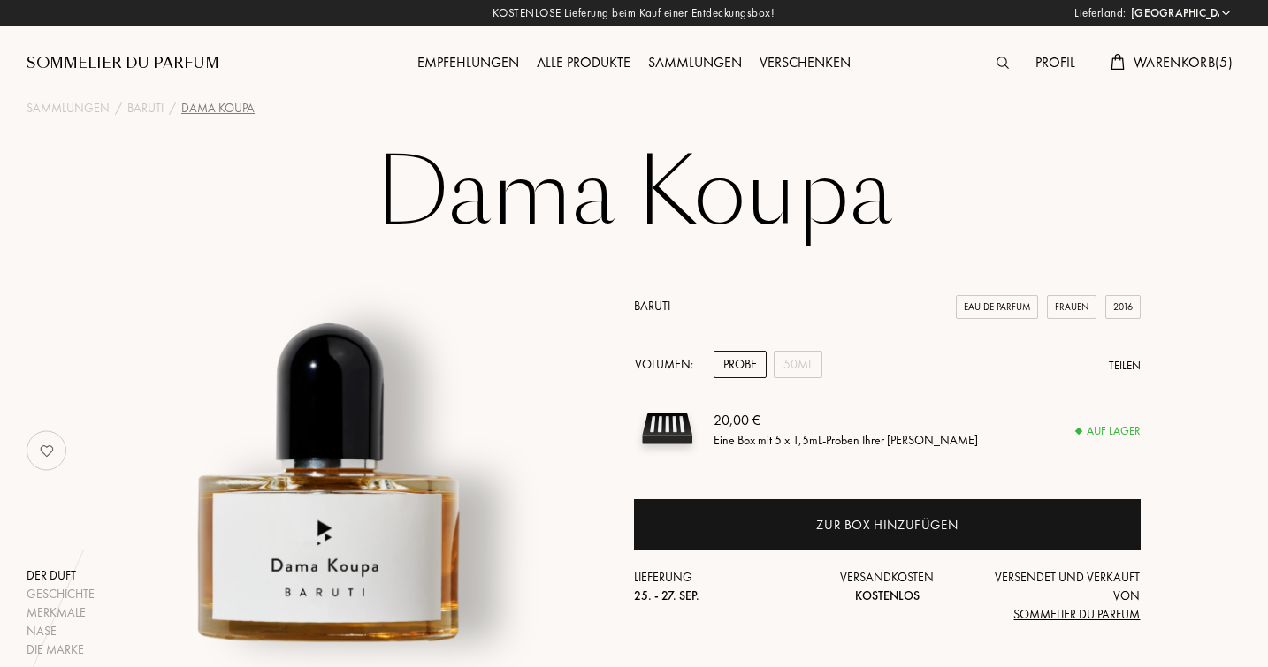
select select "DE"
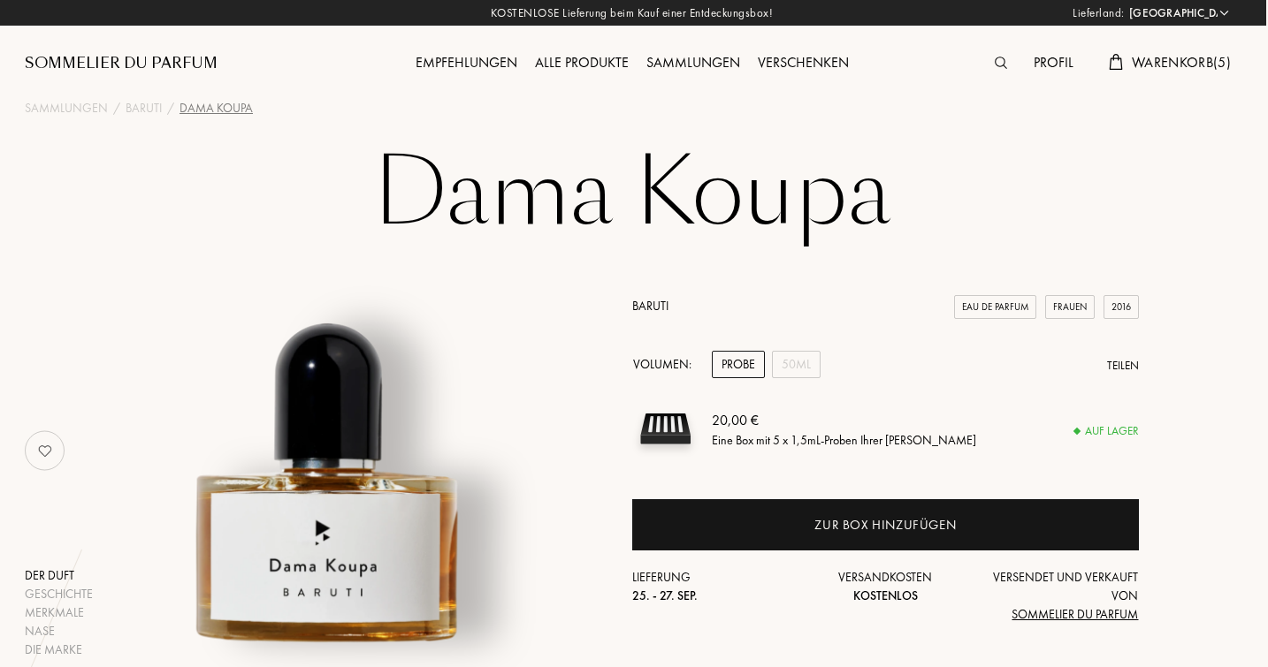
scroll to position [0, 2]
click at [798, 368] on div "50mL" at bounding box center [796, 364] width 49 height 27
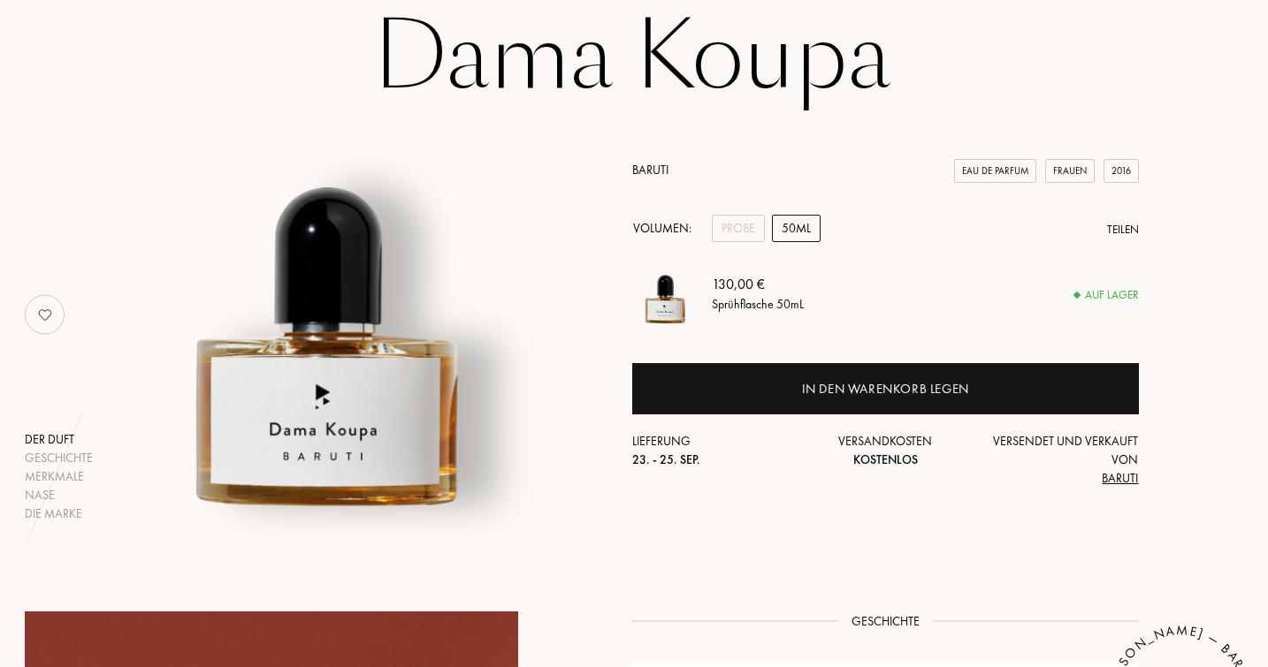
scroll to position [139, 3]
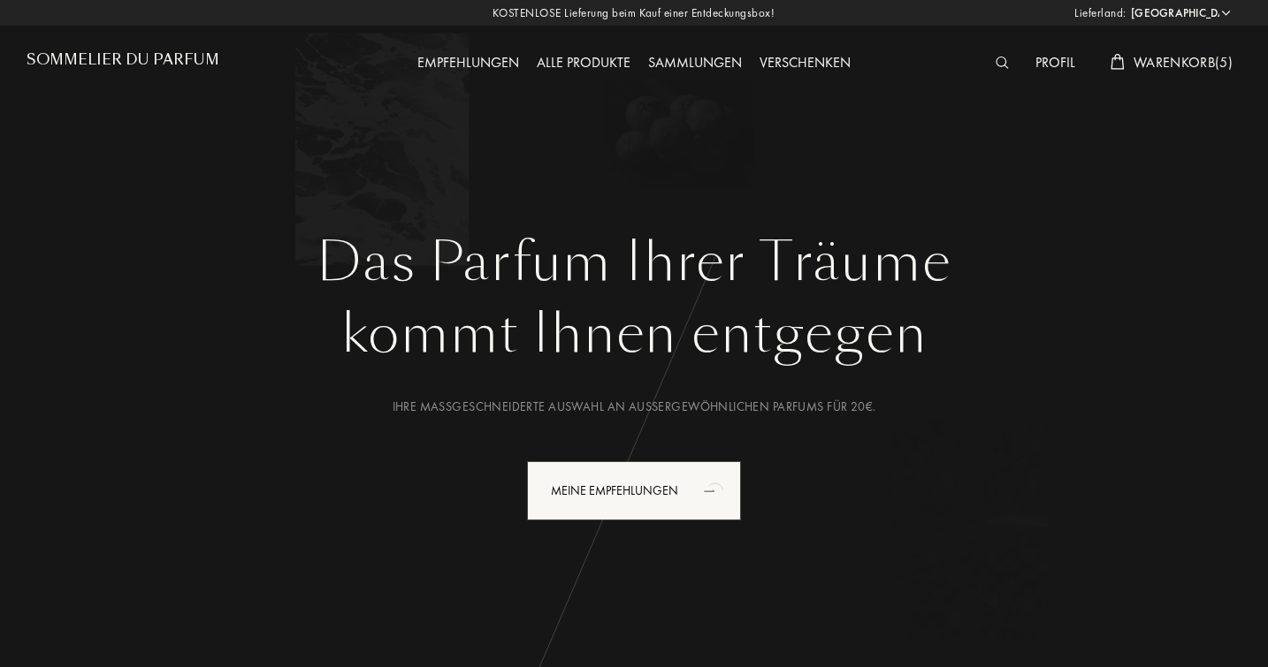
select select "DE"
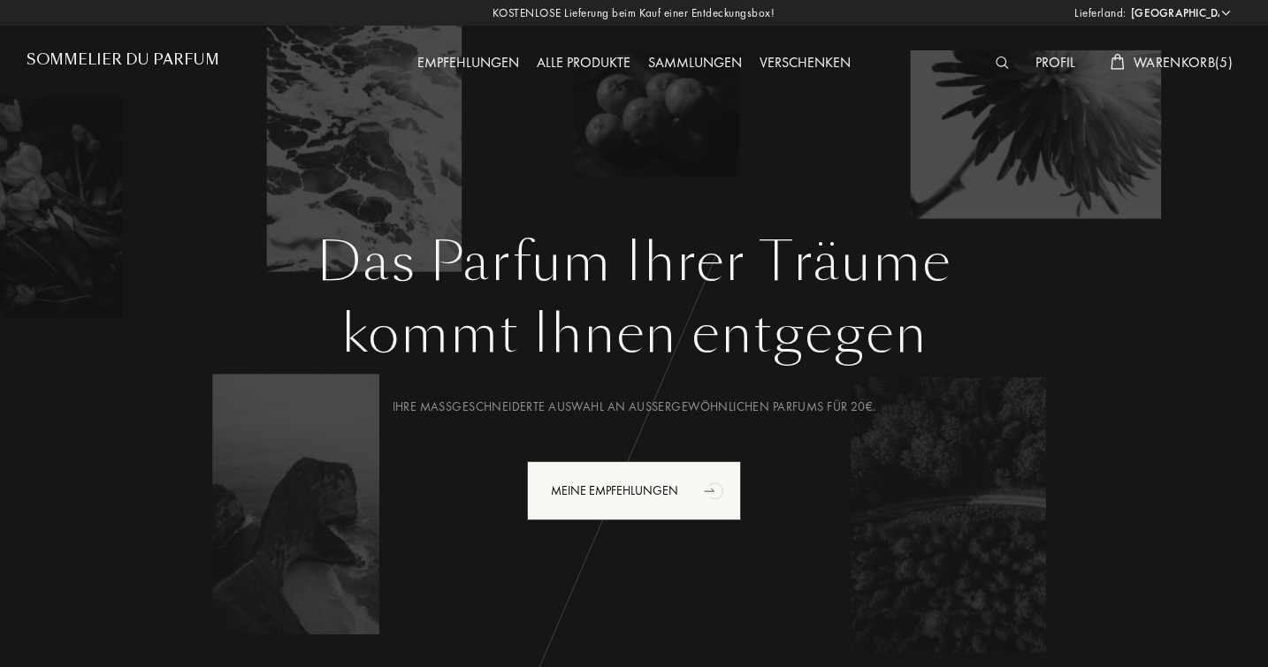
click at [584, 57] on div "Alle Produkte" at bounding box center [583, 63] width 111 height 23
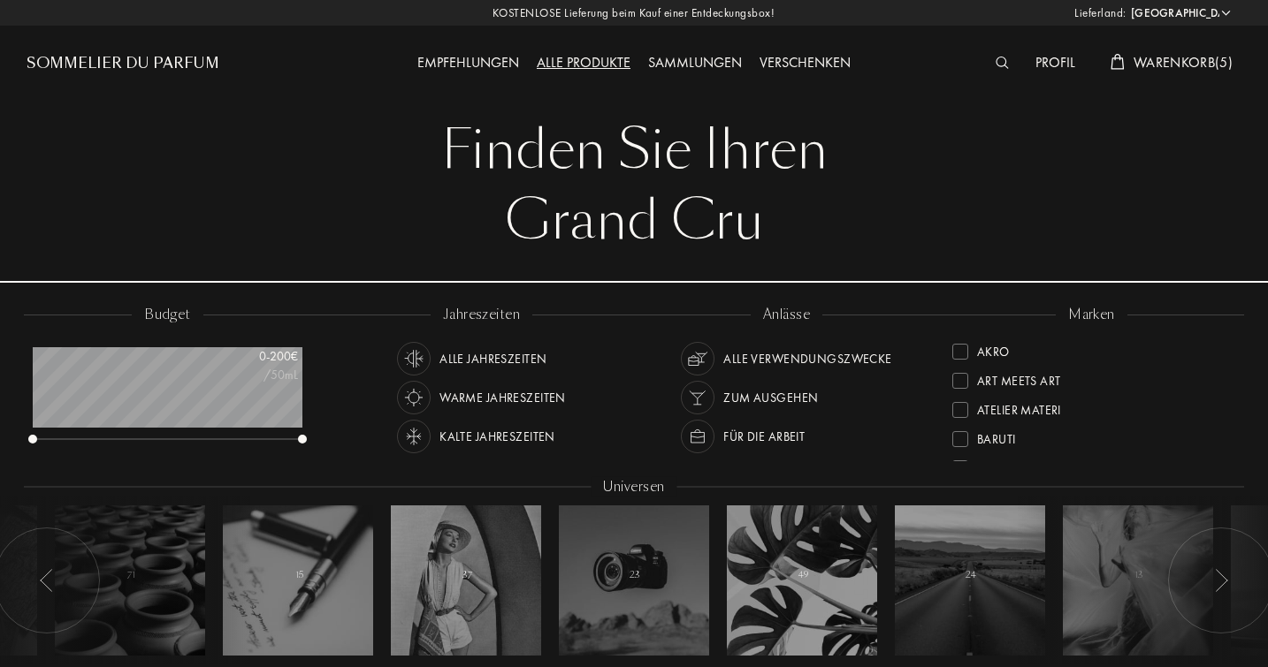
select select "DE"
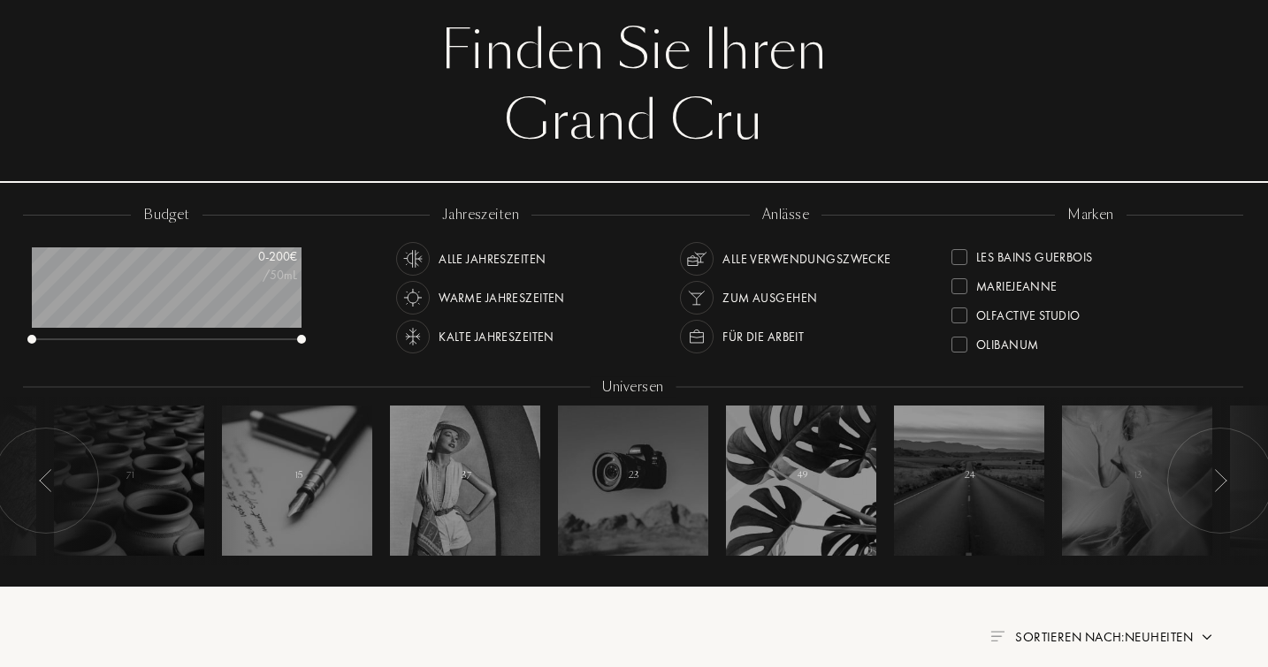
scroll to position [425, 0]
click at [957, 292] on div at bounding box center [959, 294] width 16 height 16
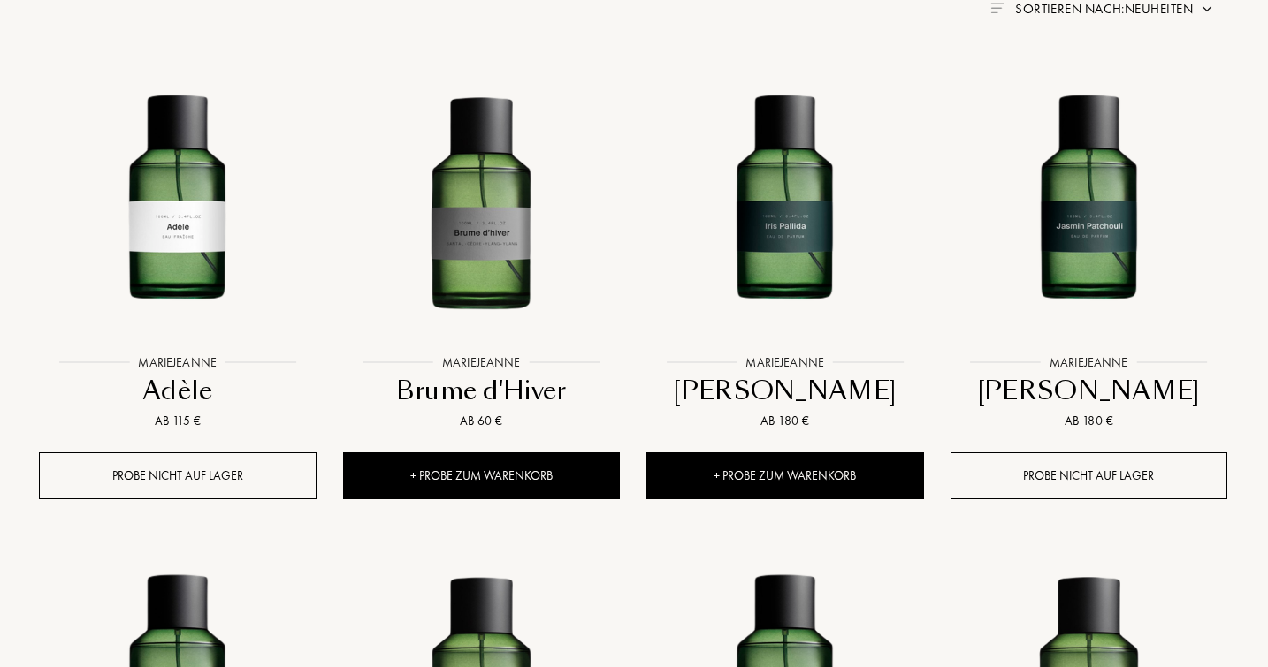
scroll to position [727, 1]
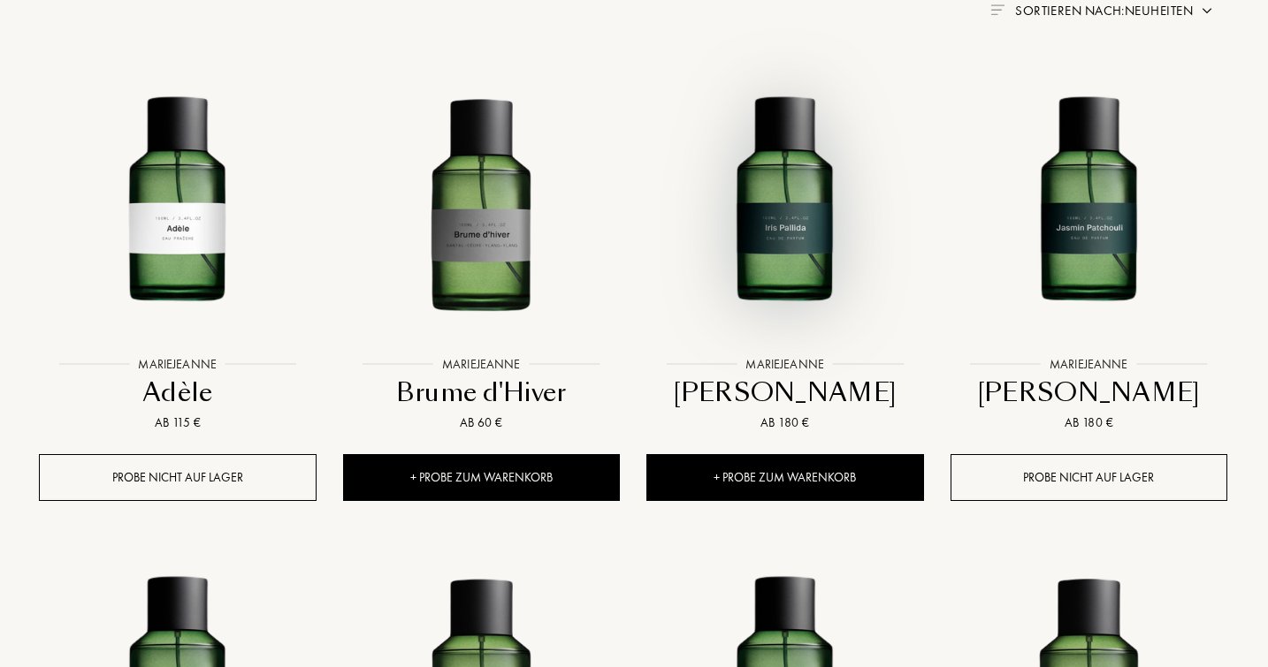
click at [804, 283] on img at bounding box center [784, 208] width 273 height 273
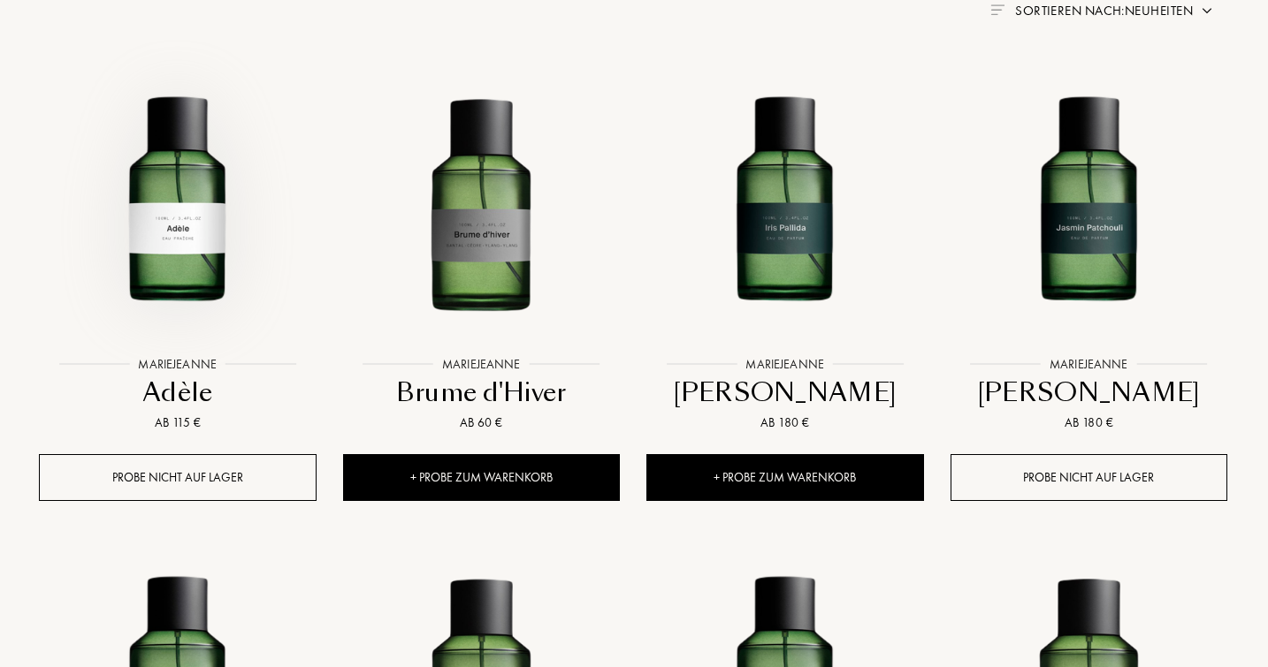
click at [180, 255] on img at bounding box center [177, 208] width 273 height 273
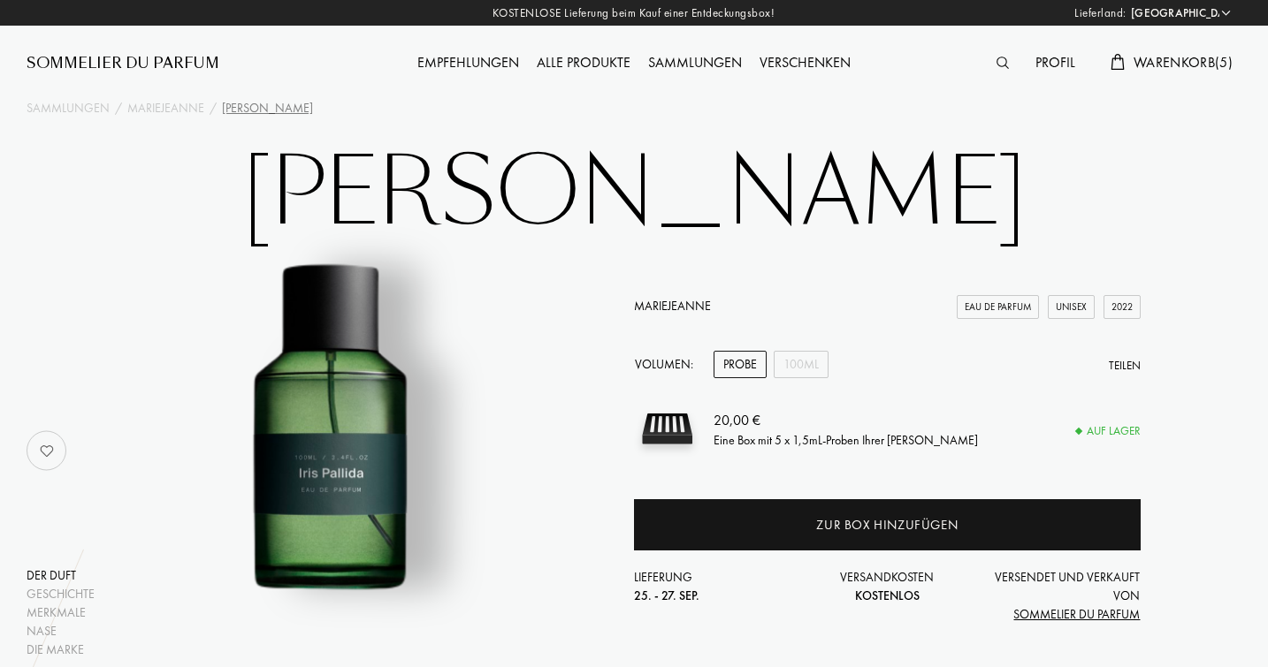
select select "DE"
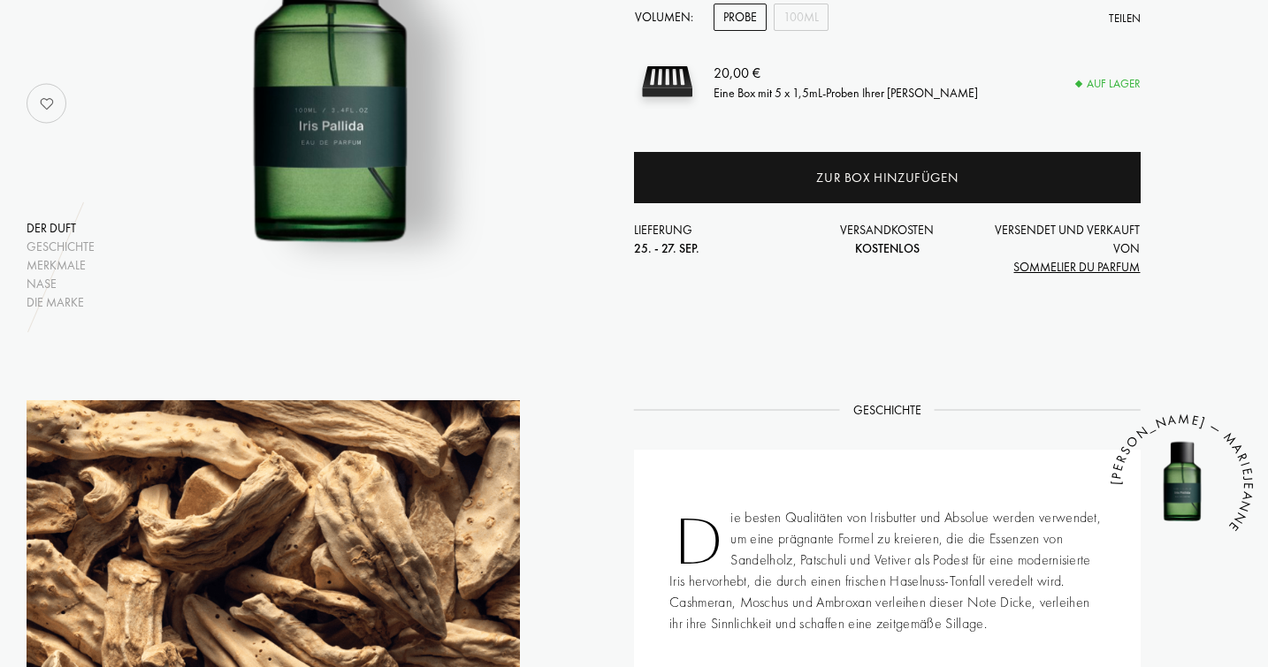
scroll to position [340, 0]
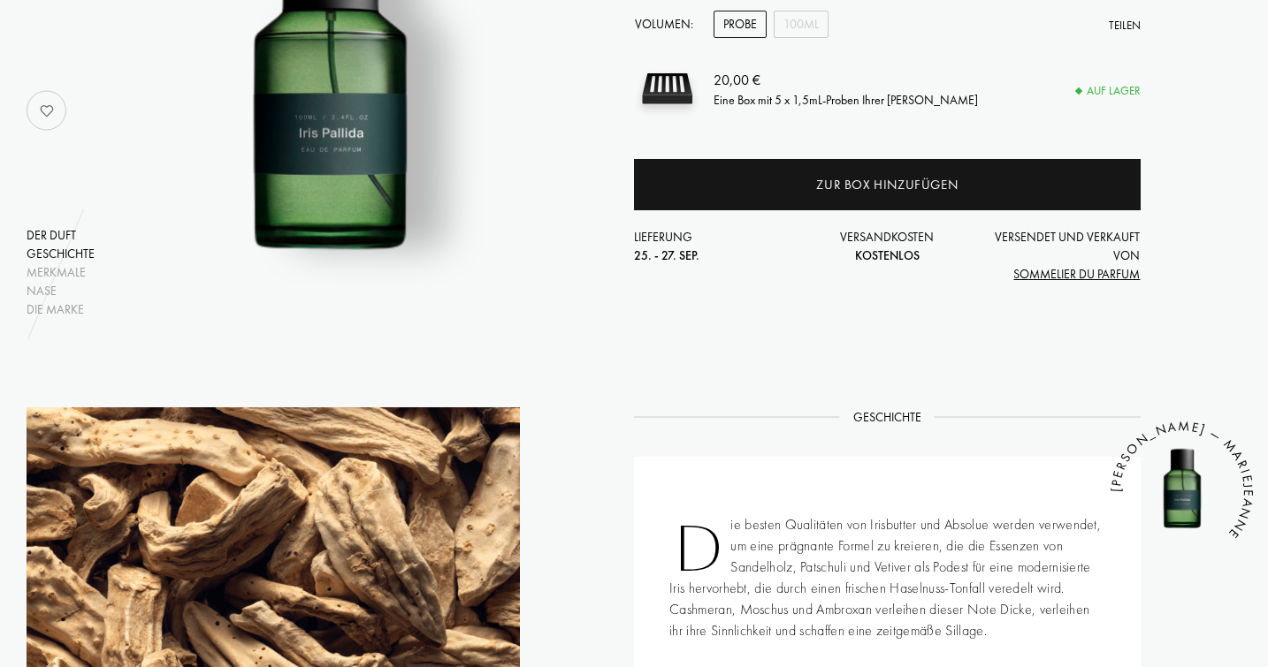
click at [57, 250] on div "Geschichte" at bounding box center [61, 254] width 68 height 19
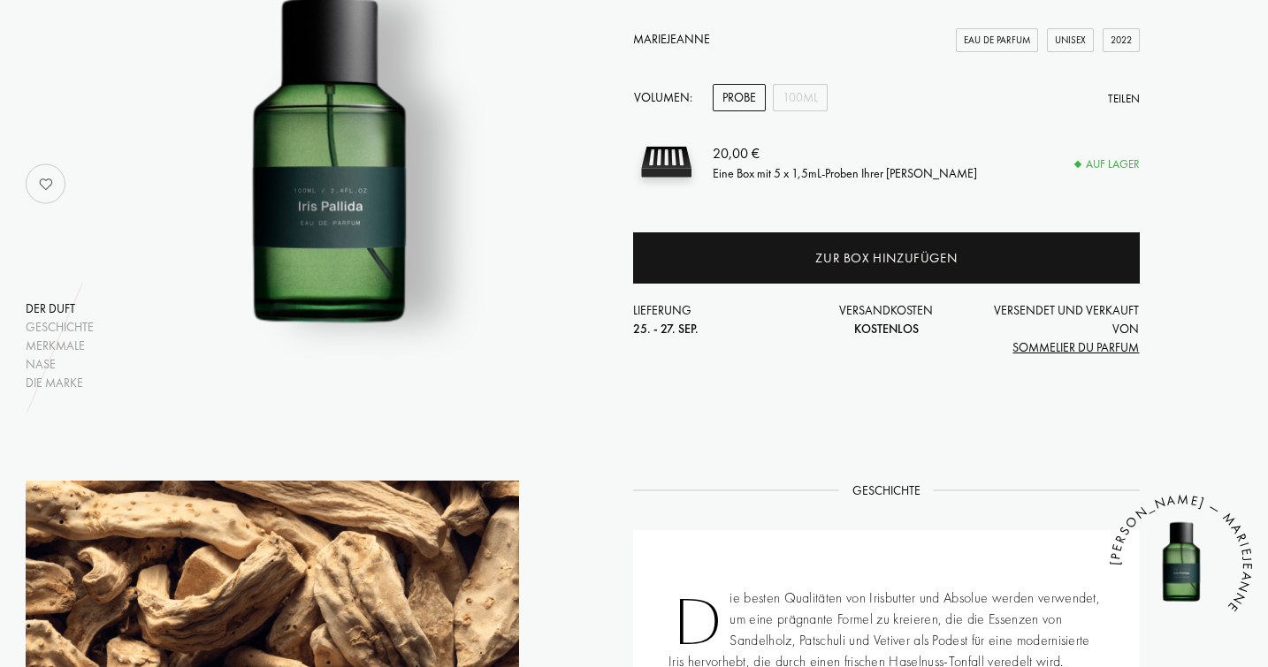
scroll to position [256, 1]
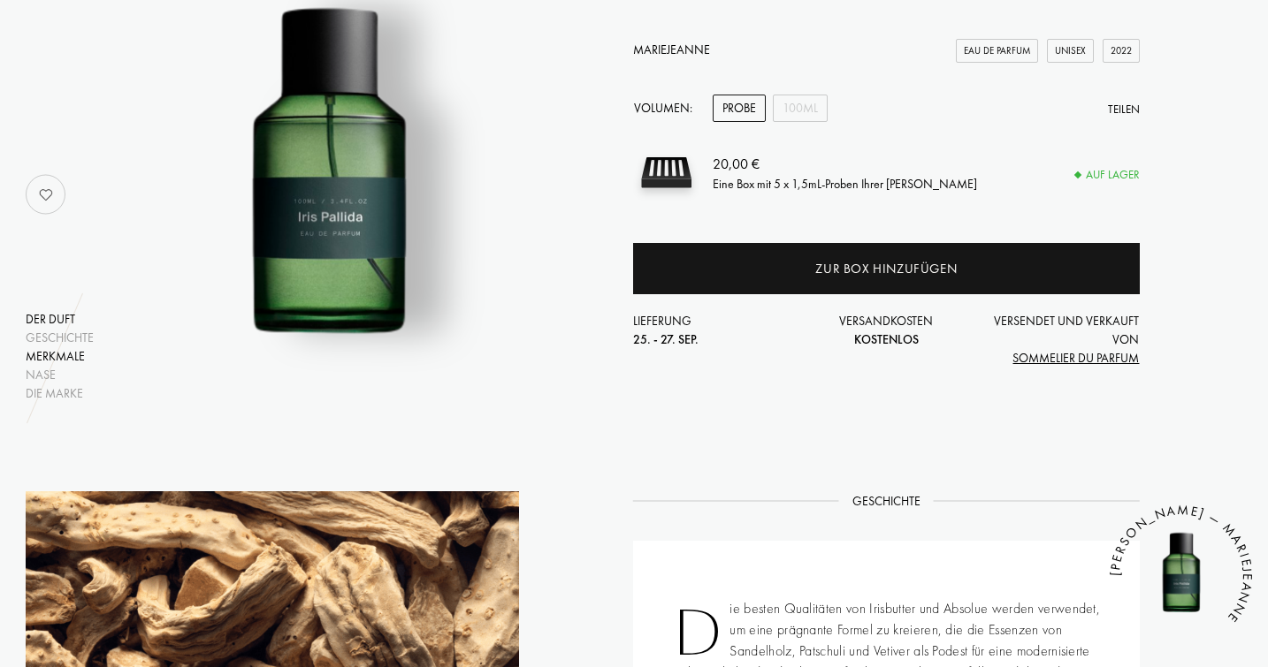
click at [51, 354] on div "Merkmale" at bounding box center [60, 356] width 68 height 19
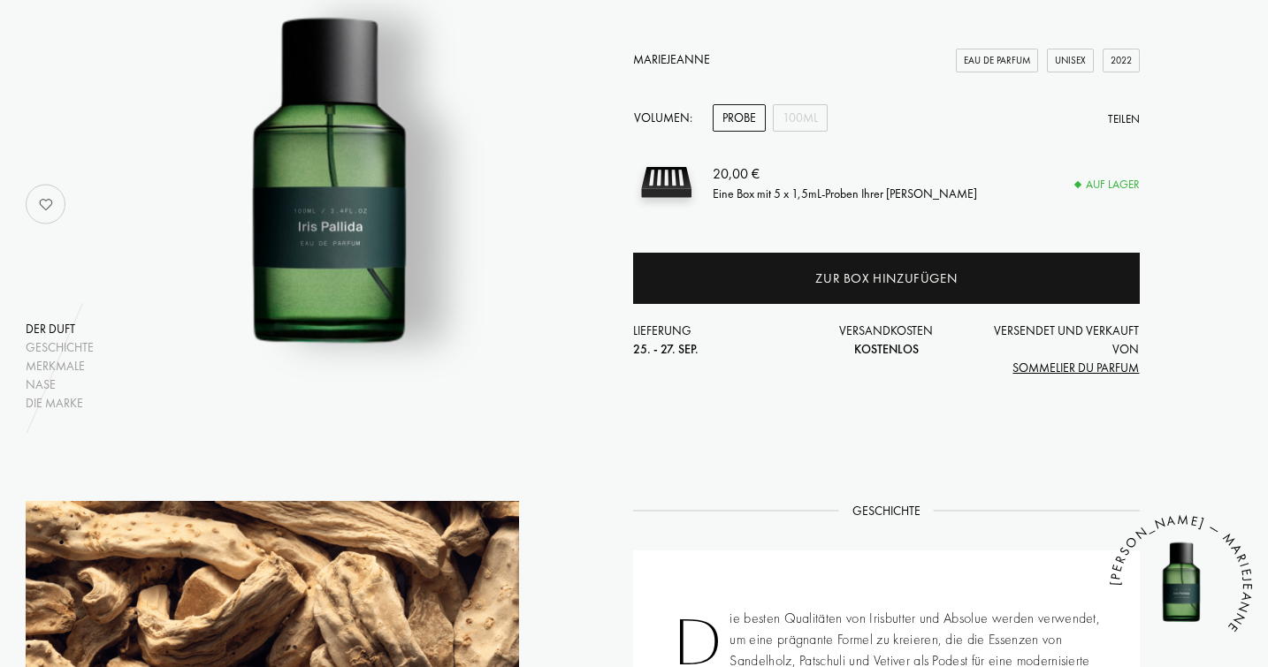
scroll to position [202, 1]
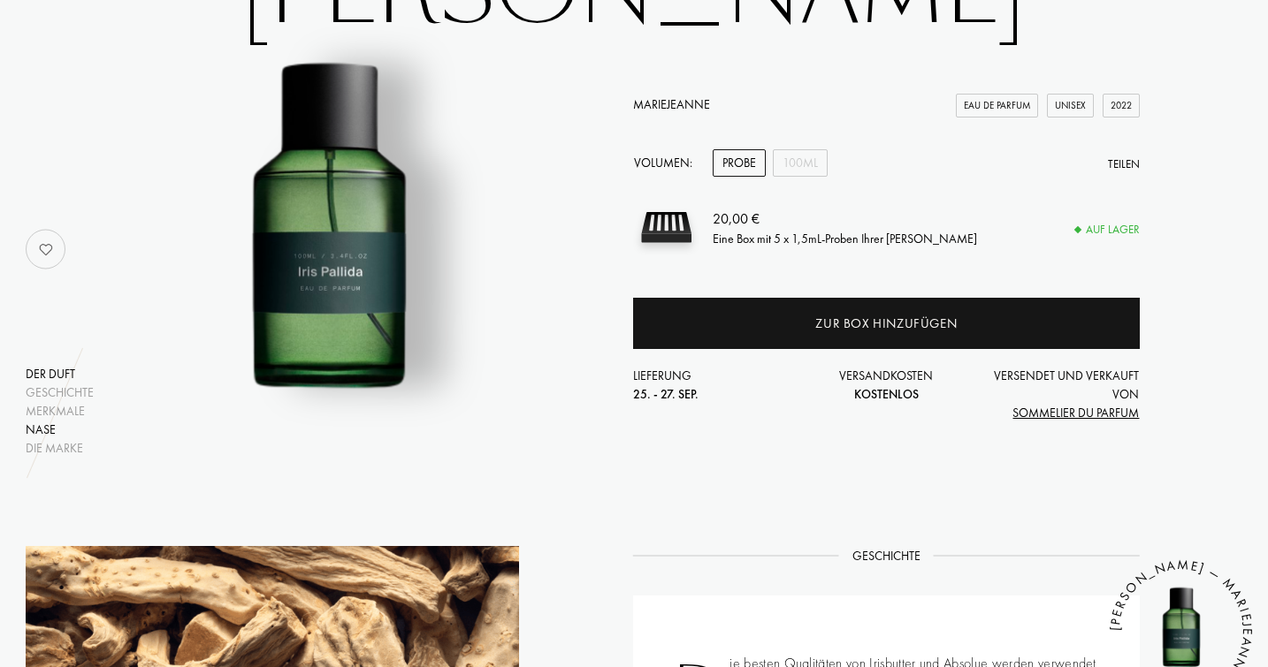
click at [42, 434] on div "Nase" at bounding box center [60, 430] width 68 height 19
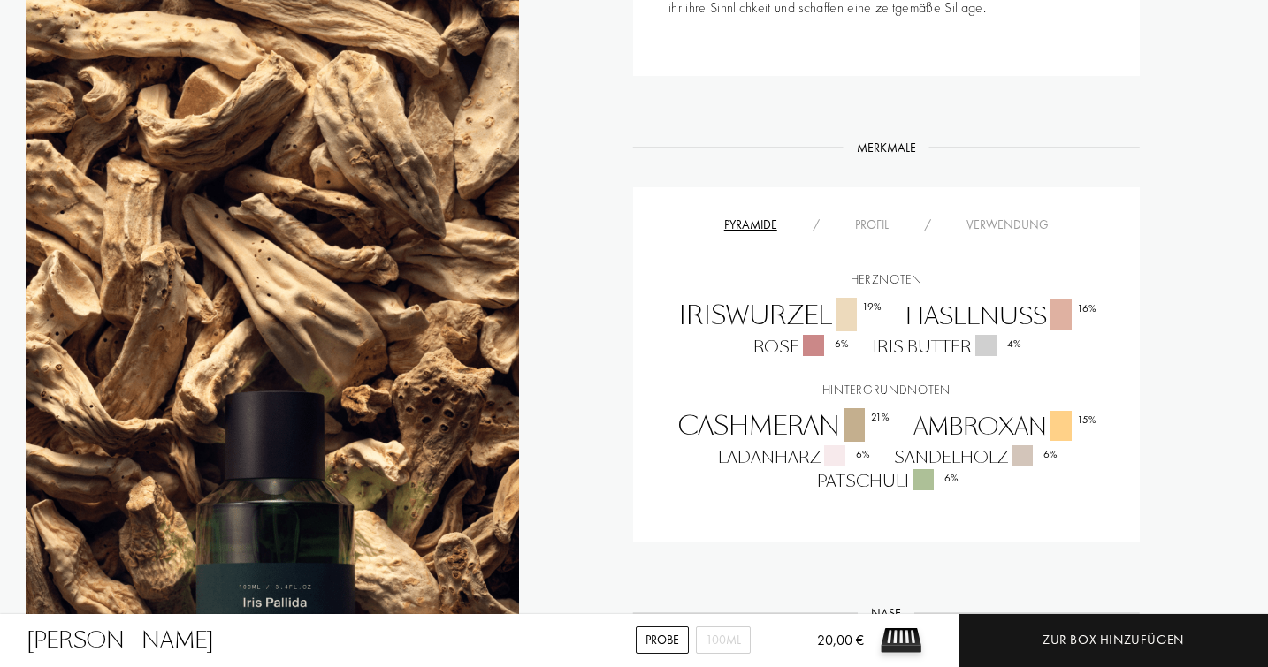
scroll to position [964, 1]
click at [878, 224] on div "Profil" at bounding box center [871, 224] width 69 height 19
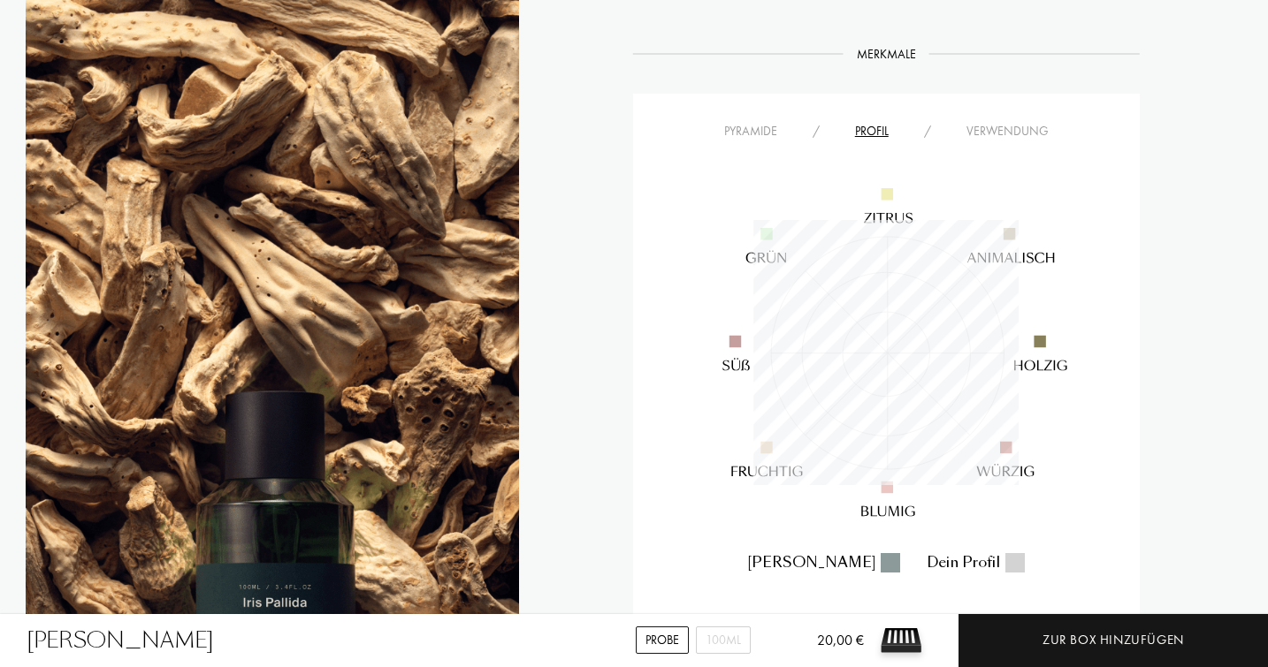
scroll to position [1056, 1]
click at [990, 133] on div "Verwendung" at bounding box center [1007, 132] width 118 height 19
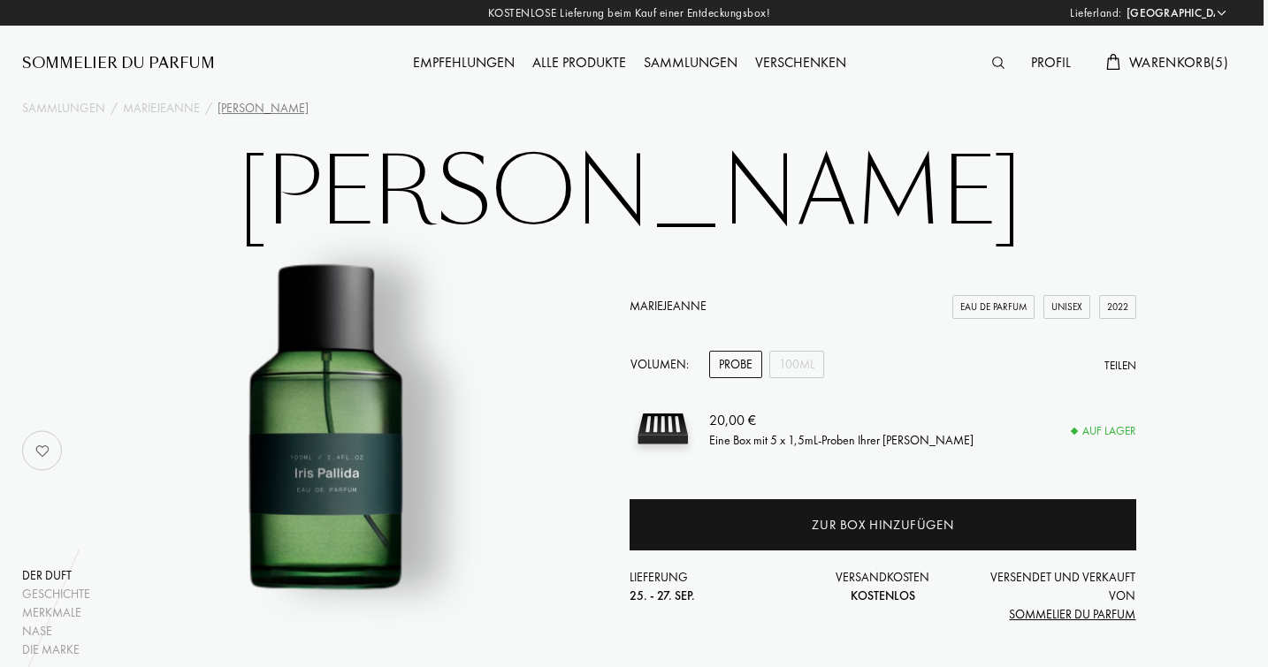
scroll to position [0, 4]
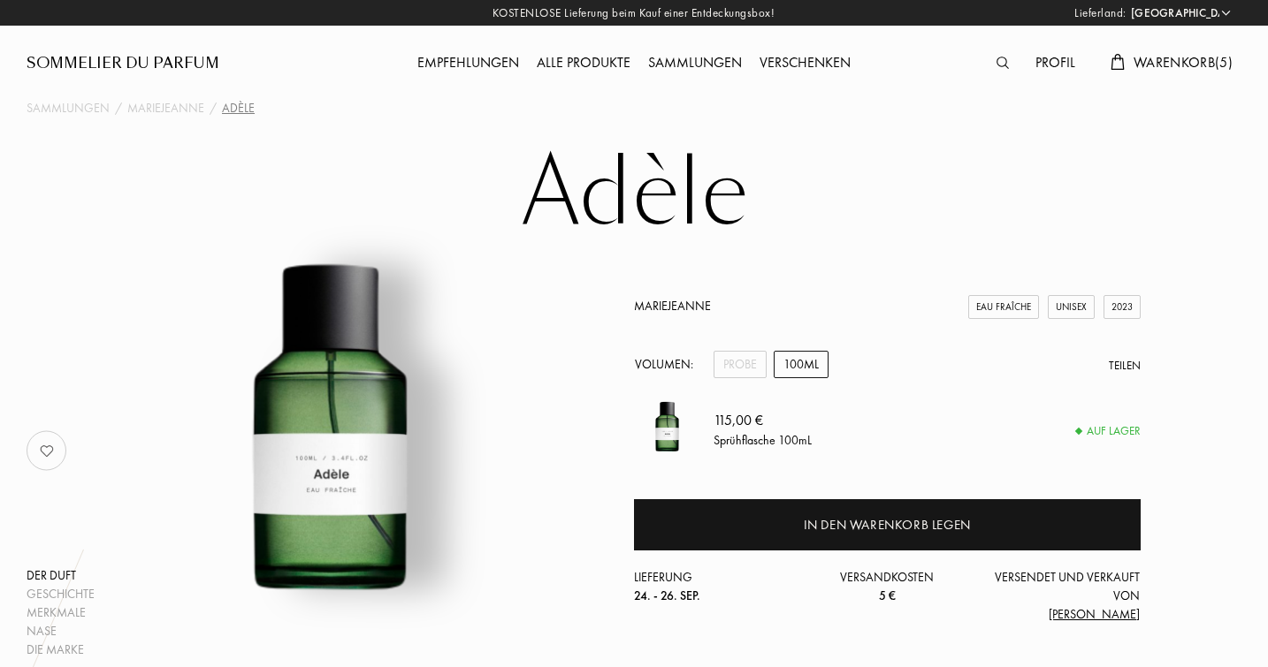
select select "DE"
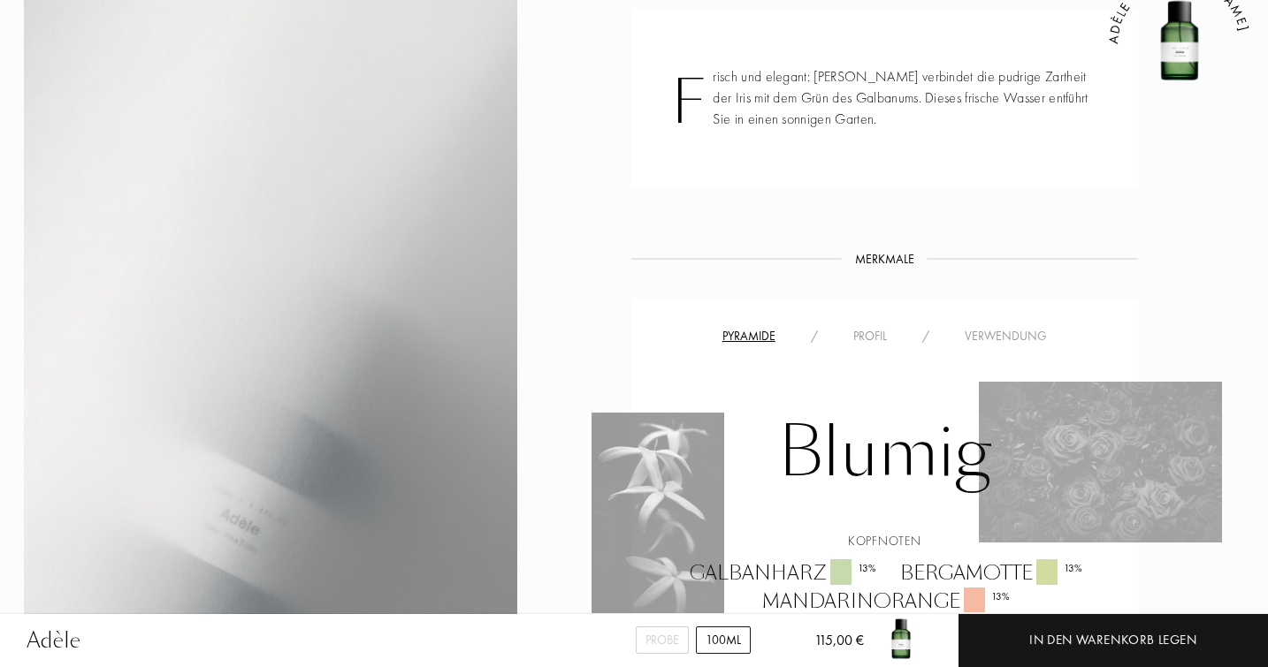
scroll to position [809, 3]
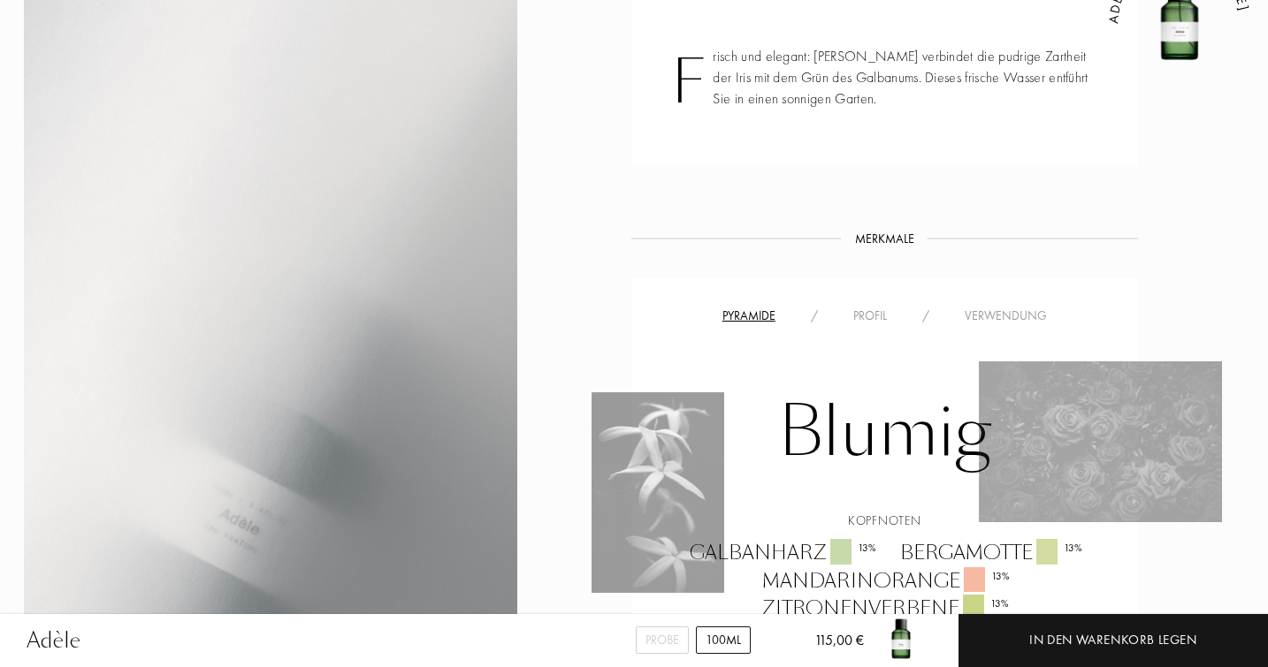
click at [979, 311] on div "Verwendung" at bounding box center [1006, 316] width 118 height 19
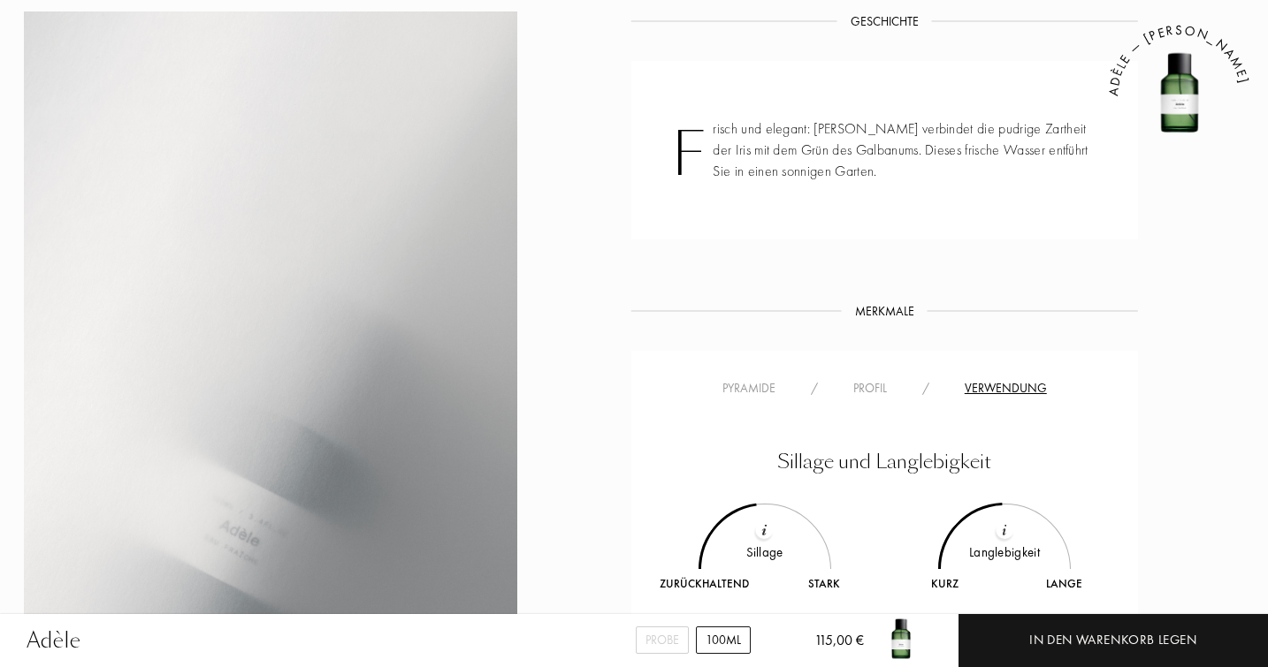
scroll to position [776, 3]
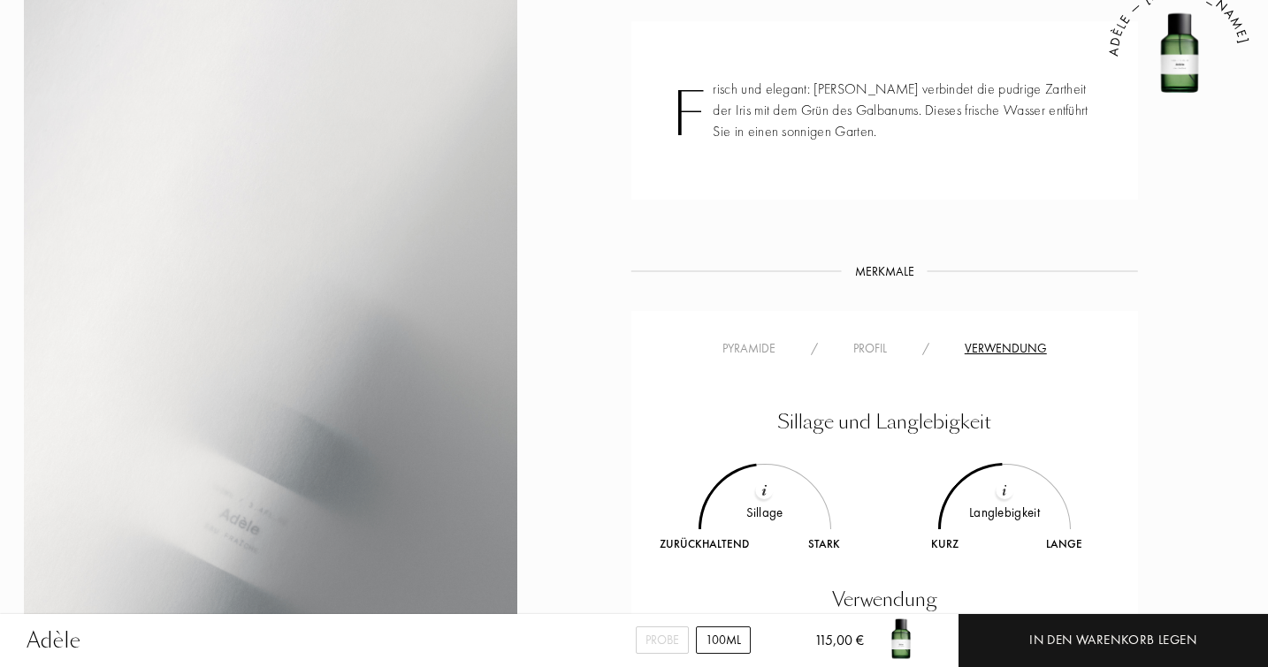
click at [867, 344] on div "Profil" at bounding box center [869, 348] width 69 height 19
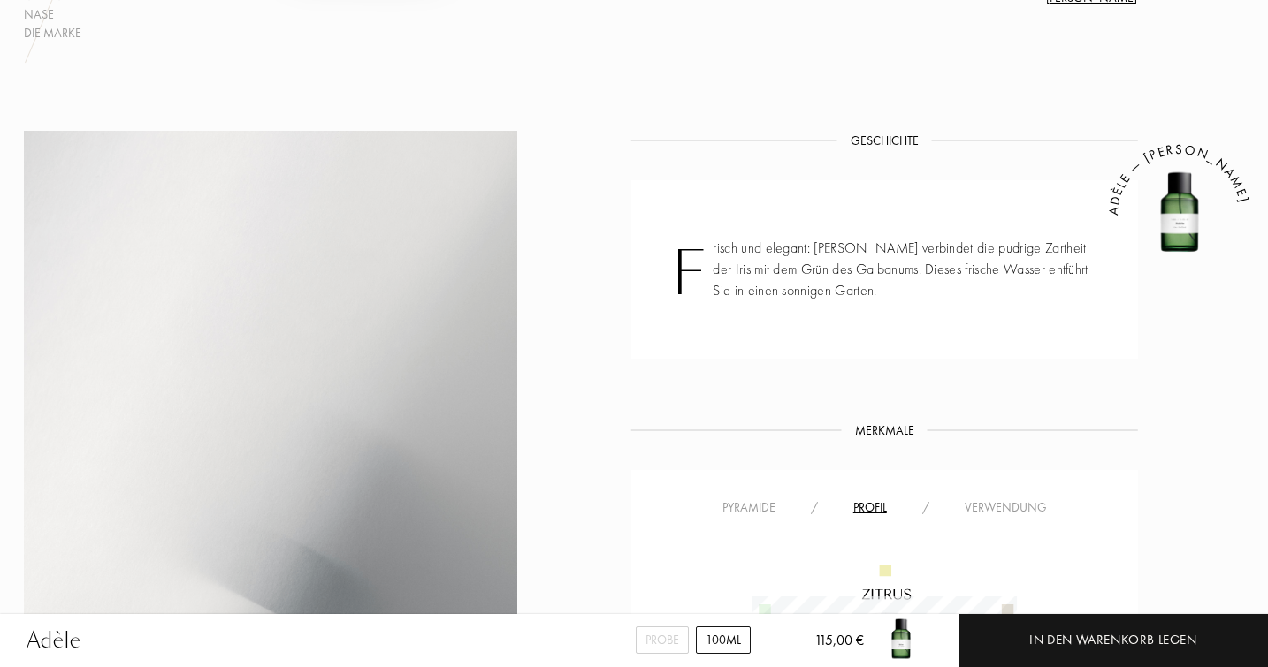
scroll to position [569, 3]
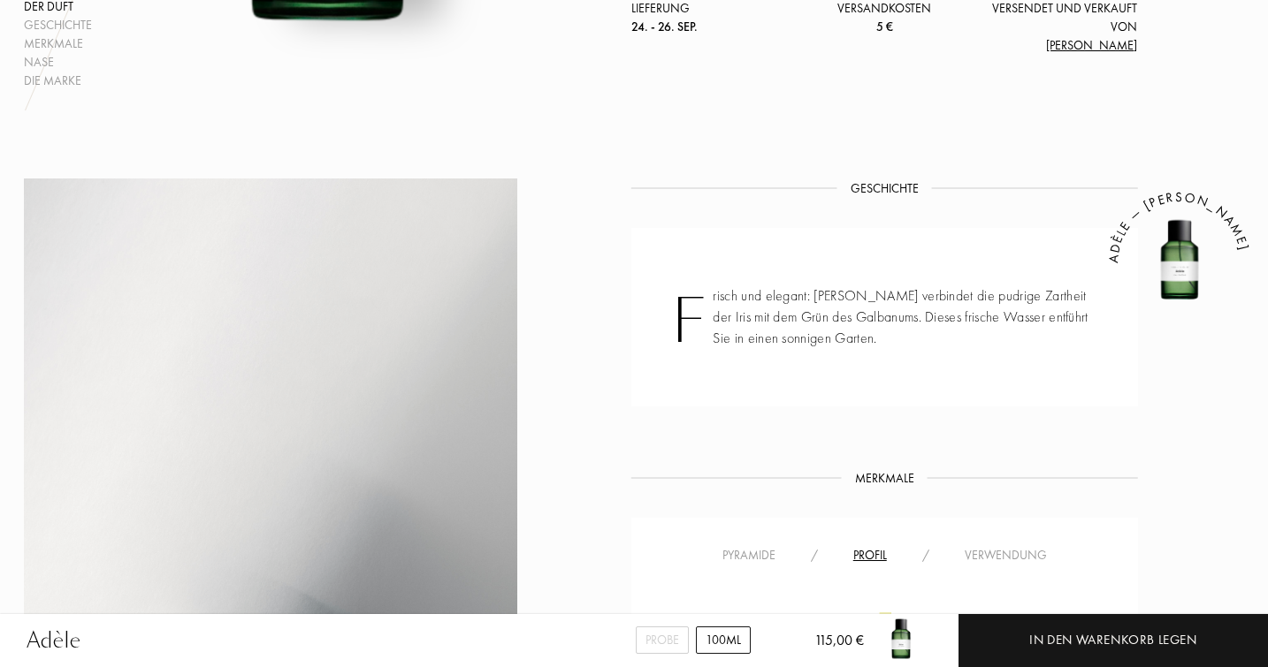
click at [735, 560] on div "Pyramide" at bounding box center [749, 555] width 88 height 19
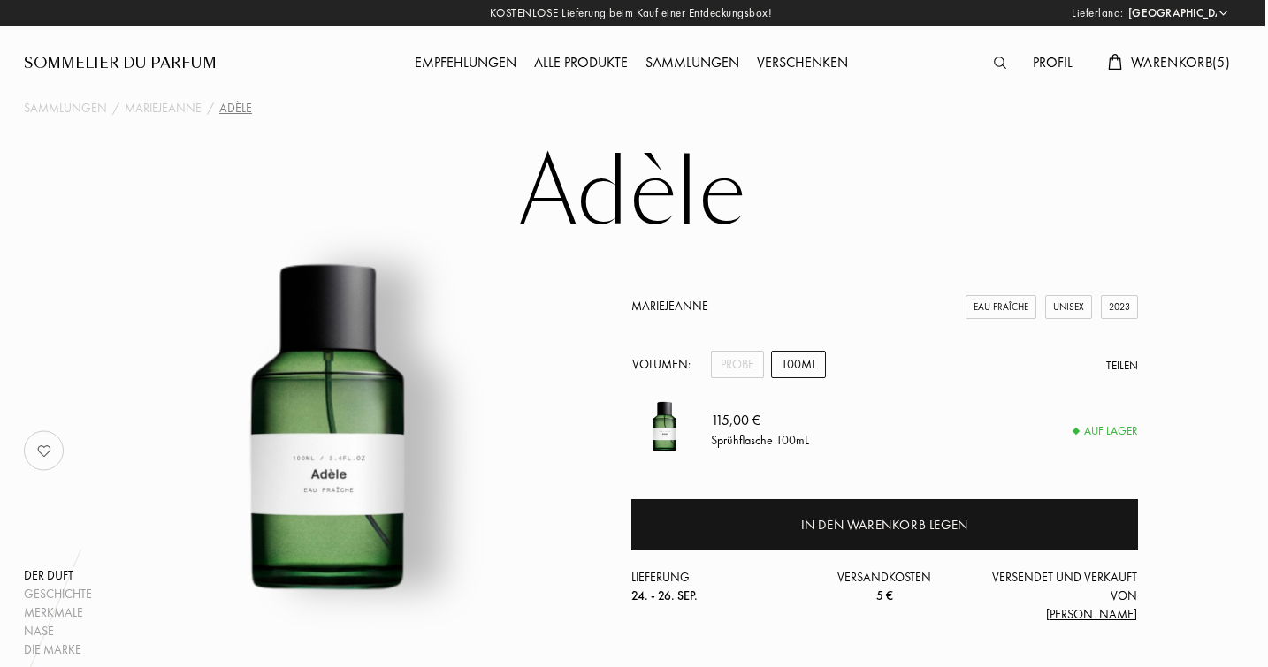
scroll to position [0, 3]
click at [741, 370] on div "Probe" at bounding box center [737, 364] width 53 height 27
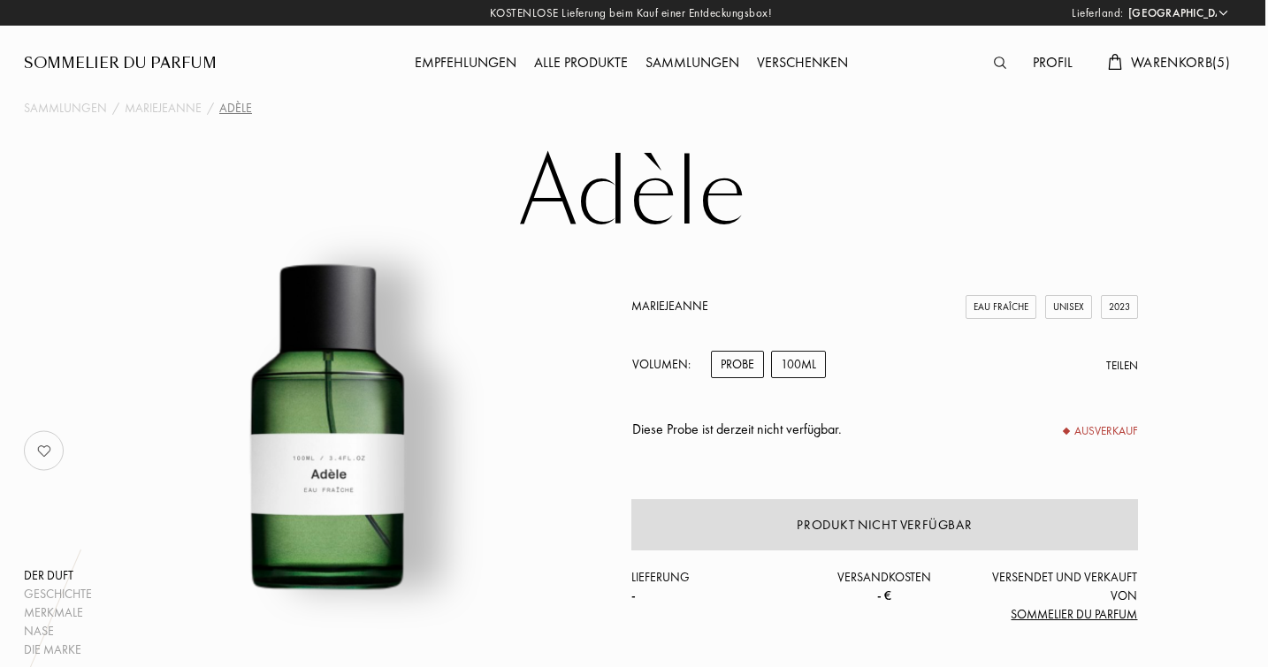
click at [792, 370] on div "100mL" at bounding box center [798, 364] width 55 height 27
